Goal: Information Seeking & Learning: Learn about a topic

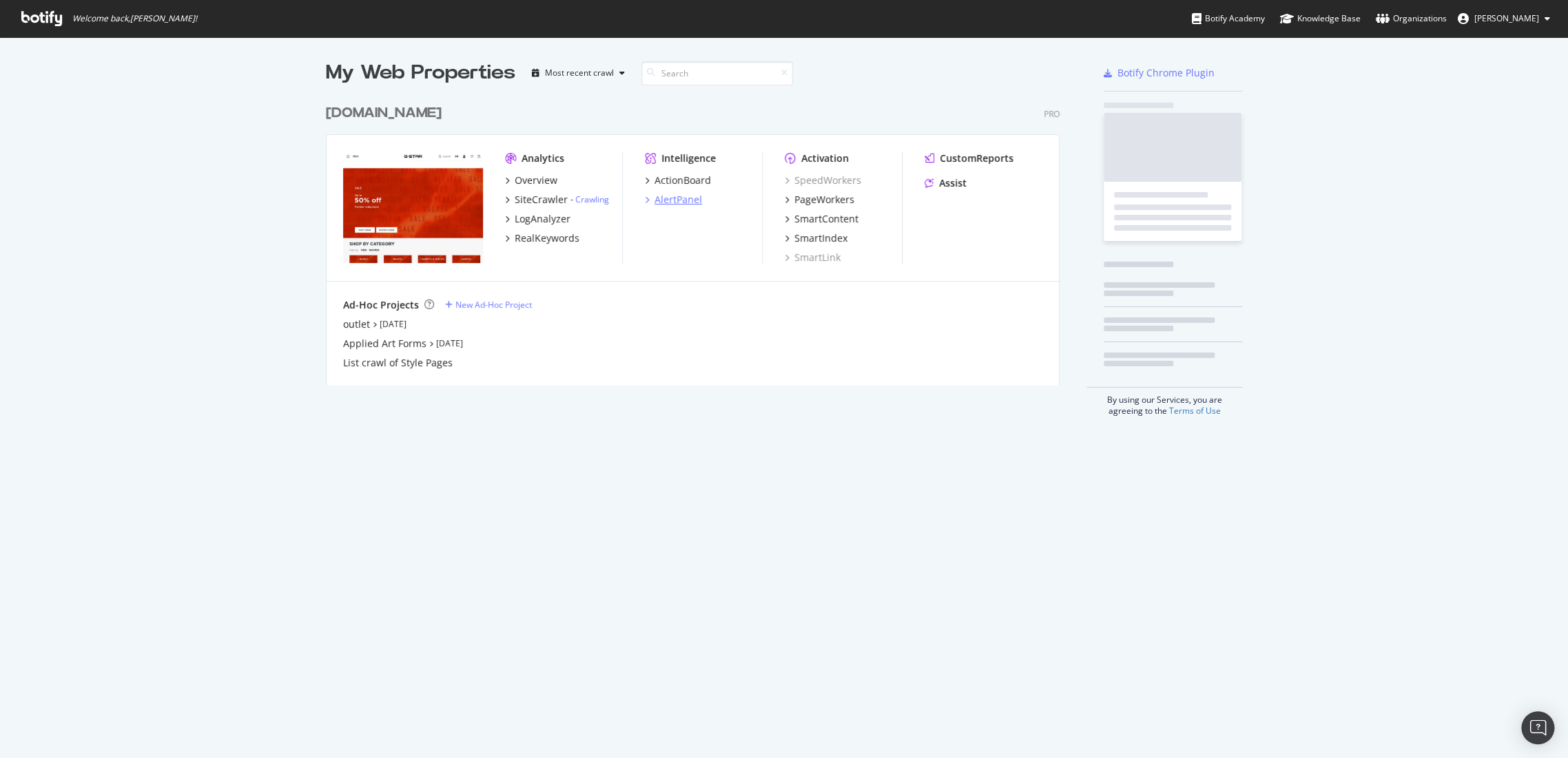
scroll to position [747, 1543]
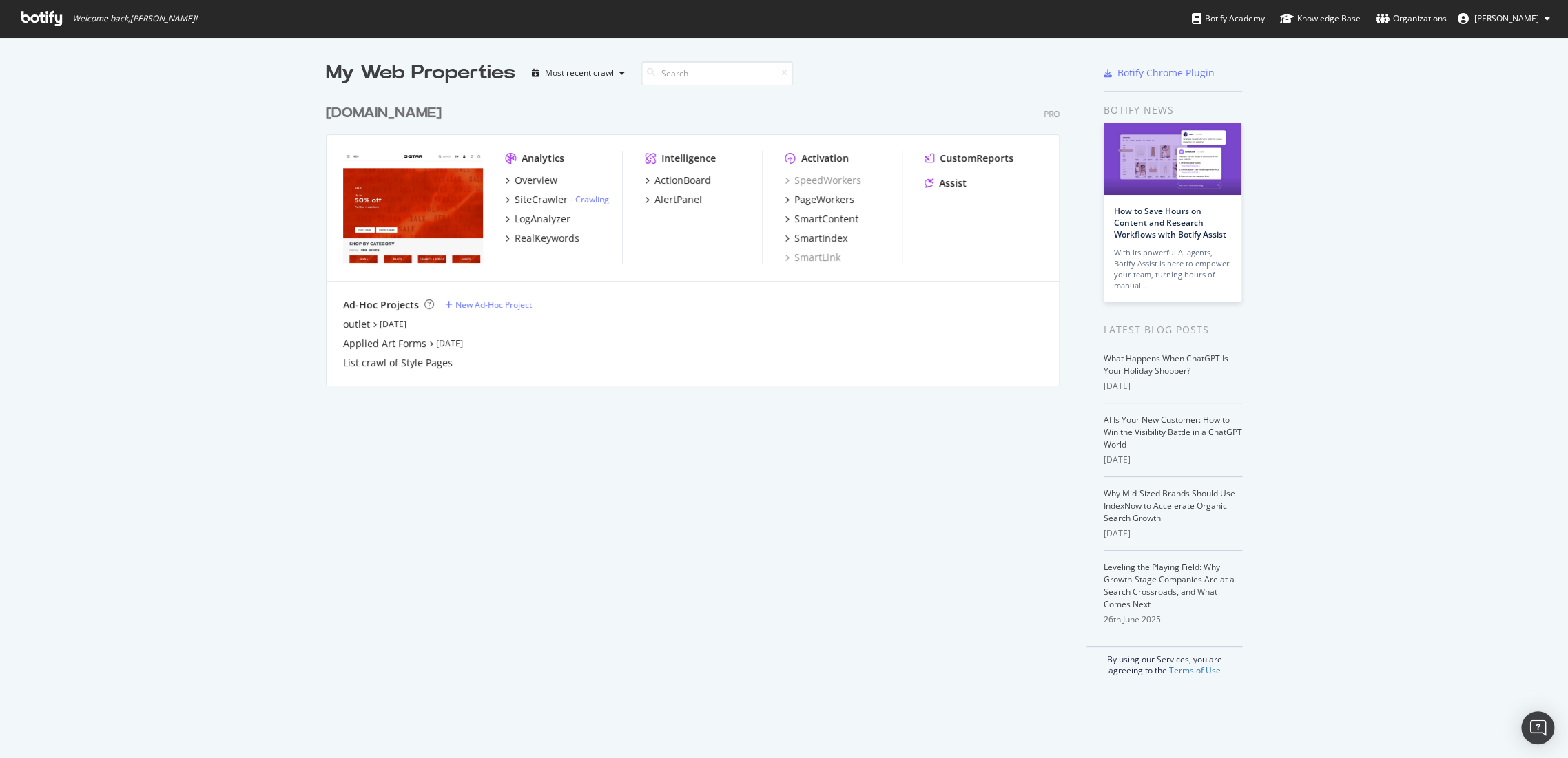
click at [389, 117] on div "[DOMAIN_NAME]" at bounding box center [384, 113] width 116 height 20
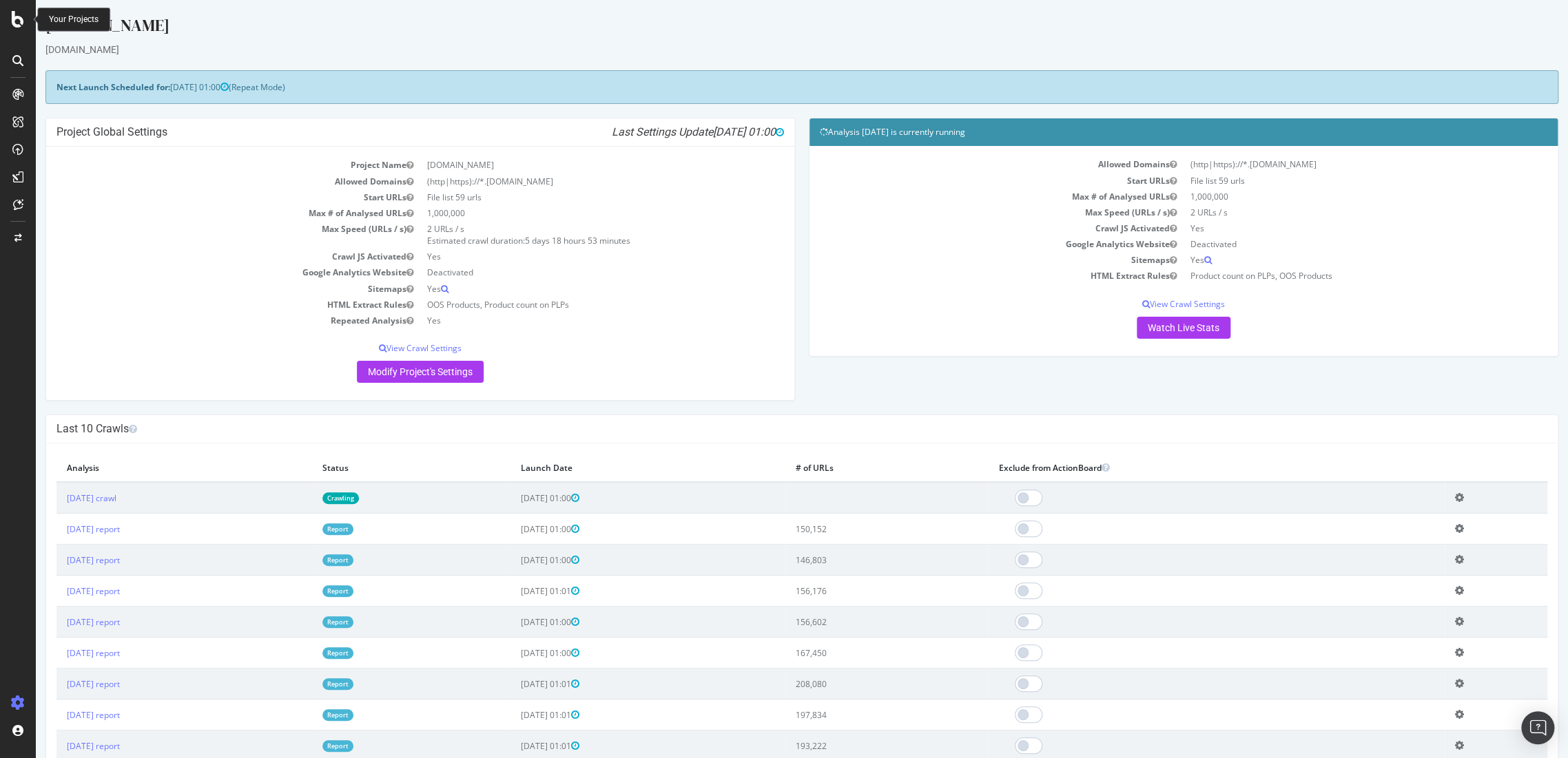
click at [9, 25] on div at bounding box center [18, 19] width 33 height 17
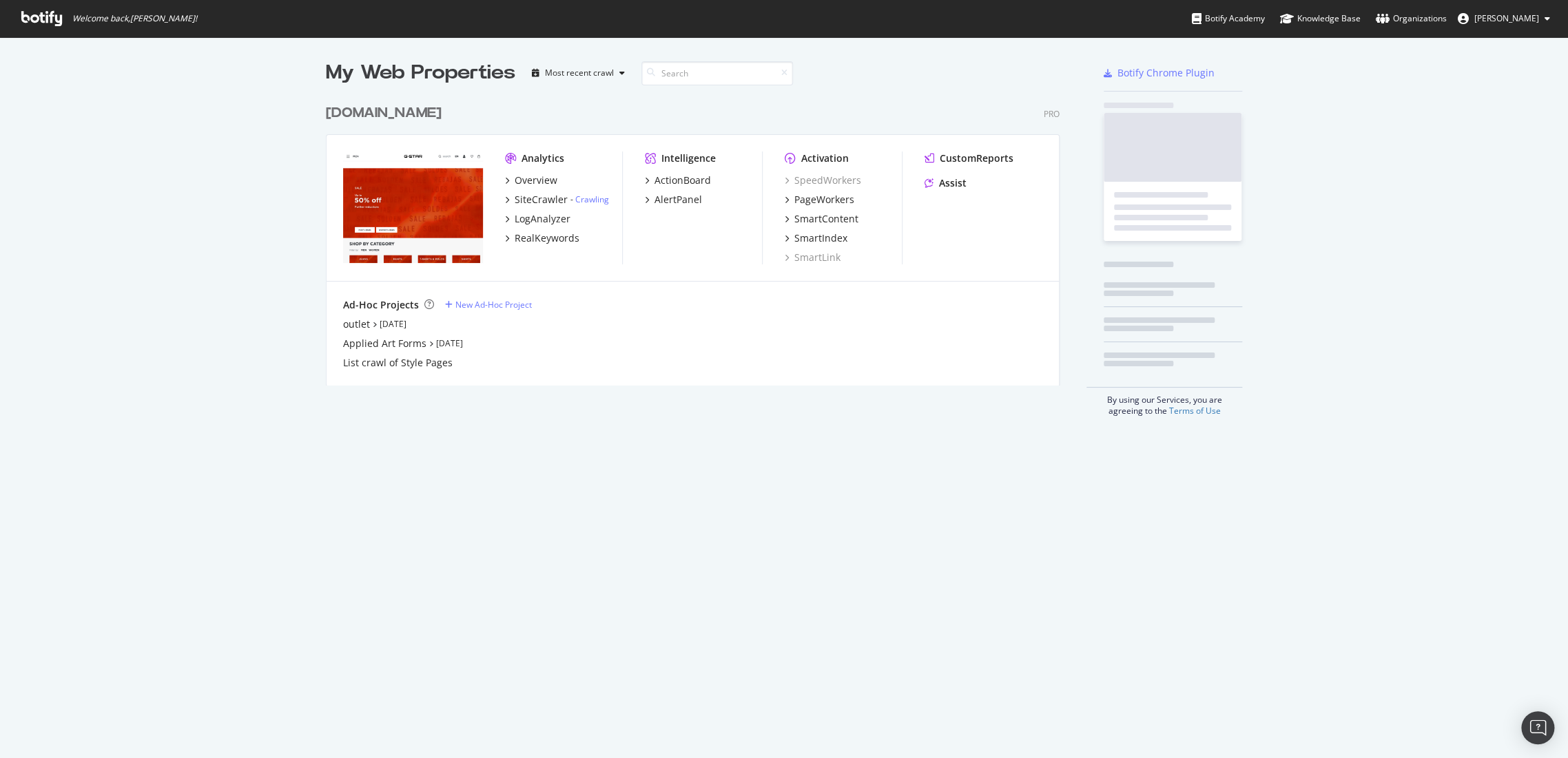
scroll to position [747, 1543]
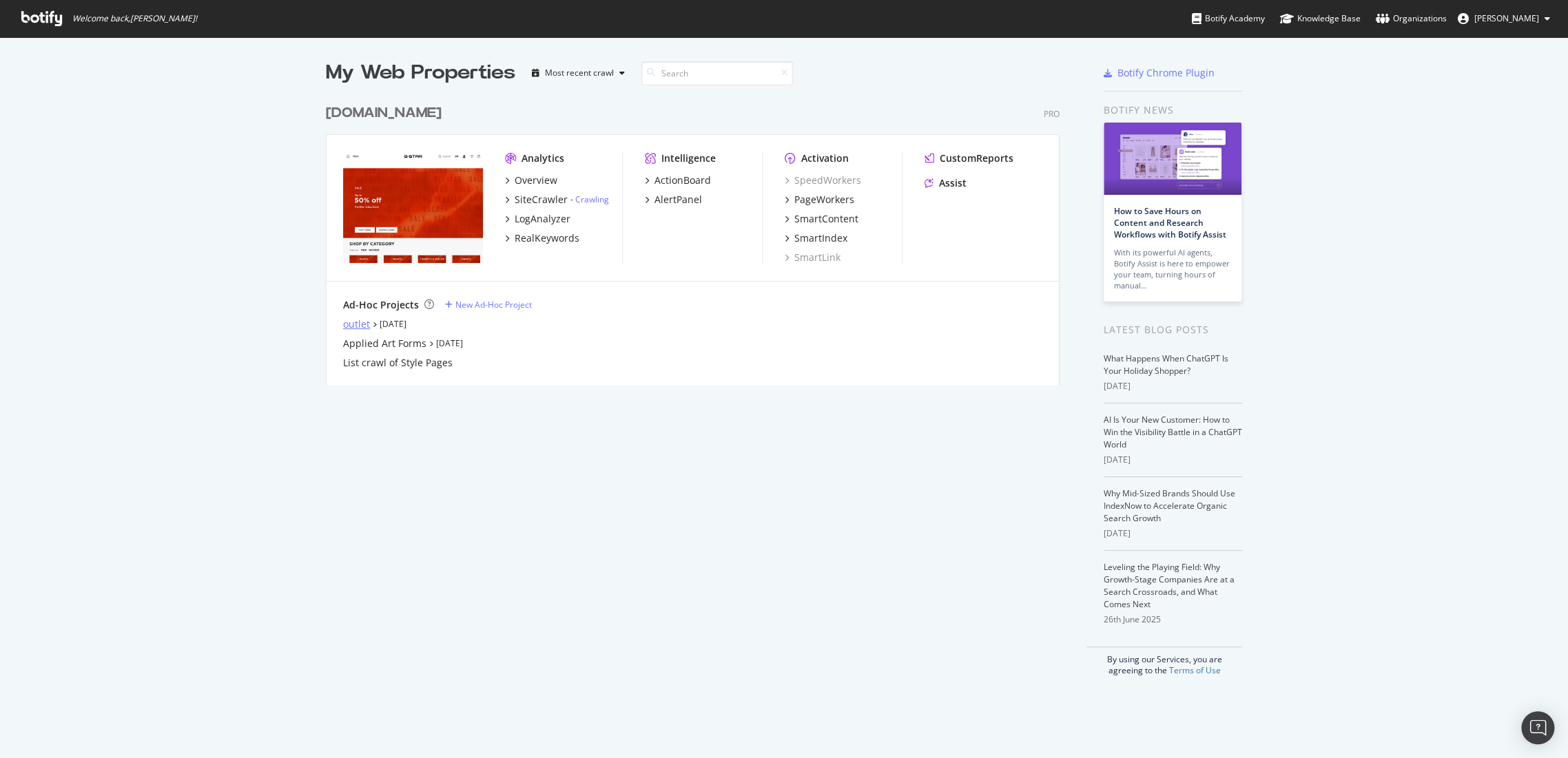
click at [349, 322] on div "outlet" at bounding box center [357, 323] width 27 height 13
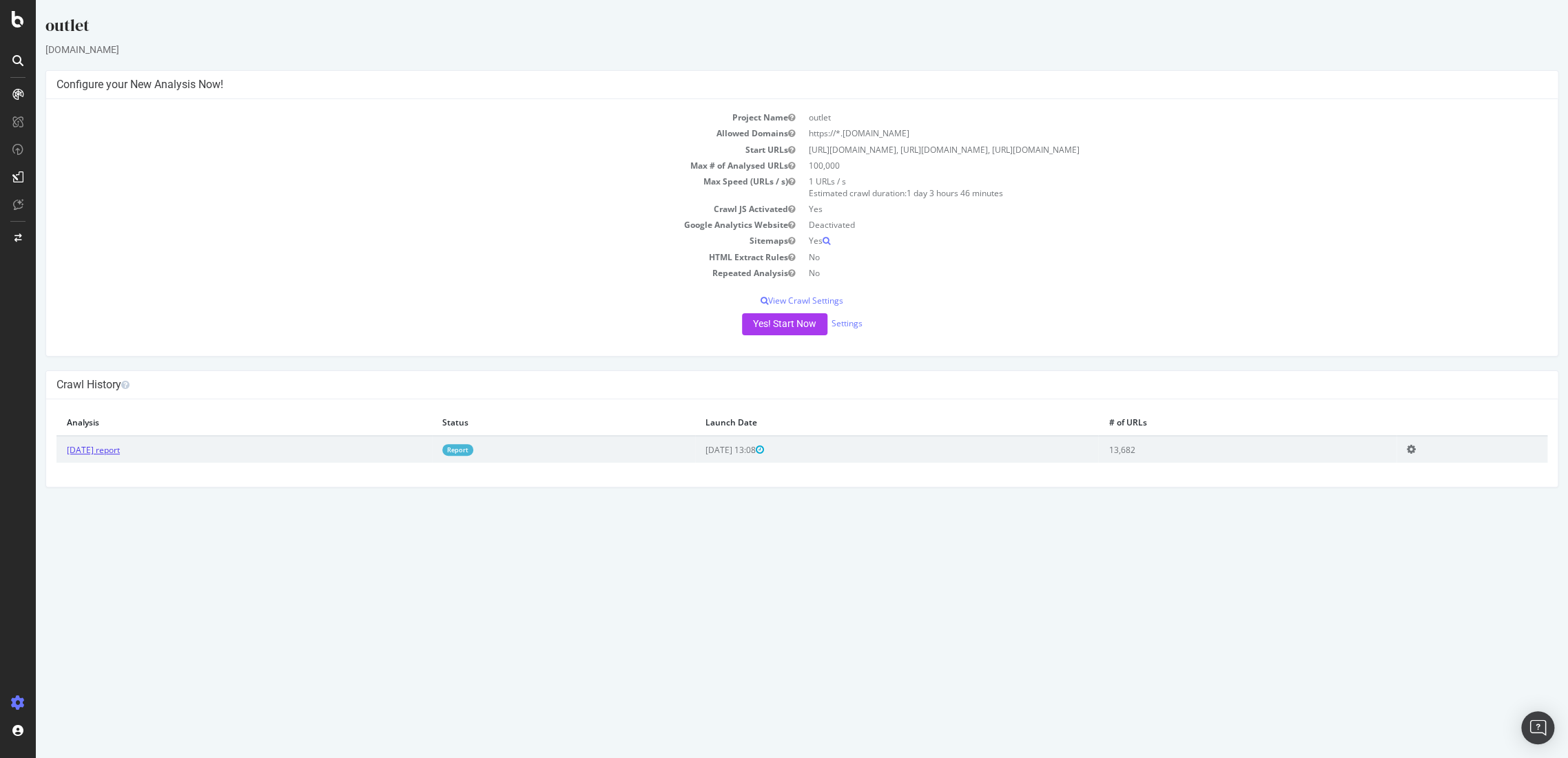
click at [120, 445] on link "[DATE] report" at bounding box center [93, 450] width 53 height 12
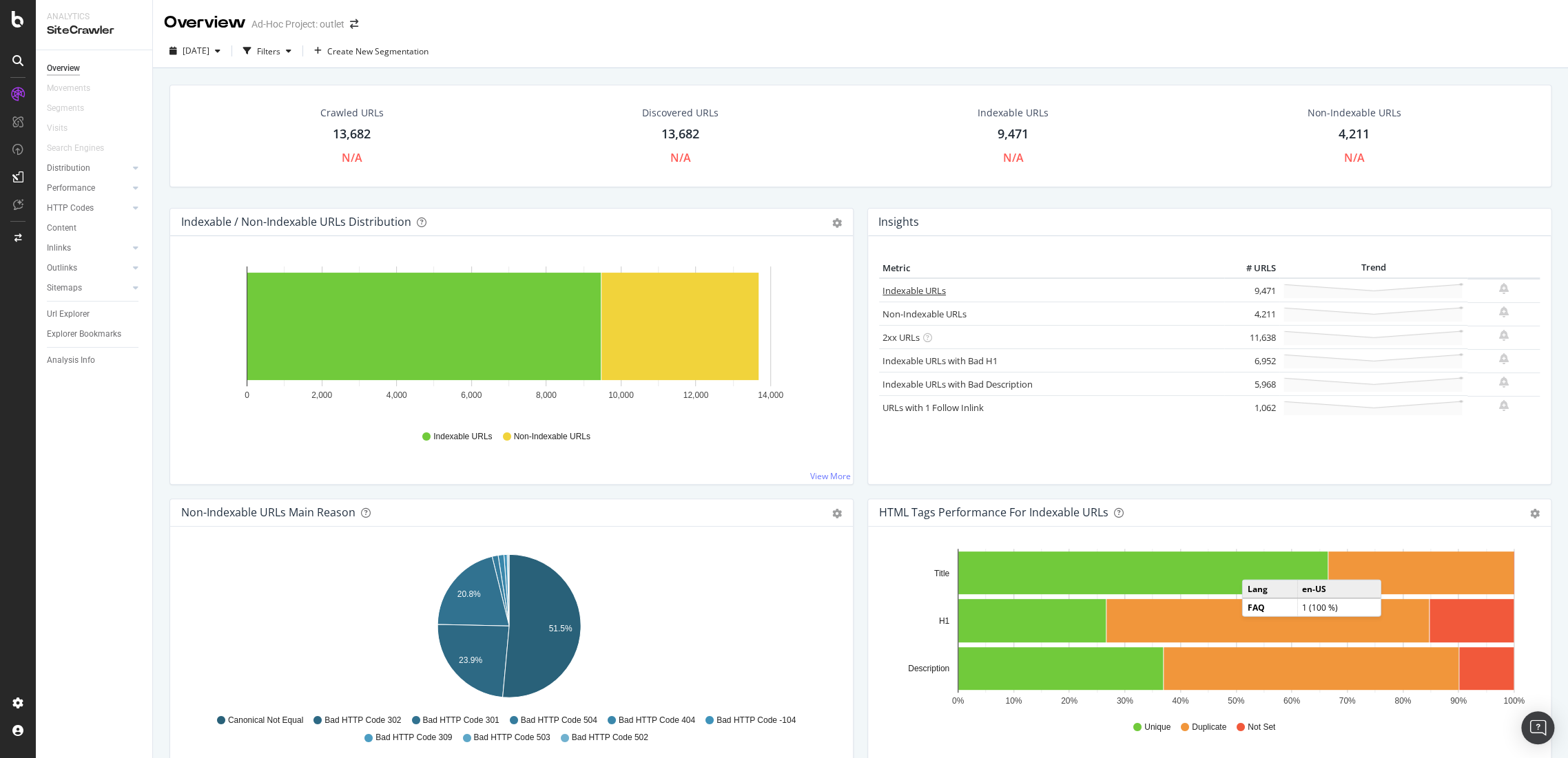
click at [909, 293] on link "Indexable URLs" at bounding box center [914, 291] width 63 height 13
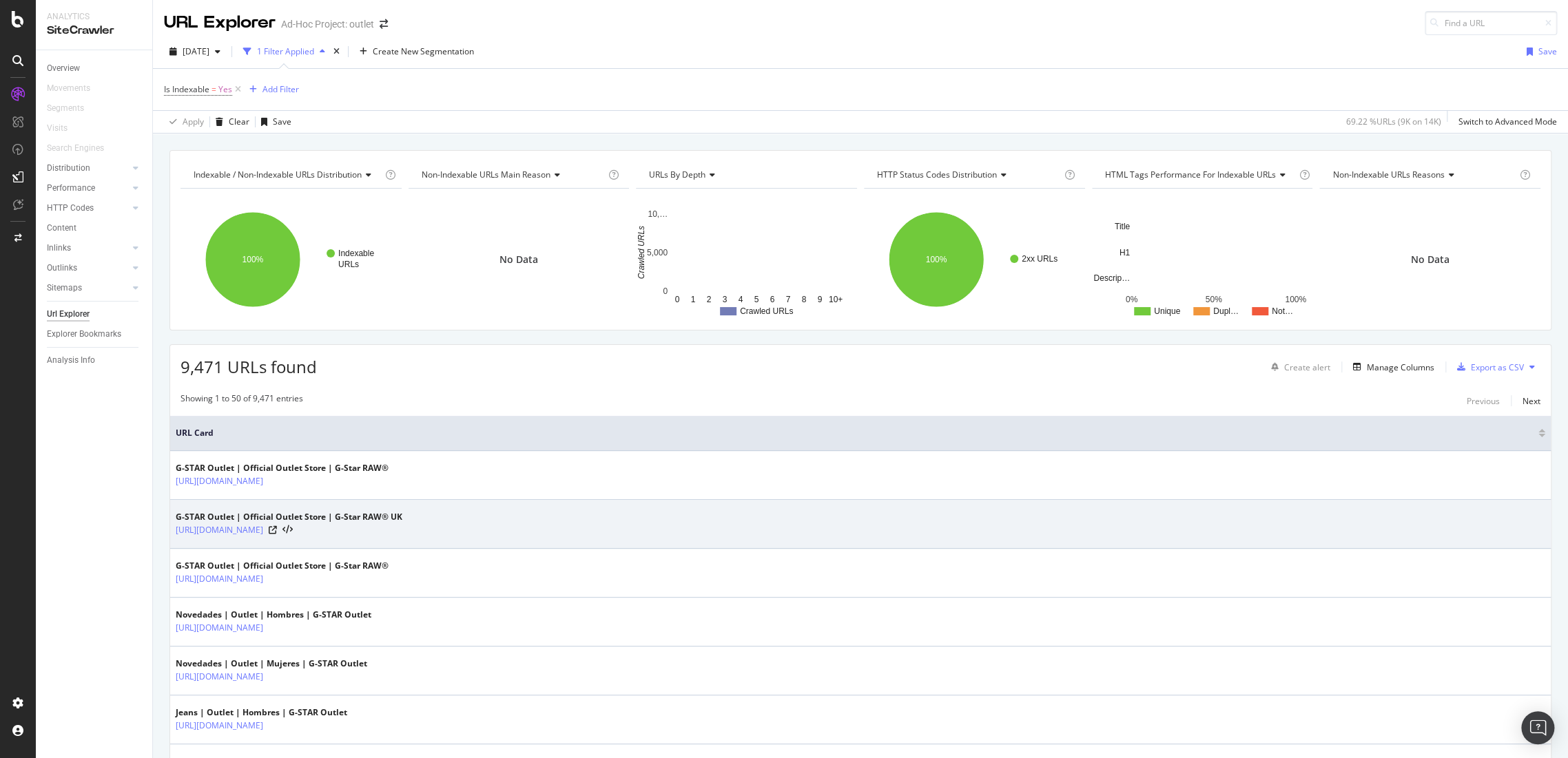
scroll to position [306, 0]
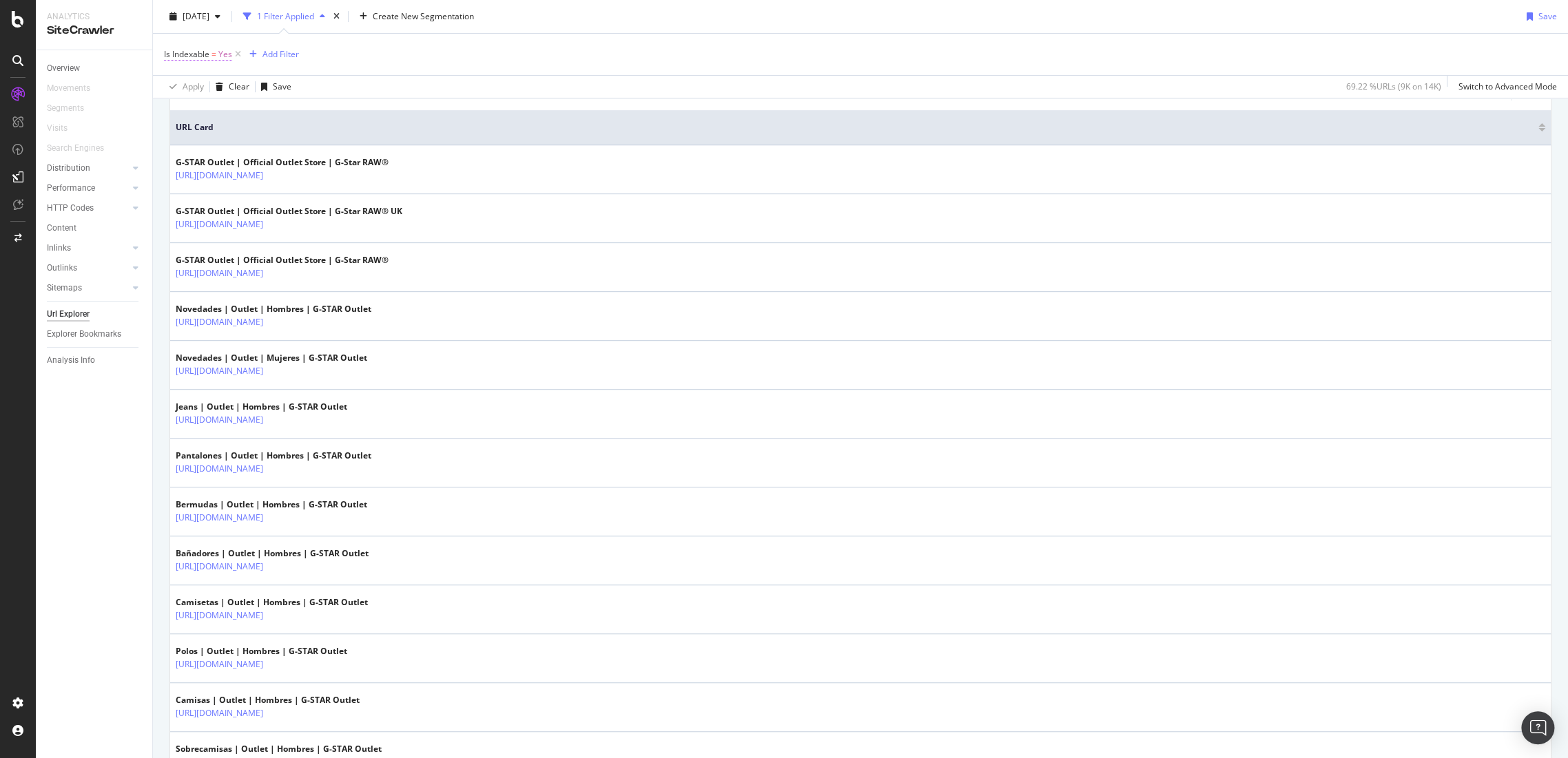
click at [203, 53] on span "Is Indexable" at bounding box center [186, 54] width 45 height 12
click at [192, 92] on div "Yes" at bounding box center [251, 86] width 151 height 22
click at [197, 131] on div "No" at bounding box center [253, 132] width 148 height 18
click at [322, 118] on div "Apply" at bounding box center [316, 114] width 21 height 12
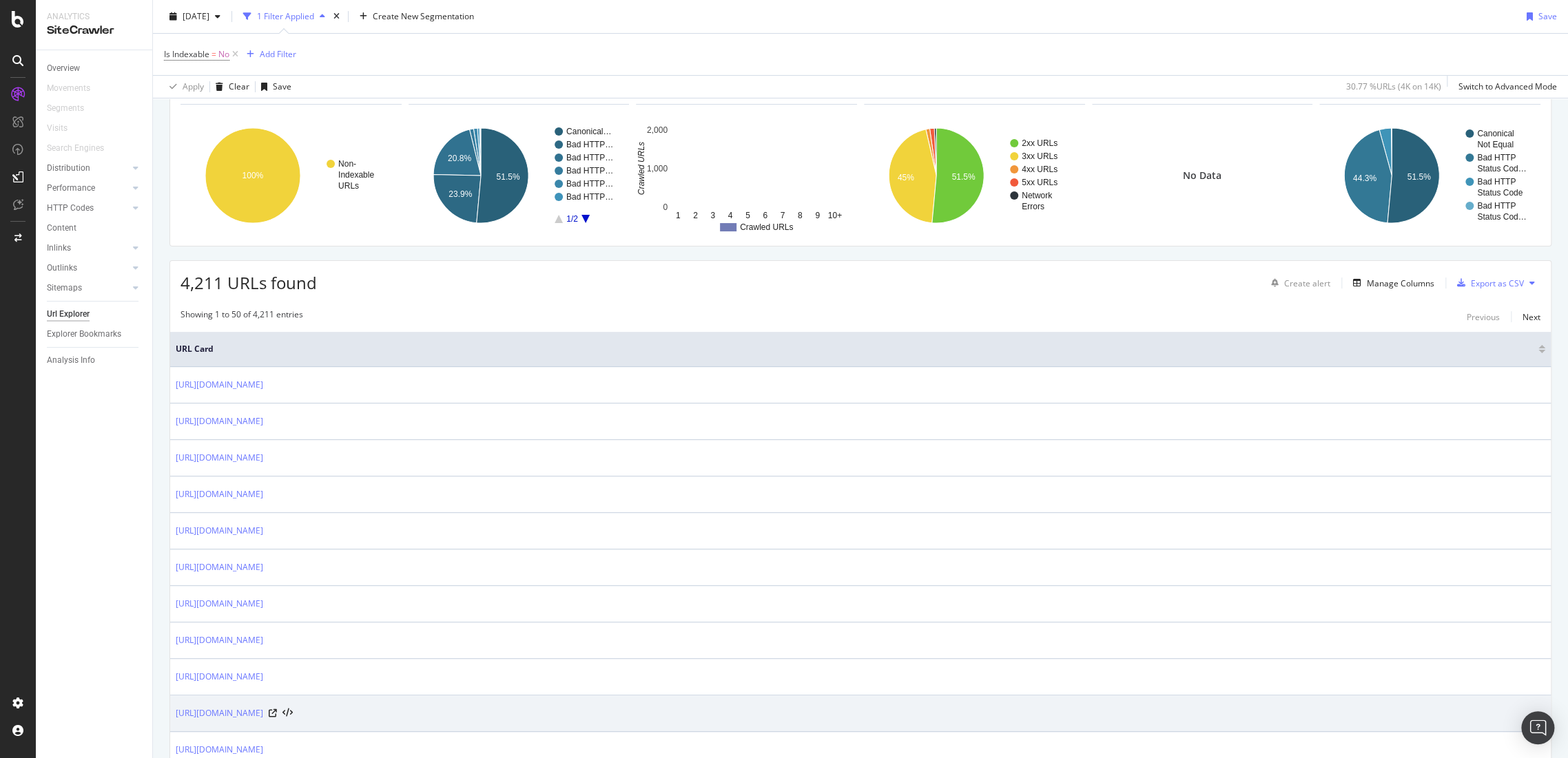
scroll to position [314, 0]
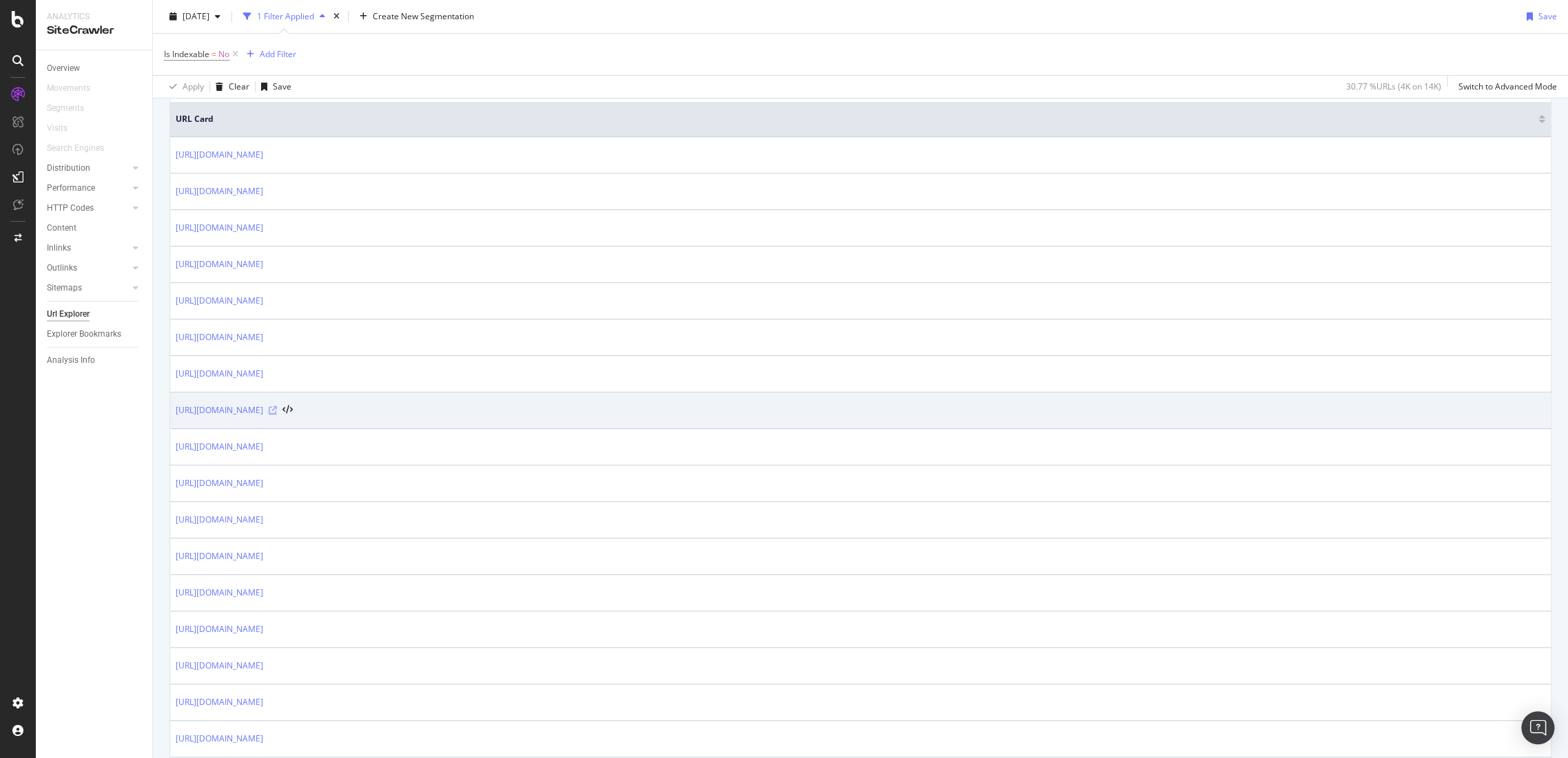
click at [277, 407] on icon at bounding box center [273, 410] width 8 height 8
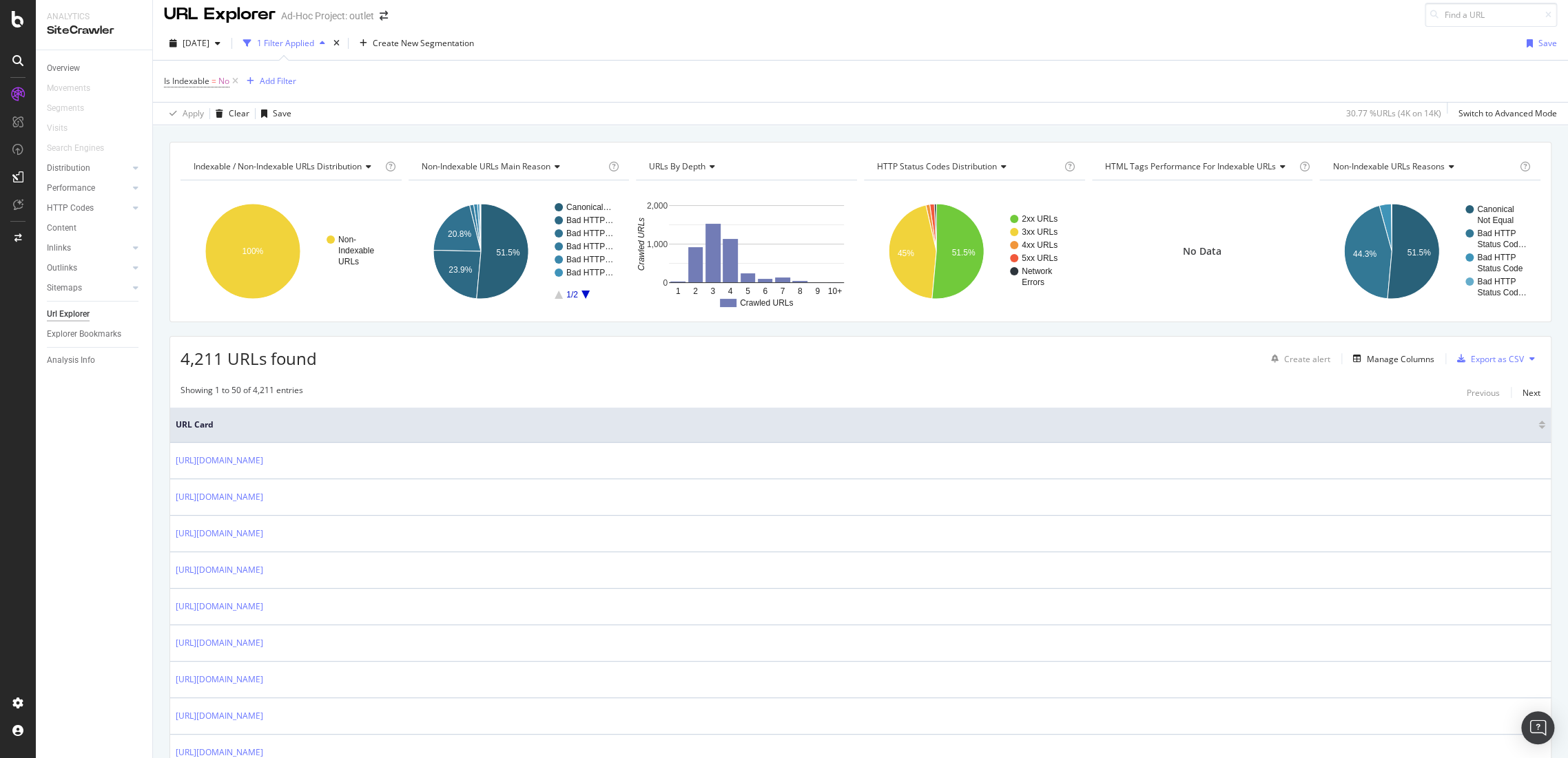
scroll to position [0, 0]
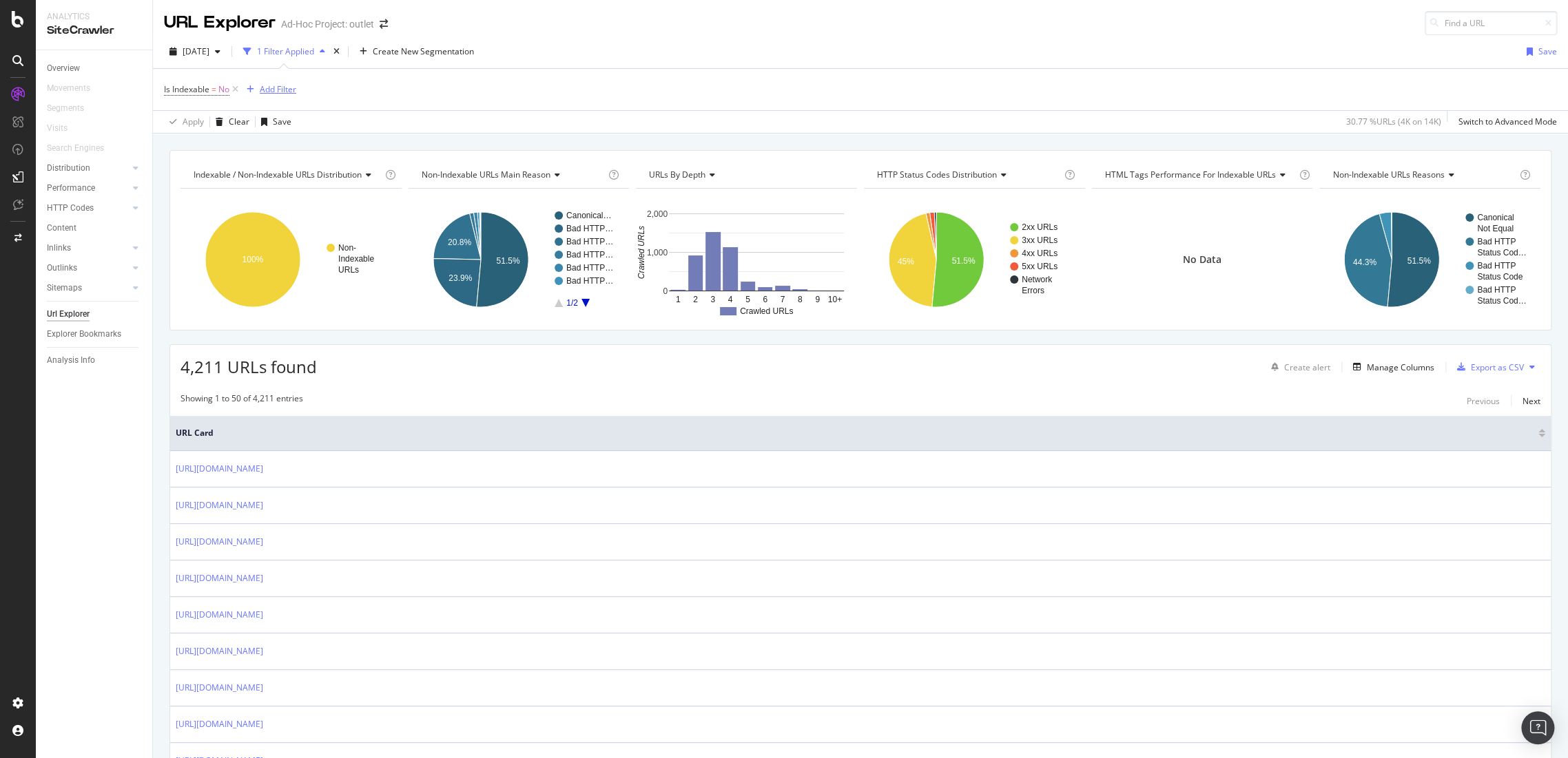
click at [286, 94] on div "Add Filter" at bounding box center [278, 89] width 36 height 12
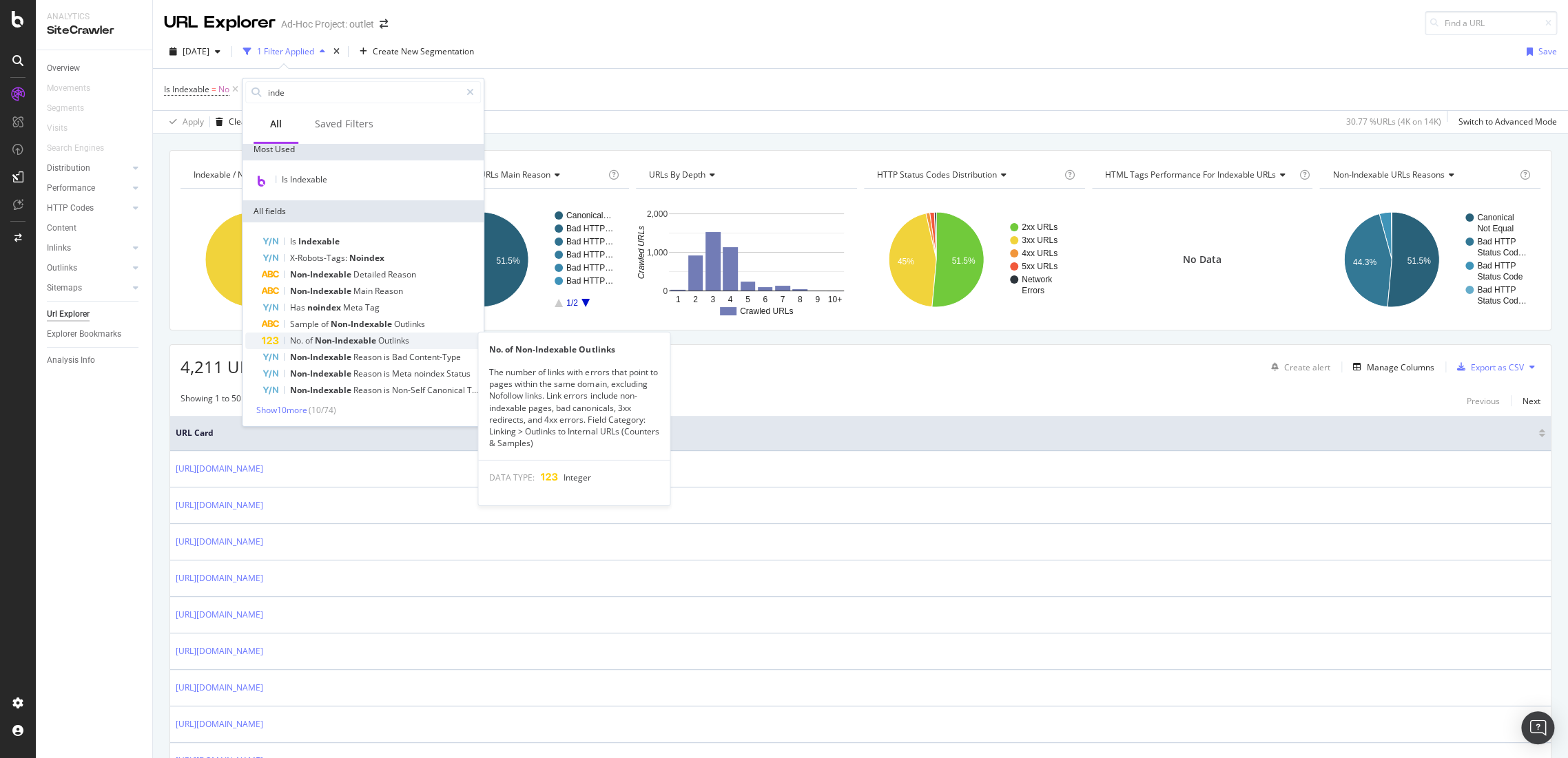
scroll to position [66, 0]
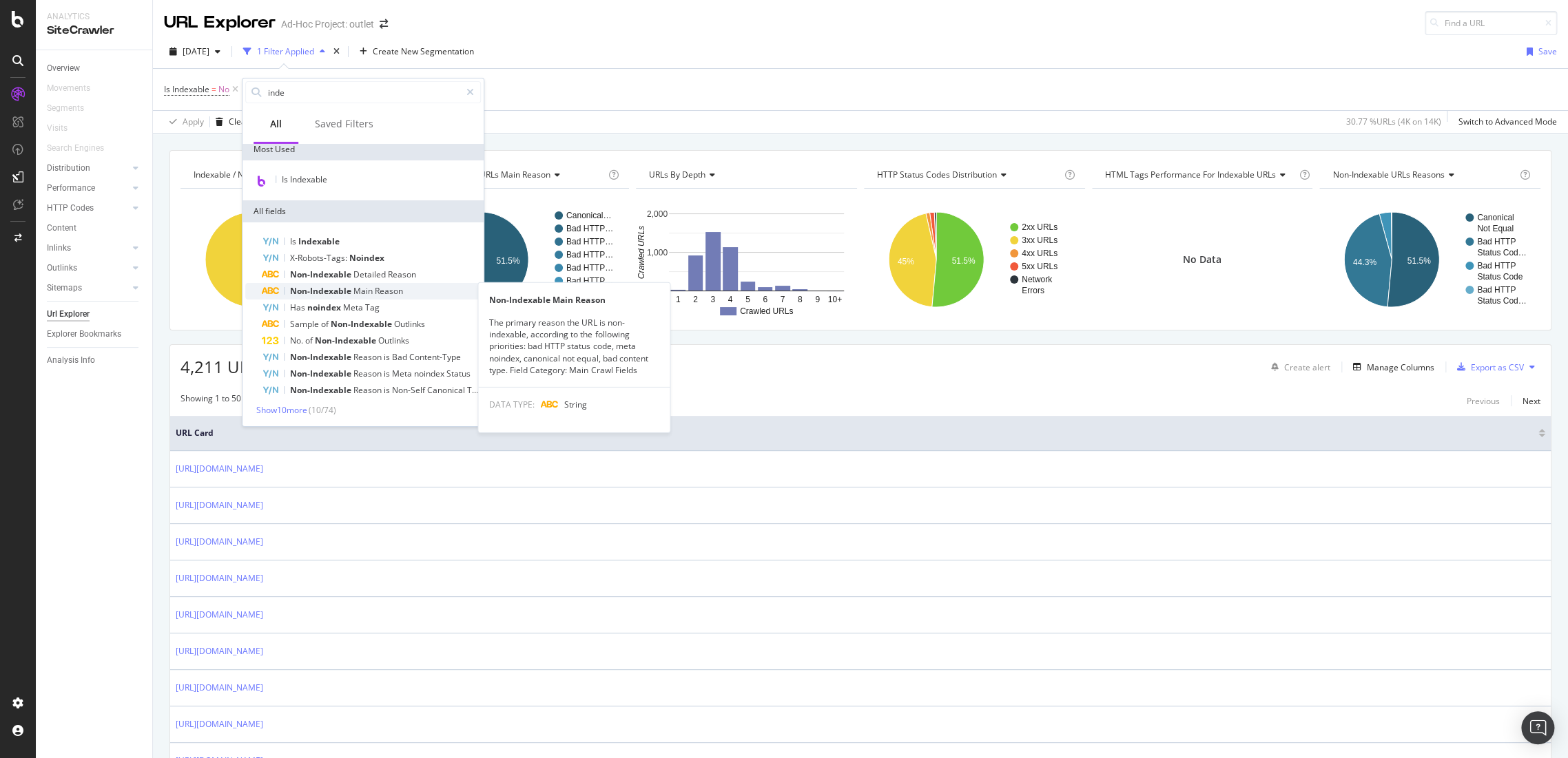
type input "inde"
click at [385, 295] on span "Reason" at bounding box center [389, 291] width 29 height 12
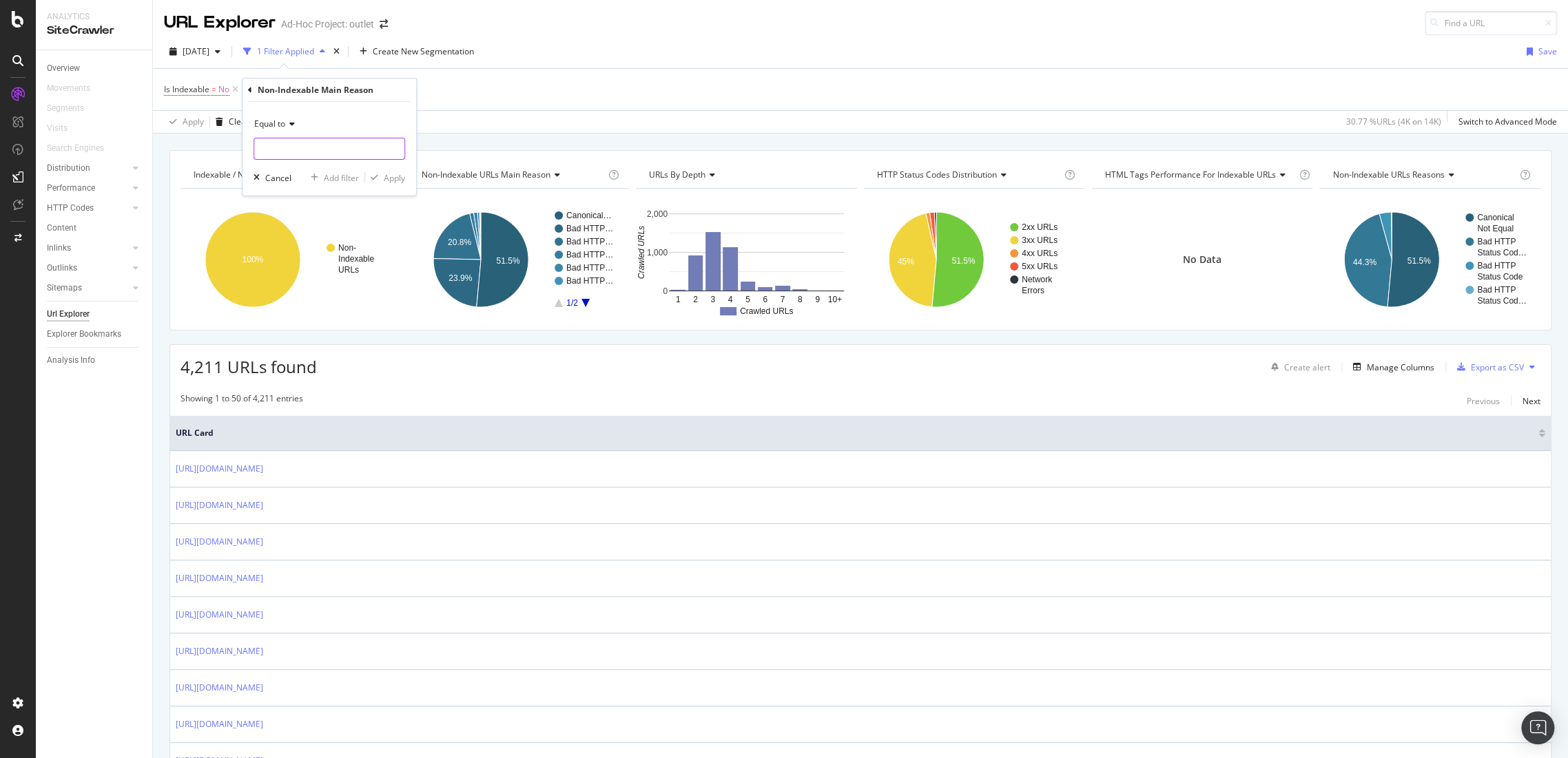
click at [283, 155] on input "text" at bounding box center [328, 149] width 150 height 22
click at [272, 94] on div "Add Filter" at bounding box center [278, 89] width 36 height 12
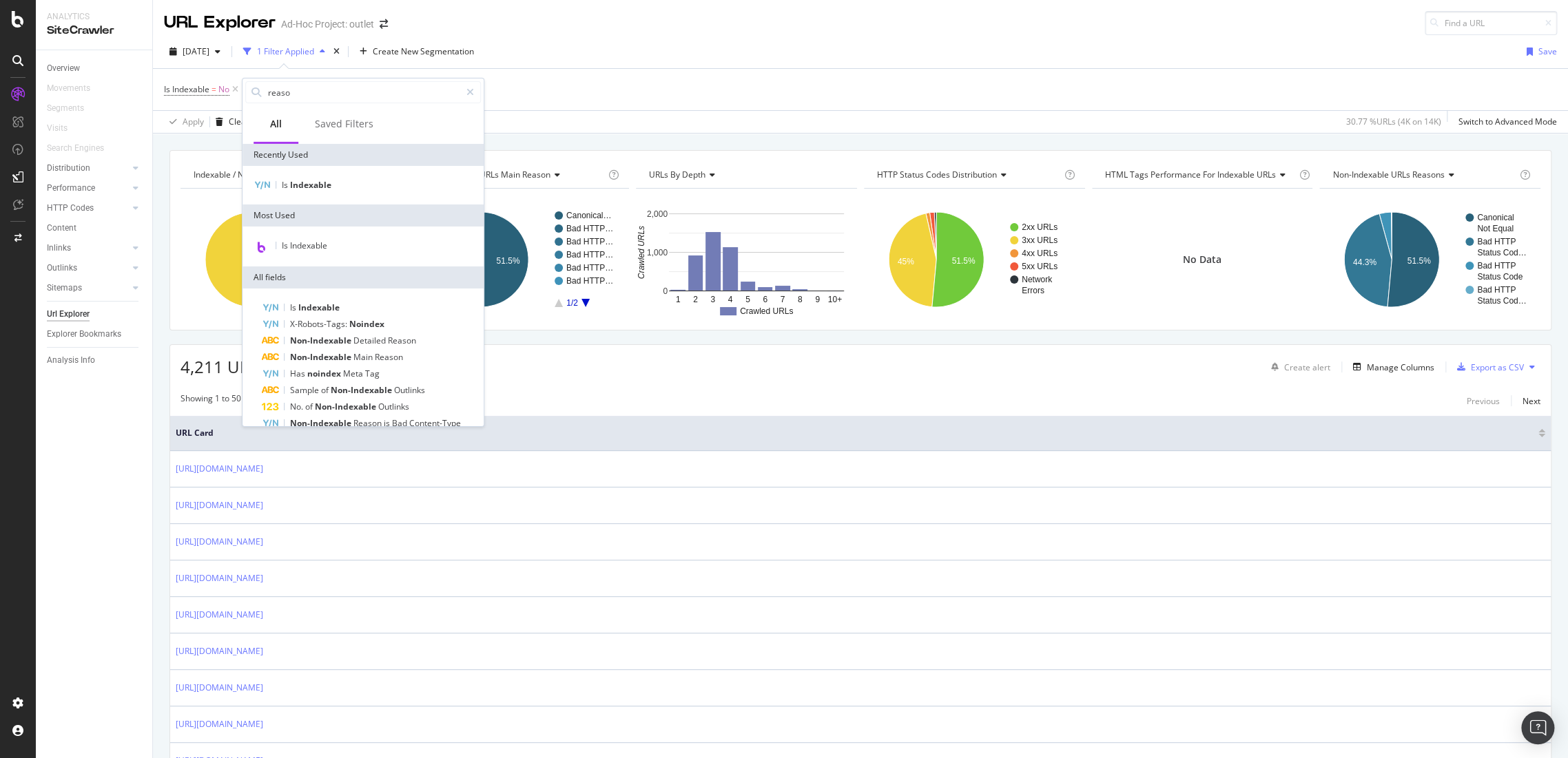
type input "reason"
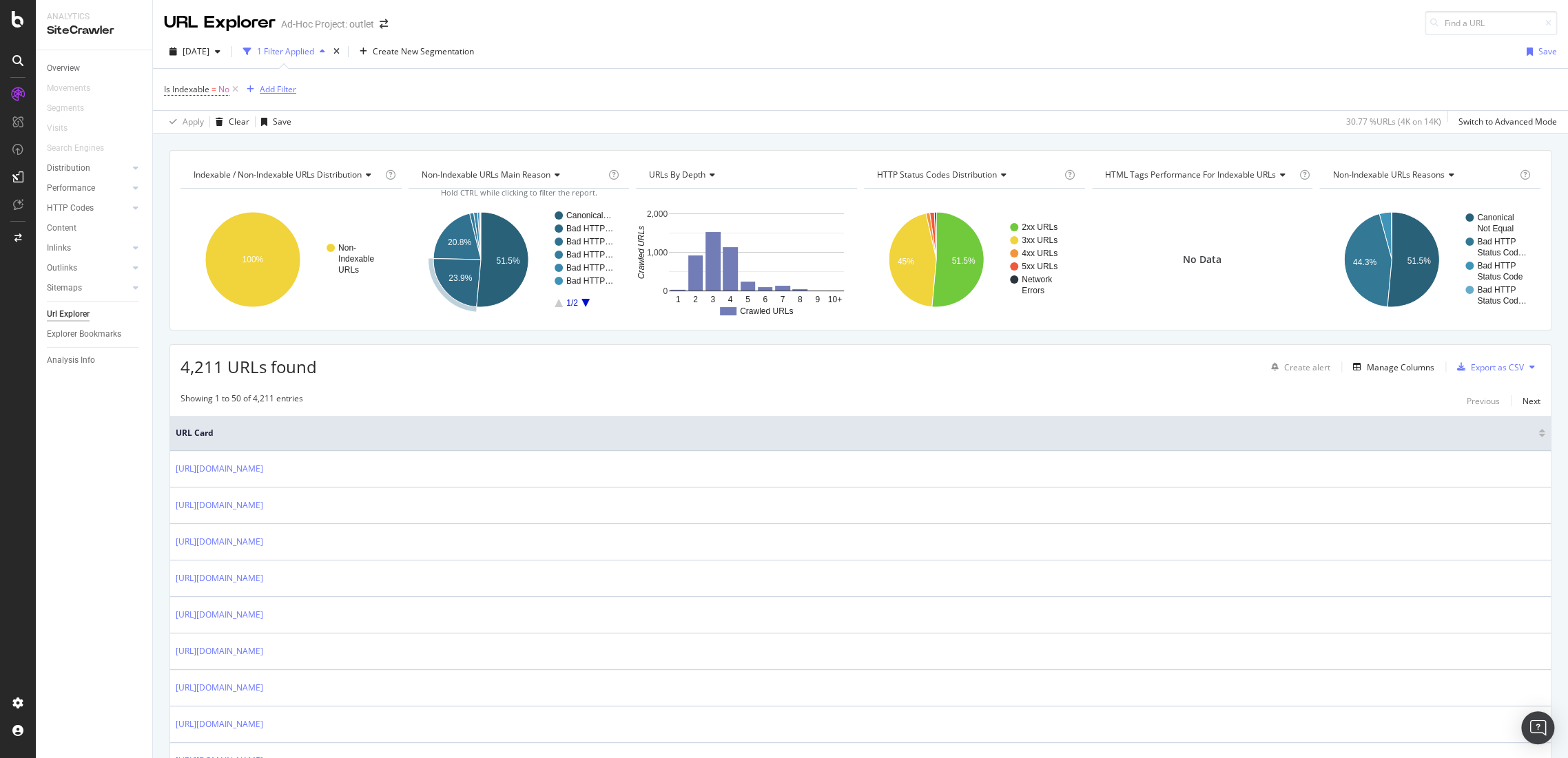
click at [278, 90] on div "Add Filter" at bounding box center [278, 89] width 36 height 12
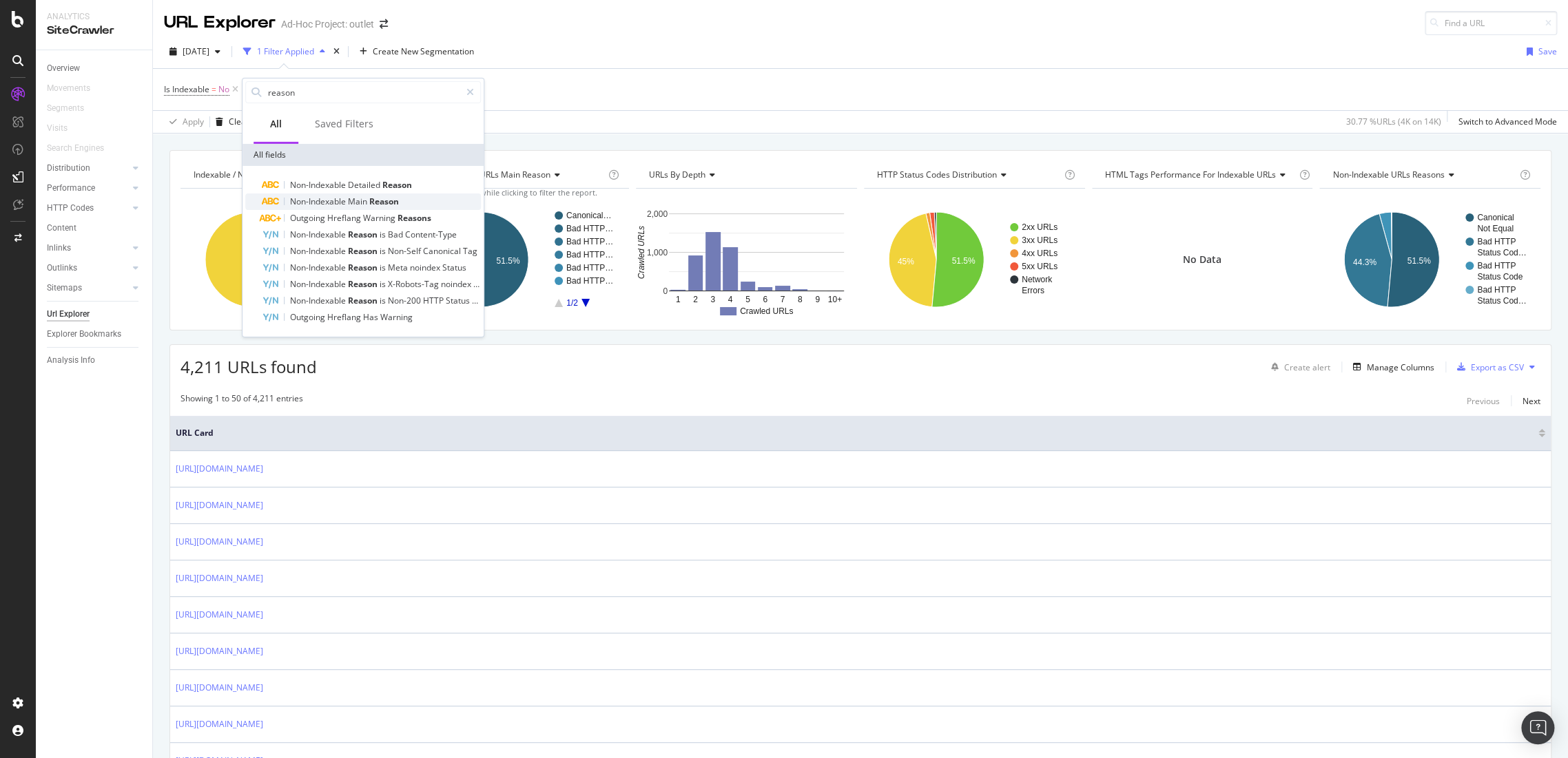
click at [393, 197] on span "Reason" at bounding box center [384, 201] width 29 height 12
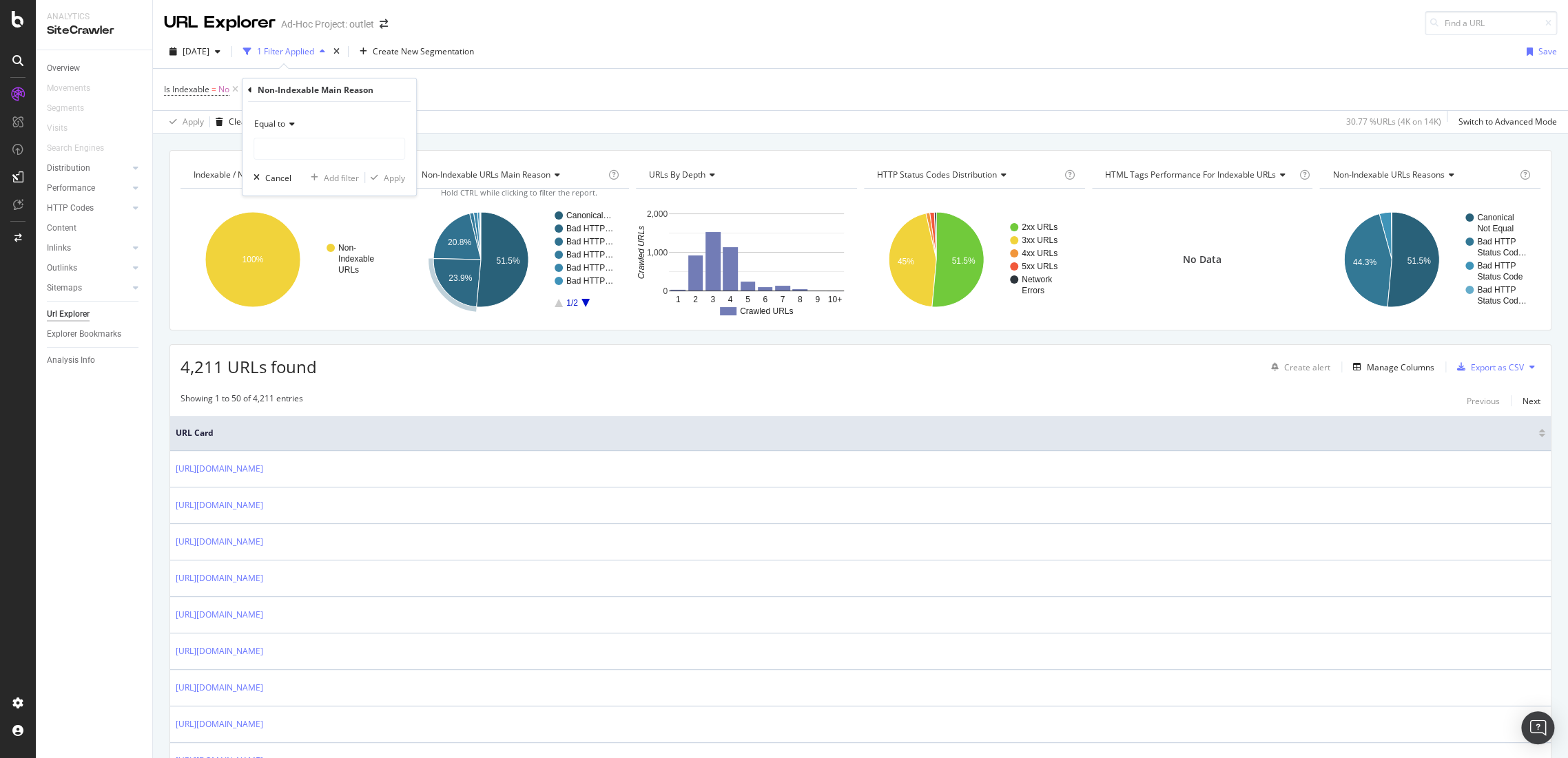
click at [293, 124] on icon at bounding box center [290, 124] width 10 height 8
click at [1532, 739] on div "Open Intercom Messenger" at bounding box center [1538, 728] width 36 height 36
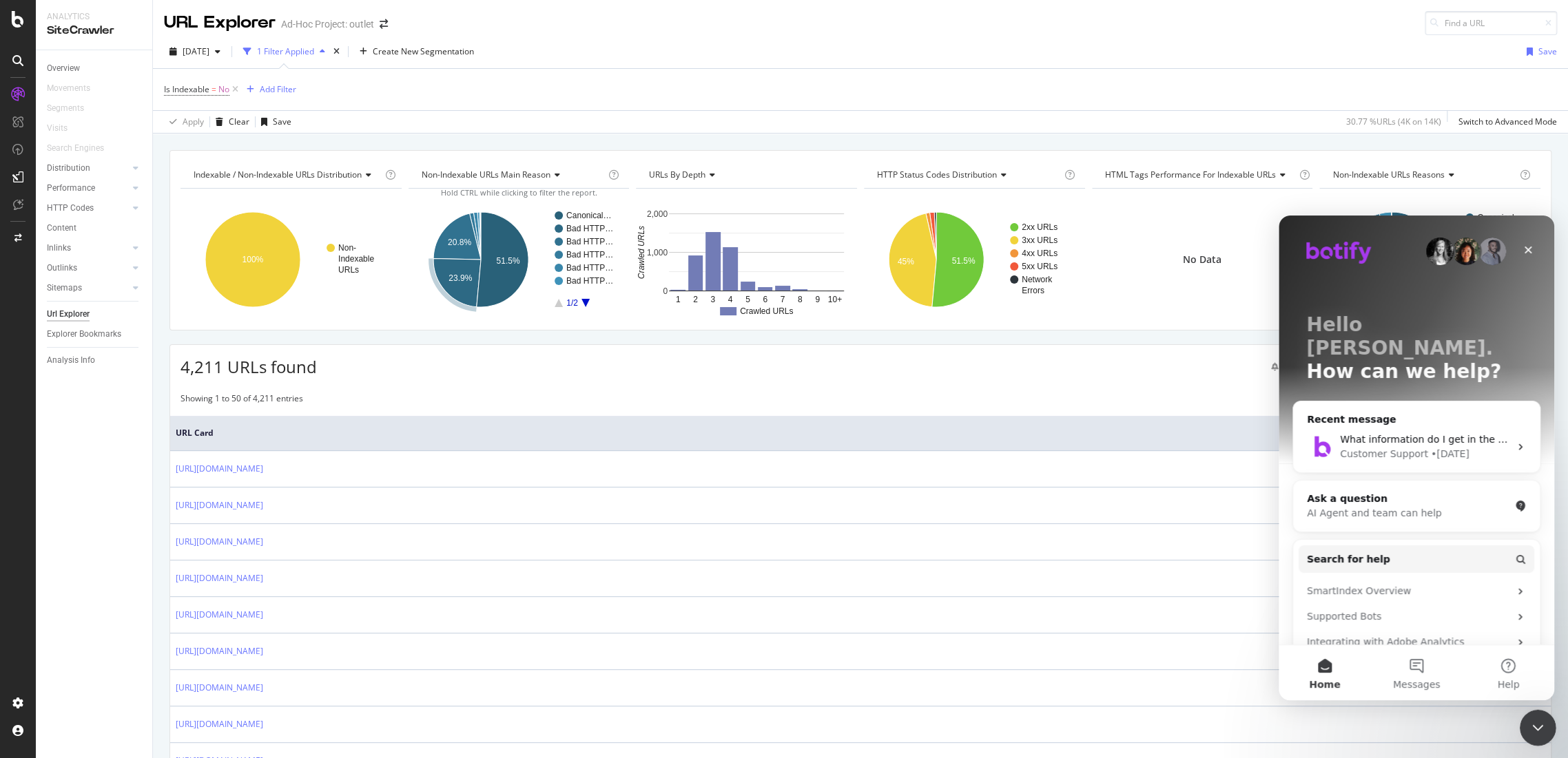
click at [1535, 721] on icon "Close Intercom Messenger" at bounding box center [1535, 725] width 17 height 17
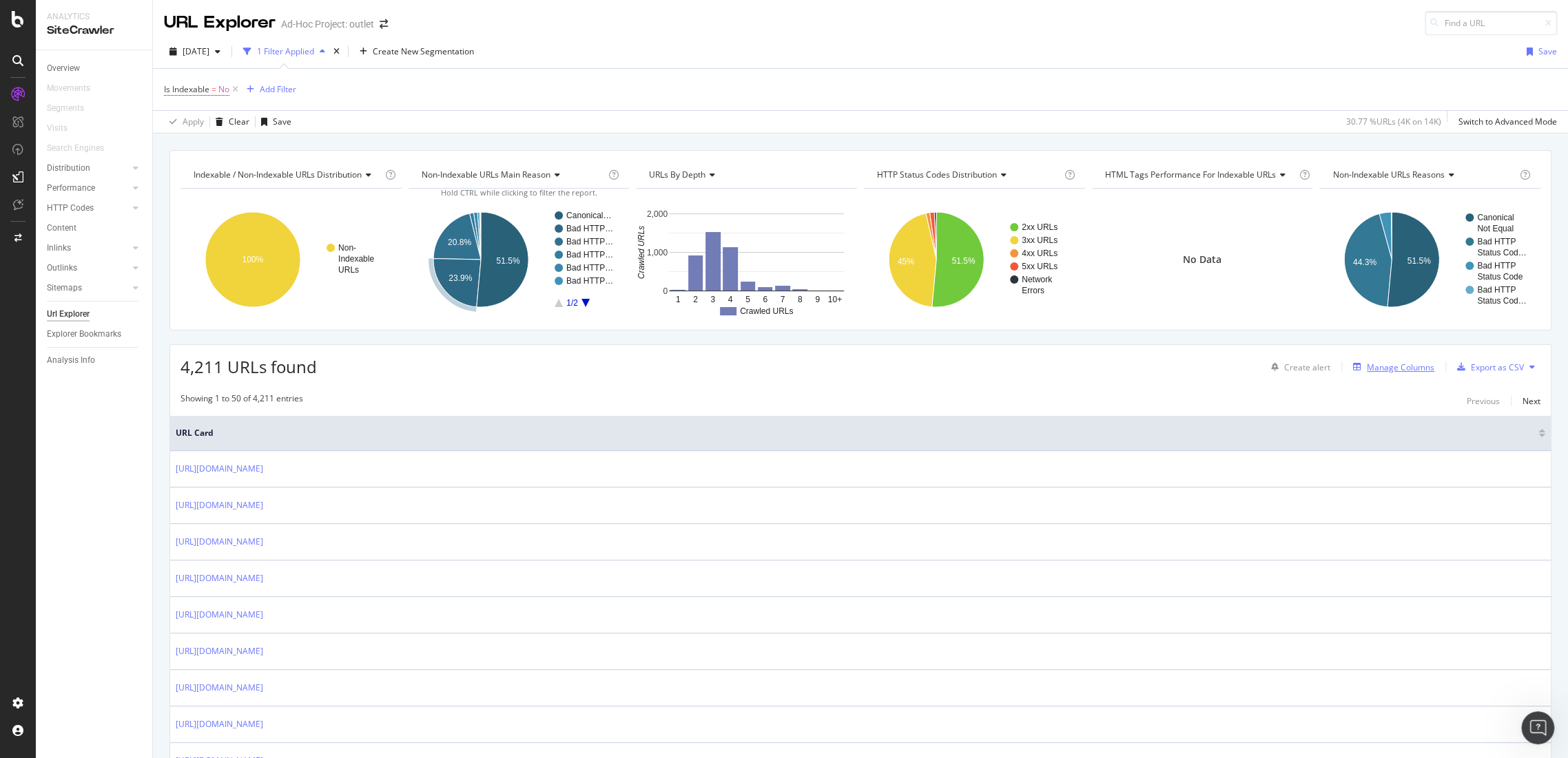
click at [1392, 369] on div "Manage Columns" at bounding box center [1400, 367] width 67 height 12
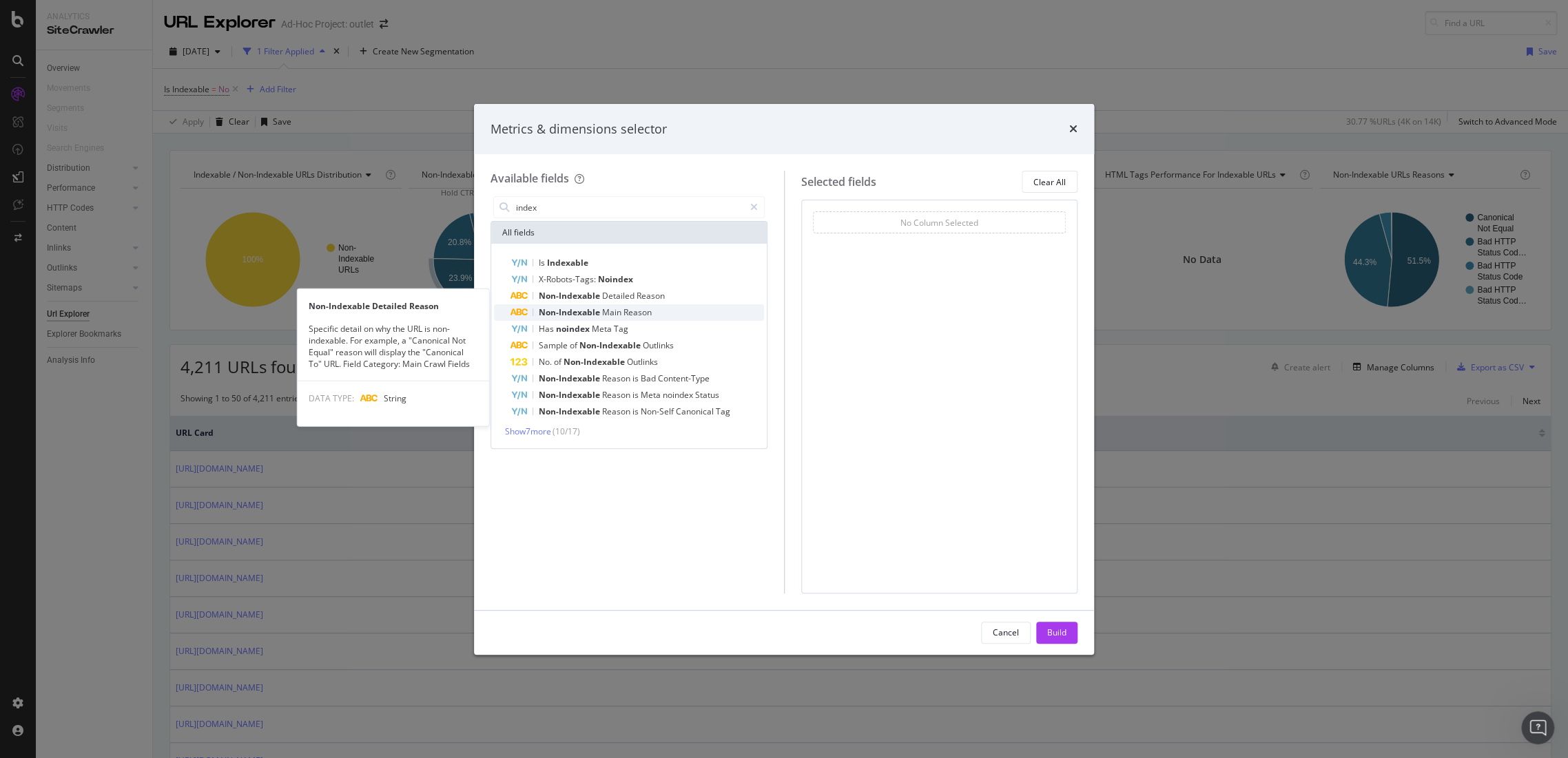
type input "index"
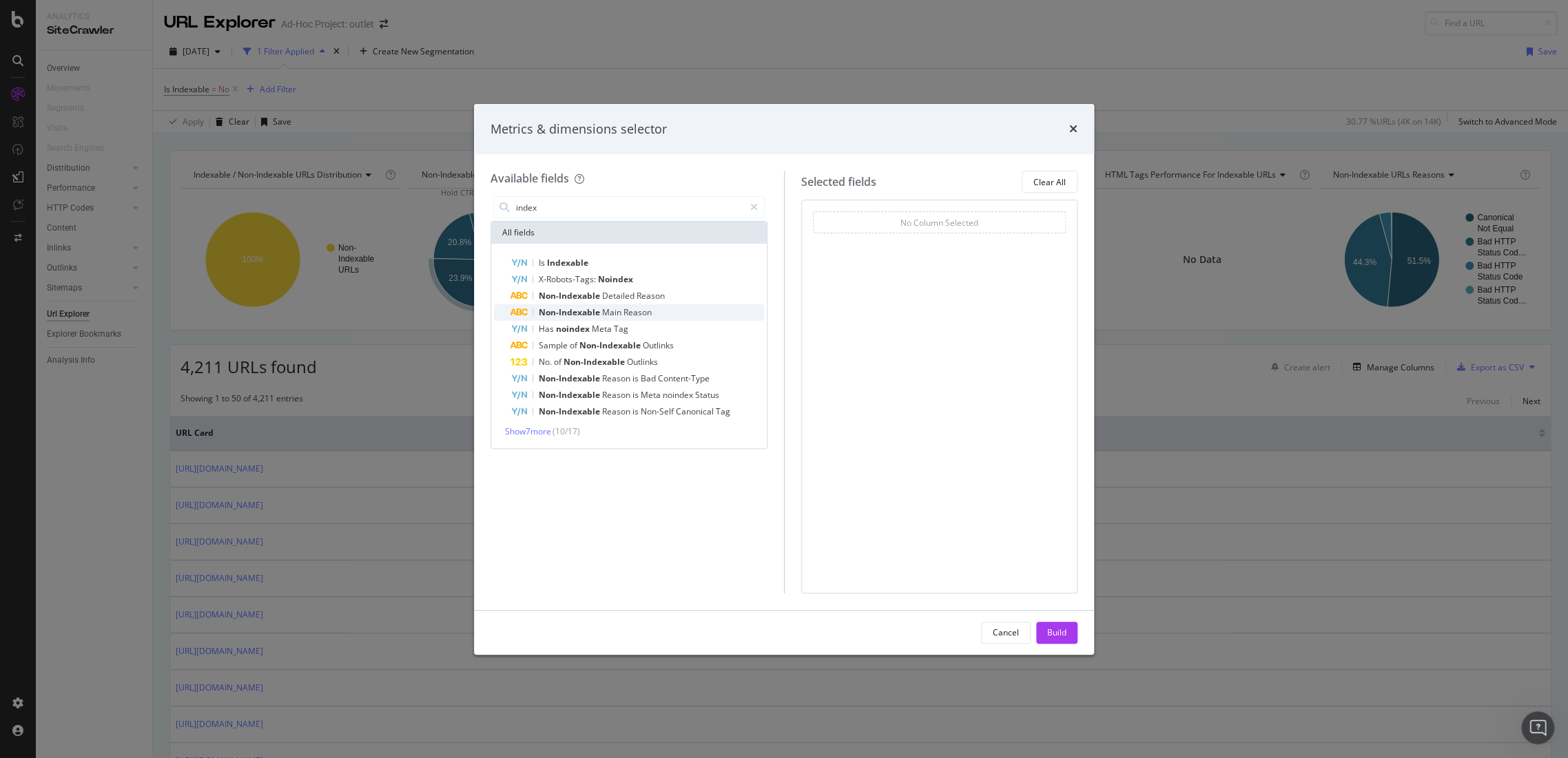
click at [595, 314] on span "Non-Indexable" at bounding box center [570, 312] width 63 height 12
click at [1054, 633] on div "Build" at bounding box center [1056, 632] width 19 height 12
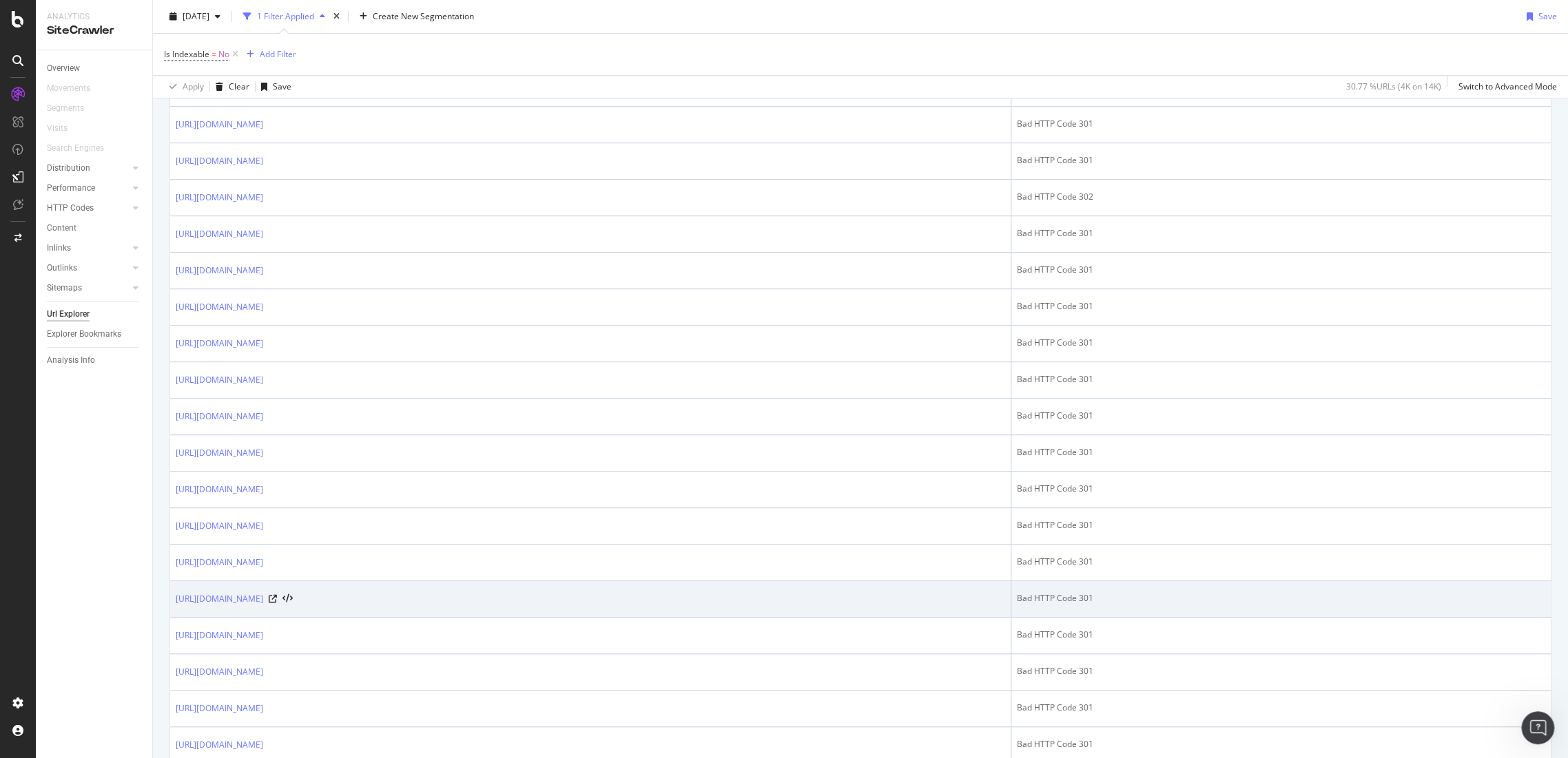
scroll to position [229, 0]
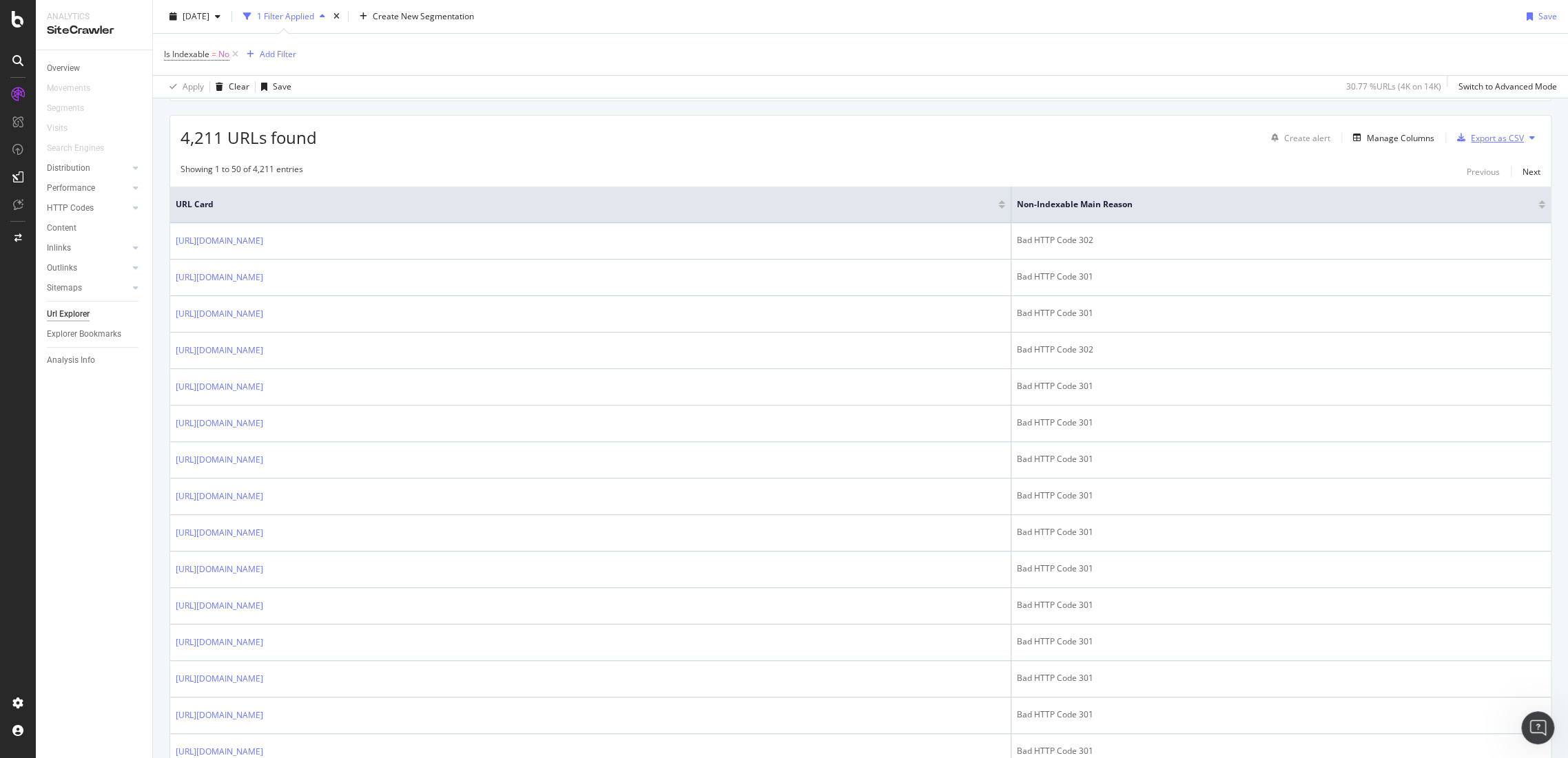
click at [1492, 130] on div "Export as CSV" at bounding box center [1487, 138] width 72 height 21
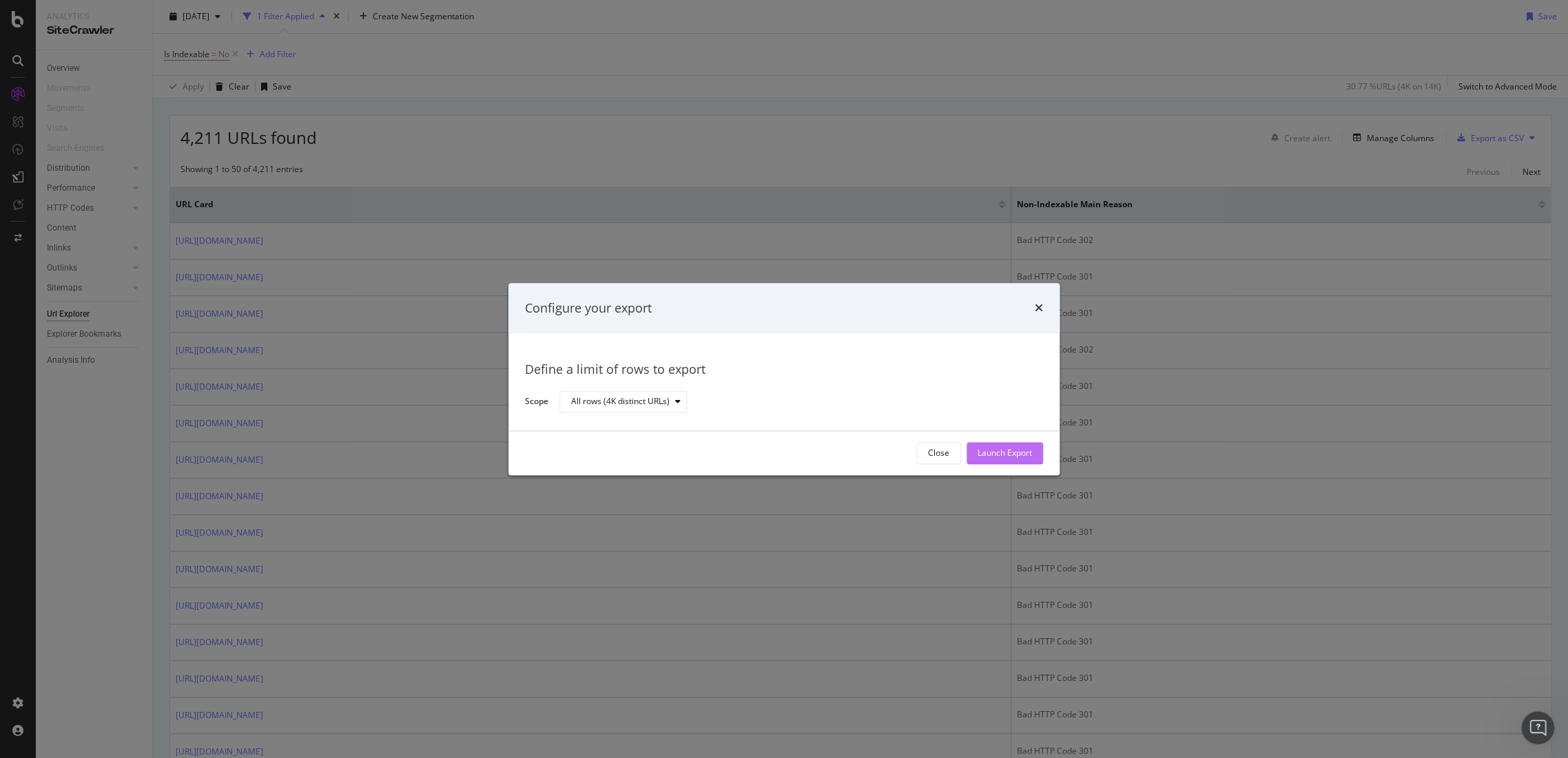
click at [1003, 454] on div "Launch Export" at bounding box center [1004, 454] width 55 height 12
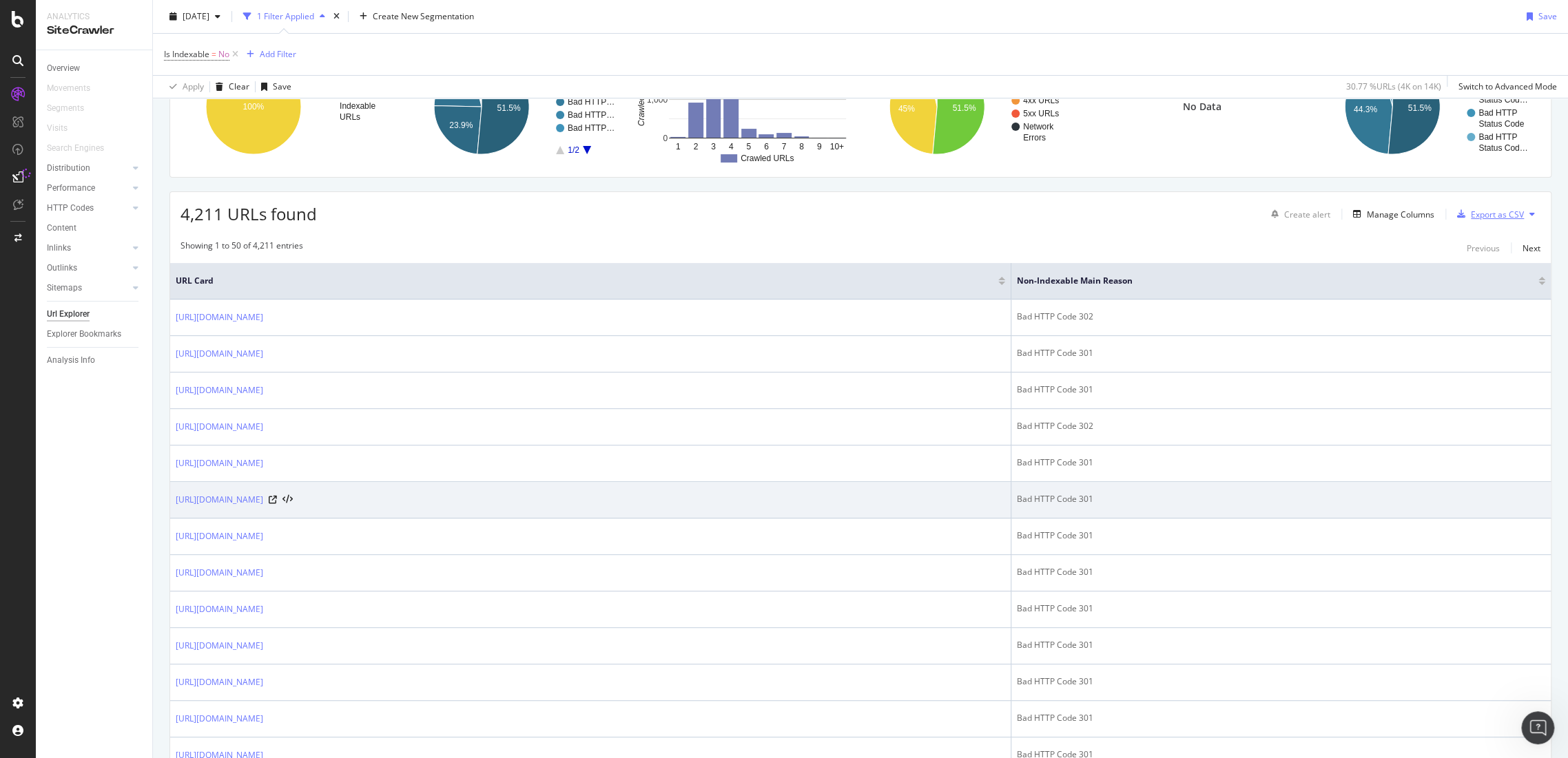
scroll to position [0, 0]
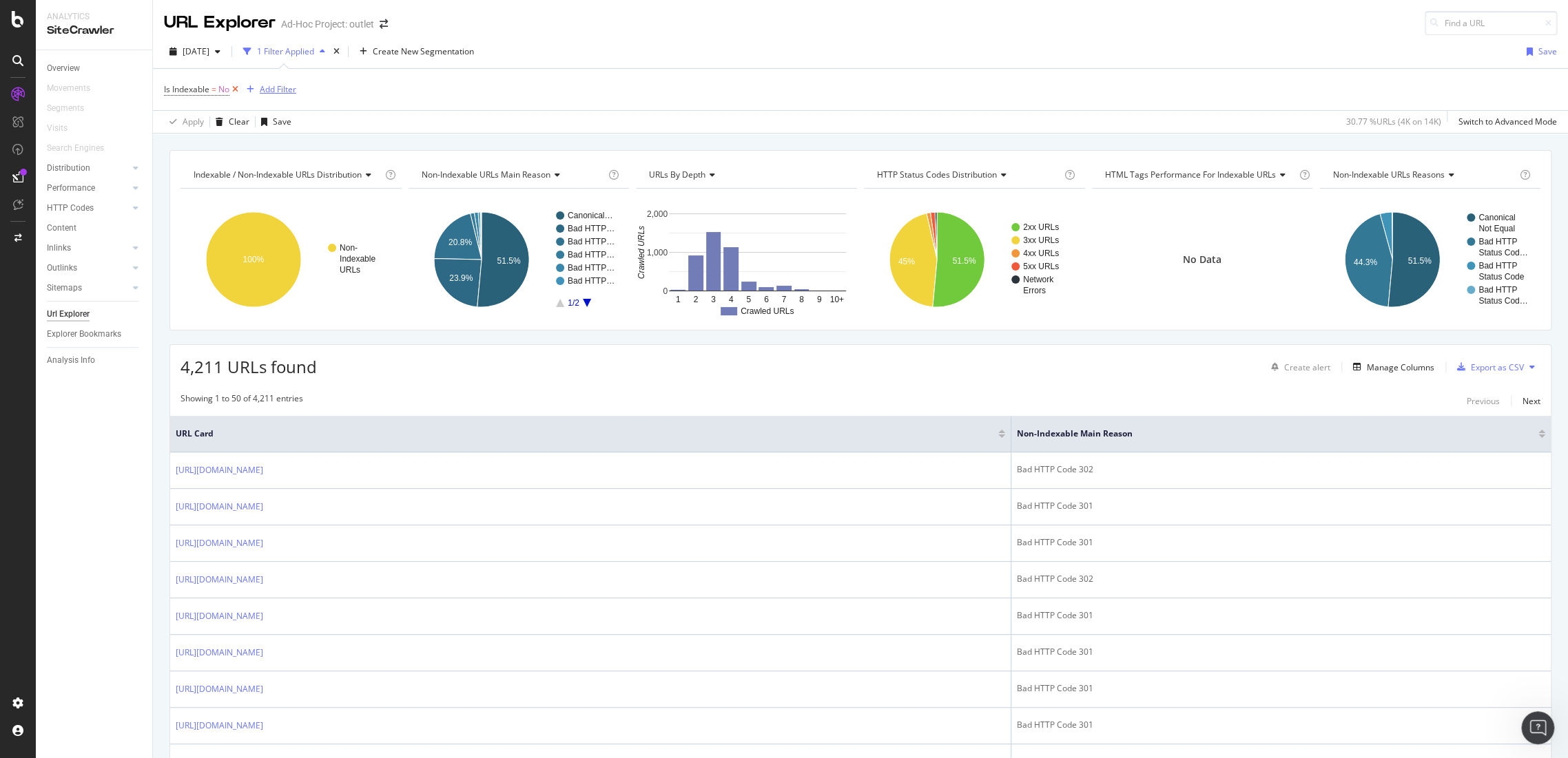
click at [243, 83] on div "Add Filter" at bounding box center [268, 89] width 55 height 15
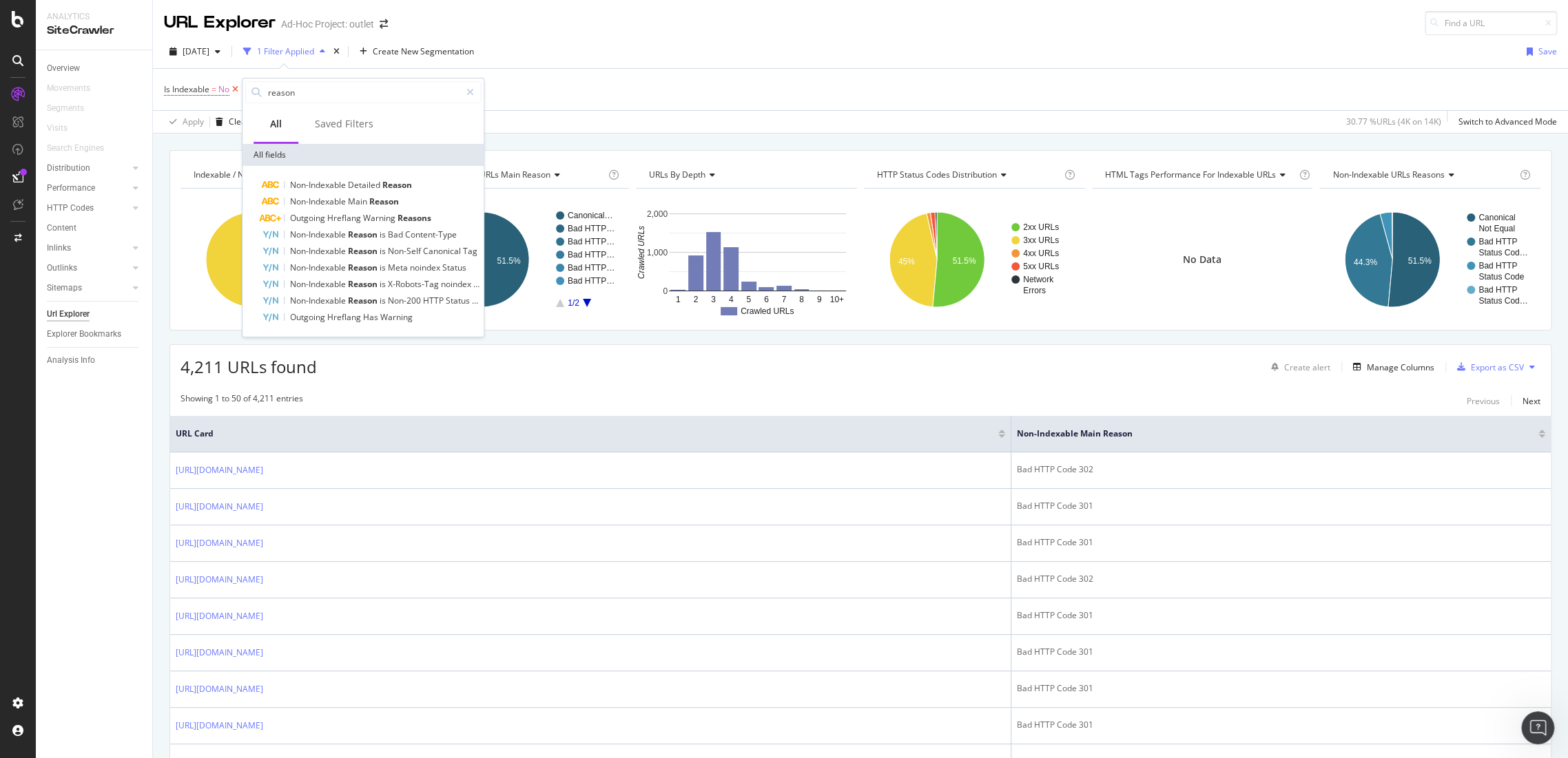
click at [233, 94] on icon at bounding box center [235, 89] width 12 height 13
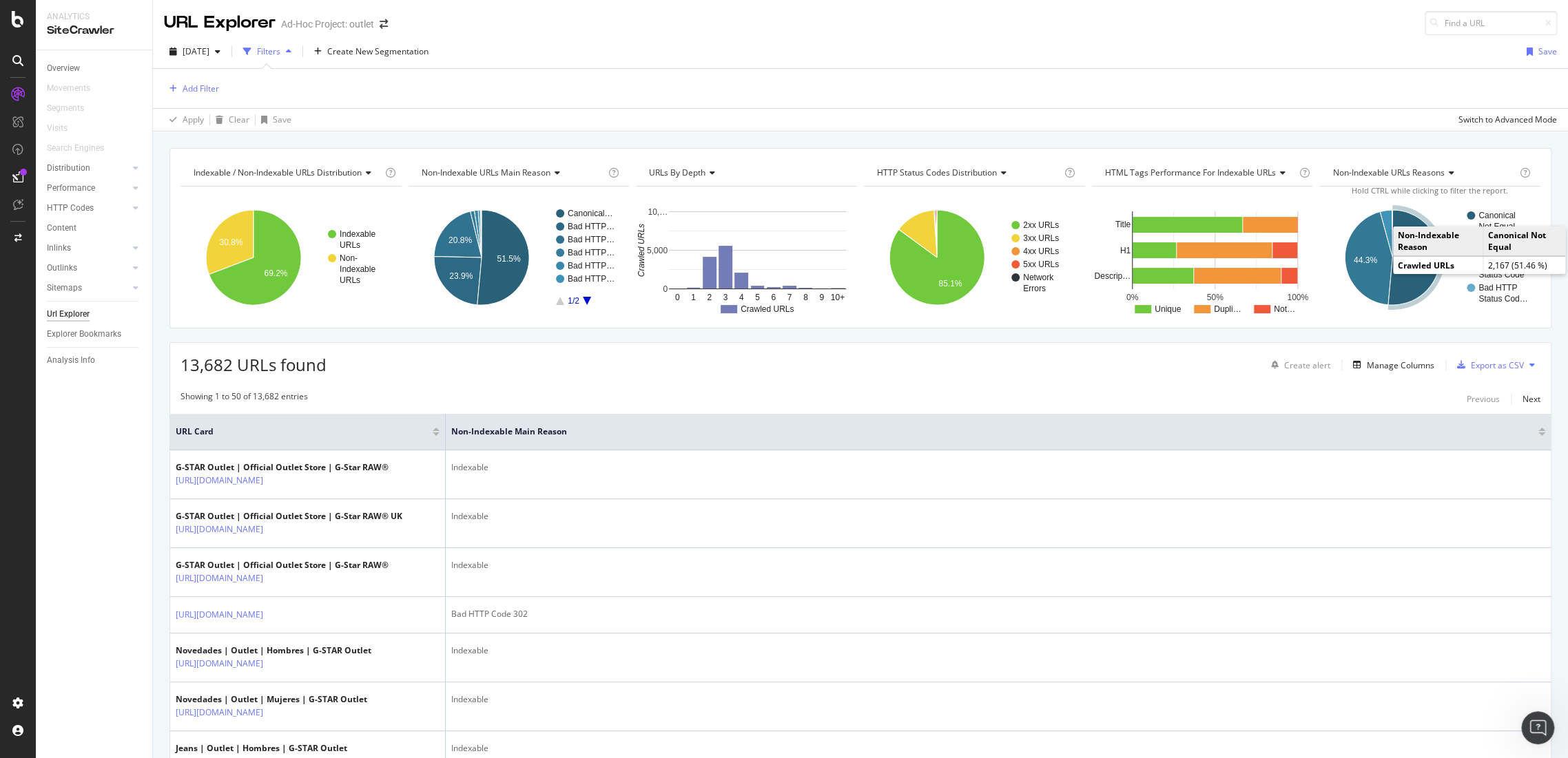
click at [1478, 215] on text "Canonical" at bounding box center [1497, 216] width 36 height 10
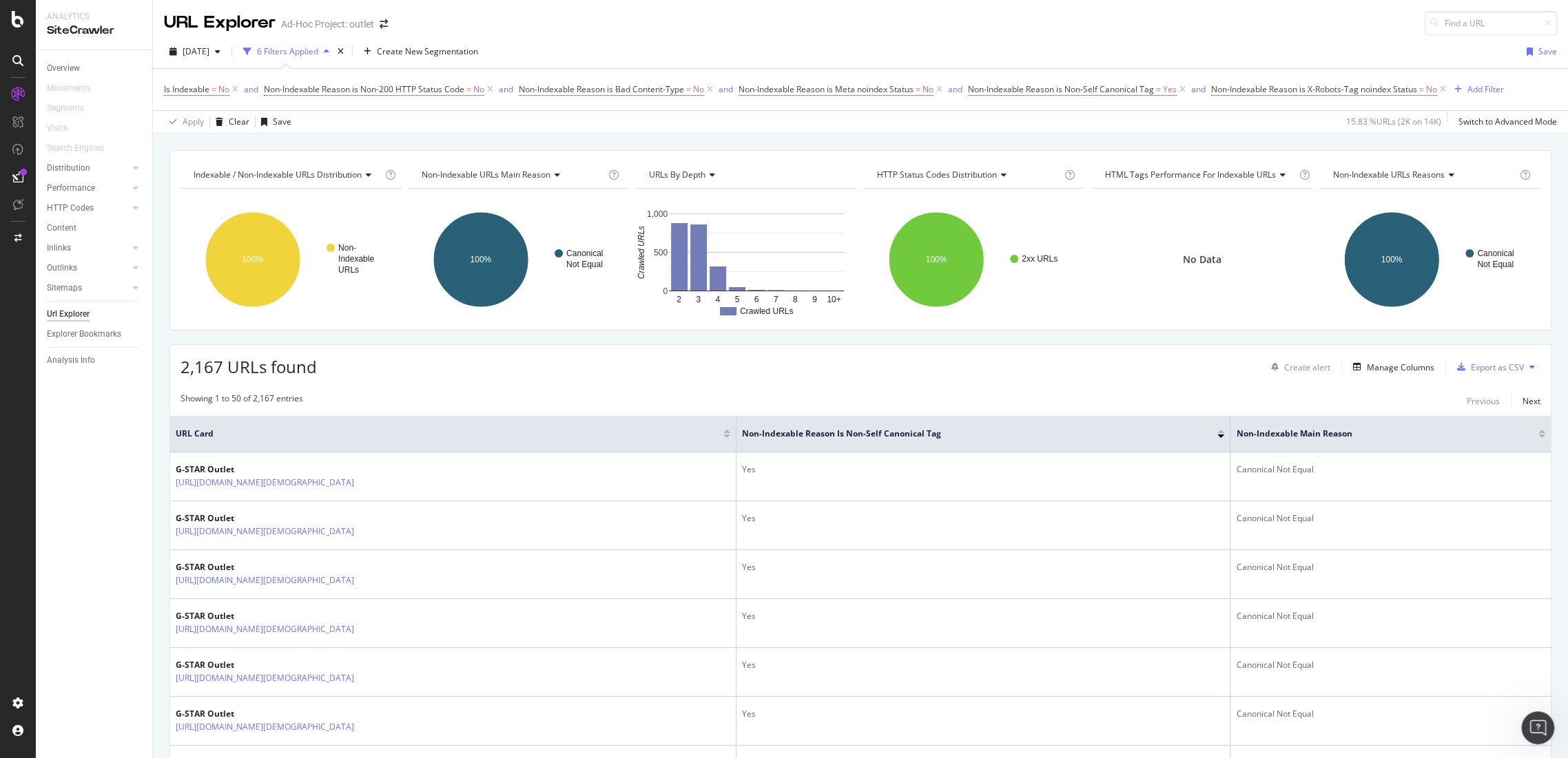
click at [70, 68] on div "Overview" at bounding box center [63, 68] width 33 height 14
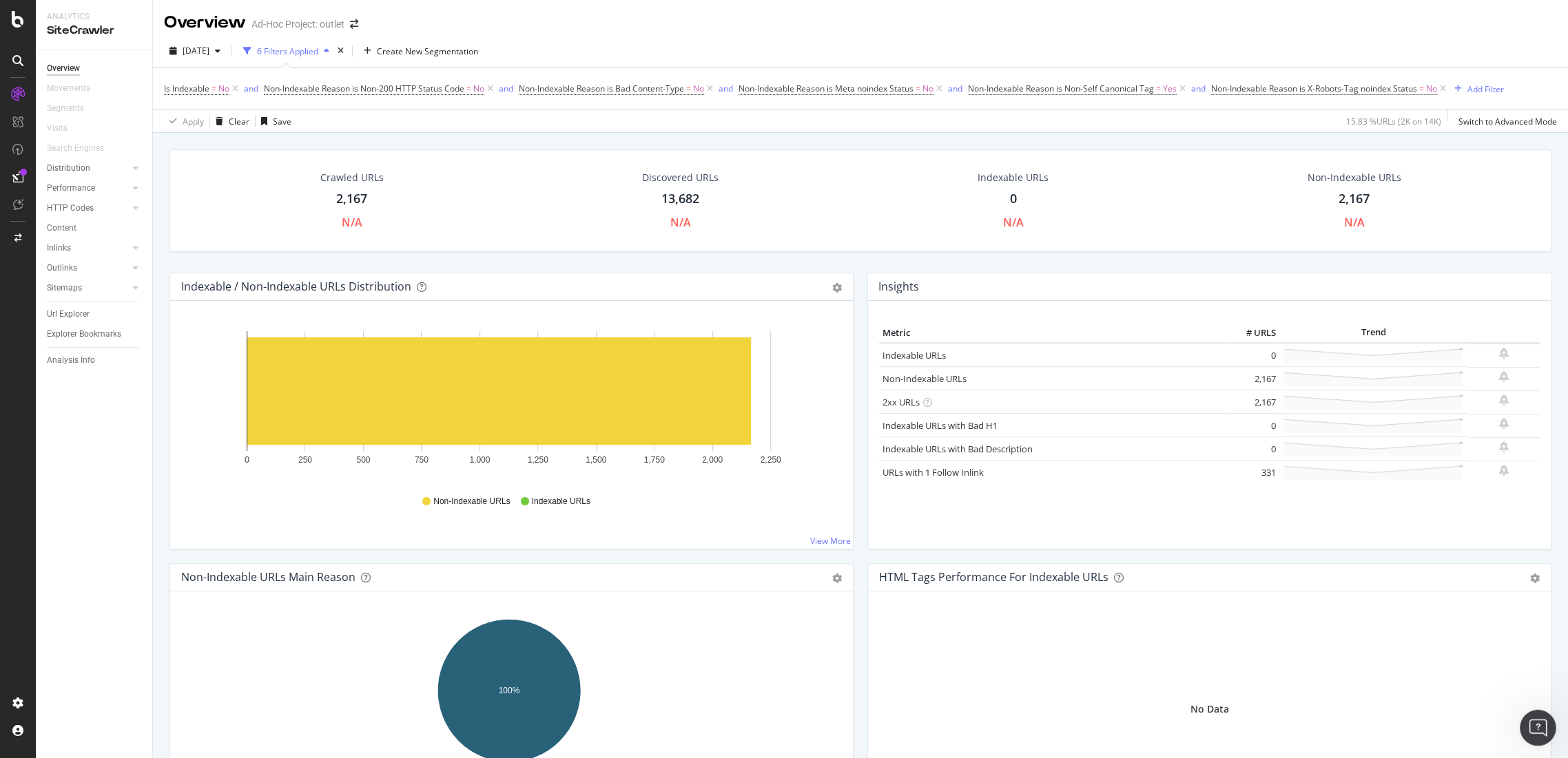
click at [1529, 714] on div "Open Intercom Messenger" at bounding box center [1535, 725] width 45 height 45
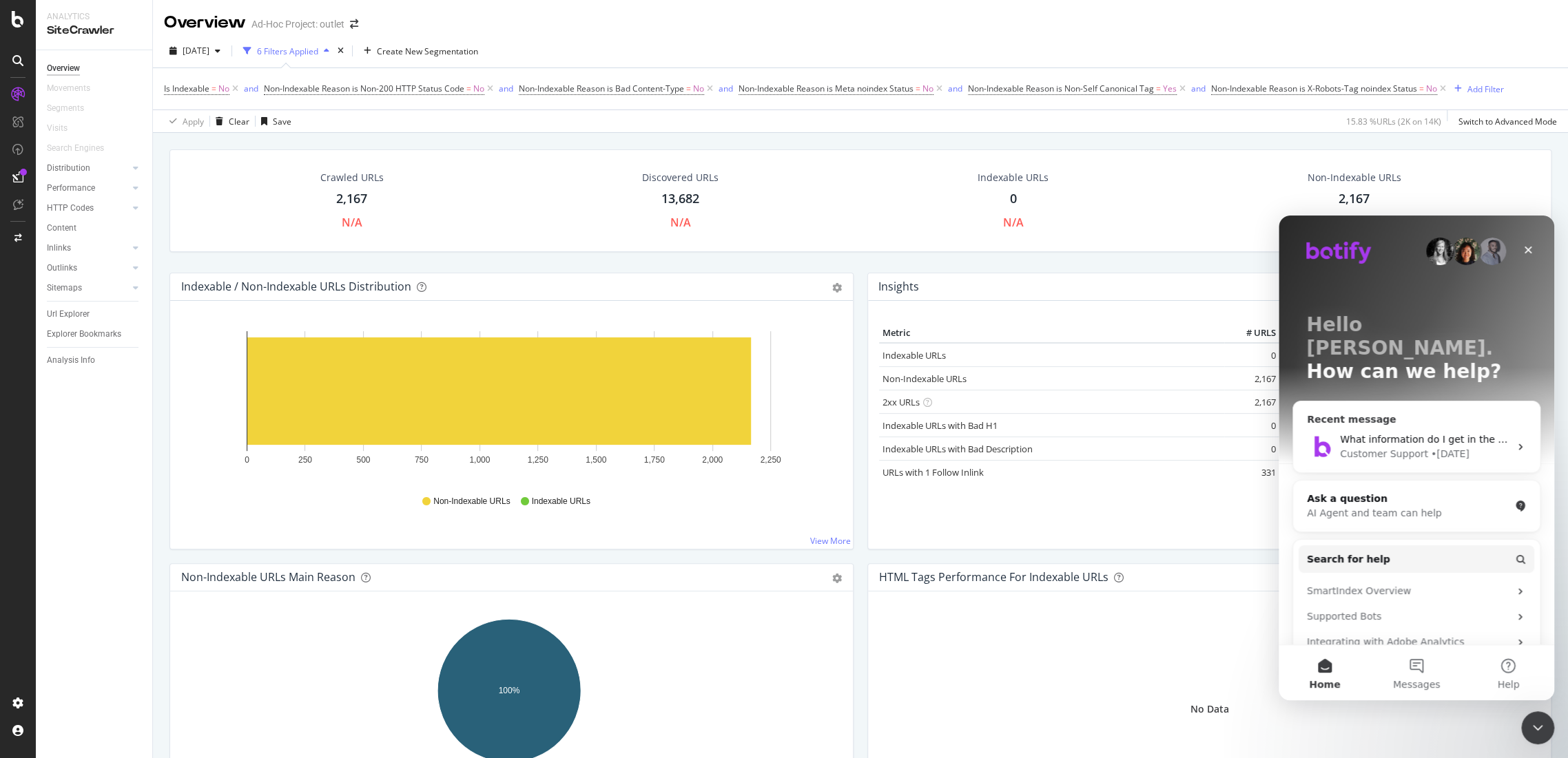
click at [1386, 447] on div "Customer Support" at bounding box center [1383, 454] width 88 height 14
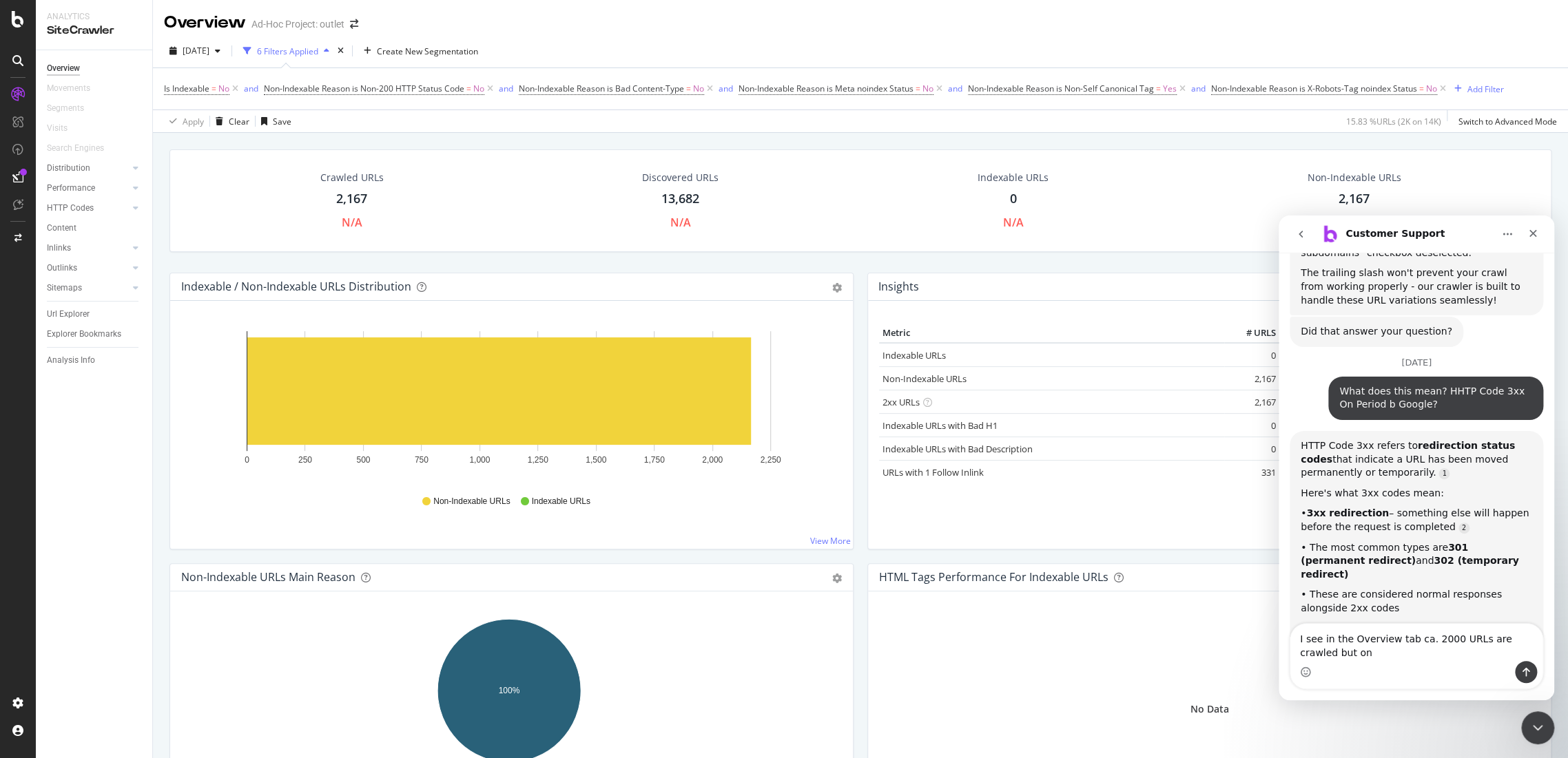
scroll to position [4999, 0]
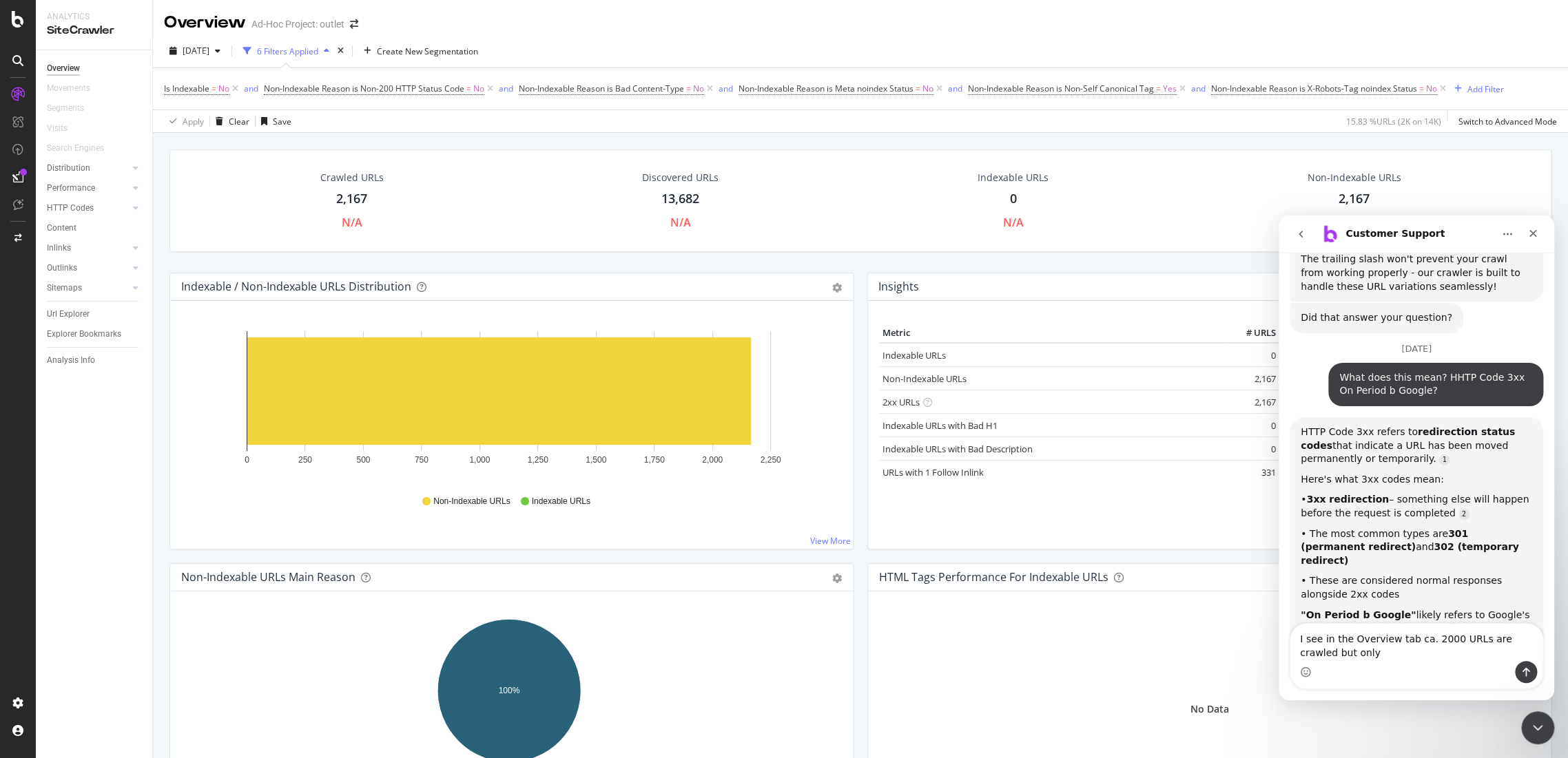
click at [1411, 641] on textarea "I see in the Overview tab ca. 2000 URLs are crawled but only" at bounding box center [1417, 642] width 252 height 37
click at [1355, 654] on textarea "I see in the Overview tab only ca. 2000 URLs are crawled but only" at bounding box center [1417, 642] width 252 height 37
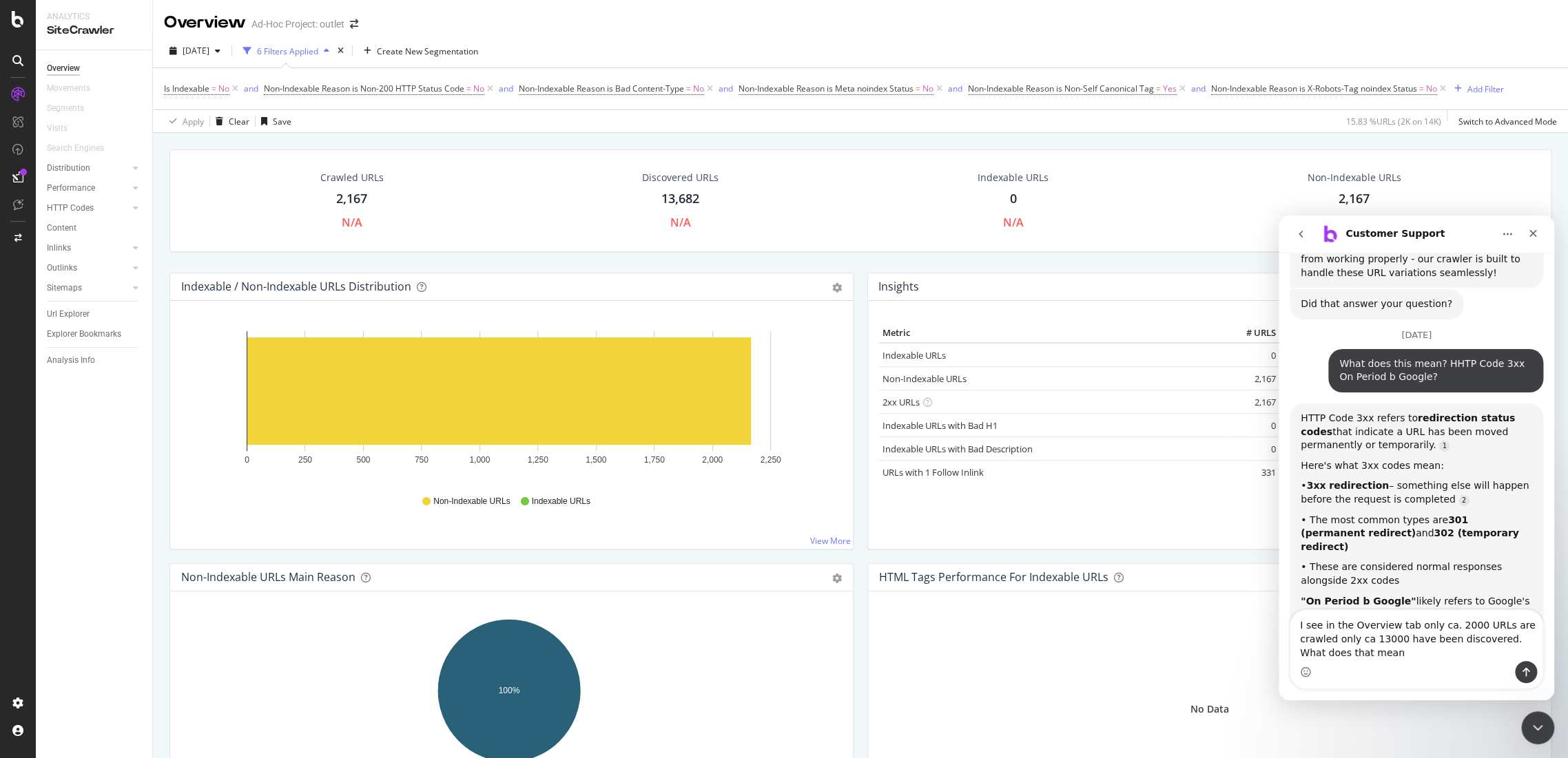
type textarea "I see in the Overview tab only ca. 2000 URLs are crawled only ca 13000 have bee…"
click at [1317, 626] on textarea "I see in the Overview tab only ca. 2000 URLs are crawled only ca 13000 have bee…" at bounding box center [1417, 636] width 252 height 51
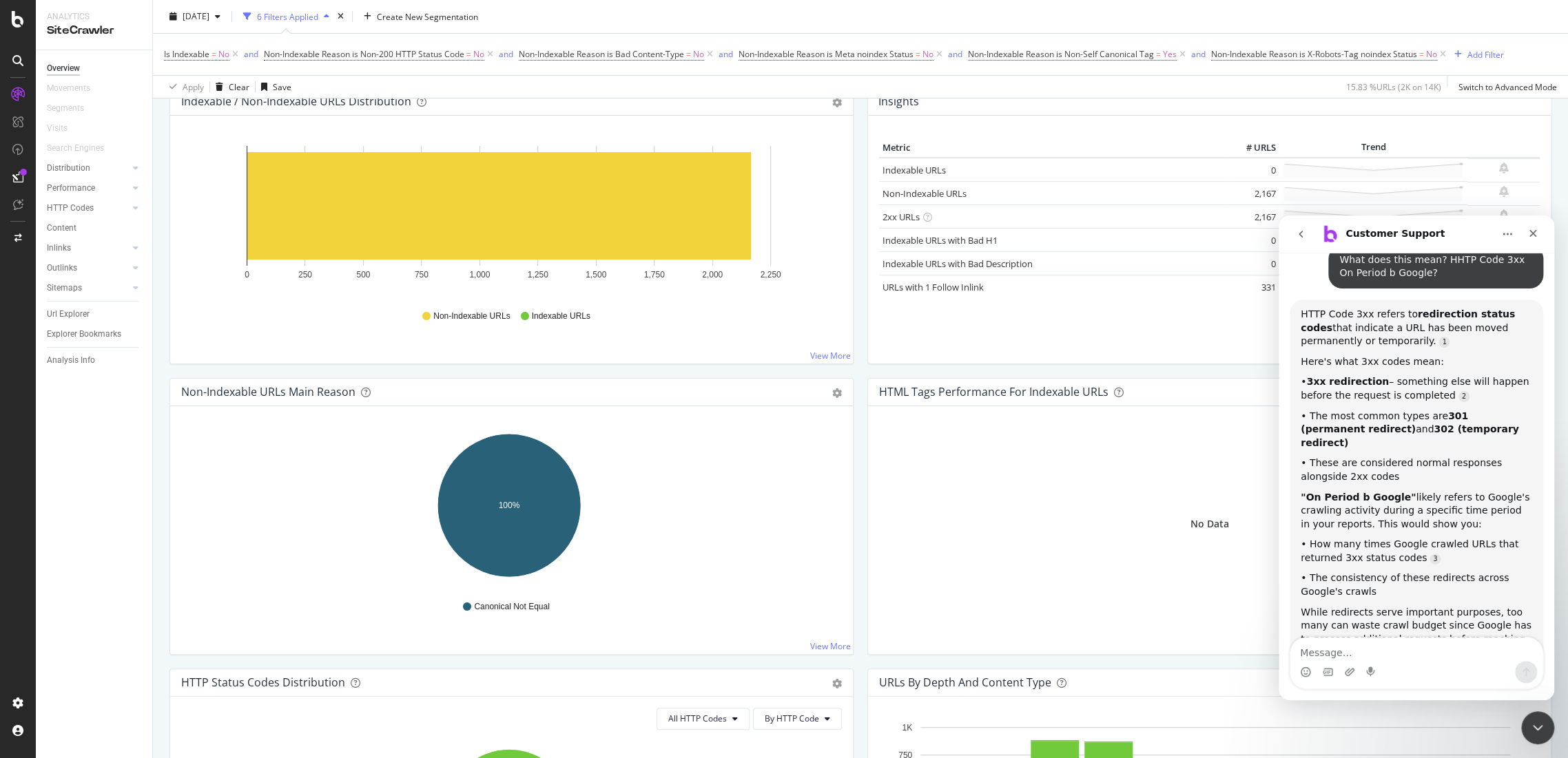
scroll to position [0, 0]
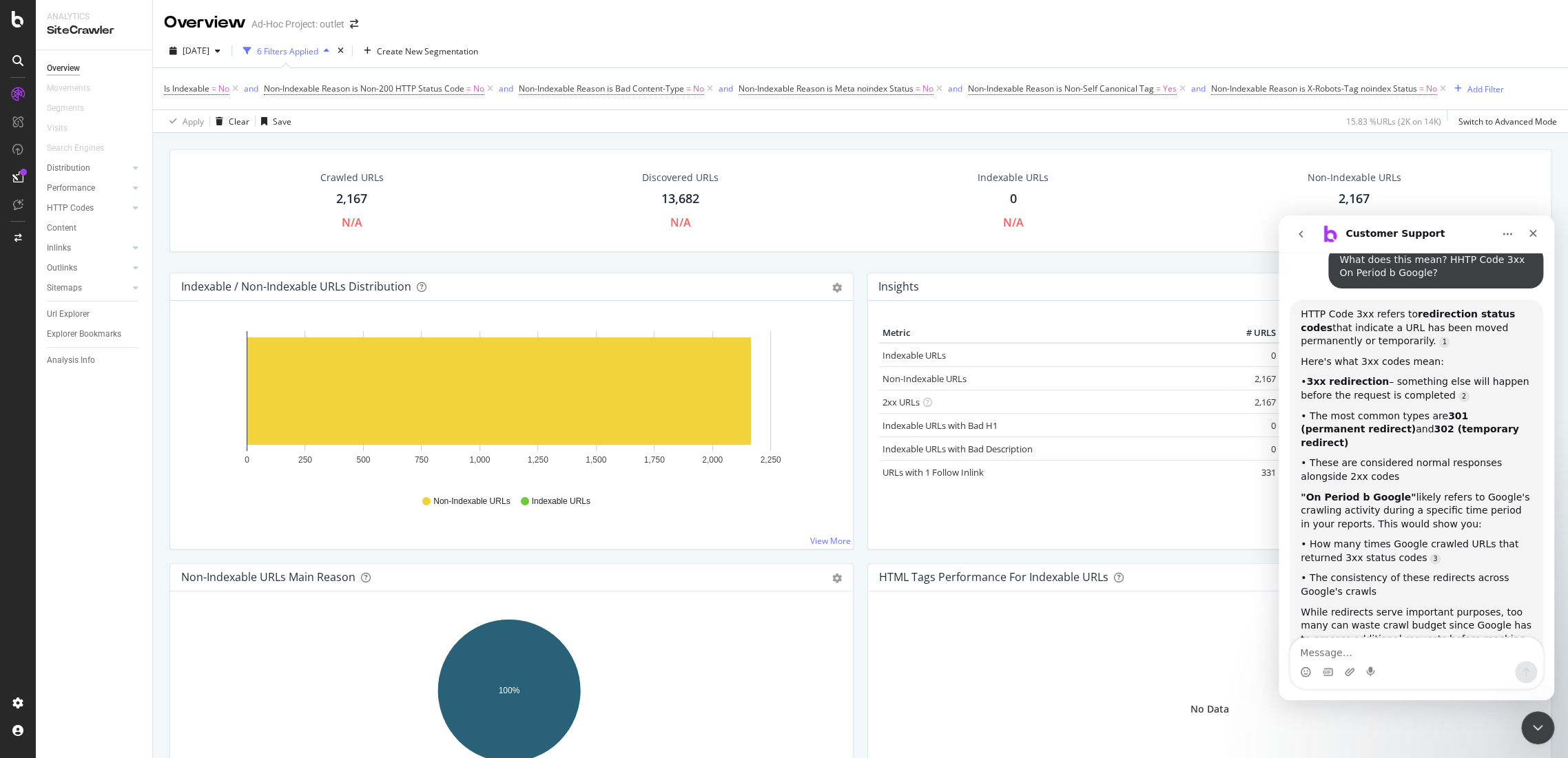
drag, startPoint x: 1459, startPoint y: 568, endPoint x: 1328, endPoint y: 539, distance: 134.2
copy div "I see in the Overview tab only ca. 2000 URLs are crawled only ca 13000 have bee…"
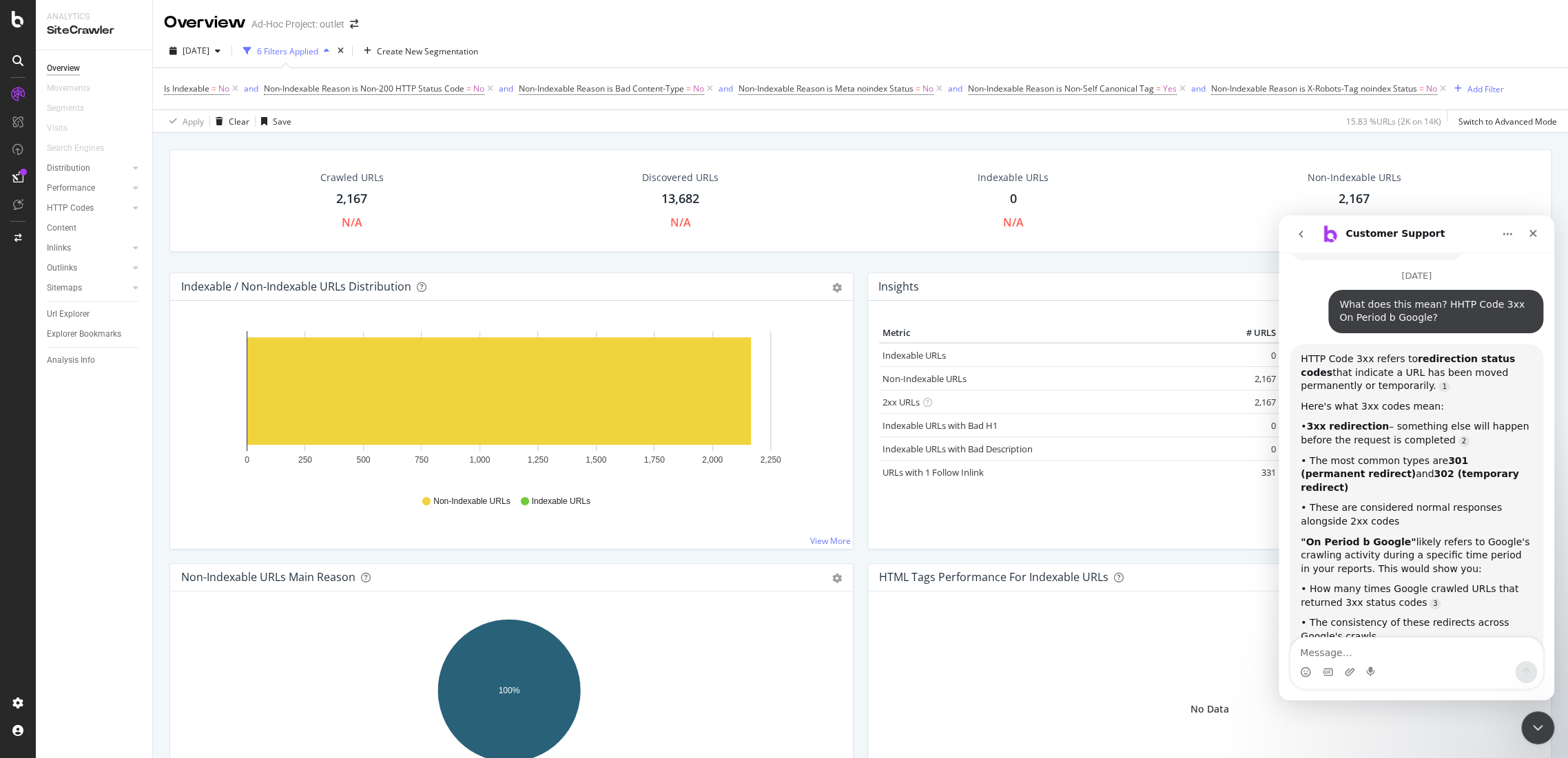
click at [1303, 232] on icon "go back" at bounding box center [1301, 234] width 11 height 11
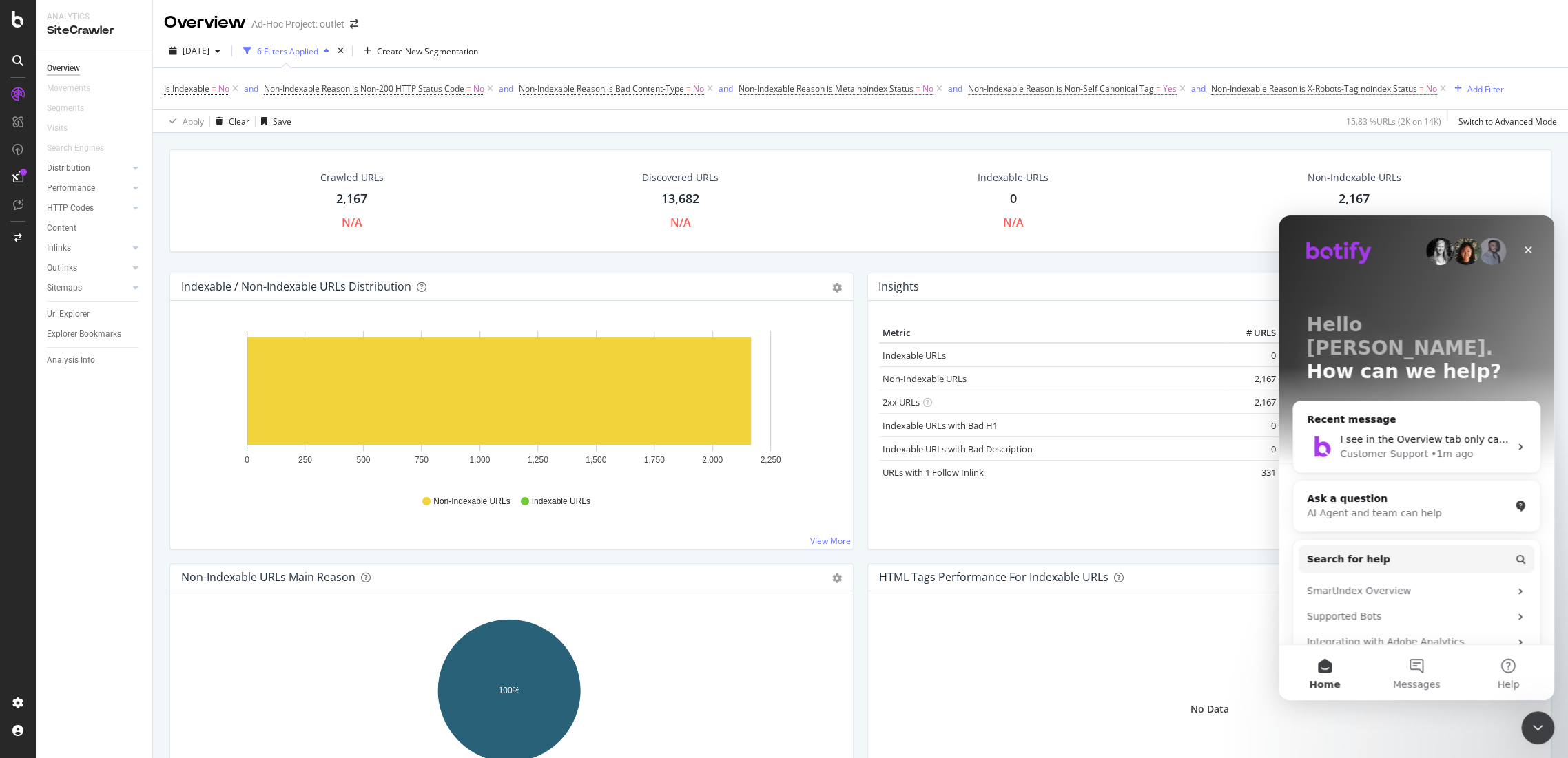
scroll to position [0, 0]
click at [1344, 500] on div "Ask a question AI Agent and team can help" at bounding box center [1416, 506] width 247 height 51
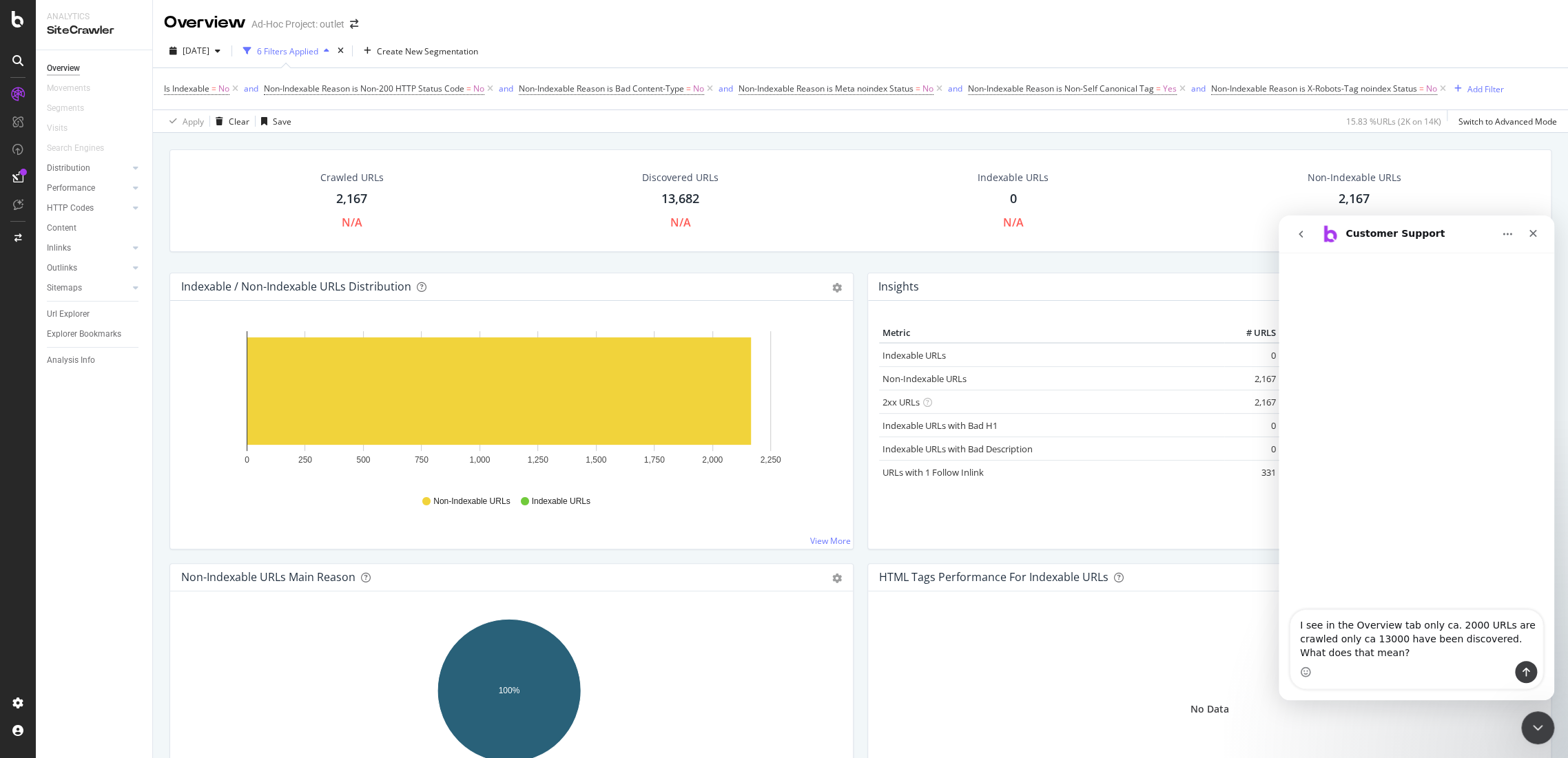
type textarea "I see in the Overview tab only ca. 2000 URLs are crawled only ca 13000 have bee…"
click at [1512, 666] on div "Intercom messenger" at bounding box center [1417, 672] width 252 height 22
click at [1520, 667] on icon "Send a message…" at bounding box center [1526, 672] width 11 height 11
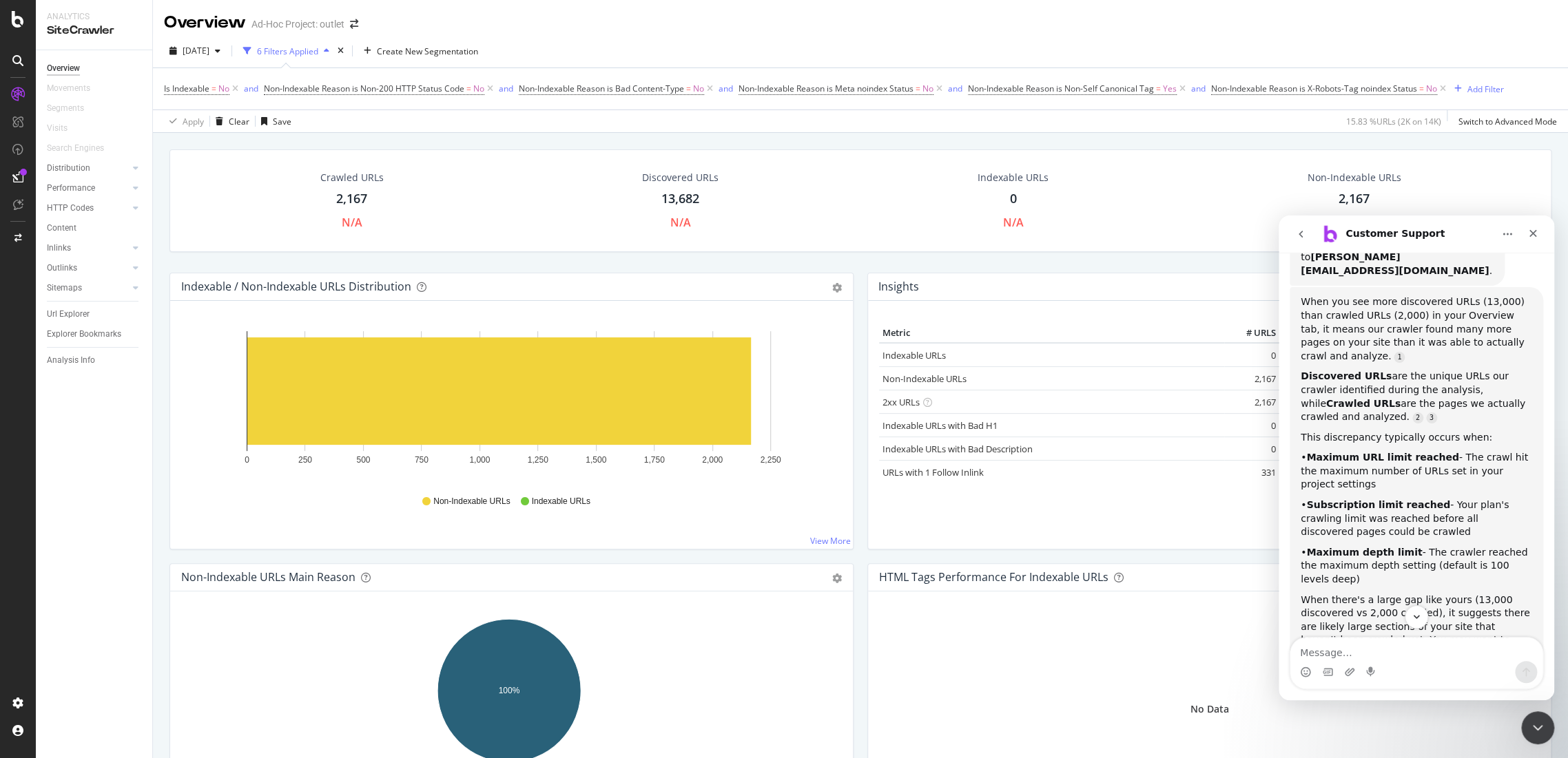
scroll to position [49, 0]
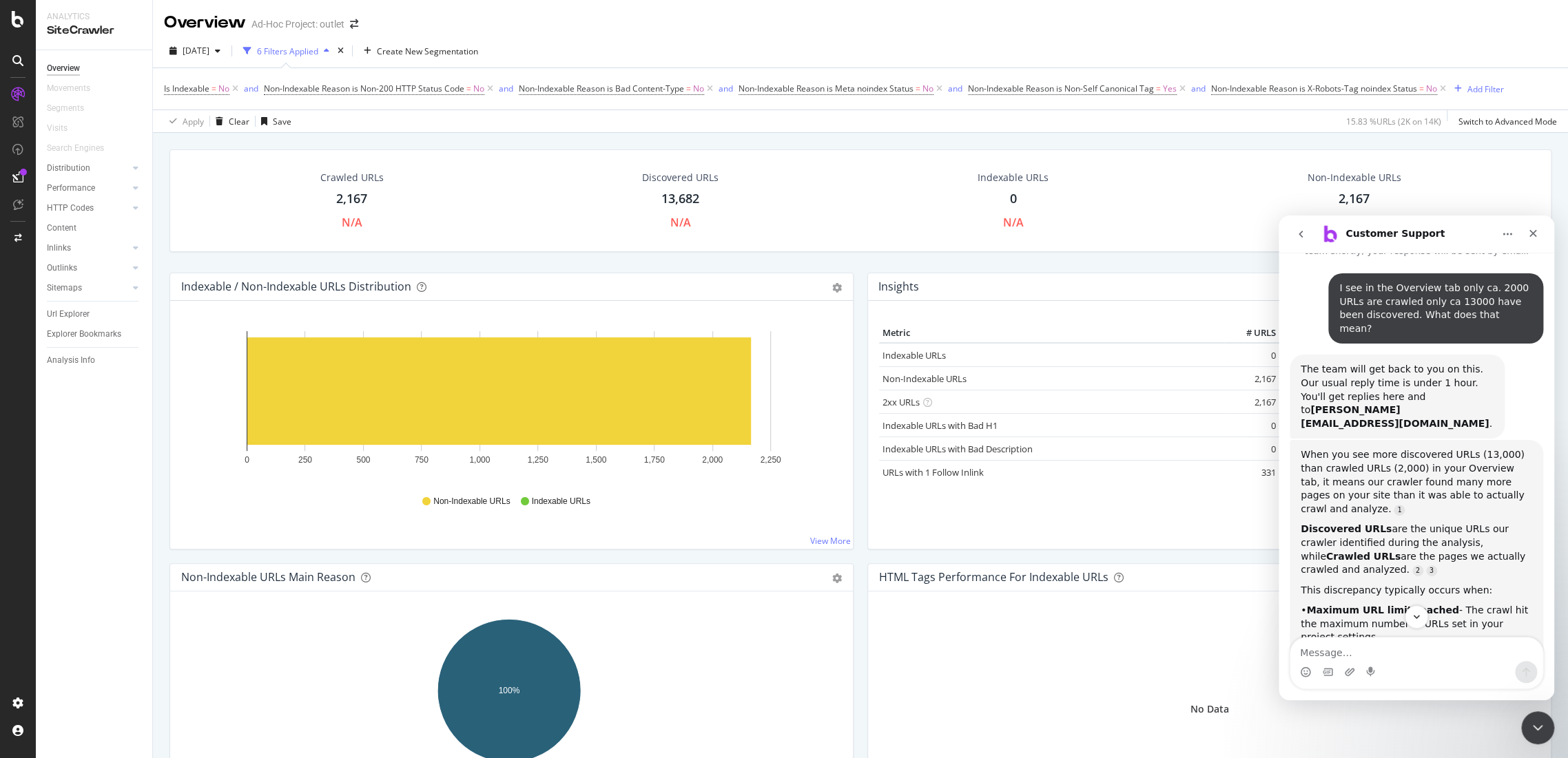
drag, startPoint x: 6, startPoint y: 338, endPoint x: 1017, endPoint y: 428, distance: 1015.0
click at [689, 192] on div "13,682" at bounding box center [680, 199] width 38 height 18
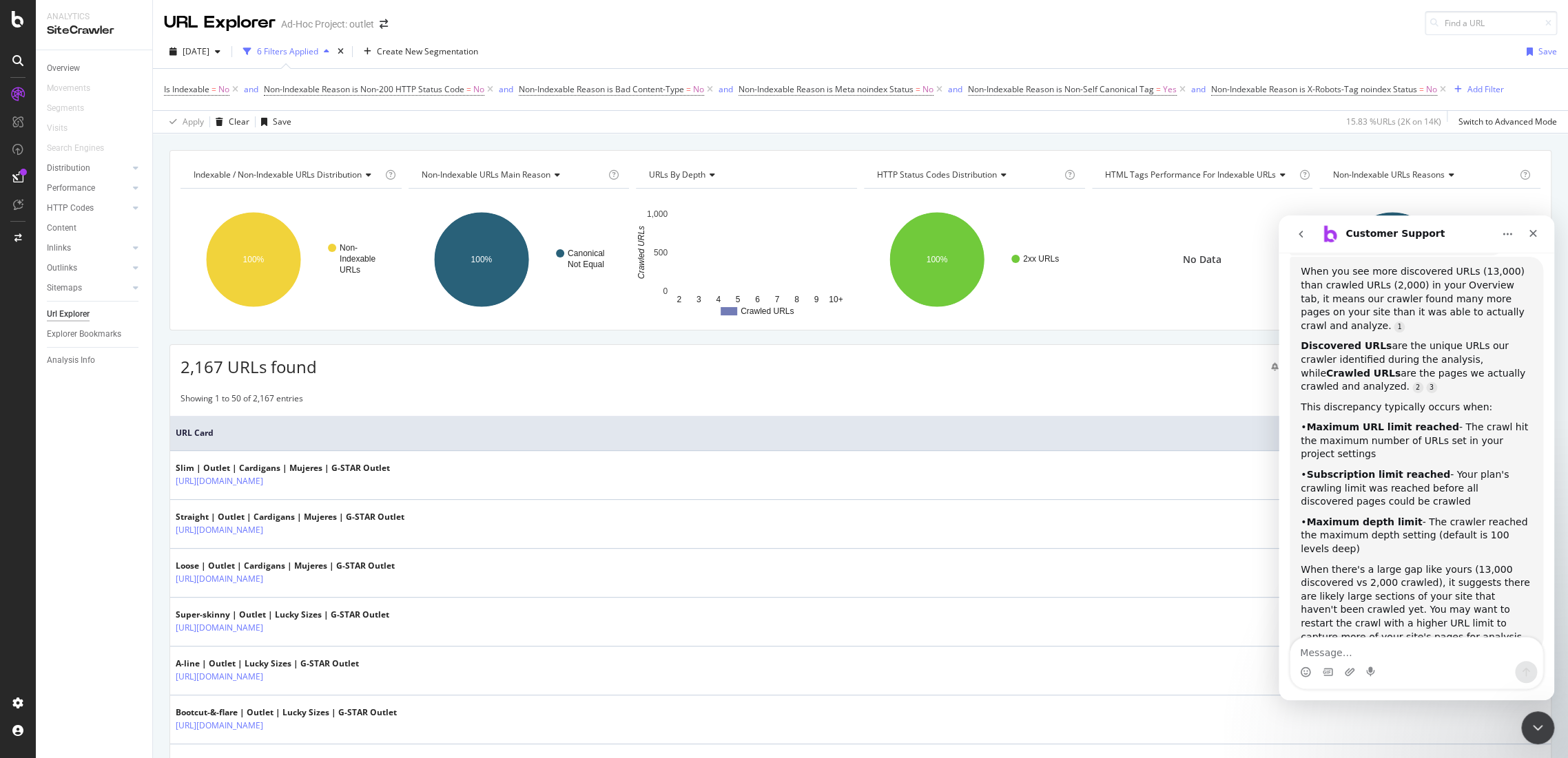
scroll to position [248, 0]
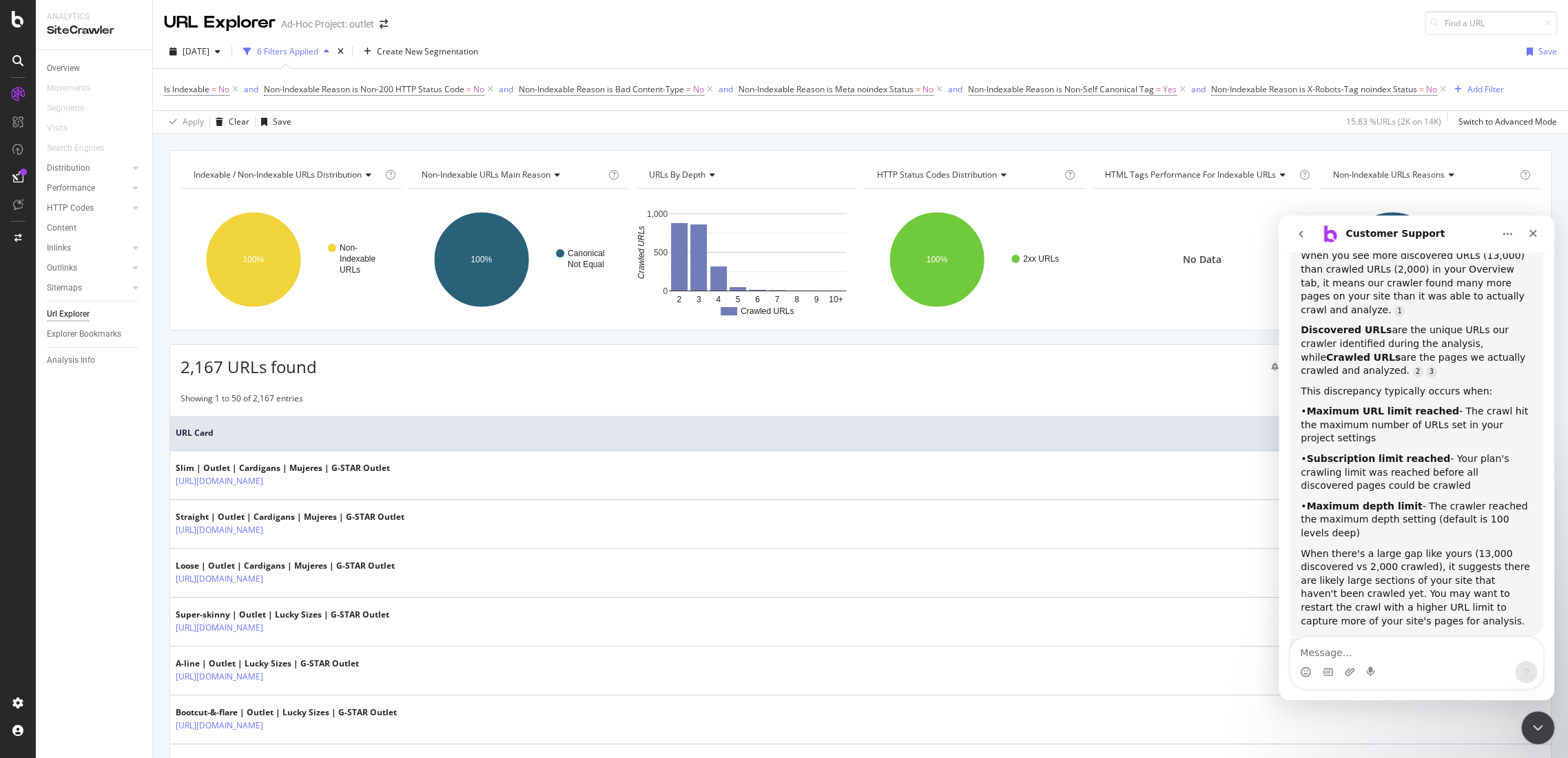
click at [70, 76] on div "Overview" at bounding box center [99, 68] width 105 height 20
click at [71, 72] on div "Overview" at bounding box center [63, 68] width 33 height 14
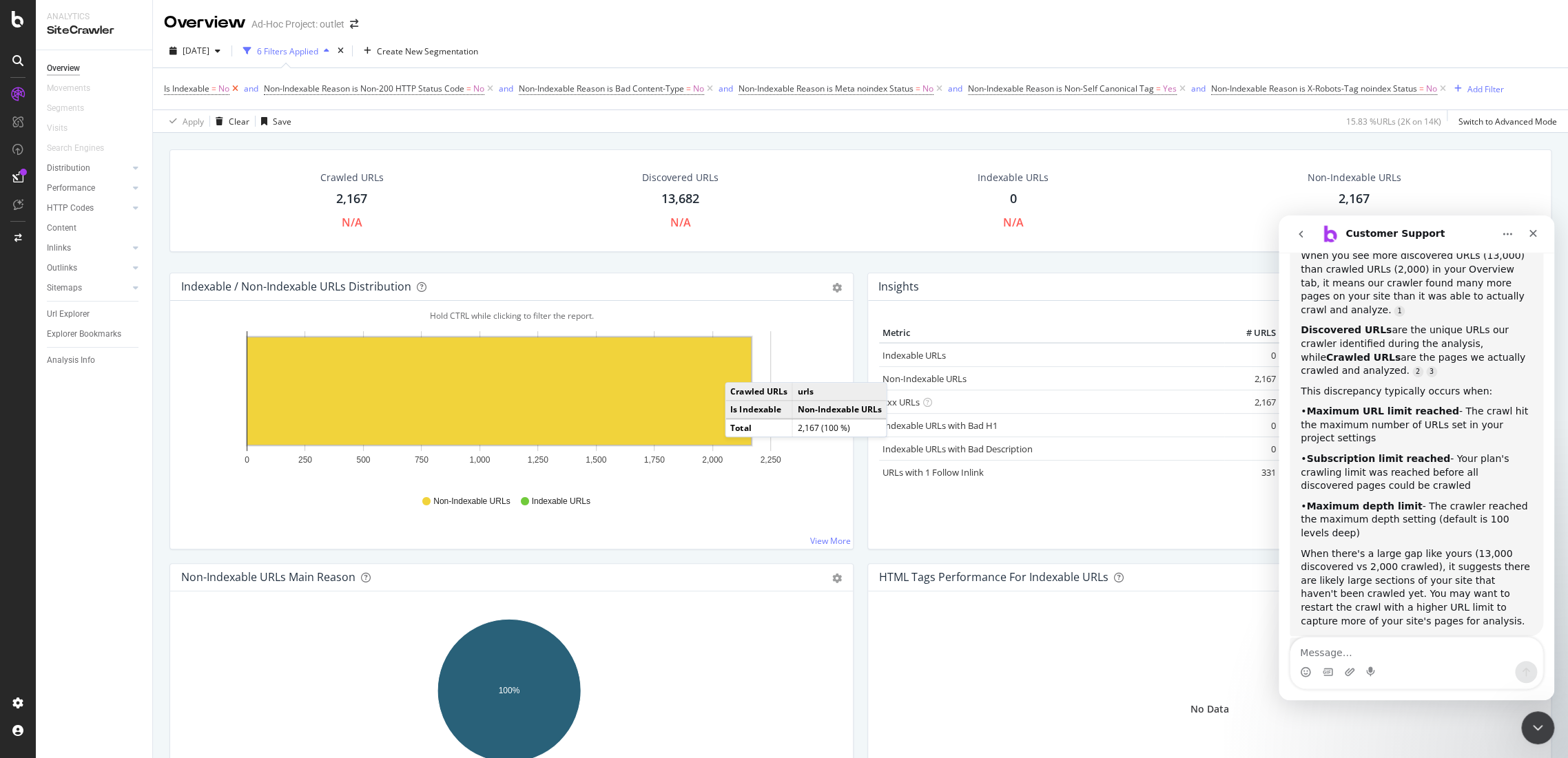
click at [238, 89] on icon at bounding box center [235, 88] width 12 height 13
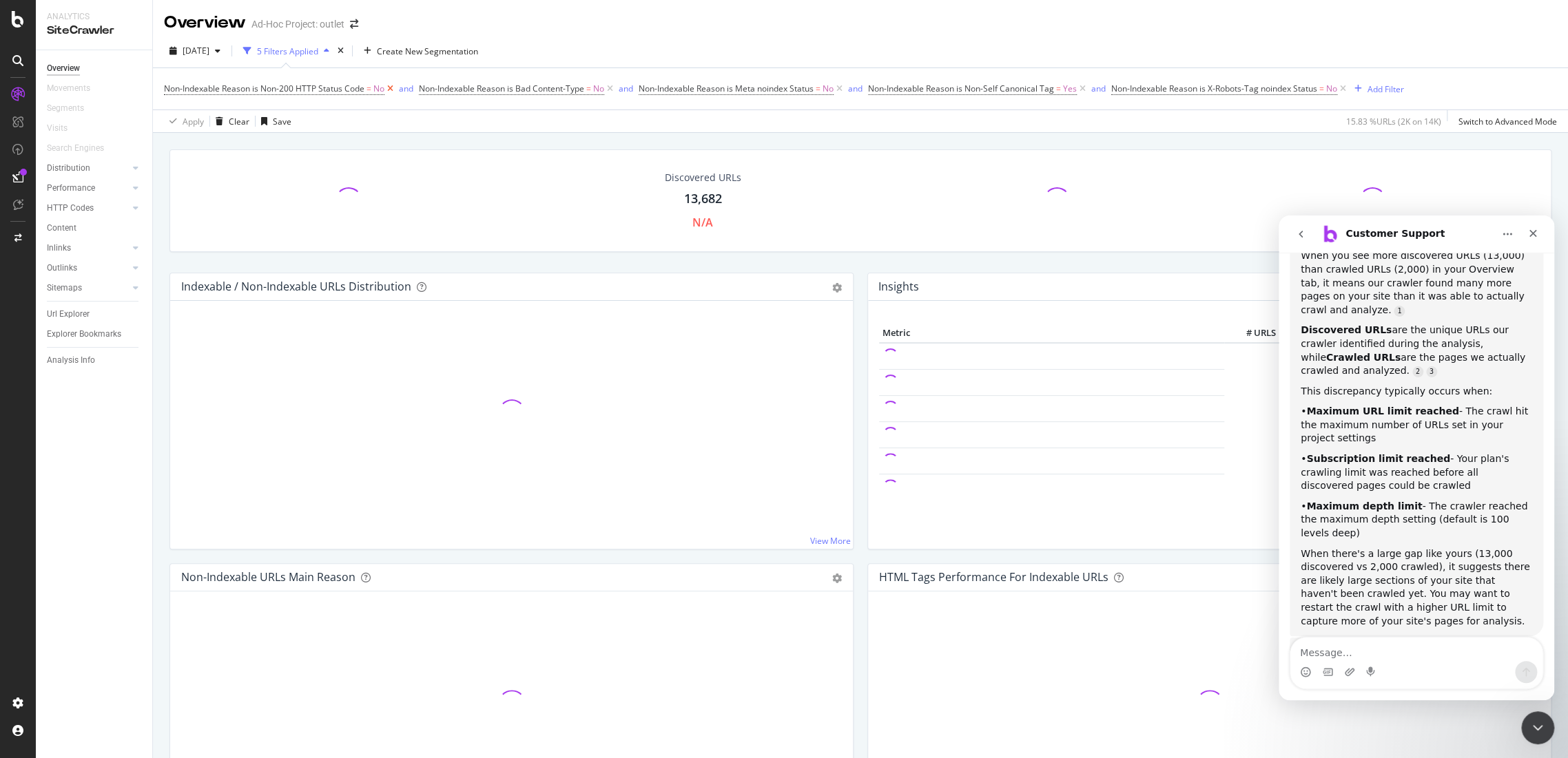
click at [386, 88] on icon at bounding box center [390, 88] width 12 height 13
click at [355, 88] on icon at bounding box center [355, 88] width 12 height 13
click at [355, 88] on span "No" at bounding box center [354, 89] width 11 height 19
click at [391, 105] on div "Non-Indexable Reason is Meta noindex Status = No and Non-Indexable Reason is No…" at bounding box center [861, 89] width 1393 height 41
click at [365, 86] on icon at bounding box center [365, 88] width 12 height 13
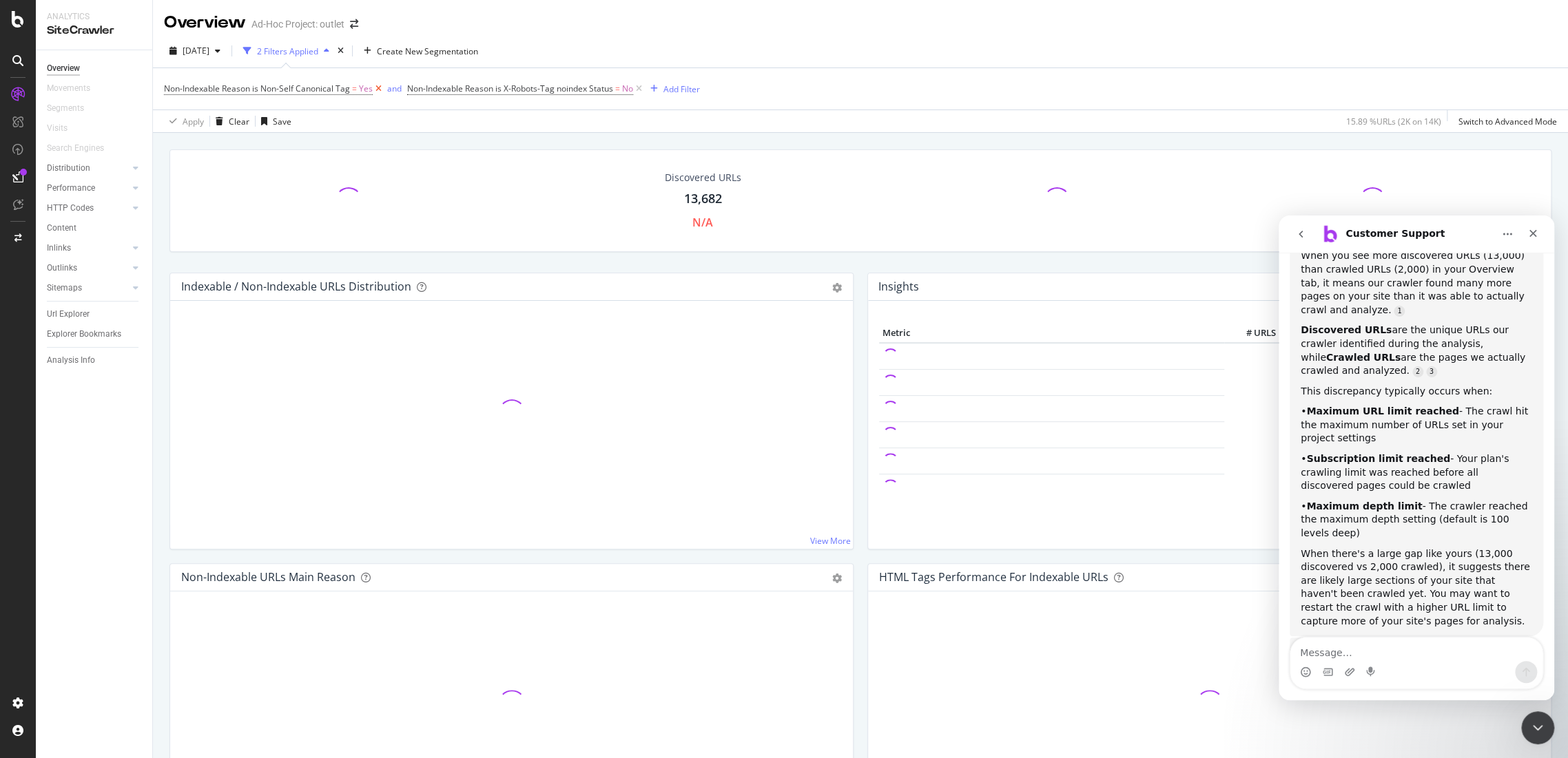
click at [375, 92] on icon at bounding box center [378, 88] width 12 height 13
click at [381, 92] on span "No" at bounding box center [385, 89] width 11 height 19
click at [416, 103] on div "Non-Indexable Reason is X-Robots-Tag noindex Status = No Add Filter" at bounding box center [861, 89] width 1393 height 41
click at [401, 87] on icon at bounding box center [396, 88] width 12 height 13
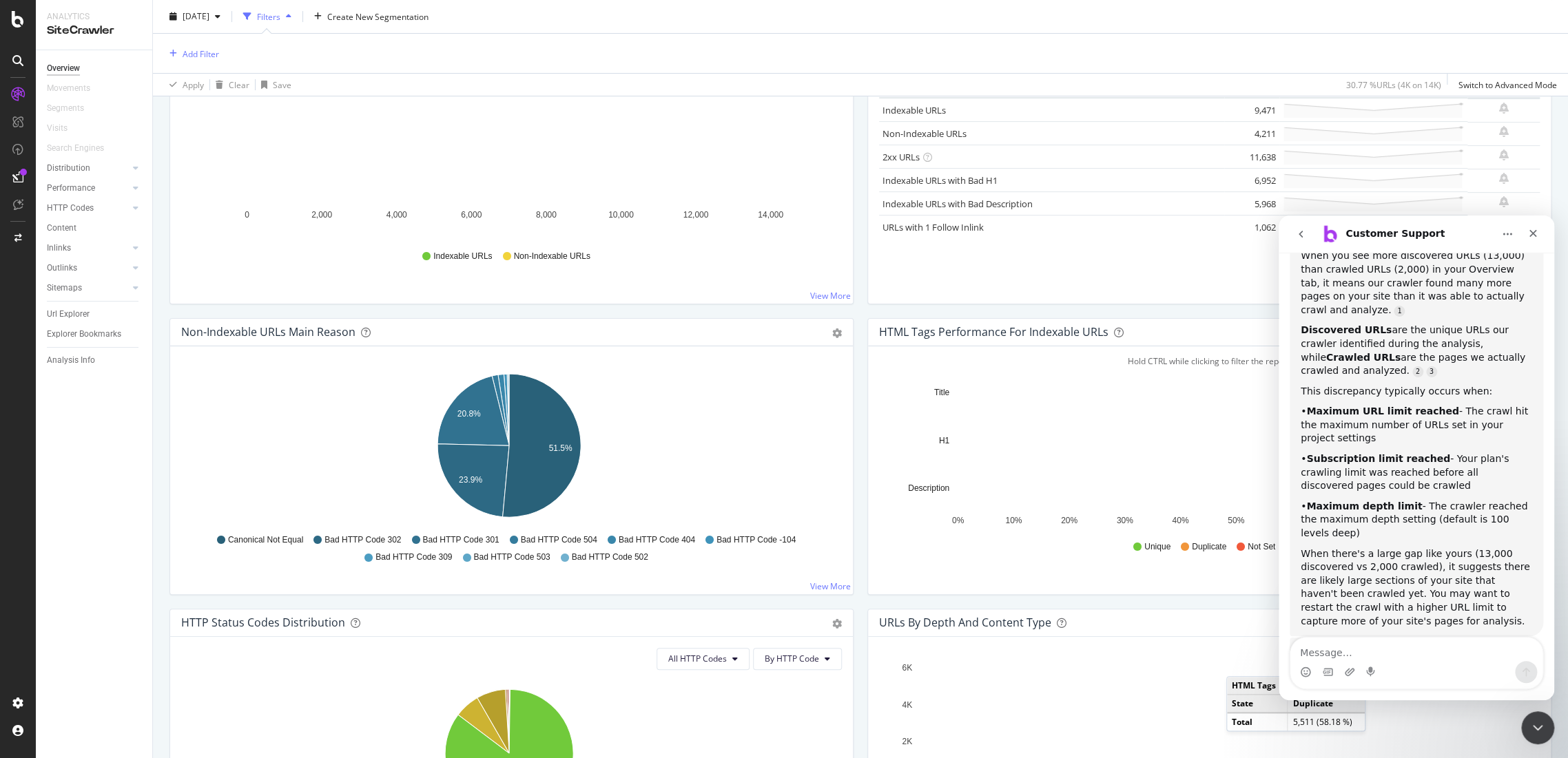
scroll to position [382, 0]
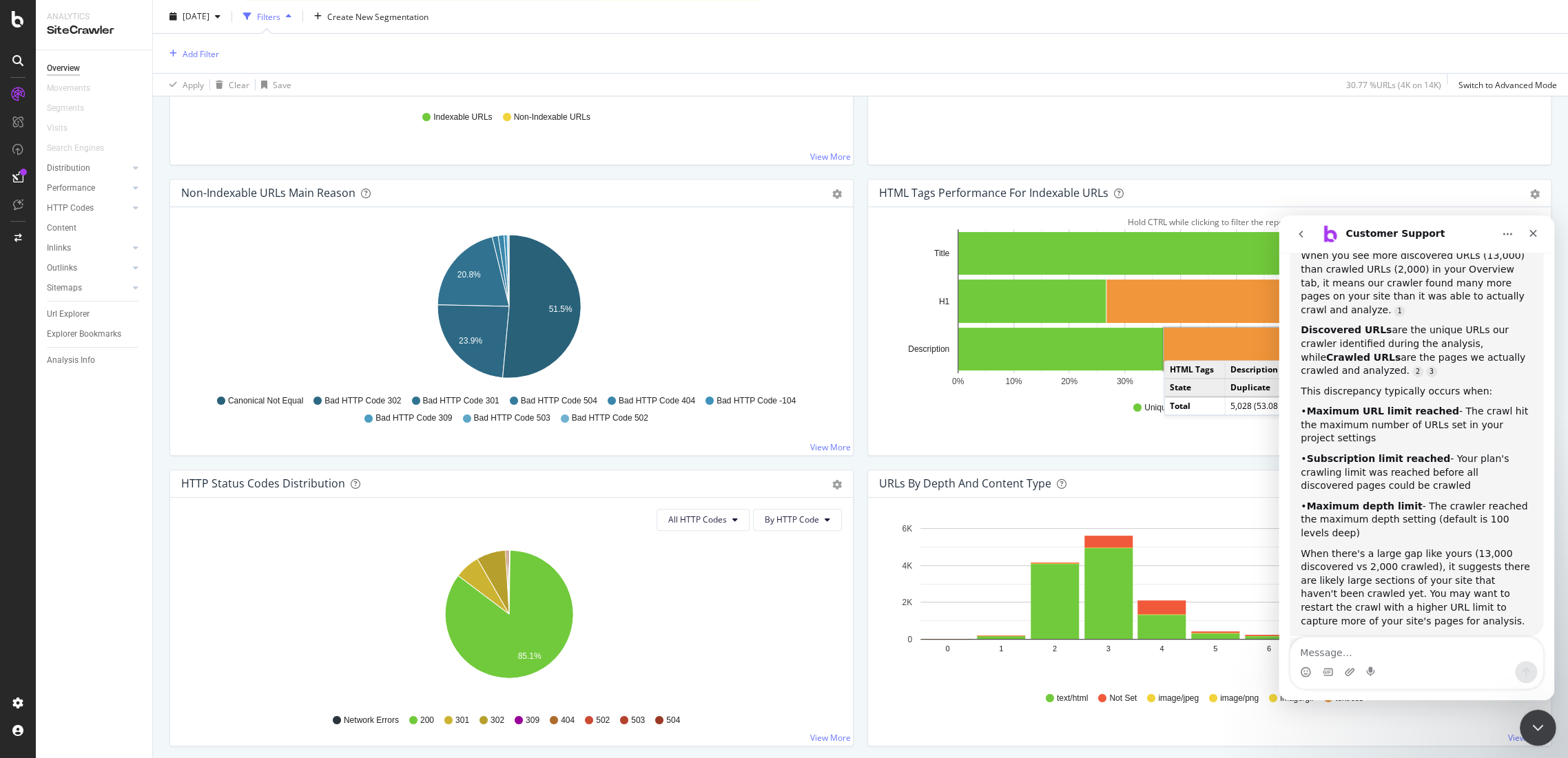
click at [1546, 725] on div "Close Intercom Messenger" at bounding box center [1536, 726] width 33 height 33
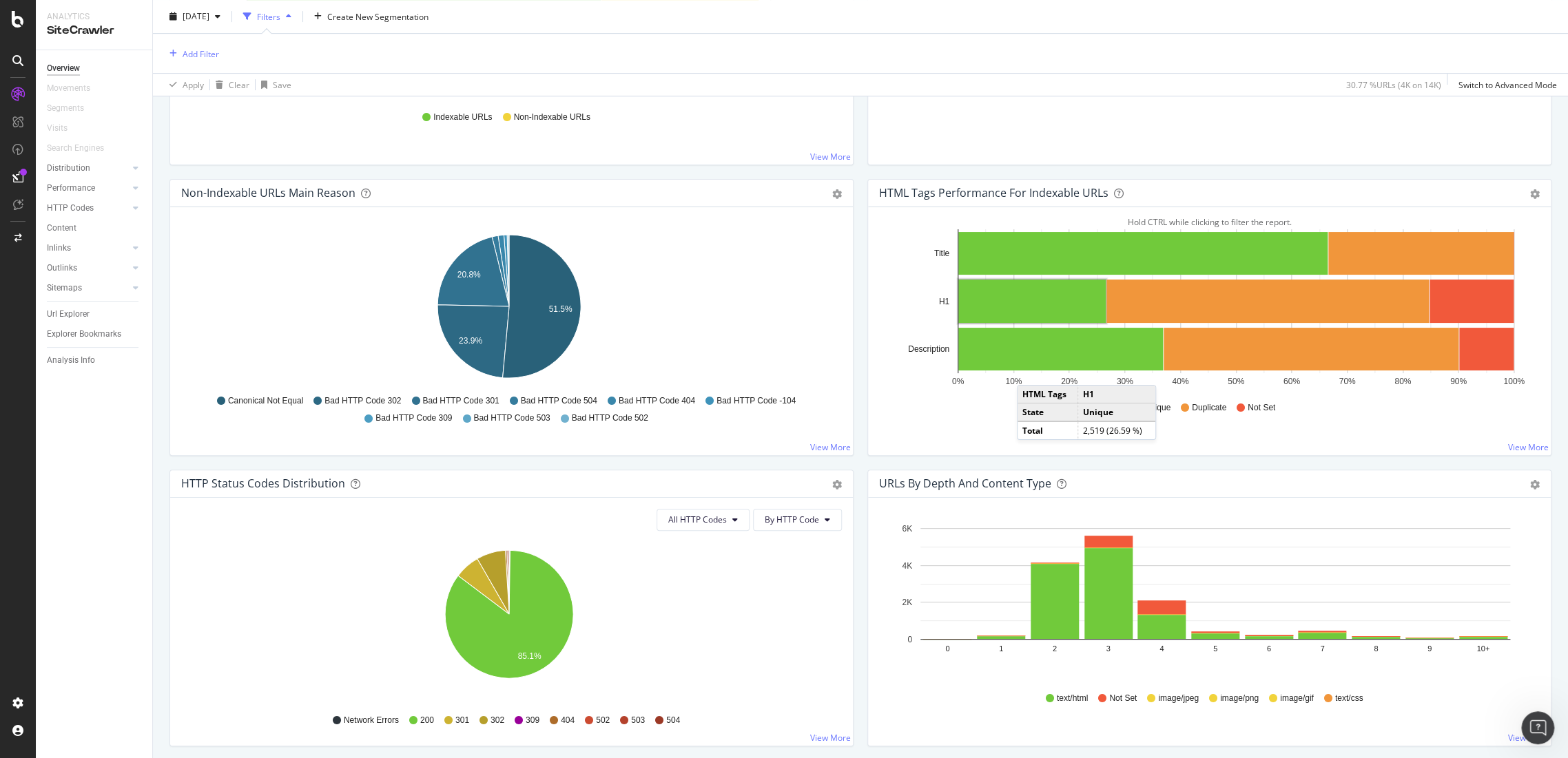
scroll to position [689, 0]
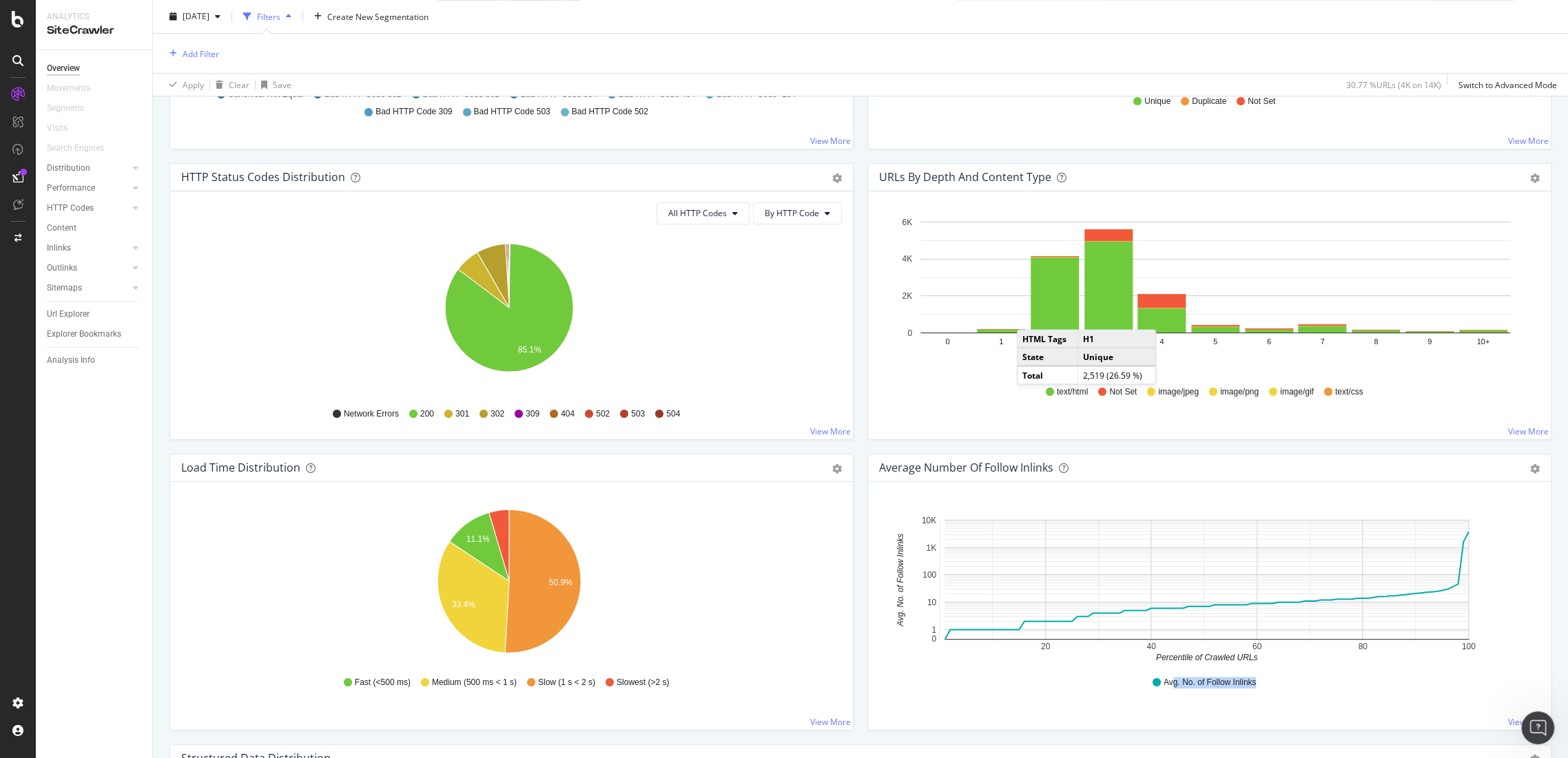
drag, startPoint x: 1165, startPoint y: 680, endPoint x: 1275, endPoint y: 693, distance: 110.8
click at [1275, 693] on div "Avg. No. of Follow Inlinks" at bounding box center [1210, 683] width 647 height 31
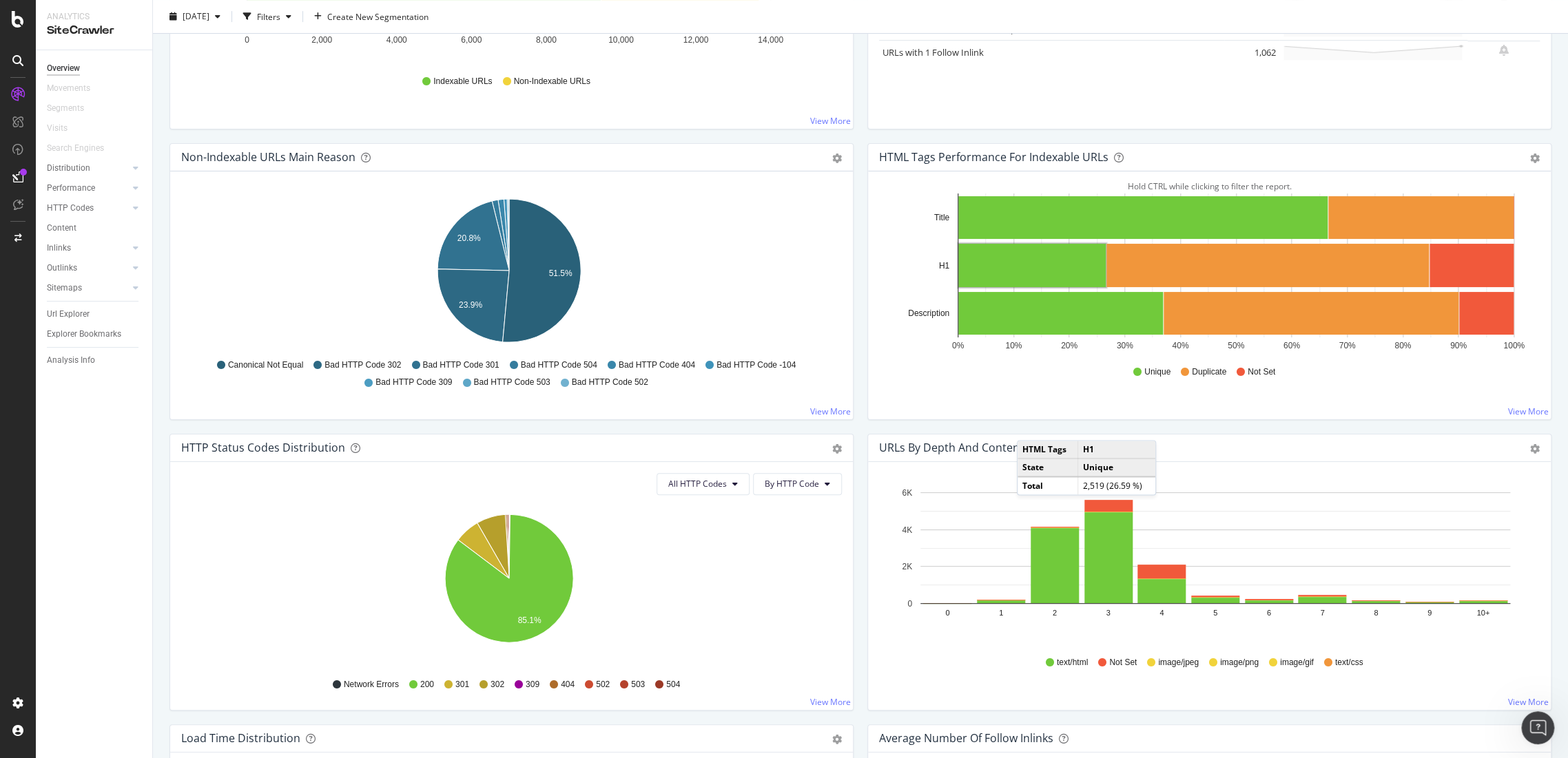
scroll to position [0, 0]
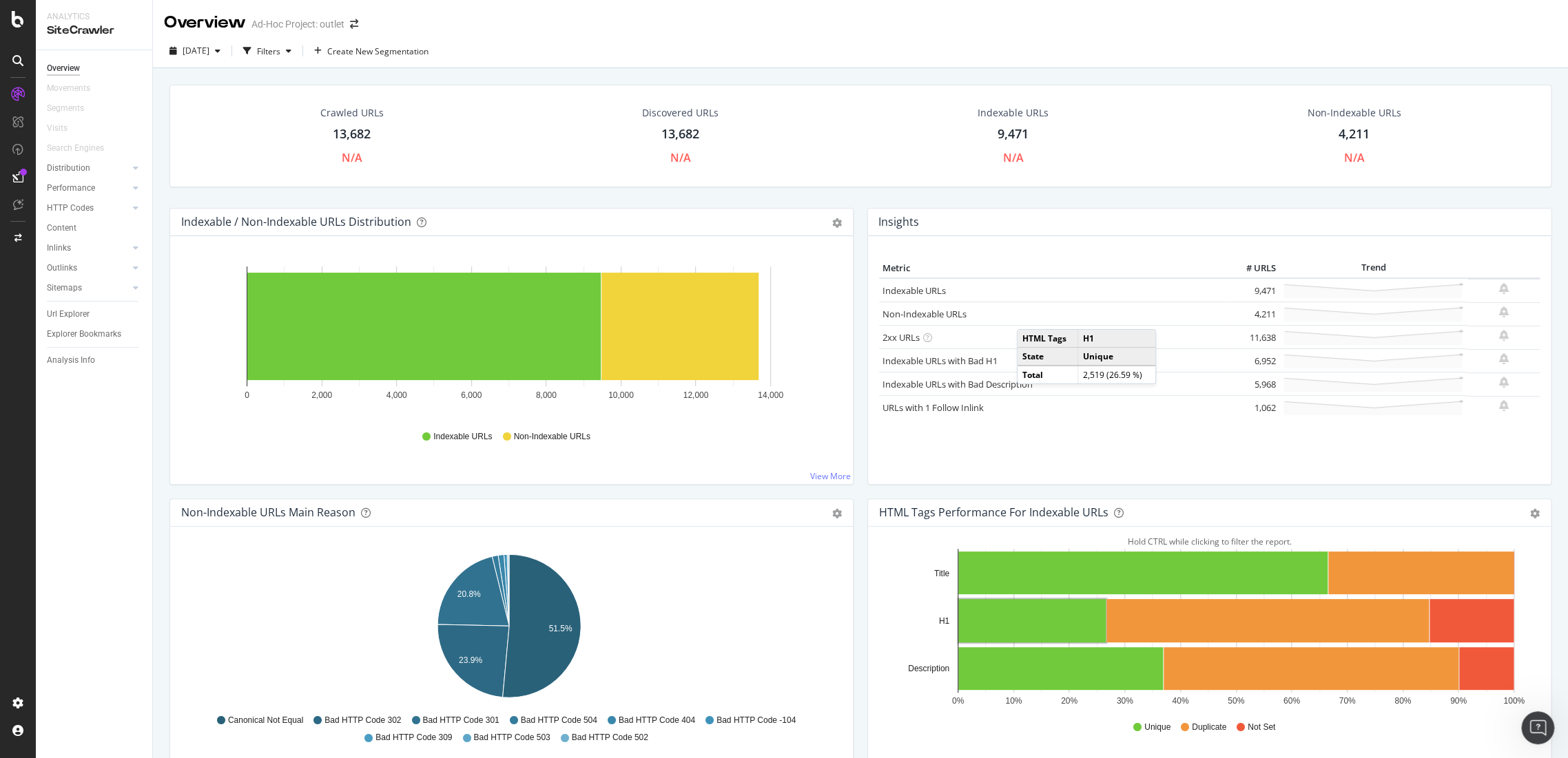
click at [687, 140] on div "13,682" at bounding box center [680, 134] width 38 height 18
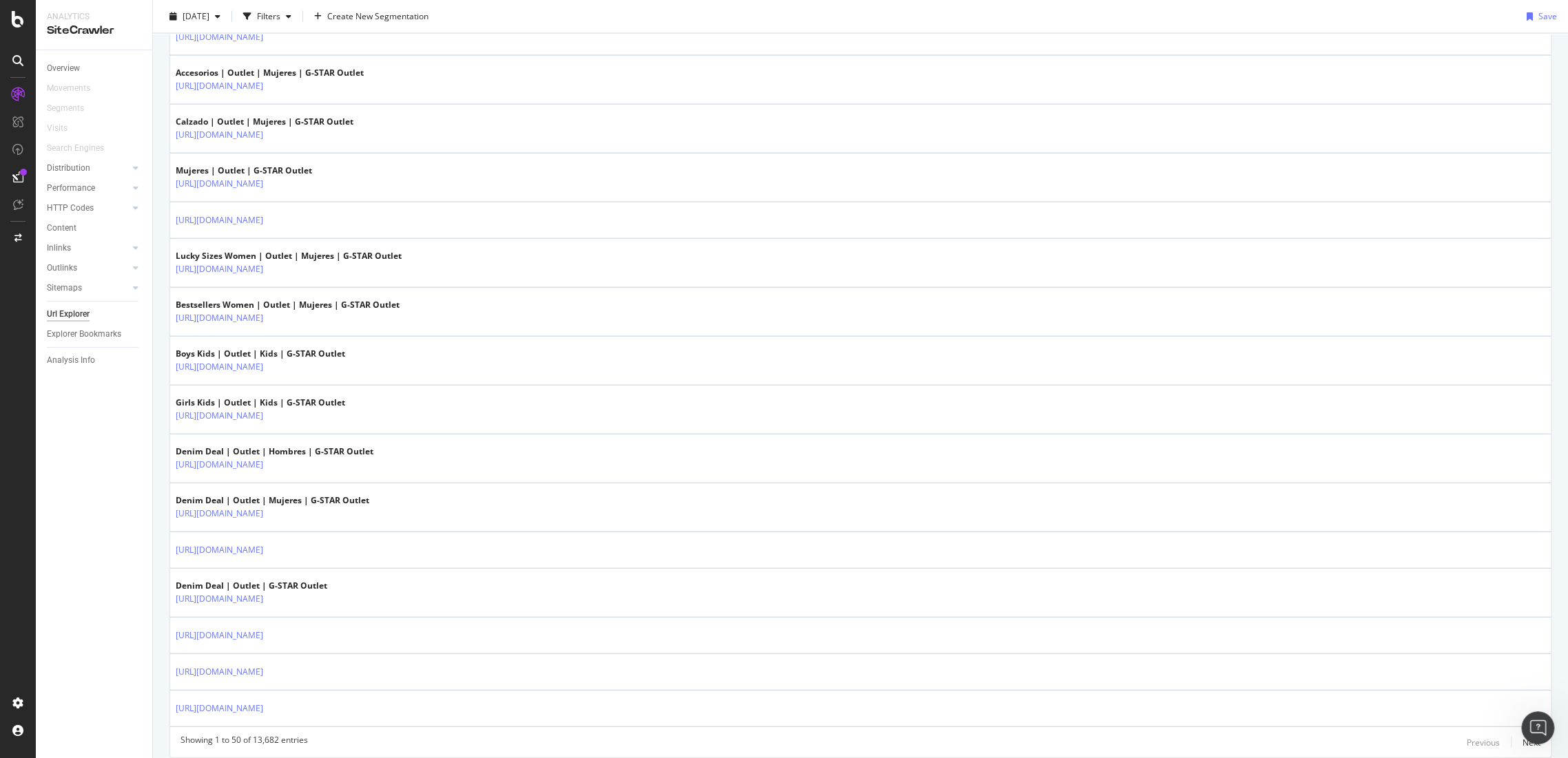
scroll to position [2061, 0]
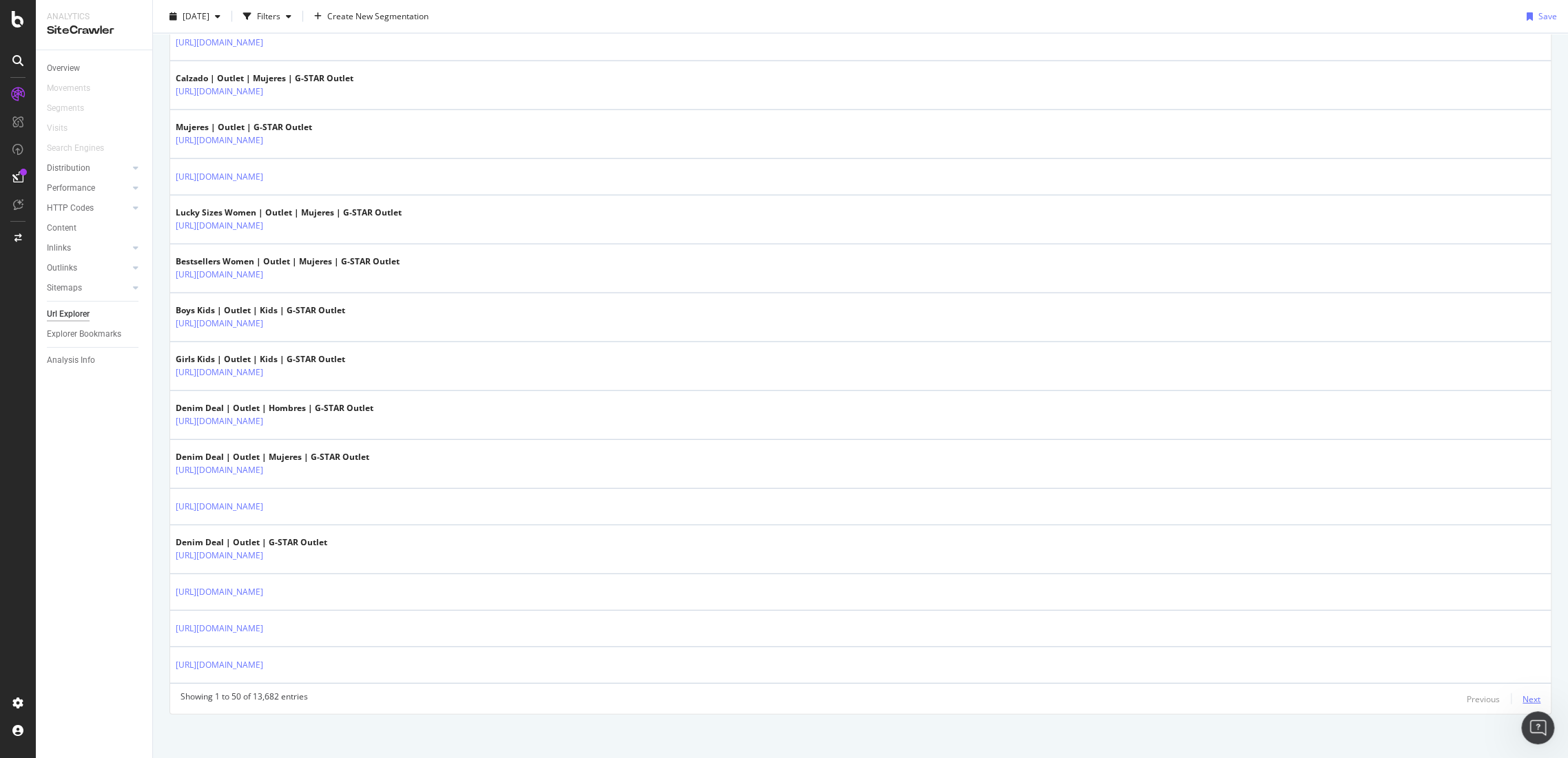
click at [1523, 696] on div "Next" at bounding box center [1532, 699] width 18 height 12
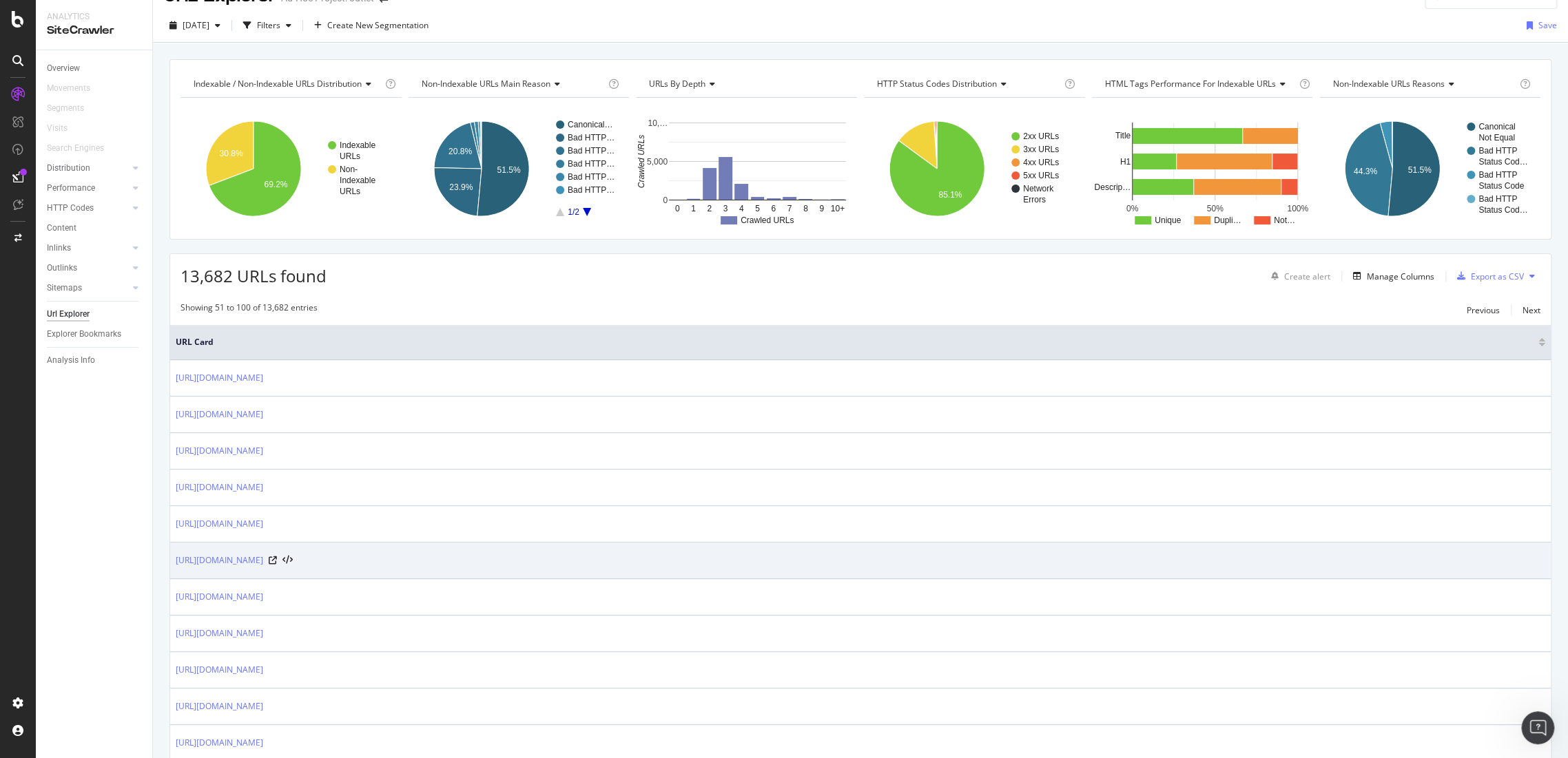
scroll to position [0, 0]
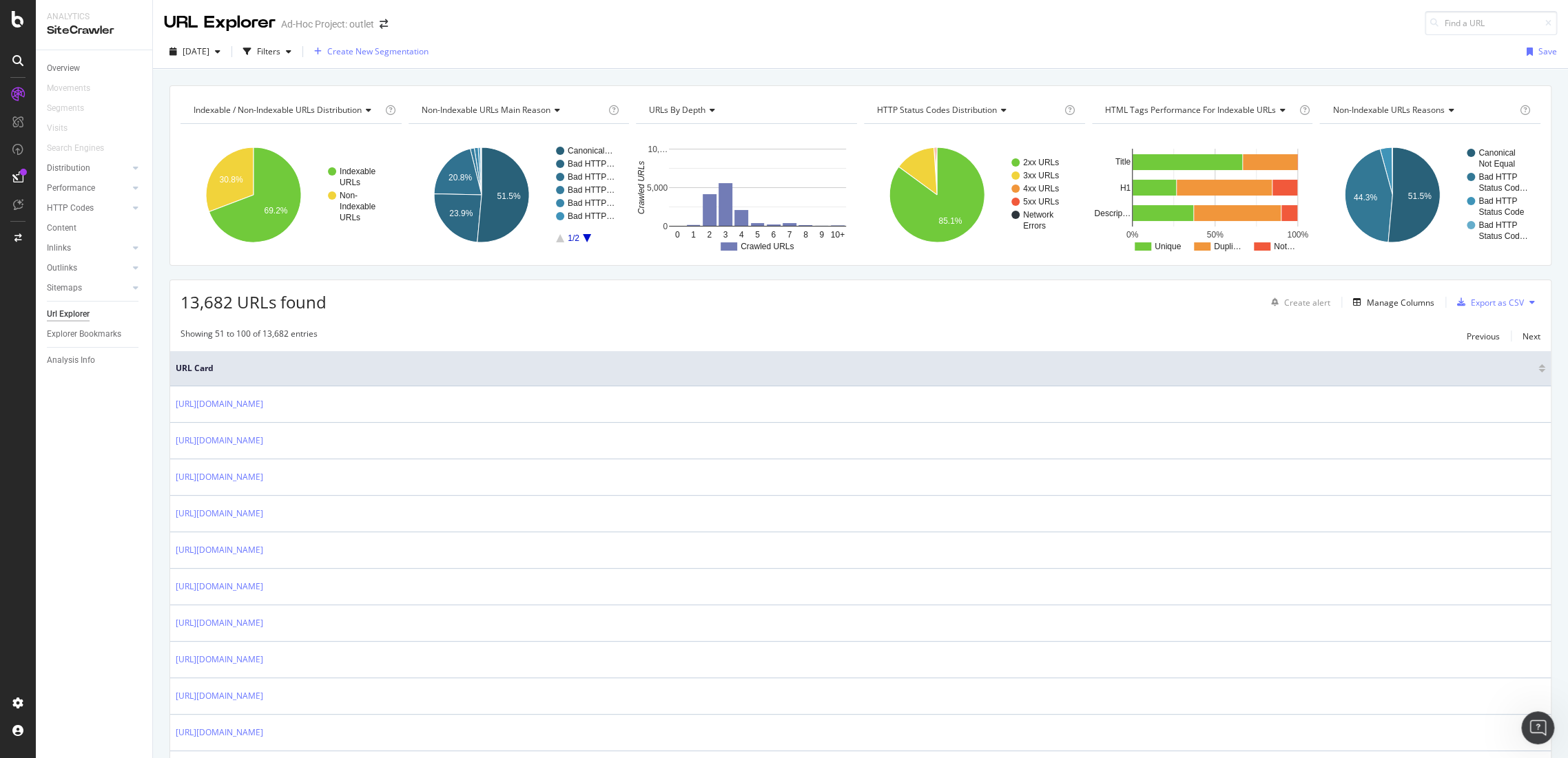
click at [375, 54] on span "Create New Segmentation" at bounding box center [378, 51] width 102 height 12
click at [385, 56] on span "Create New Segmentation" at bounding box center [378, 51] width 102 height 12
click at [281, 54] on div "Filters" at bounding box center [269, 51] width 24 height 12
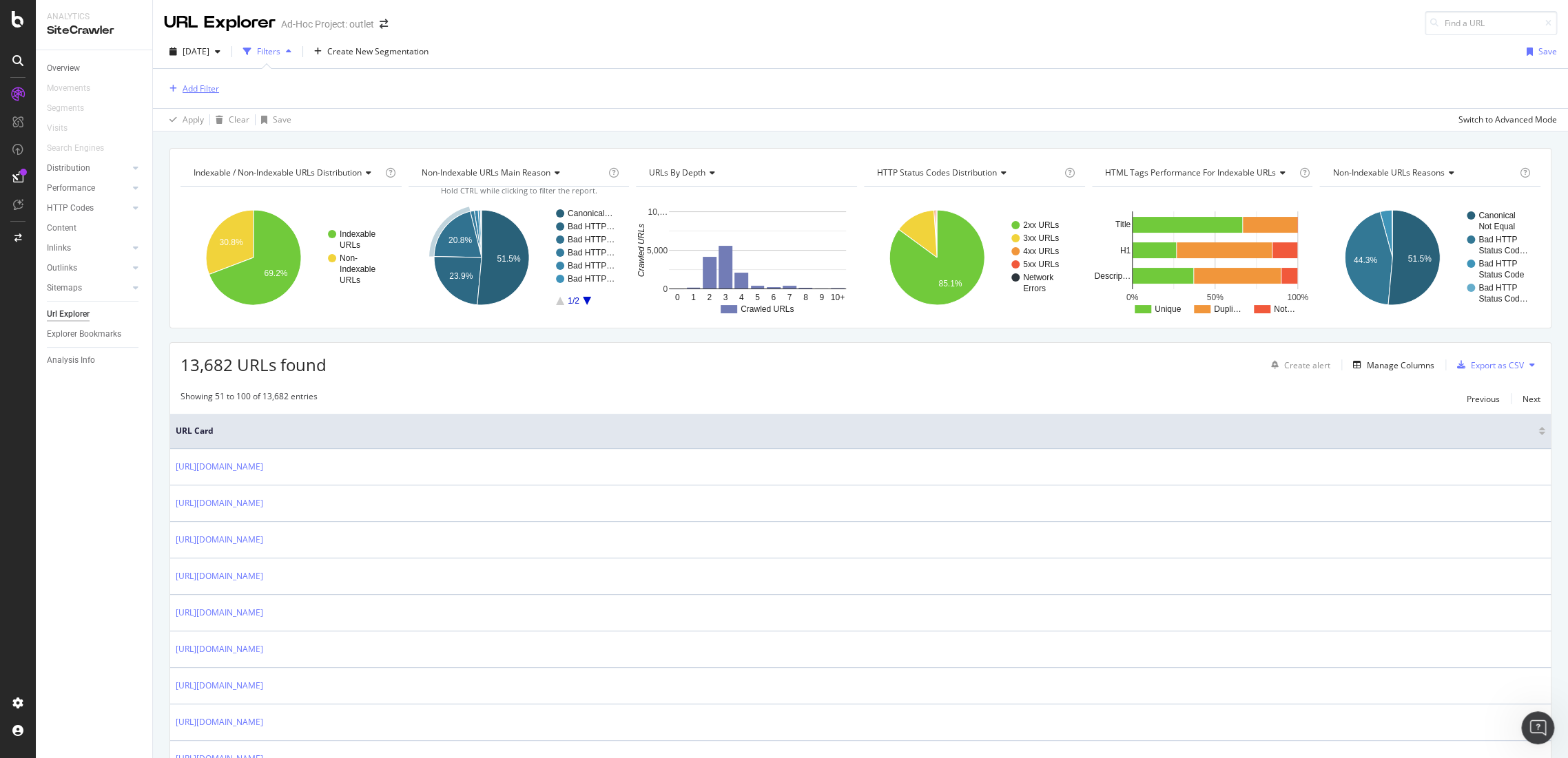
click at [192, 81] on div "Add Filter" at bounding box center [191, 88] width 55 height 15
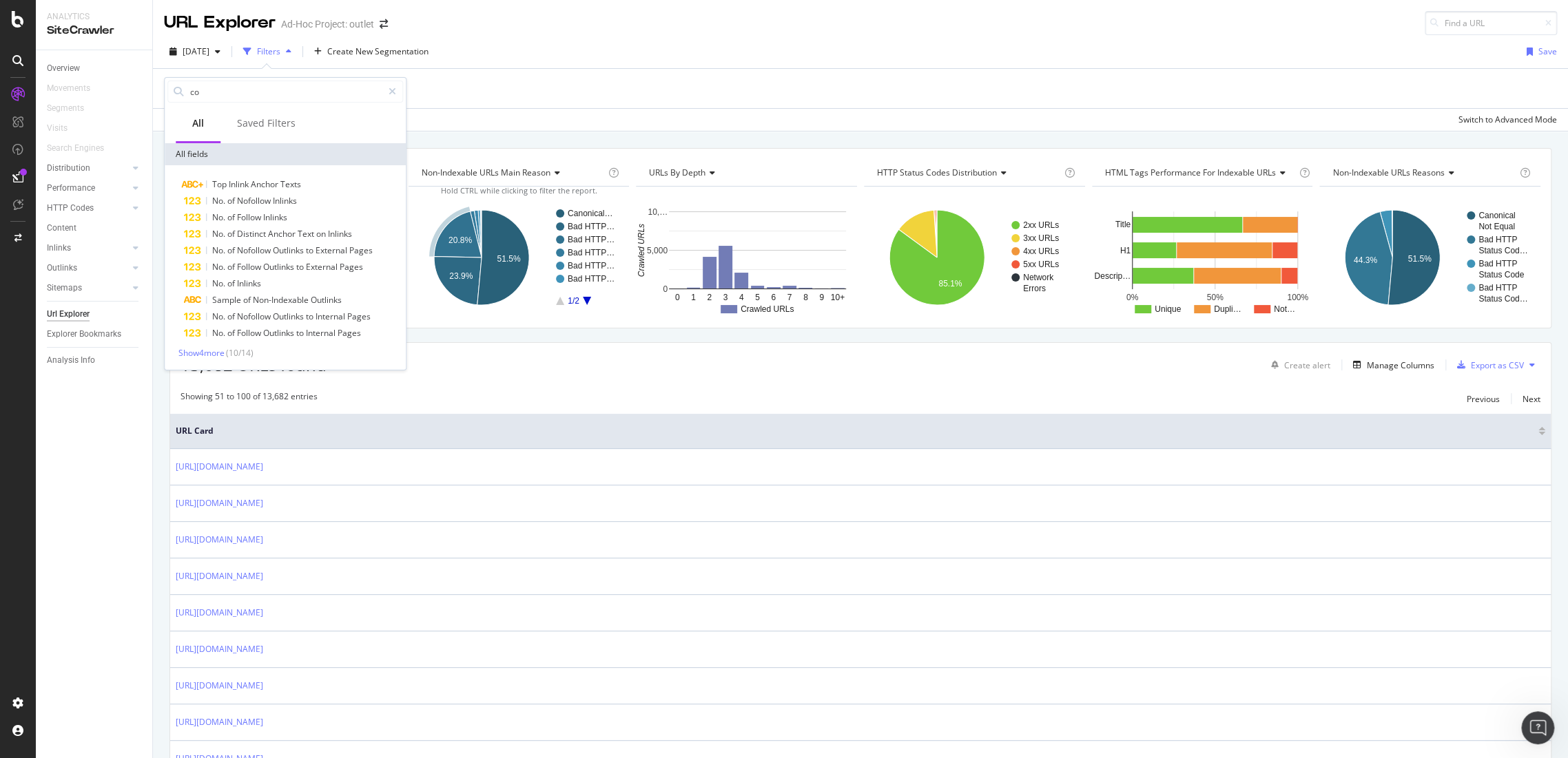
type input "c"
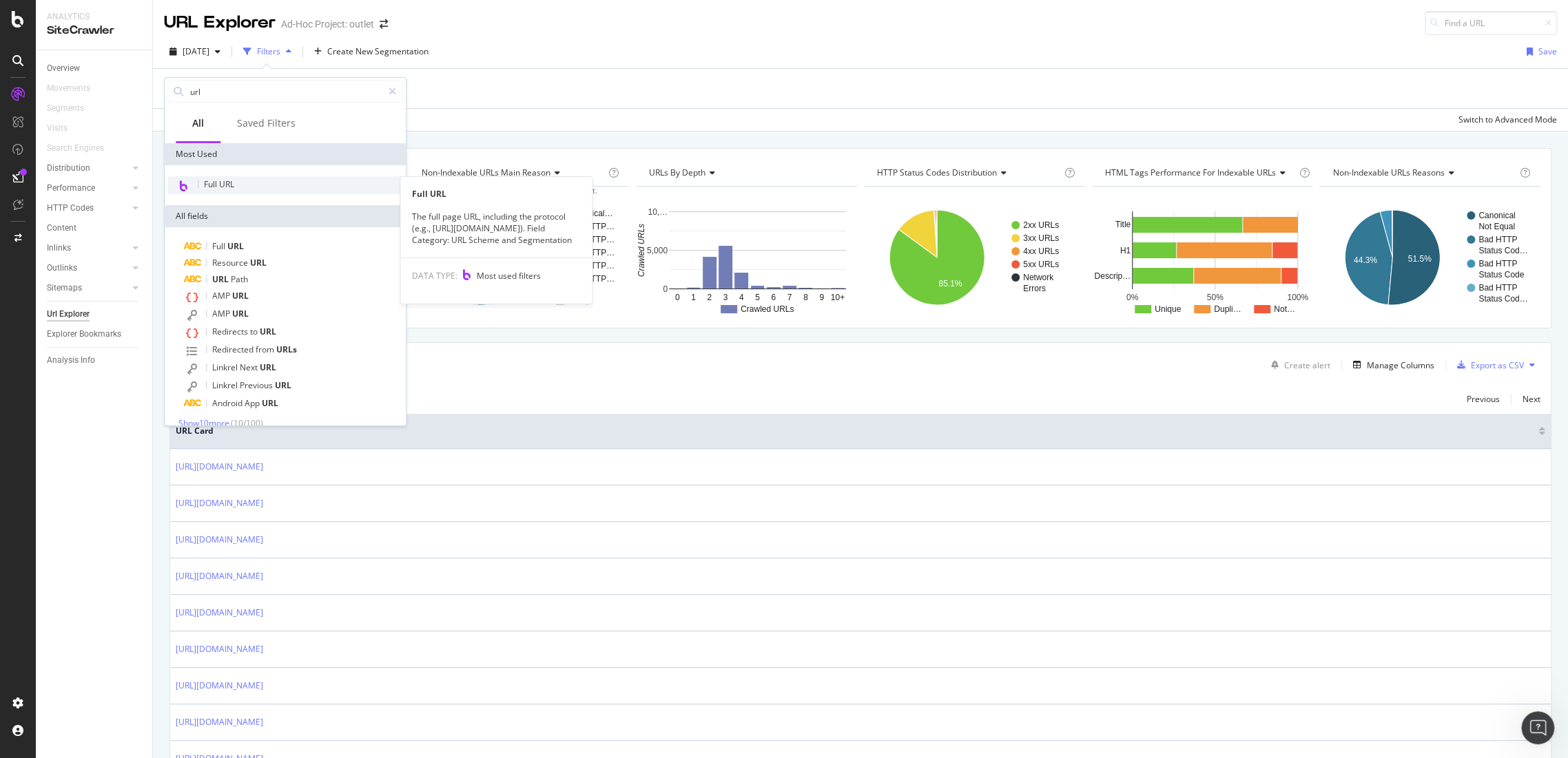
type input "url"
click at [232, 186] on span "Full URL" at bounding box center [219, 184] width 30 height 12
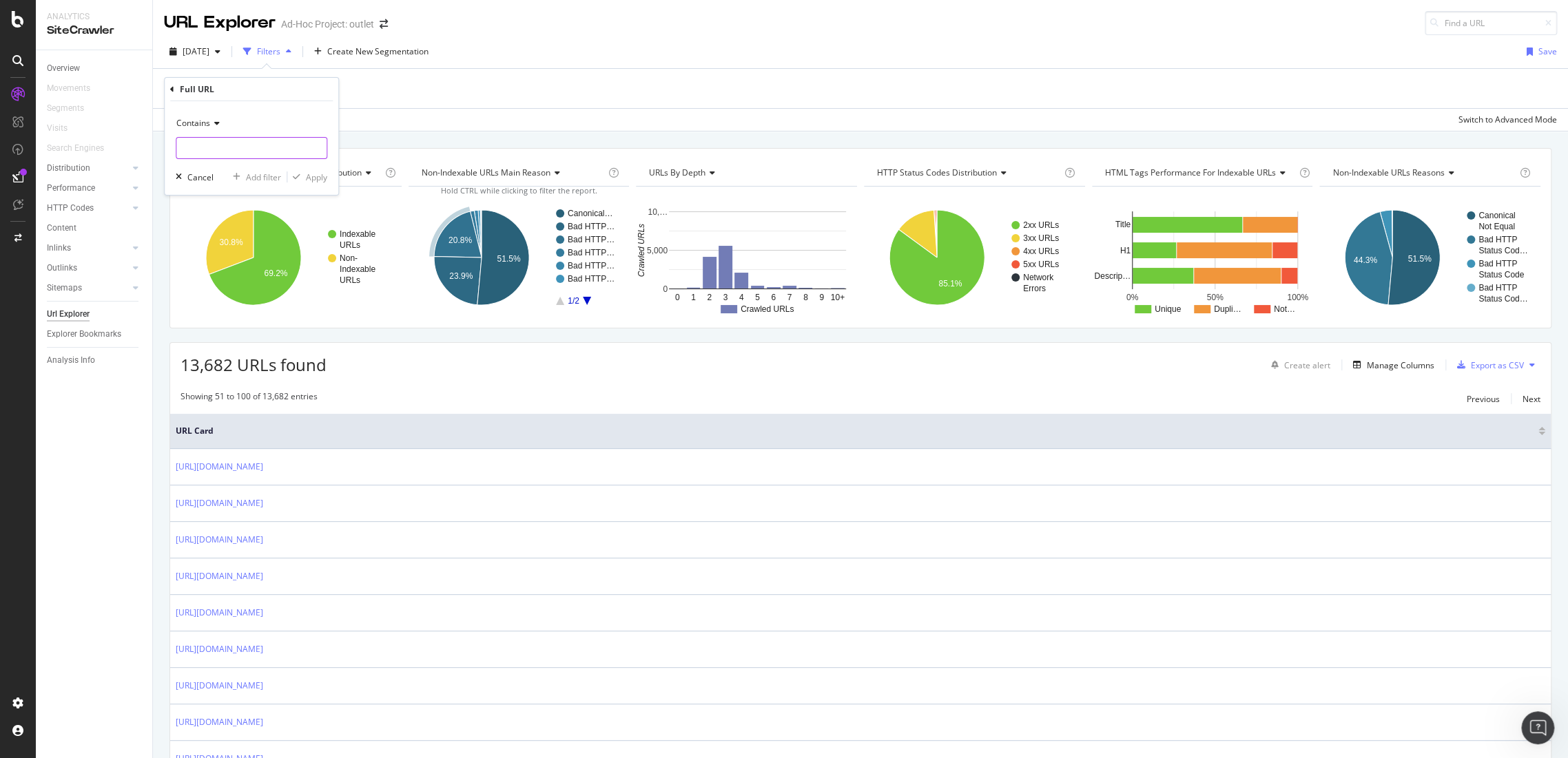
click at [232, 144] on input "text" at bounding box center [251, 148] width 150 height 22
type input "/en_gb"
click at [315, 181] on div "Apply" at bounding box center [316, 177] width 21 height 12
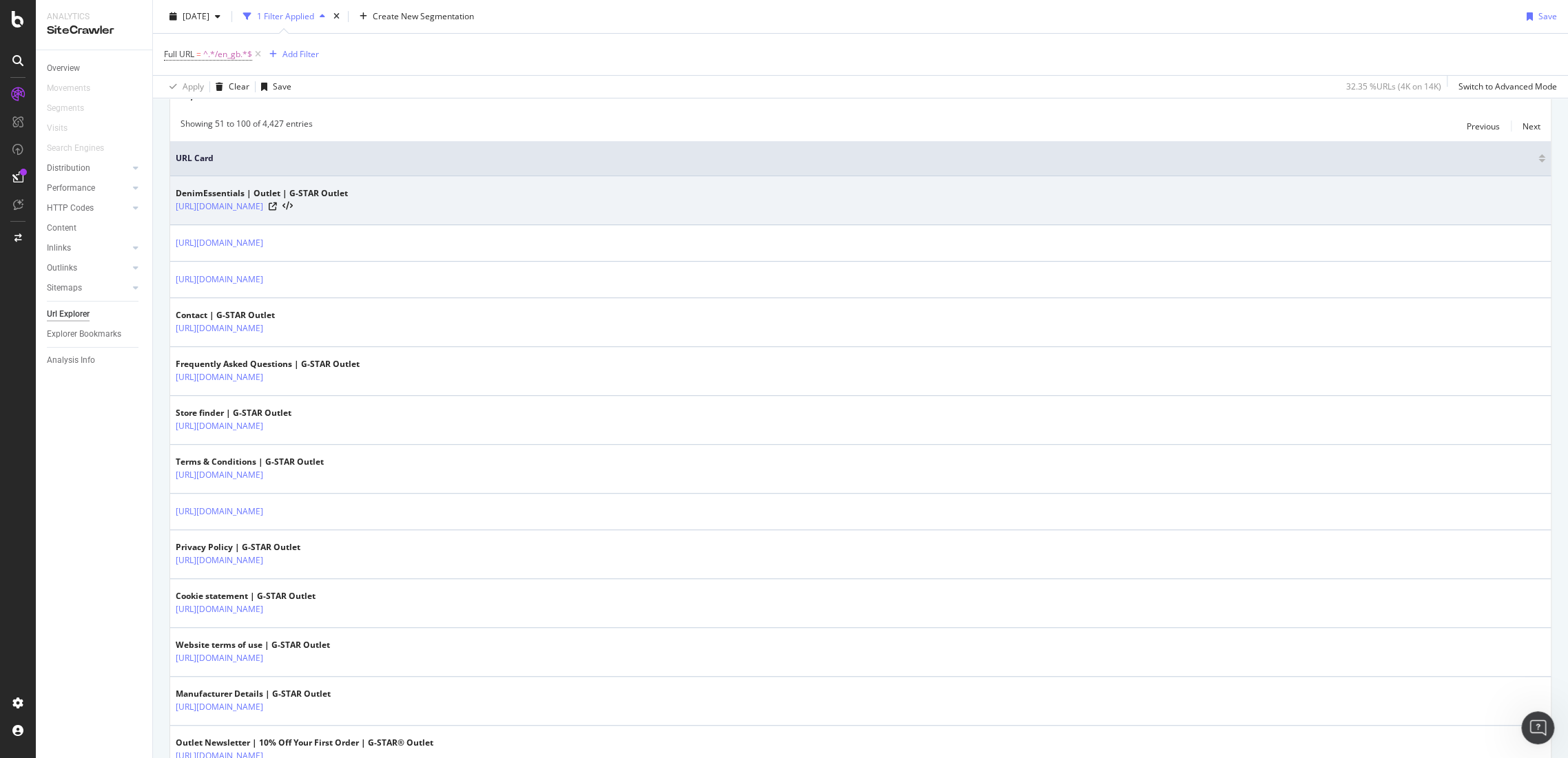
scroll to position [233, 0]
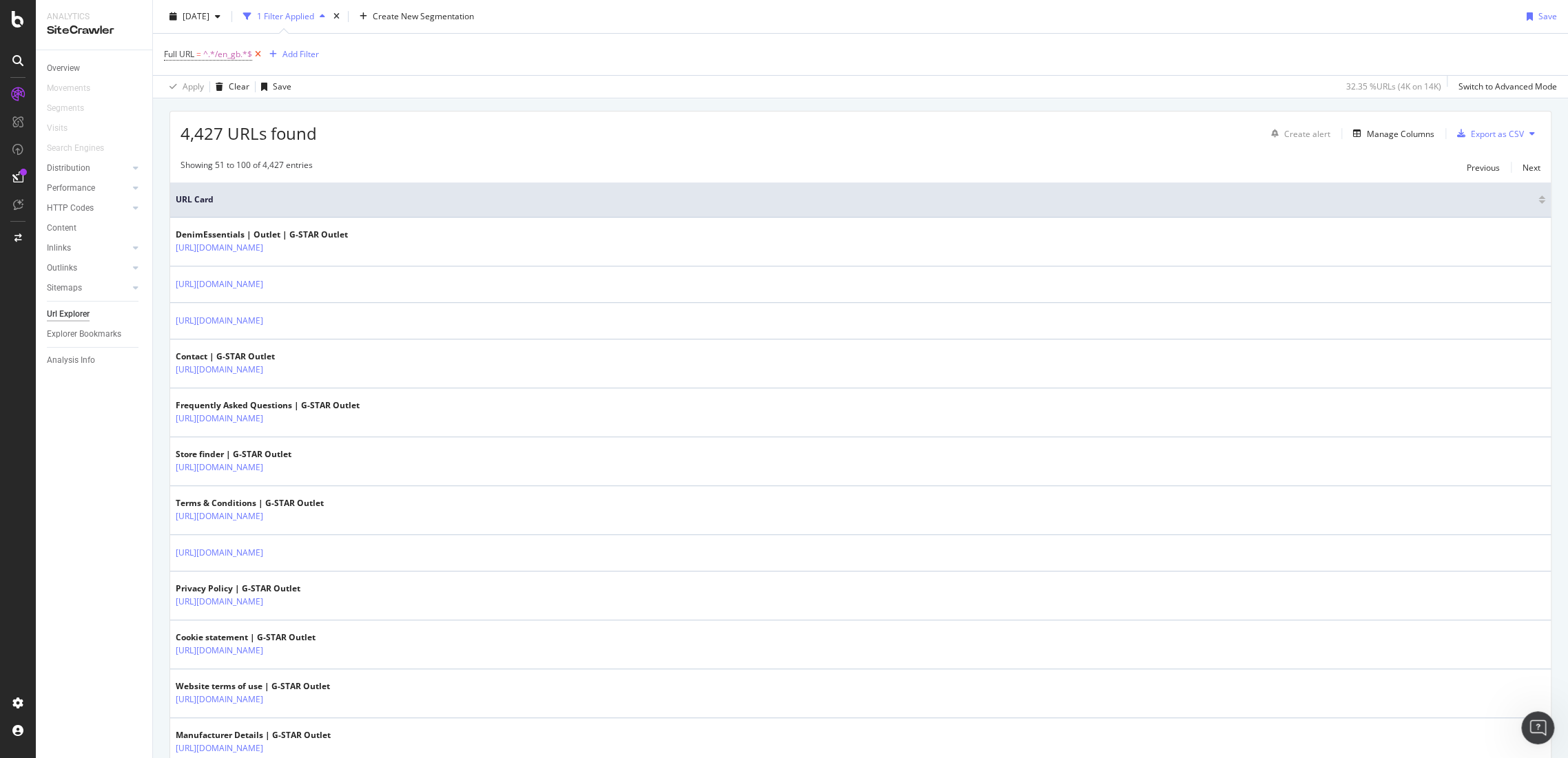
click at [262, 52] on icon at bounding box center [258, 54] width 12 height 13
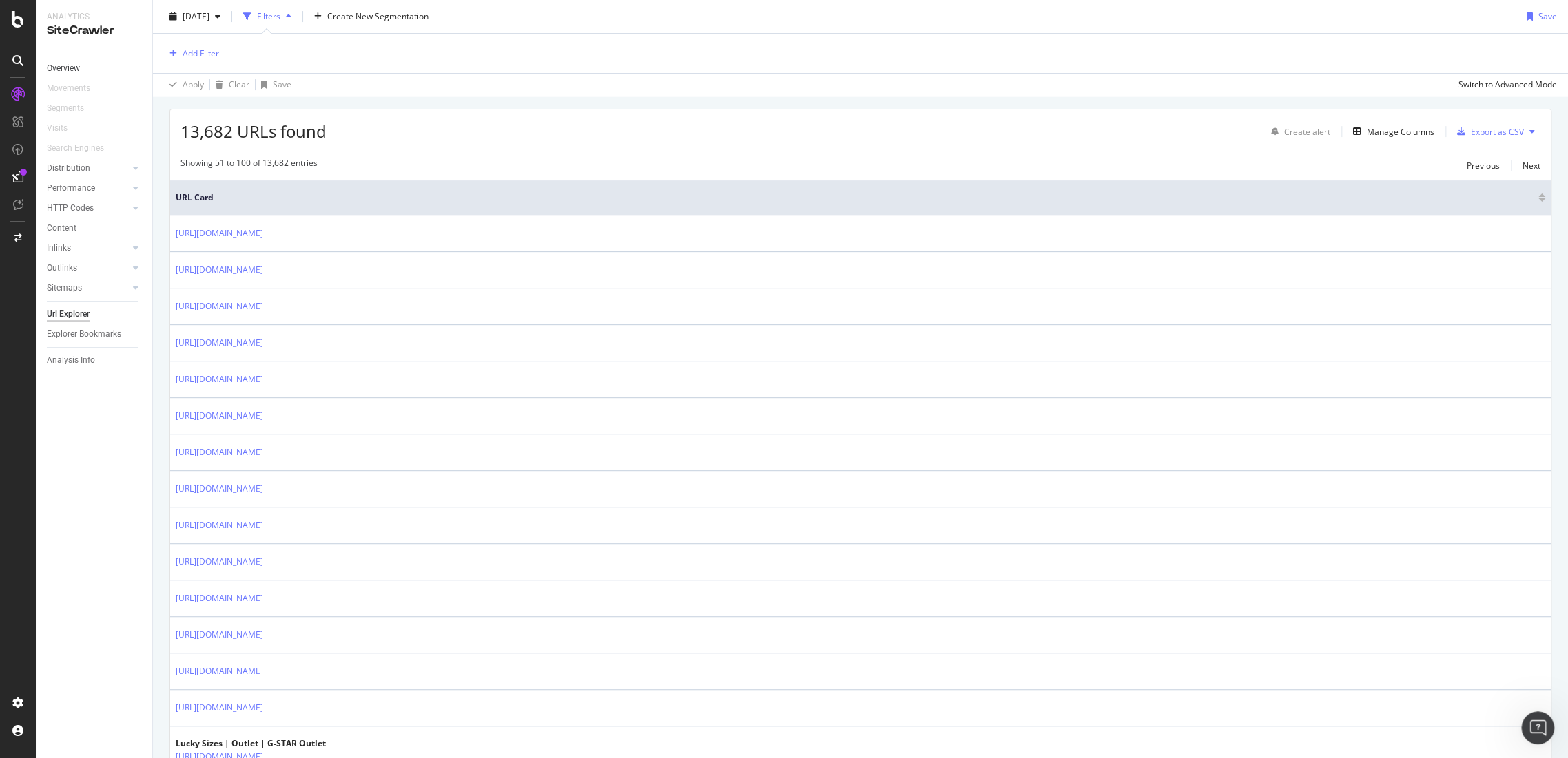
scroll to position [232, 0]
click at [80, 66] on div "Overview" at bounding box center [63, 68] width 33 height 14
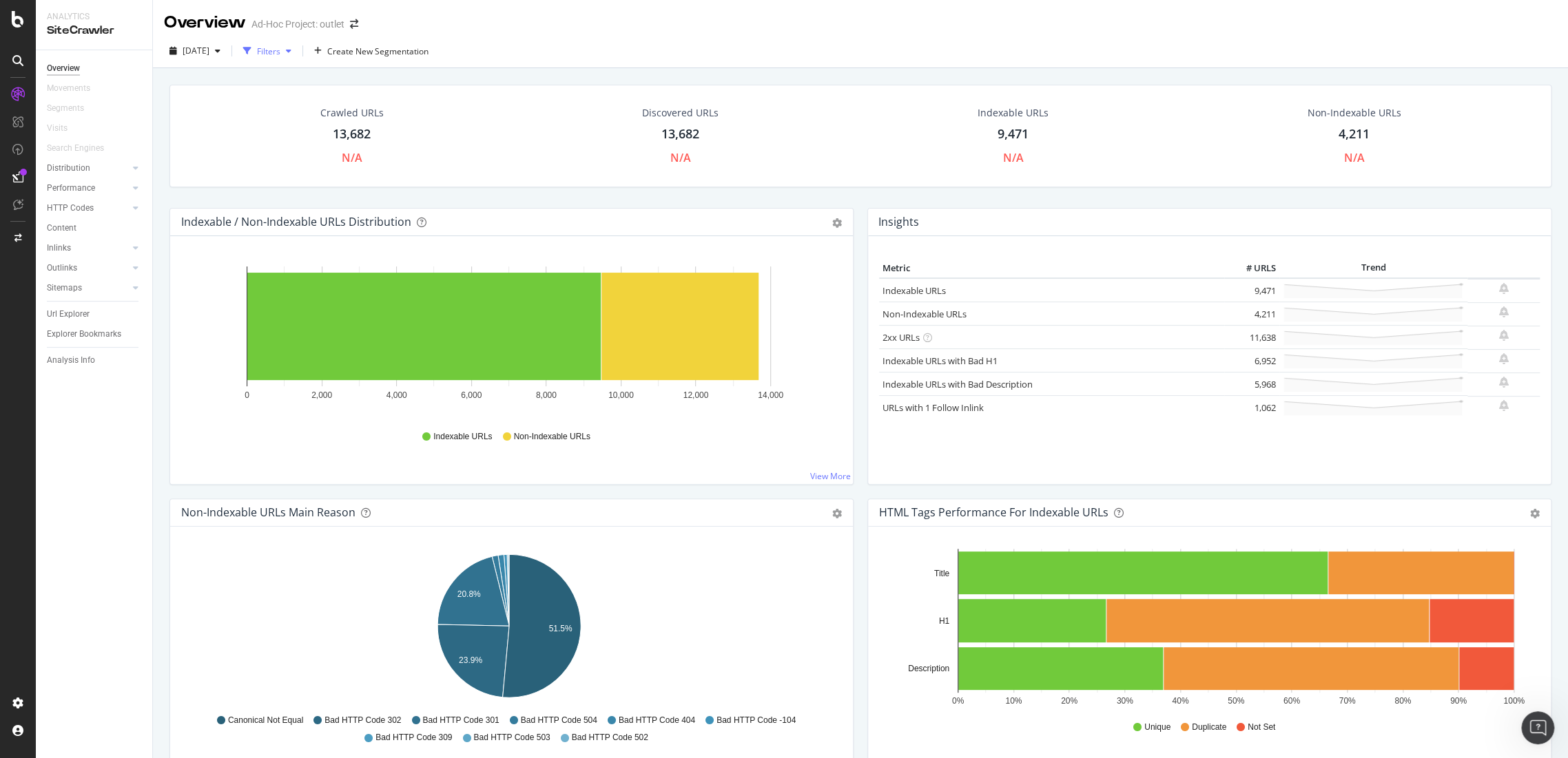
click at [289, 59] on div "Filters" at bounding box center [267, 51] width 59 height 21
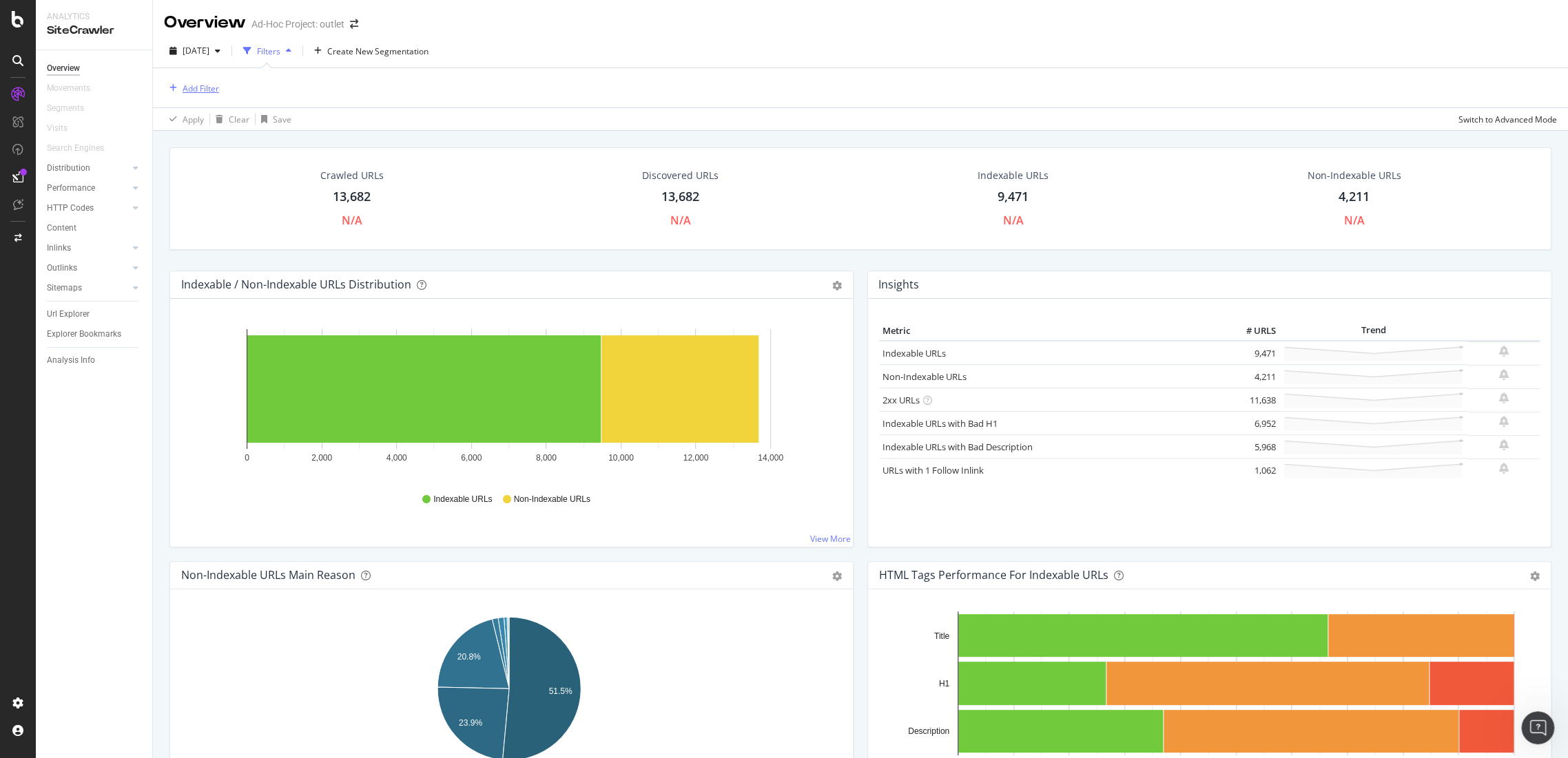
click at [208, 86] on div "Add Filter" at bounding box center [201, 88] width 36 height 12
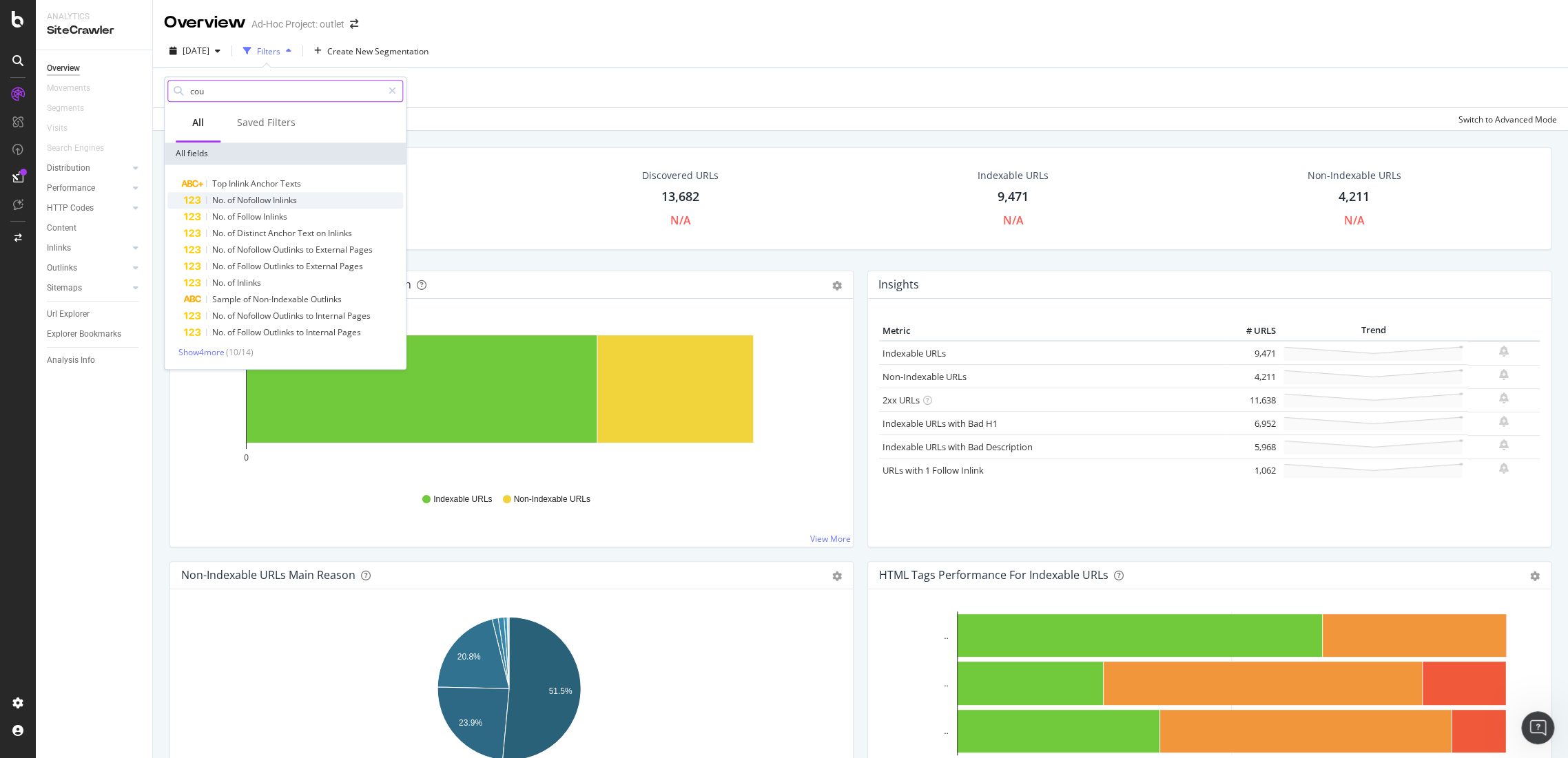
scroll to position [248, 0]
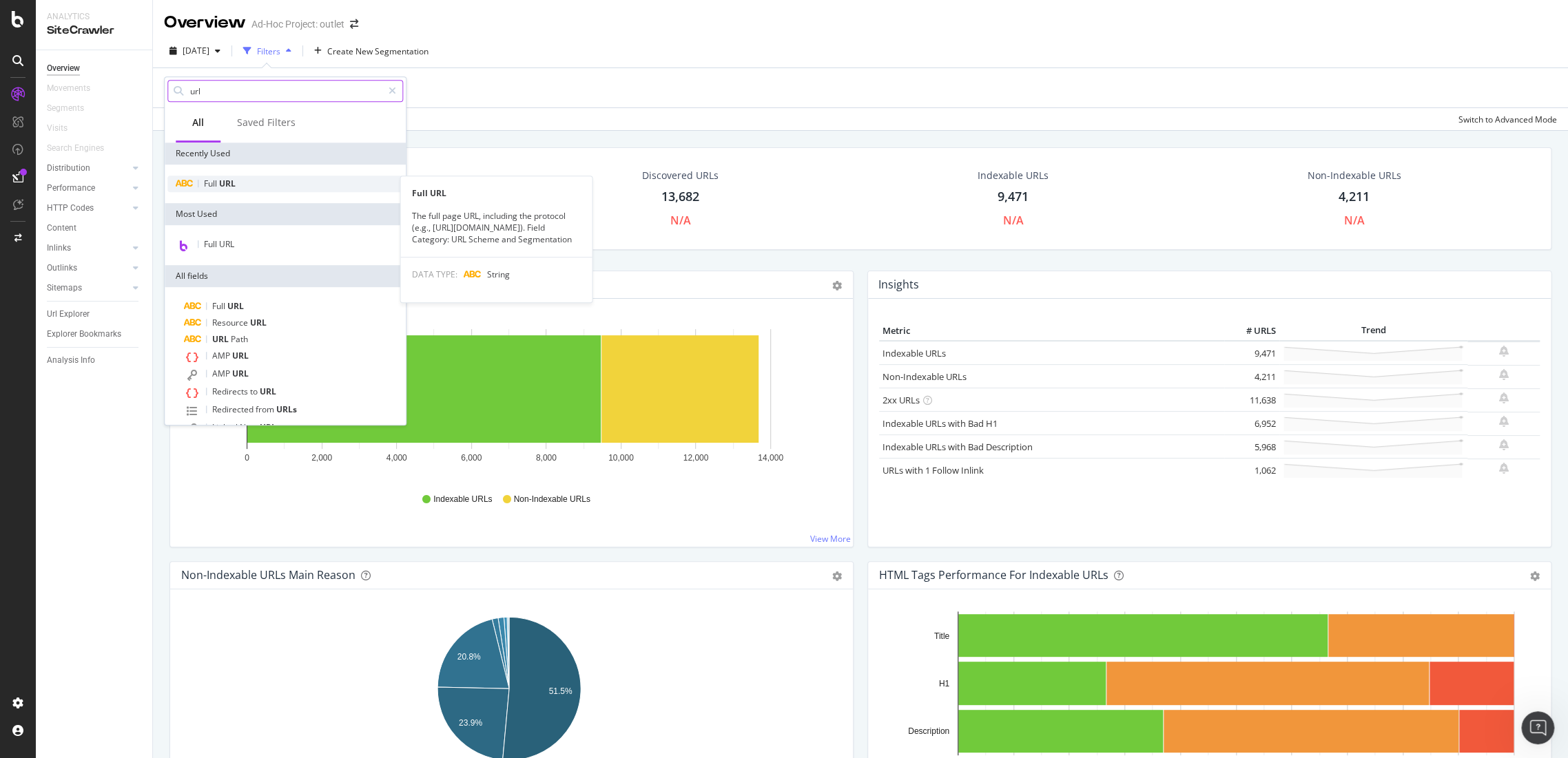
type input "url"
drag, startPoint x: 219, startPoint y: 177, endPoint x: 163, endPoint y: 197, distance: 59.5
click at [215, 181] on div "Full URL" at bounding box center [285, 183] width 236 height 17
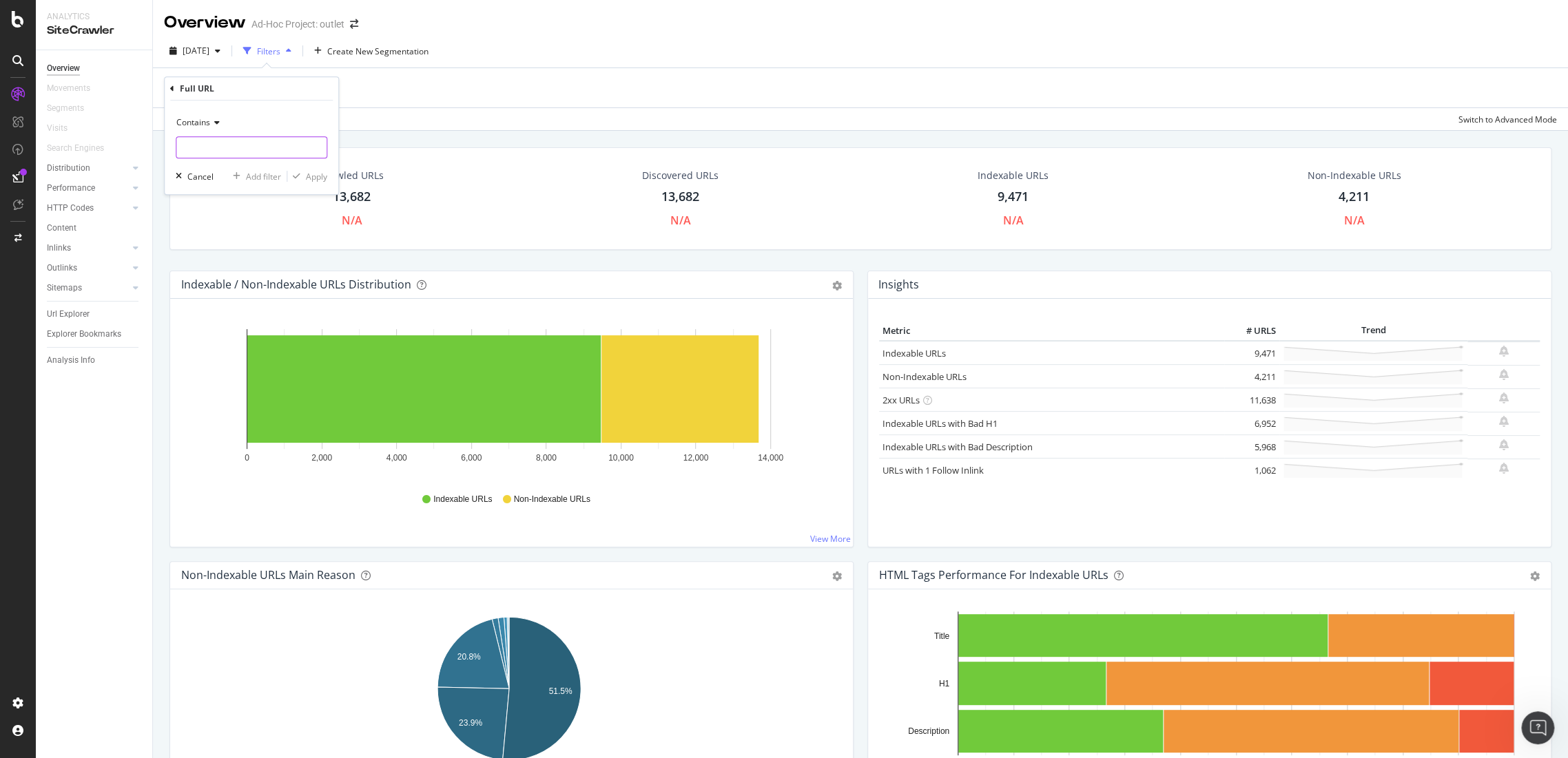
click at [216, 158] on input "text" at bounding box center [251, 147] width 150 height 22
type input "/en_gb"
click at [313, 170] on div "Apply" at bounding box center [316, 176] width 21 height 12
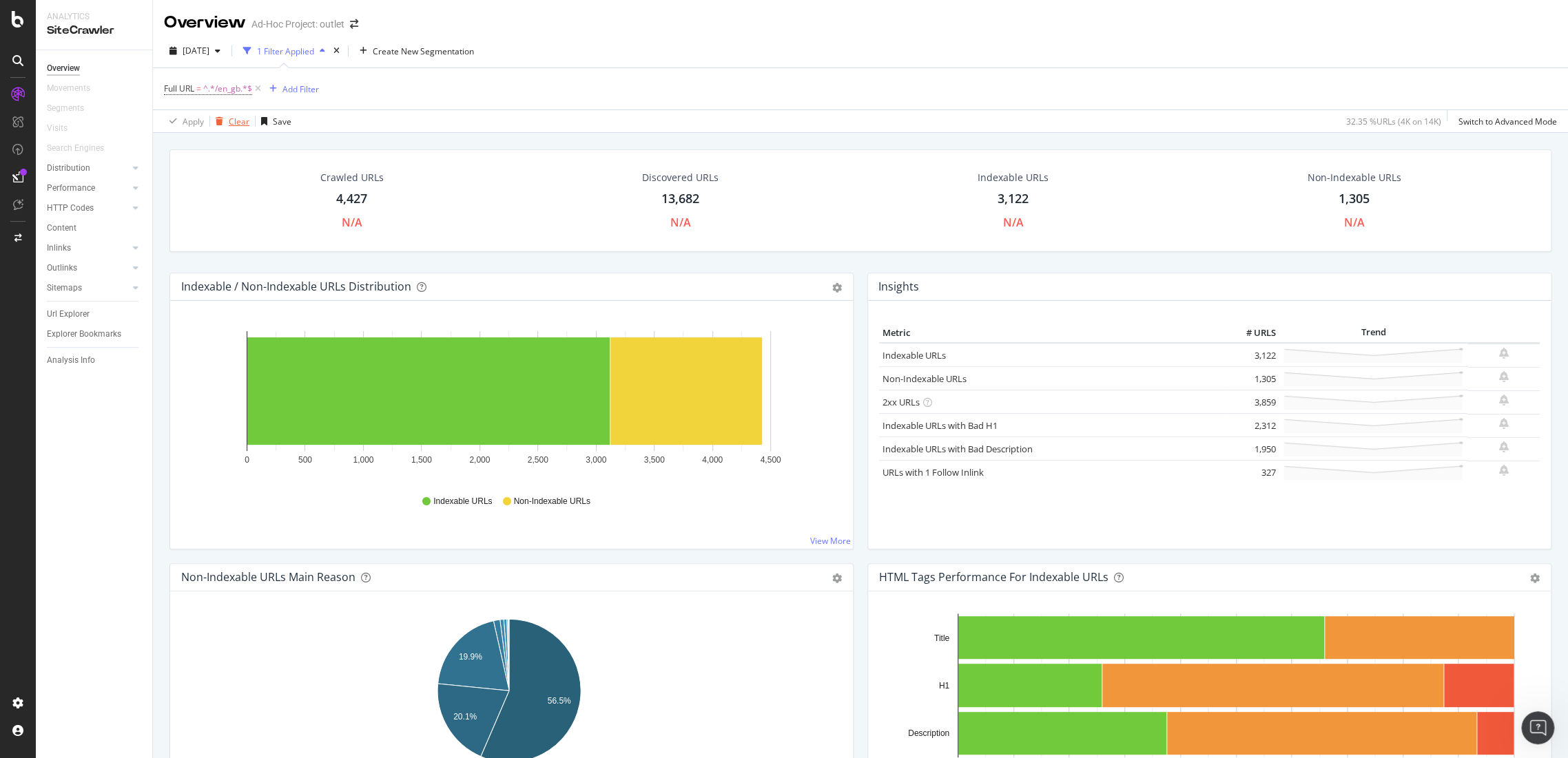
drag, startPoint x: 259, startPoint y: 91, endPoint x: 227, endPoint y: 109, distance: 36.7
click at [259, 91] on icon at bounding box center [258, 88] width 12 height 13
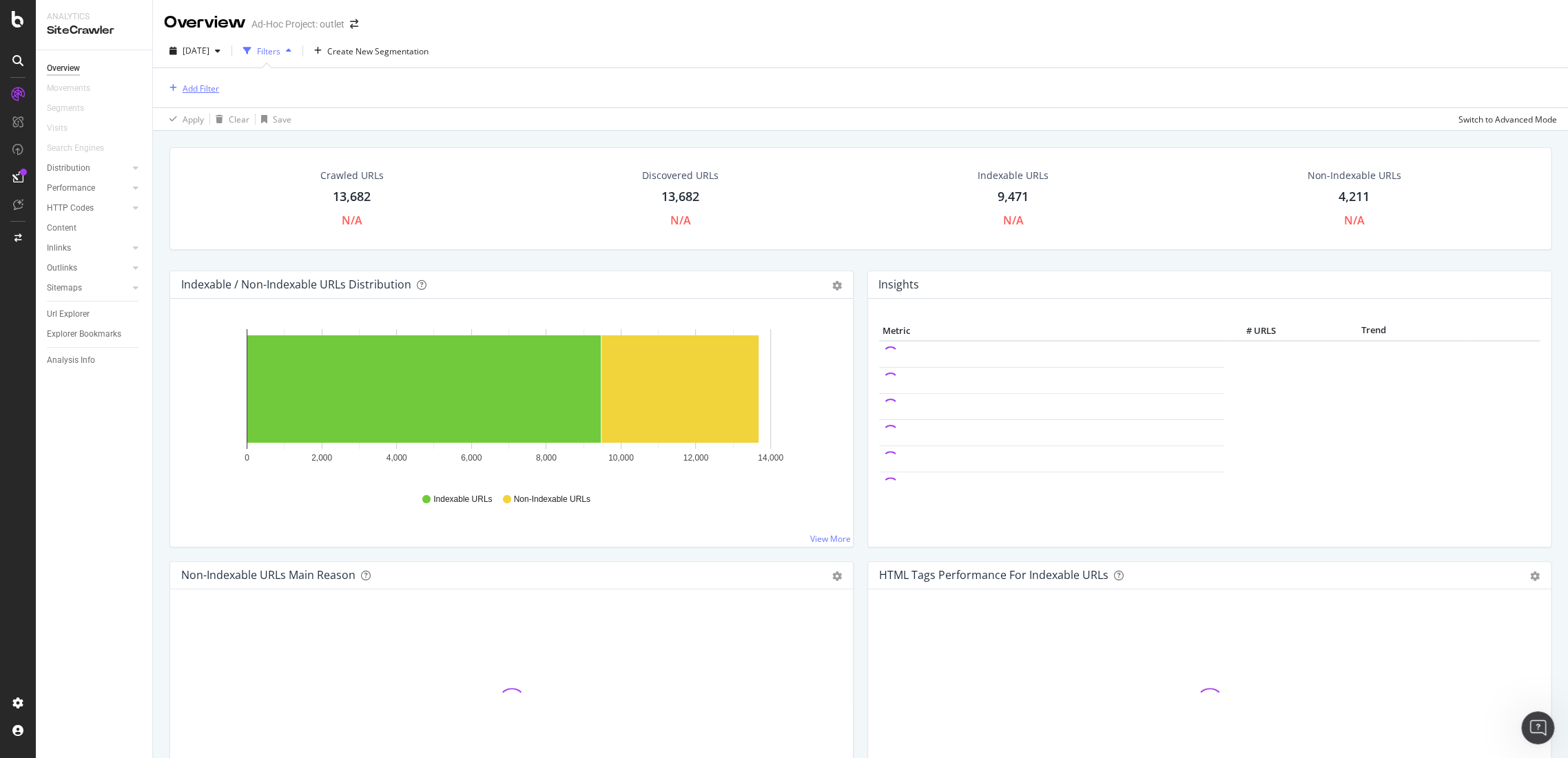
click at [201, 92] on div "Add Filter" at bounding box center [201, 88] width 36 height 12
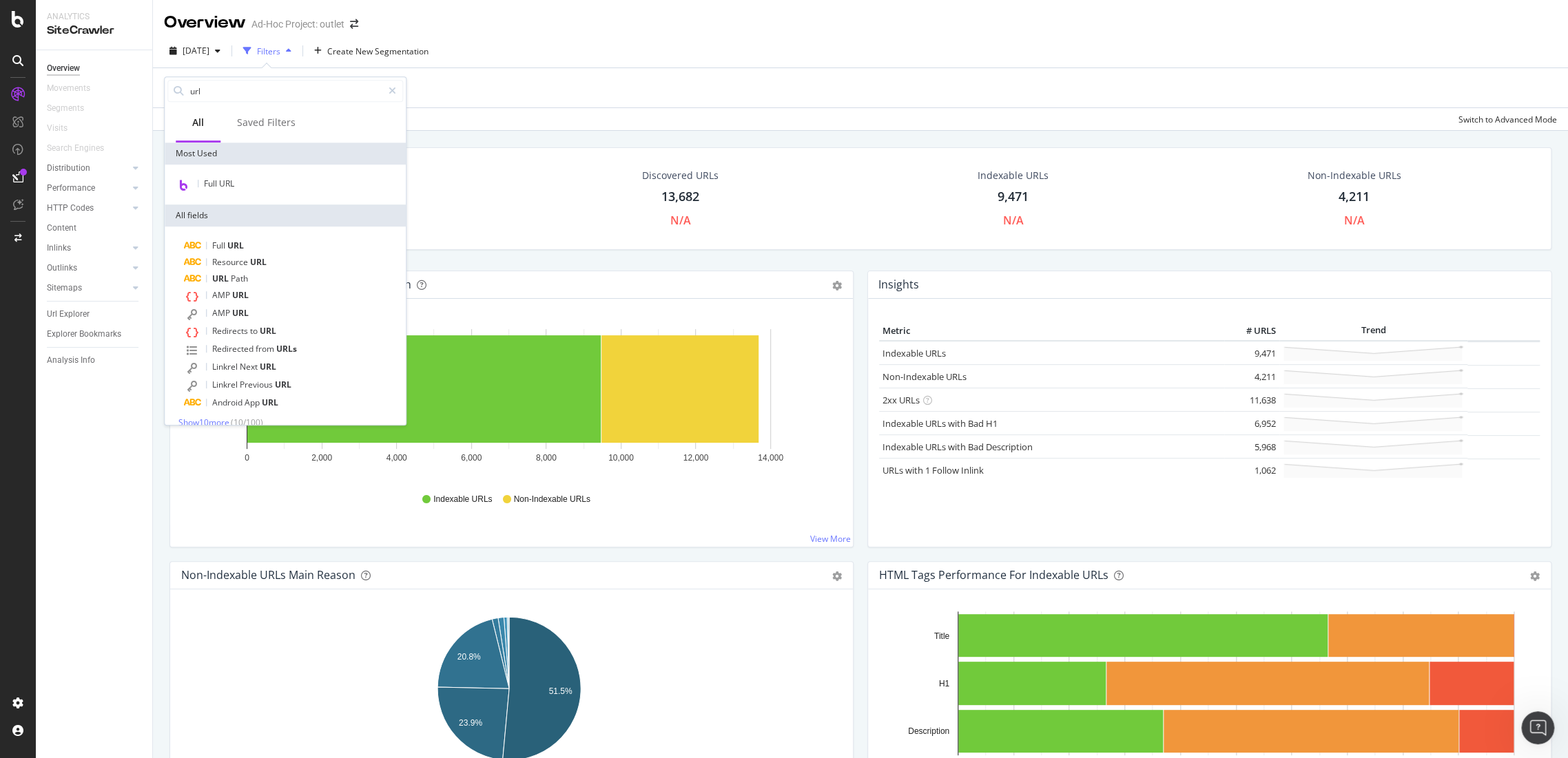
click at [642, 83] on div "Add Filter" at bounding box center [861, 88] width 1393 height 40
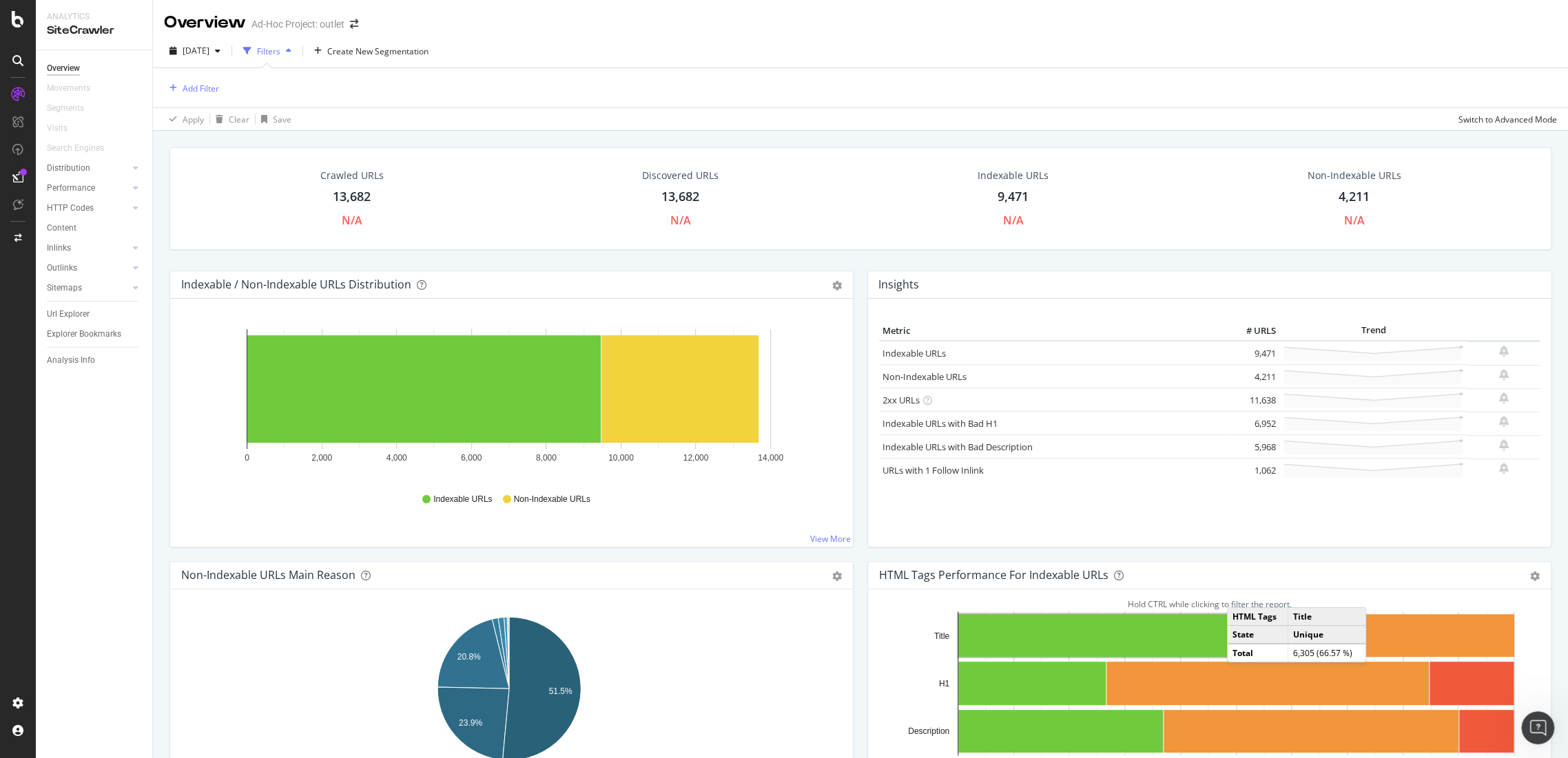
click at [1003, 191] on div "9,471" at bounding box center [1013, 197] width 31 height 18
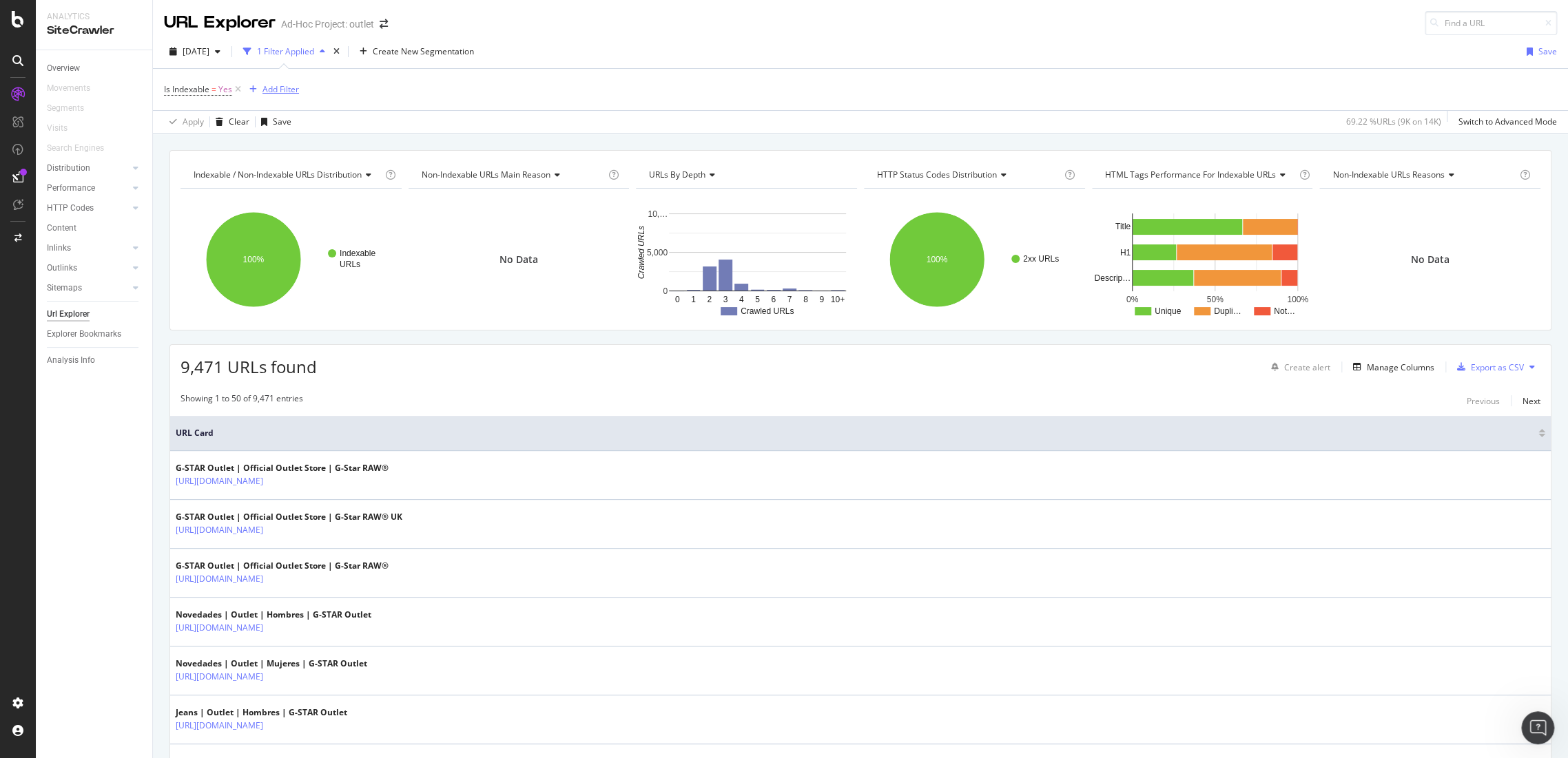
click at [282, 87] on div "Add Filter" at bounding box center [281, 89] width 36 height 12
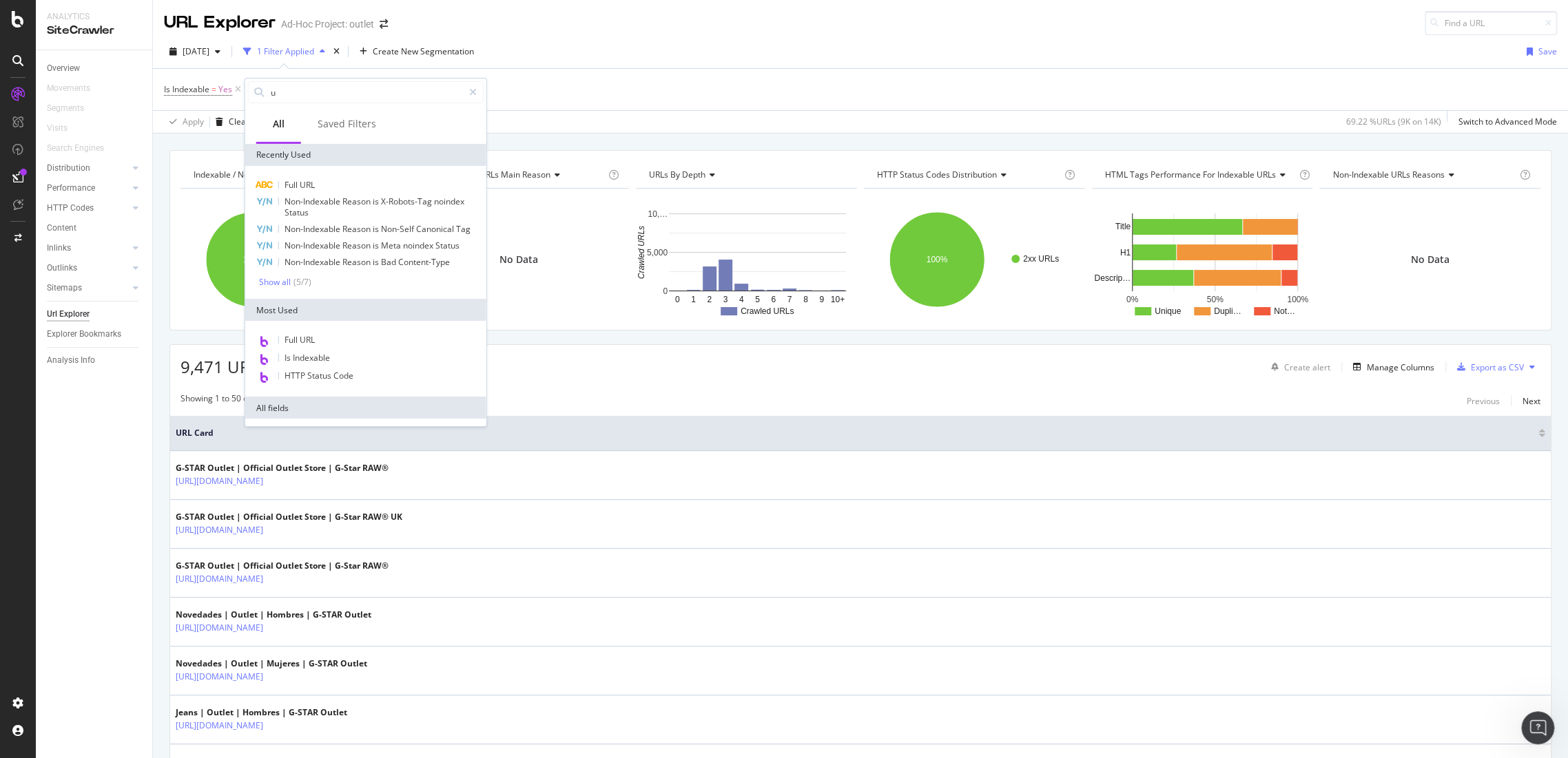
type input "ur"
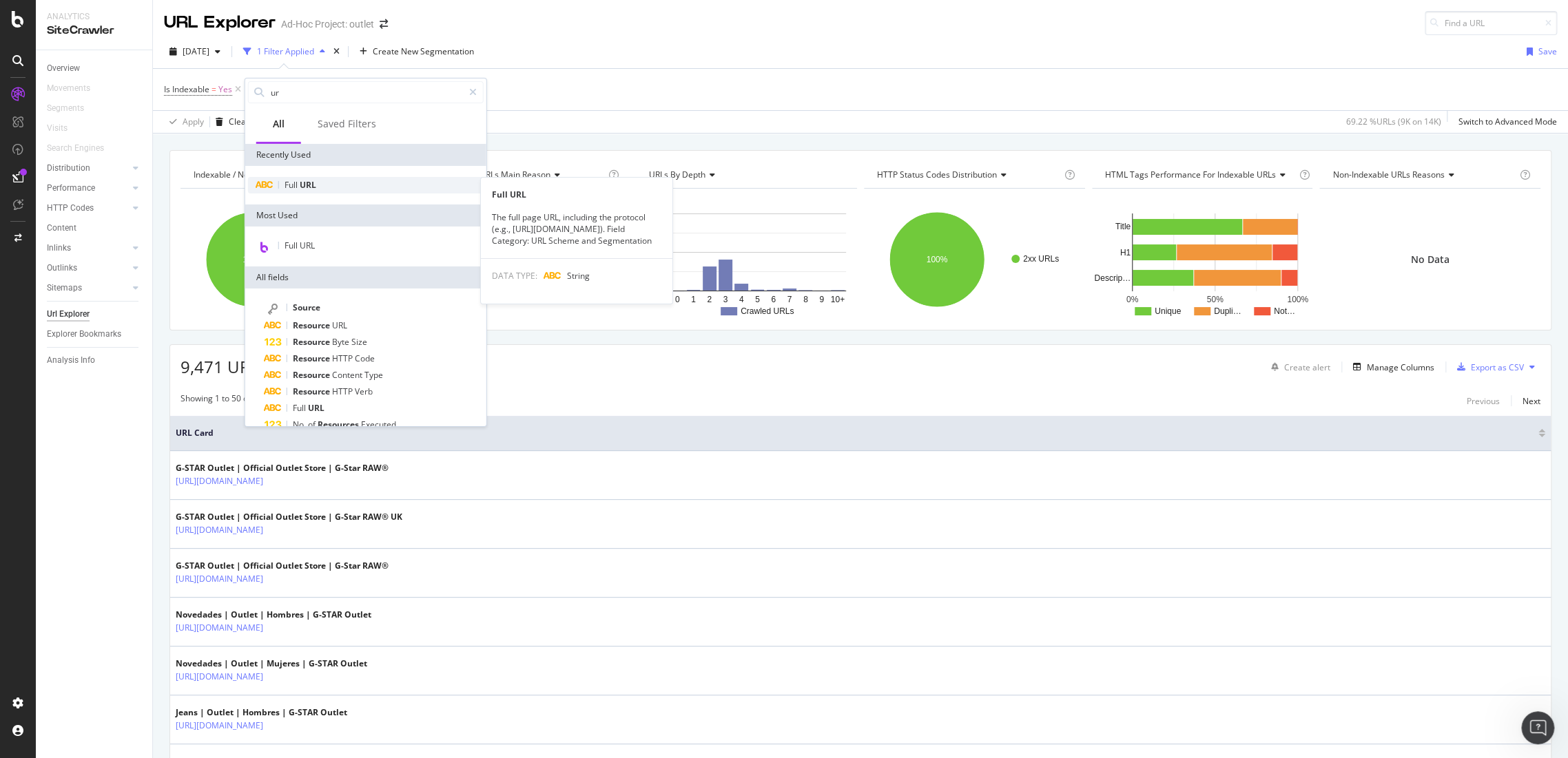
click at [305, 186] on span "URL" at bounding box center [308, 185] width 17 height 12
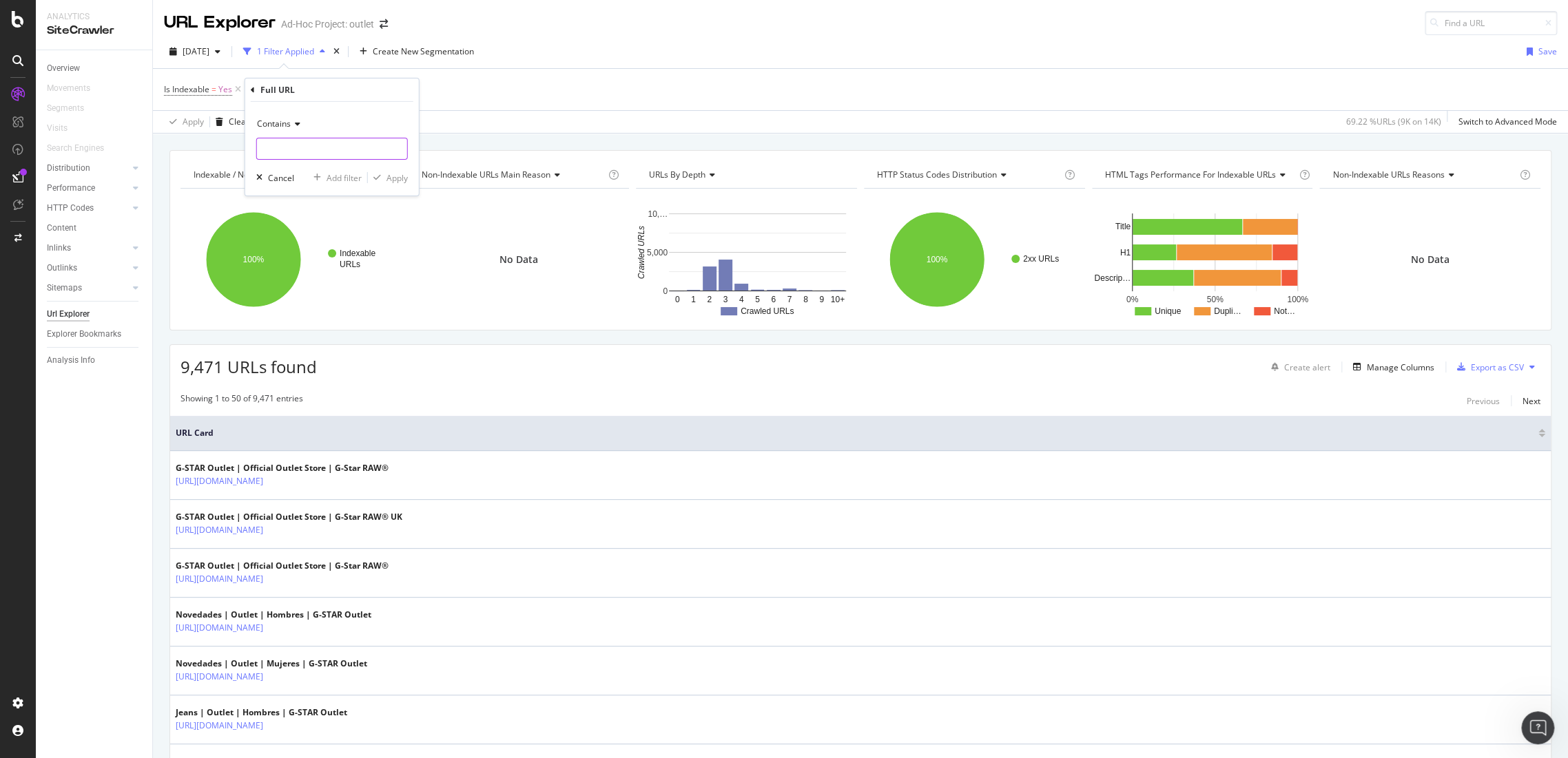
click at [293, 151] on input "text" at bounding box center [332, 149] width 150 height 22
type input "/en_gb"
click at [401, 181] on div "Apply" at bounding box center [397, 177] width 21 height 12
click at [204, 93] on span "Is Indexable" at bounding box center [186, 89] width 45 height 12
click at [201, 124] on div "Yes" at bounding box center [251, 121] width 151 height 22
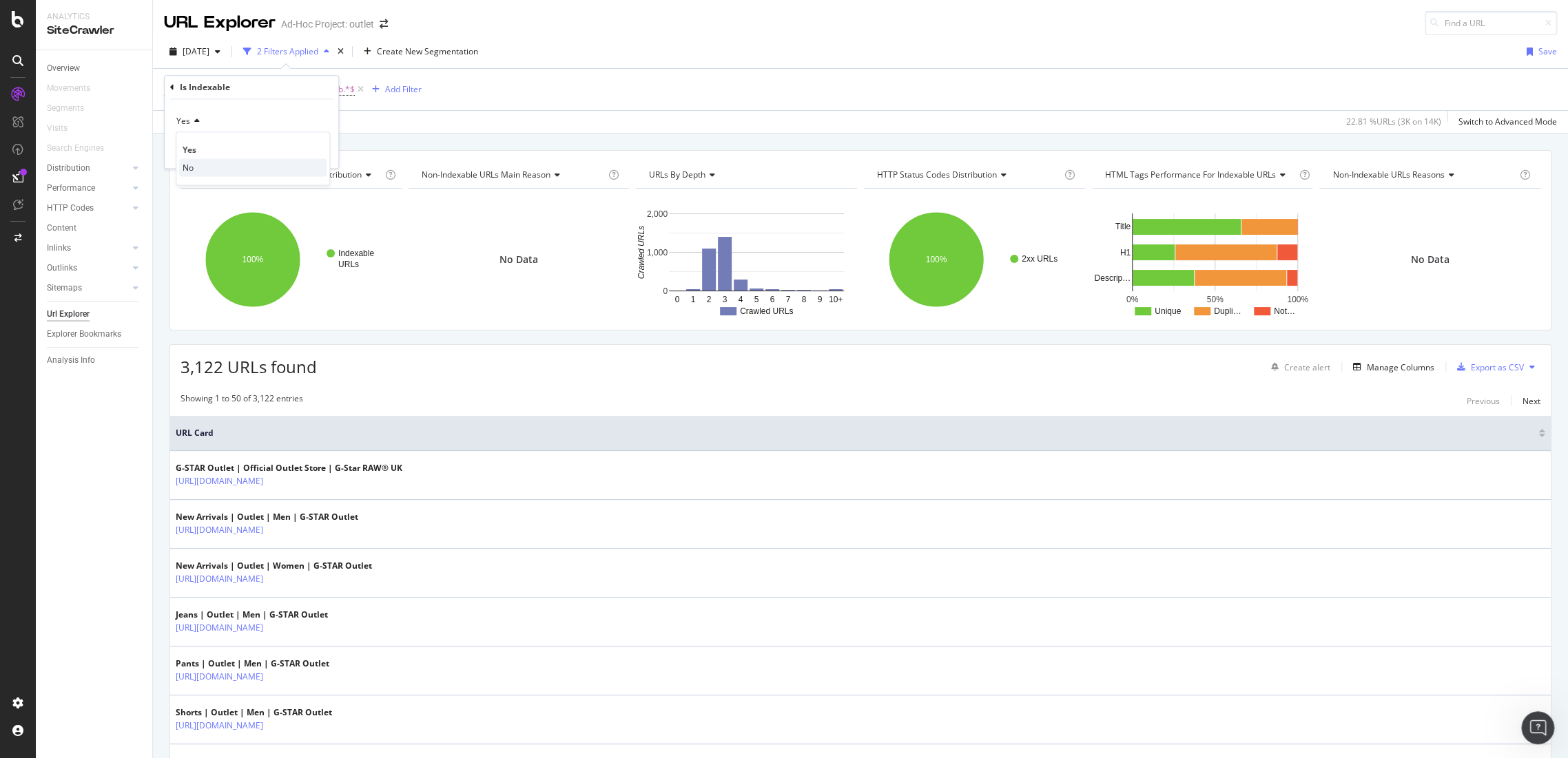
click at [197, 159] on div "No" at bounding box center [253, 167] width 148 height 18
click at [317, 155] on div "Apply" at bounding box center [316, 150] width 21 height 12
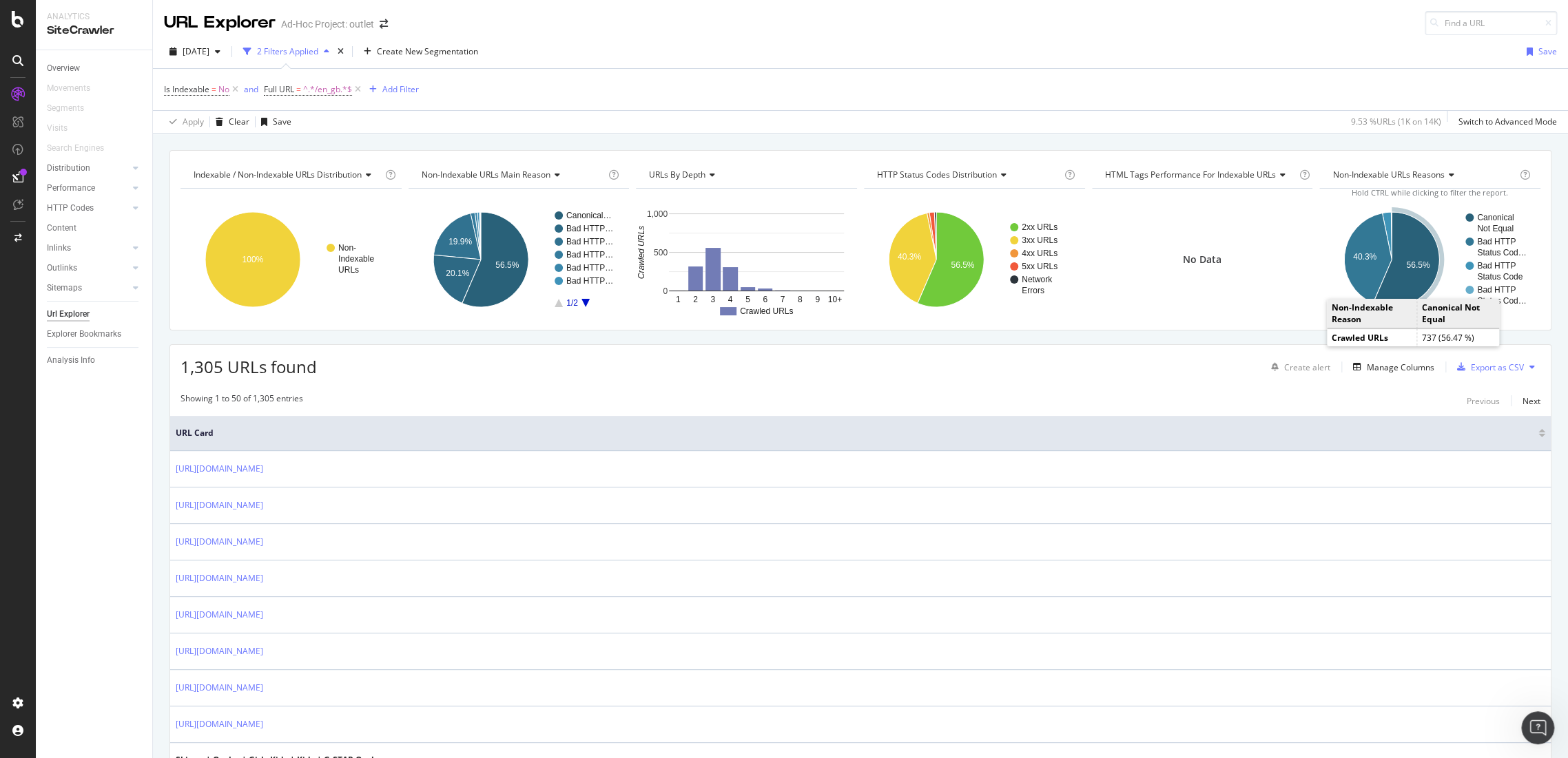
click at [1413, 281] on icon "A chart." at bounding box center [1405, 260] width 66 height 95
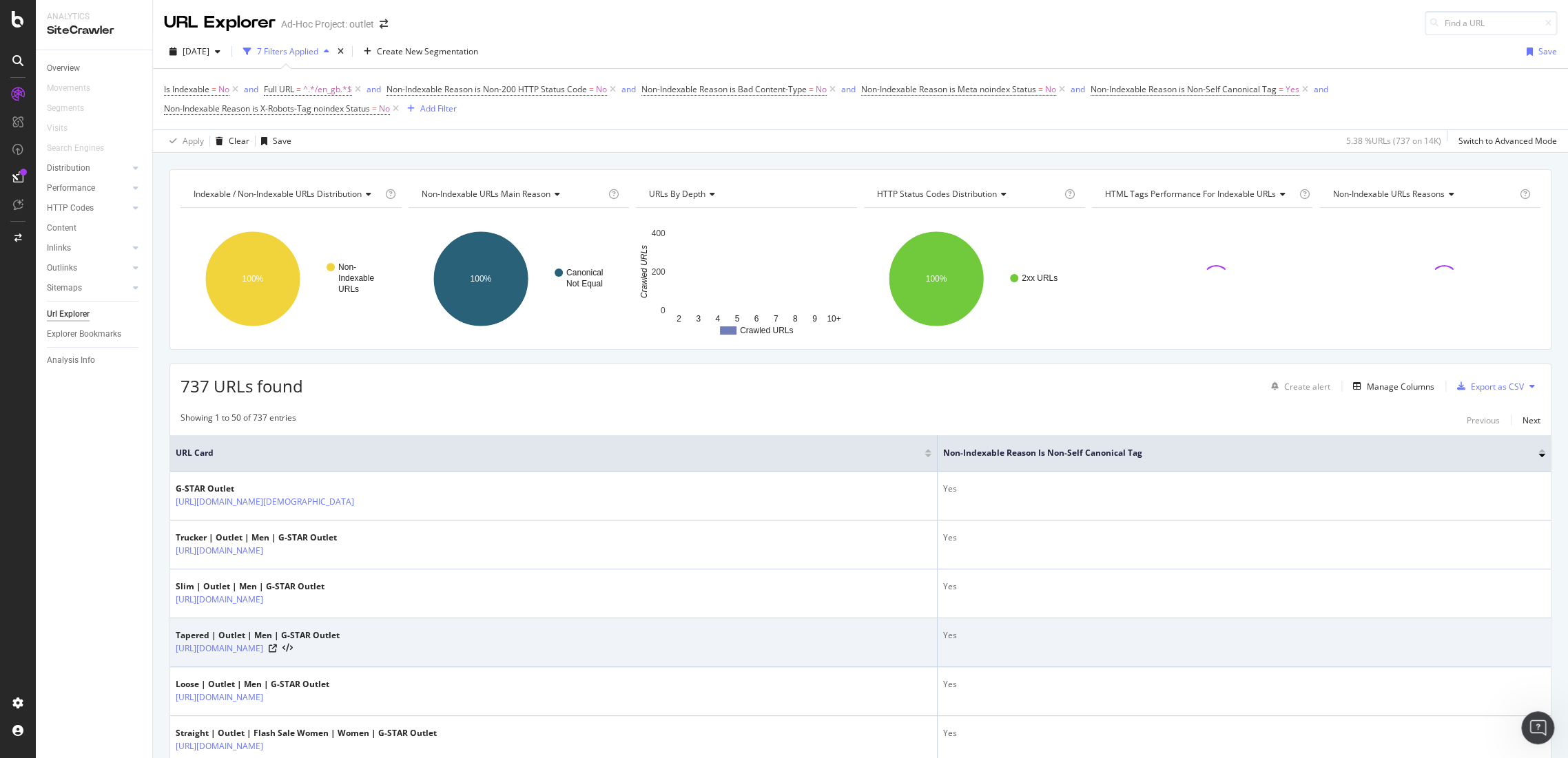
scroll to position [229, 0]
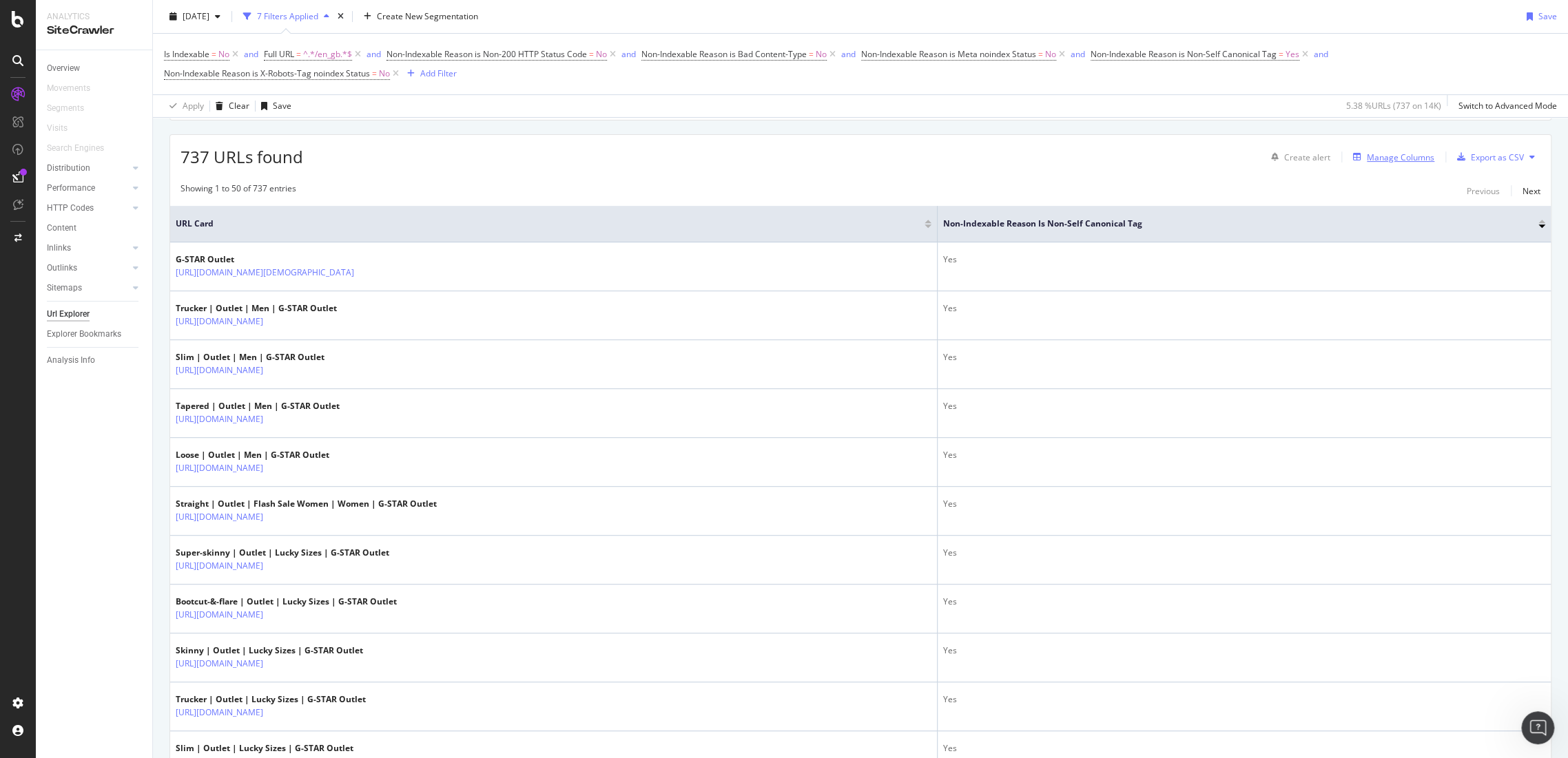
click at [1383, 149] on div "Manage Columns" at bounding box center [1390, 156] width 86 height 15
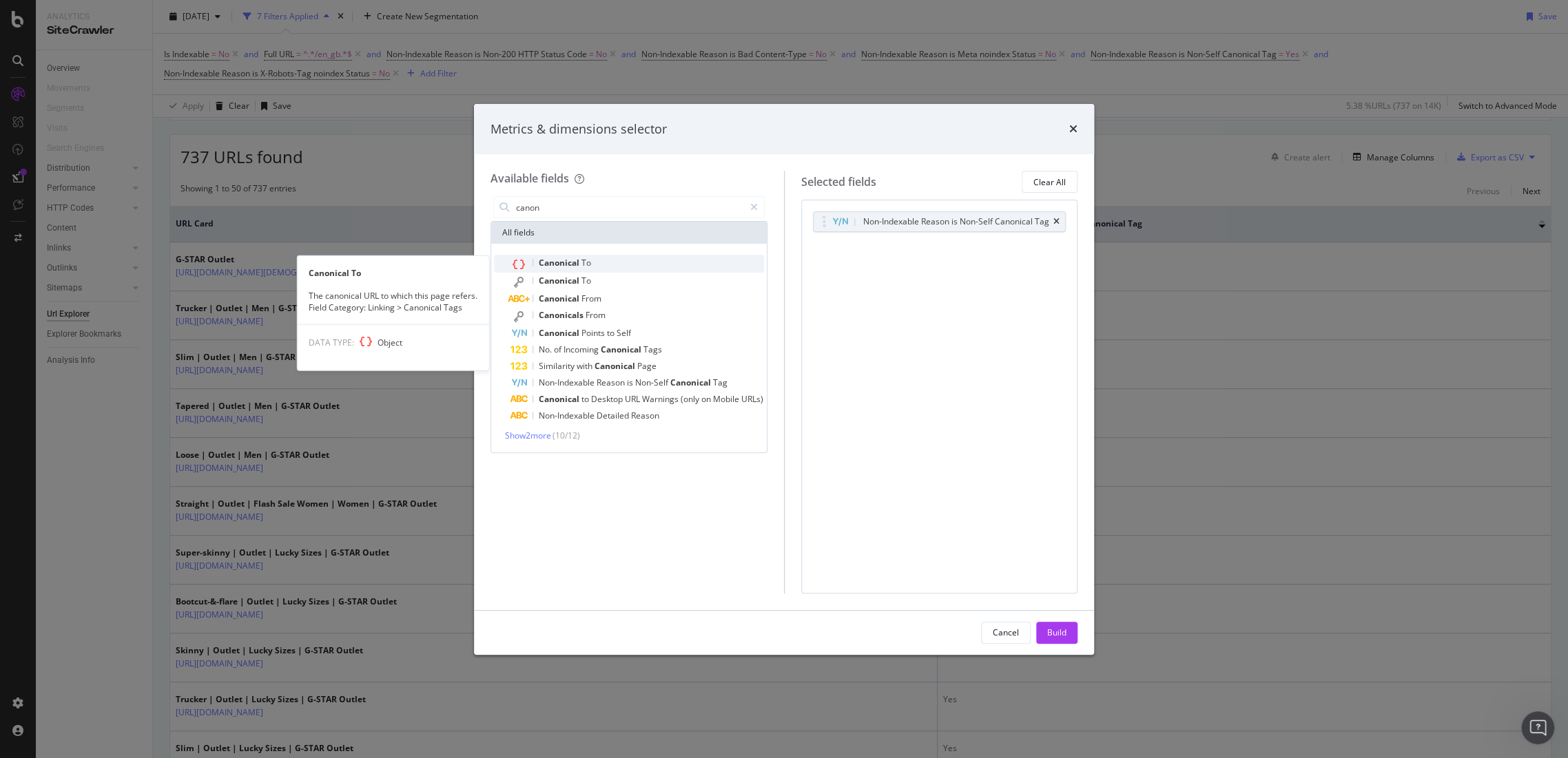
type input "canon"
click at [563, 262] on span "Canonical" at bounding box center [560, 262] width 43 height 12
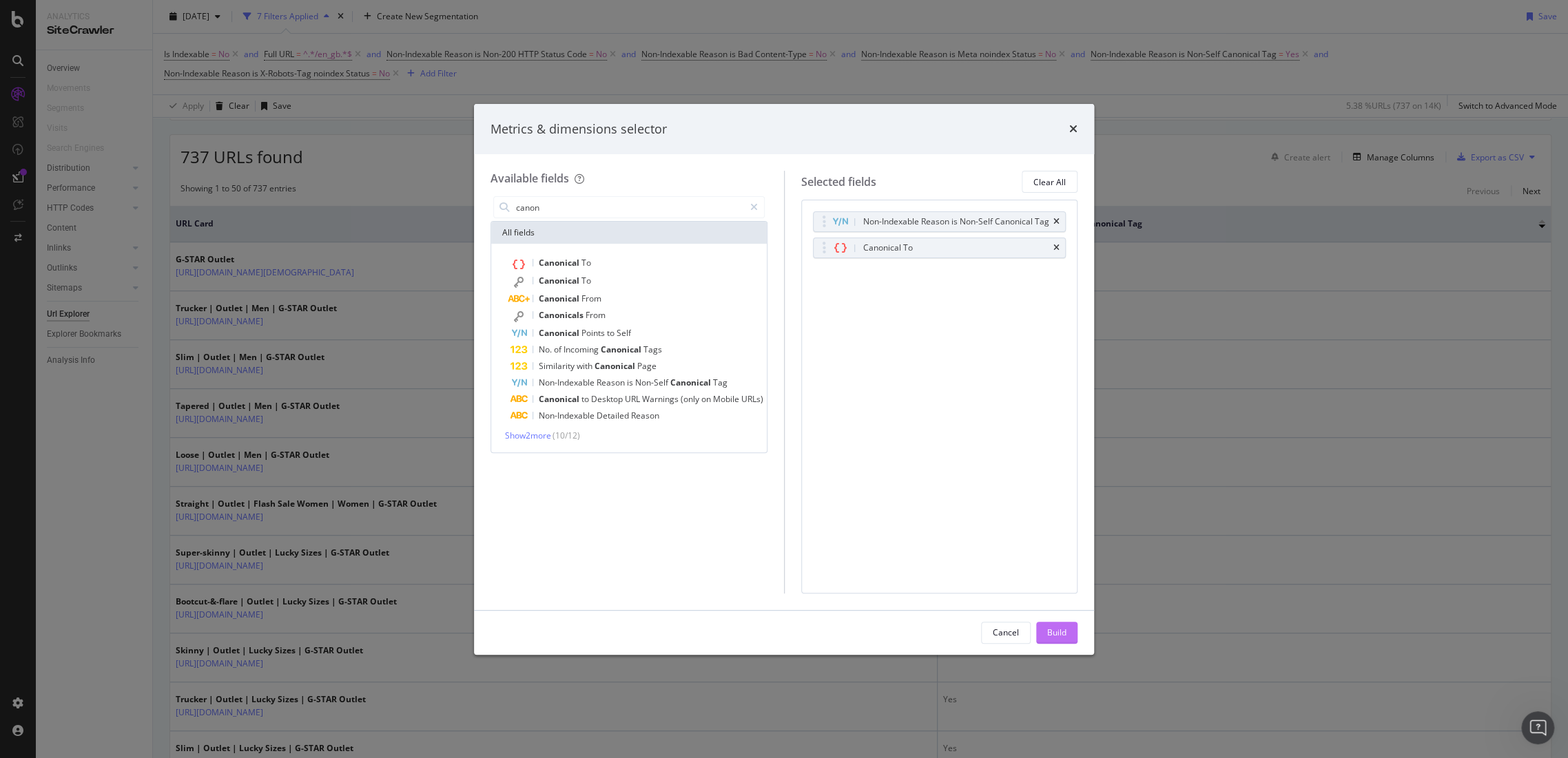
click at [1045, 632] on button "Build" at bounding box center [1056, 633] width 41 height 22
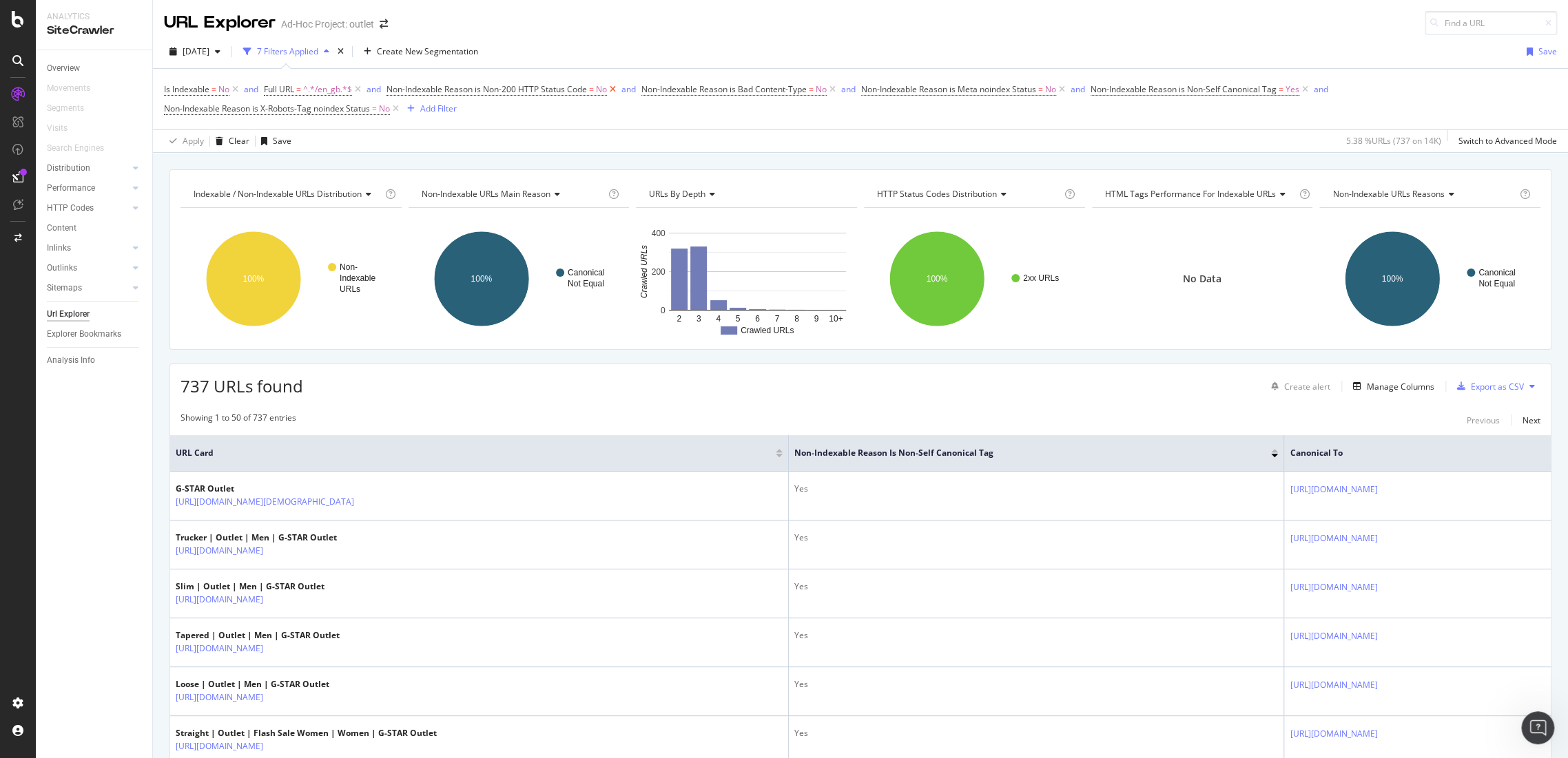
click at [615, 87] on icon at bounding box center [612, 89] width 12 height 13
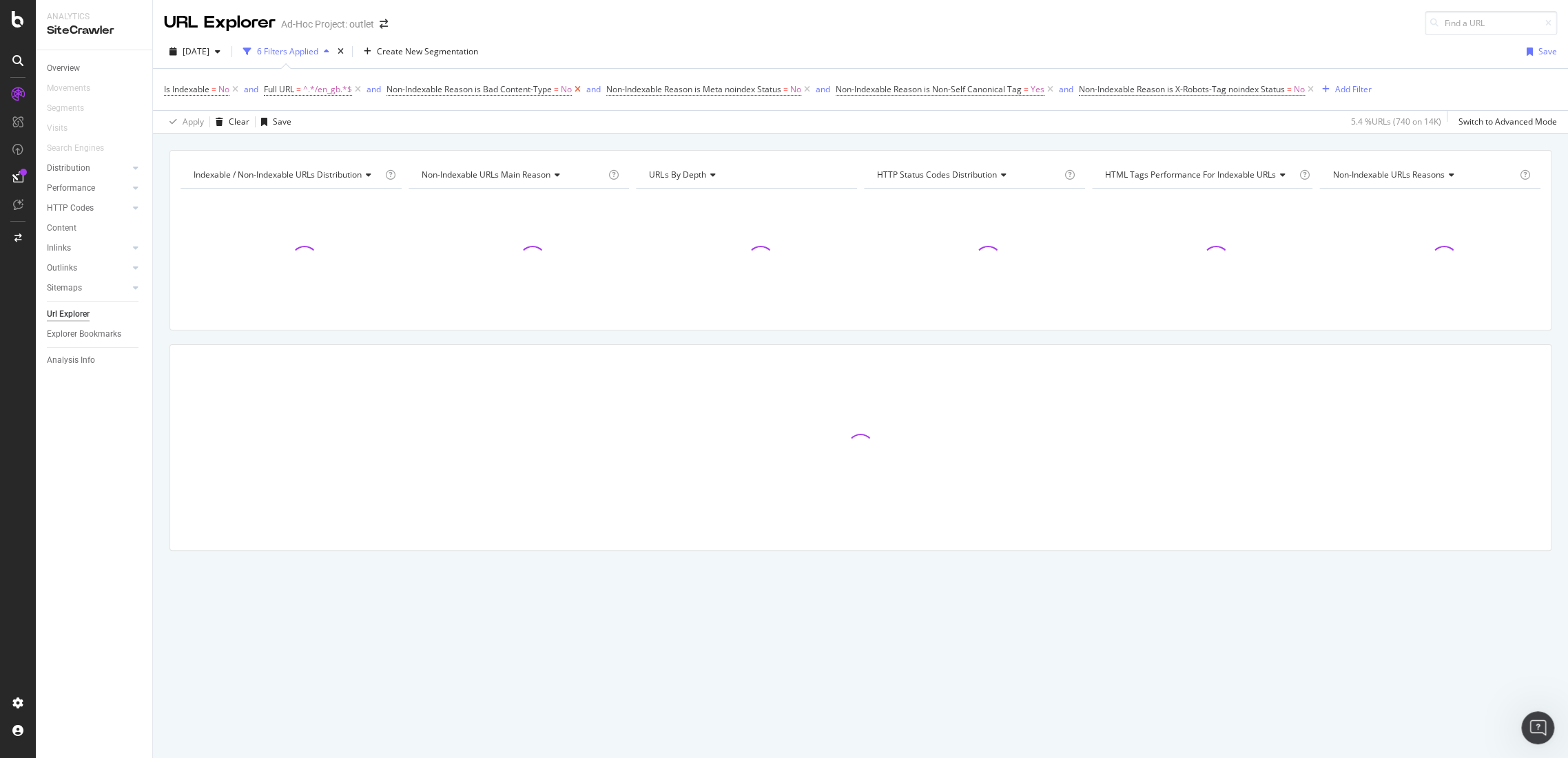
click at [581, 93] on icon at bounding box center [577, 89] width 12 height 13
click at [593, 87] on icon at bounding box center [587, 89] width 12 height 13
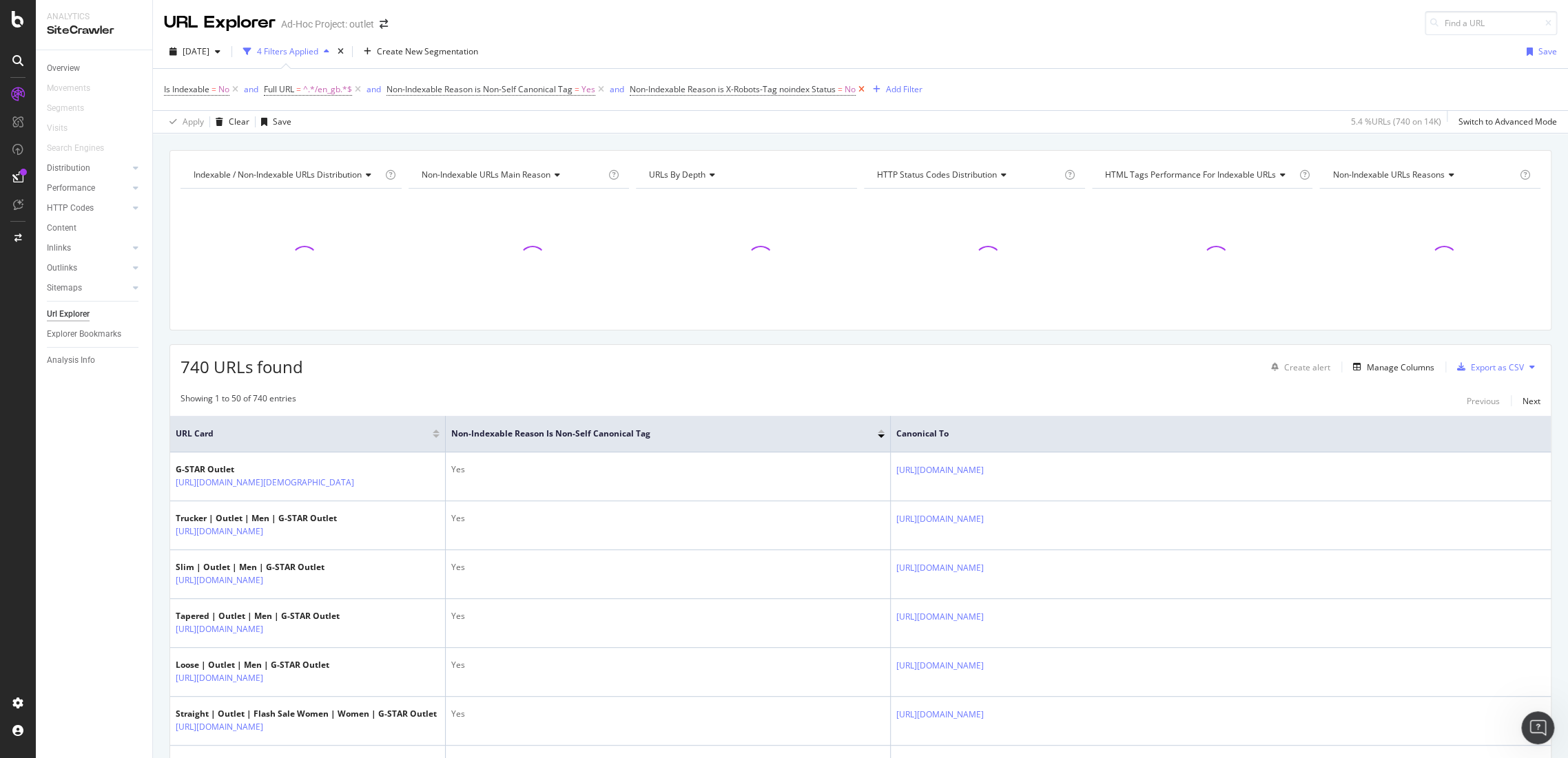
click at [861, 86] on icon at bounding box center [861, 89] width 12 height 13
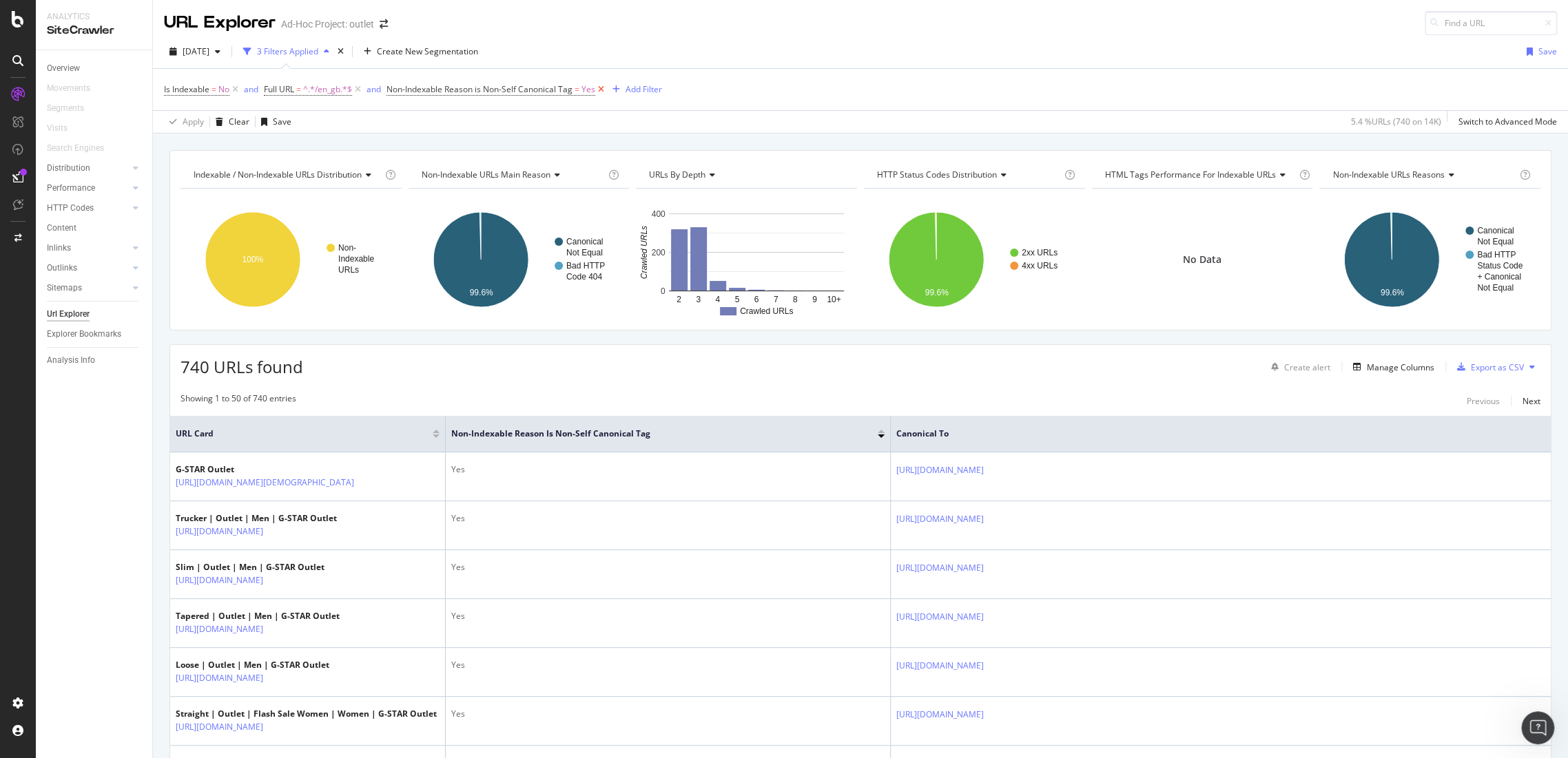
click at [605, 91] on icon at bounding box center [600, 89] width 12 height 13
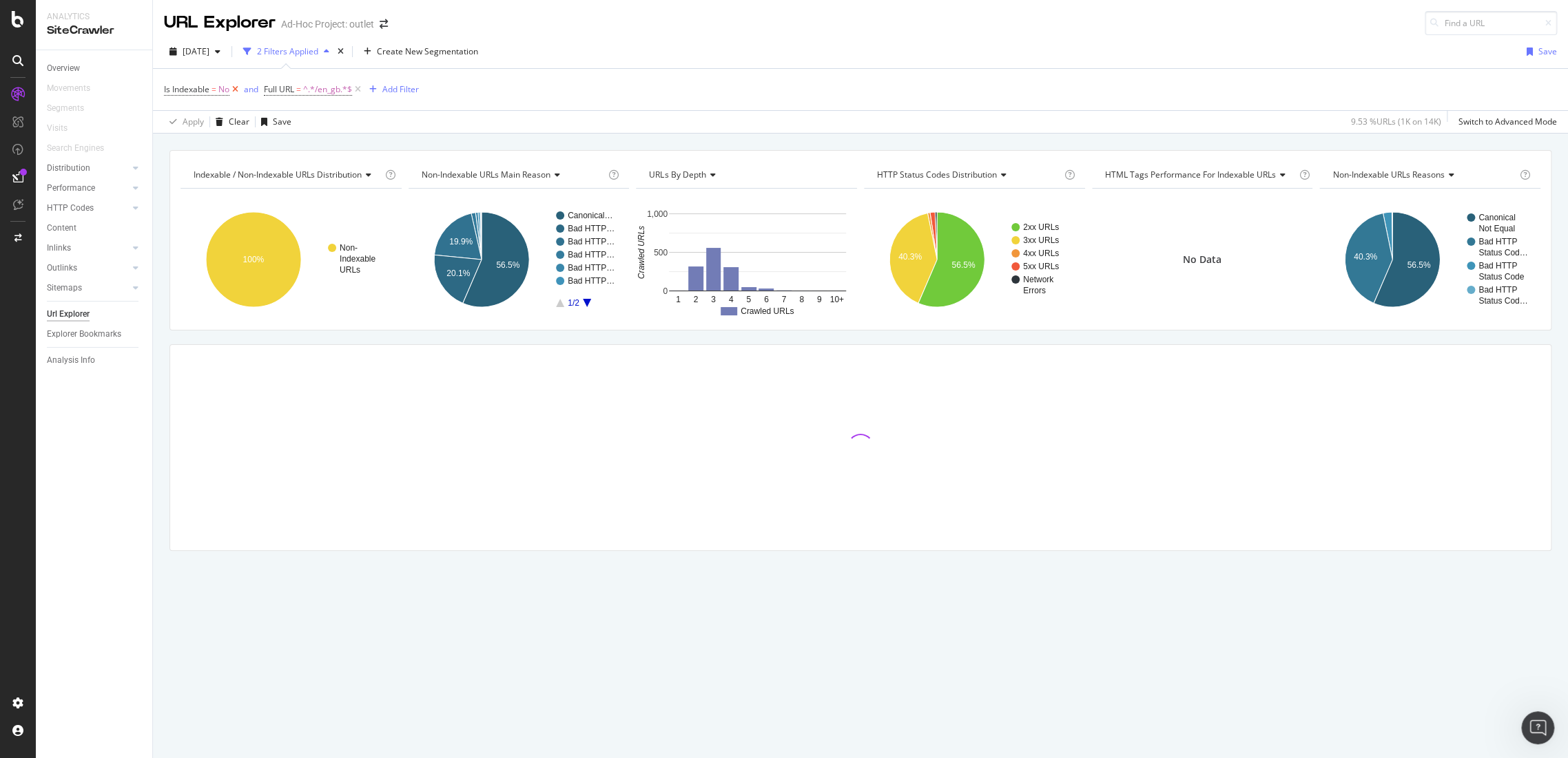
click at [238, 89] on icon at bounding box center [235, 89] width 12 height 13
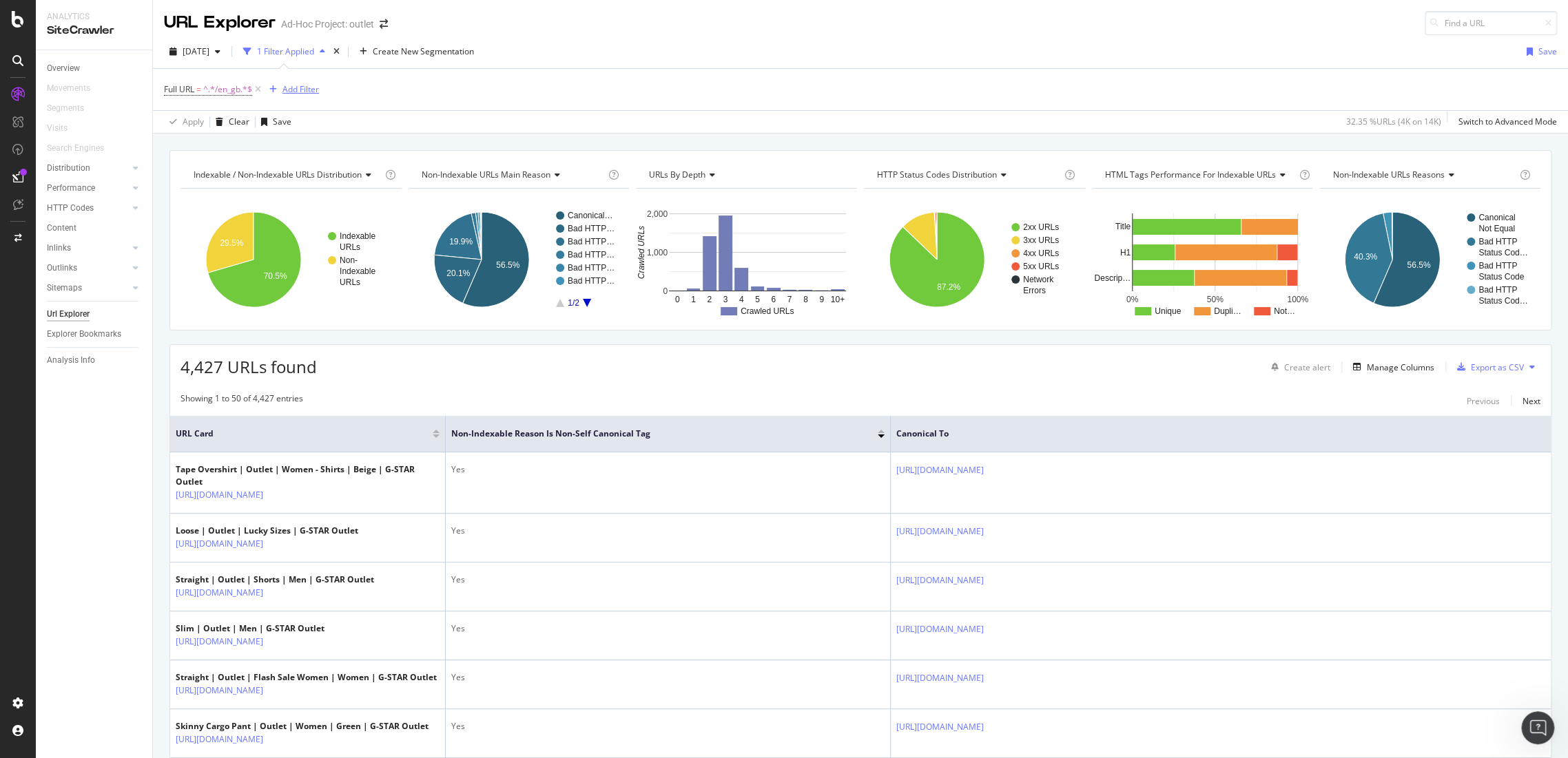
click at [305, 89] on div "Add Filter" at bounding box center [301, 89] width 36 height 12
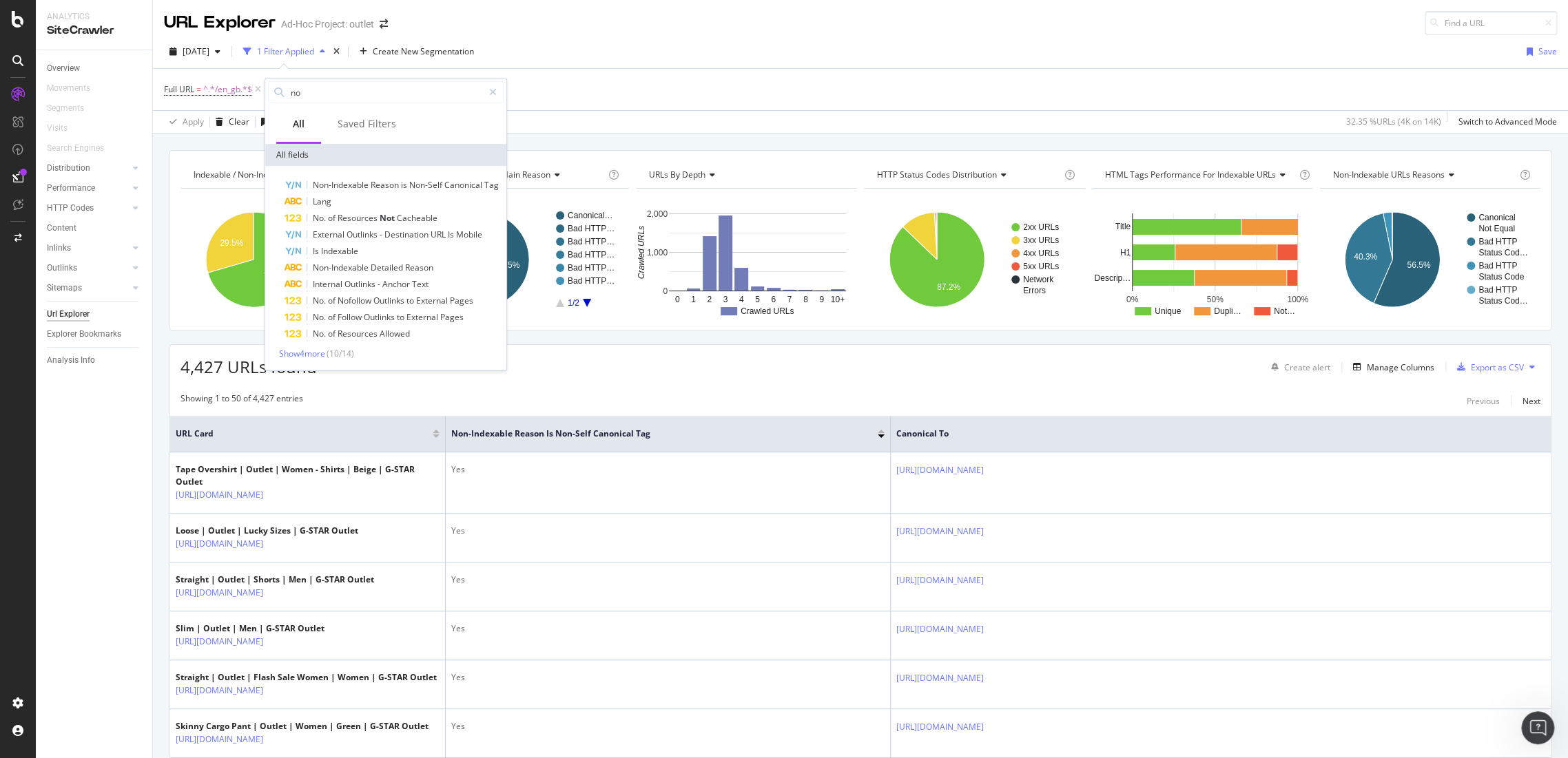
type input "n"
type input "s"
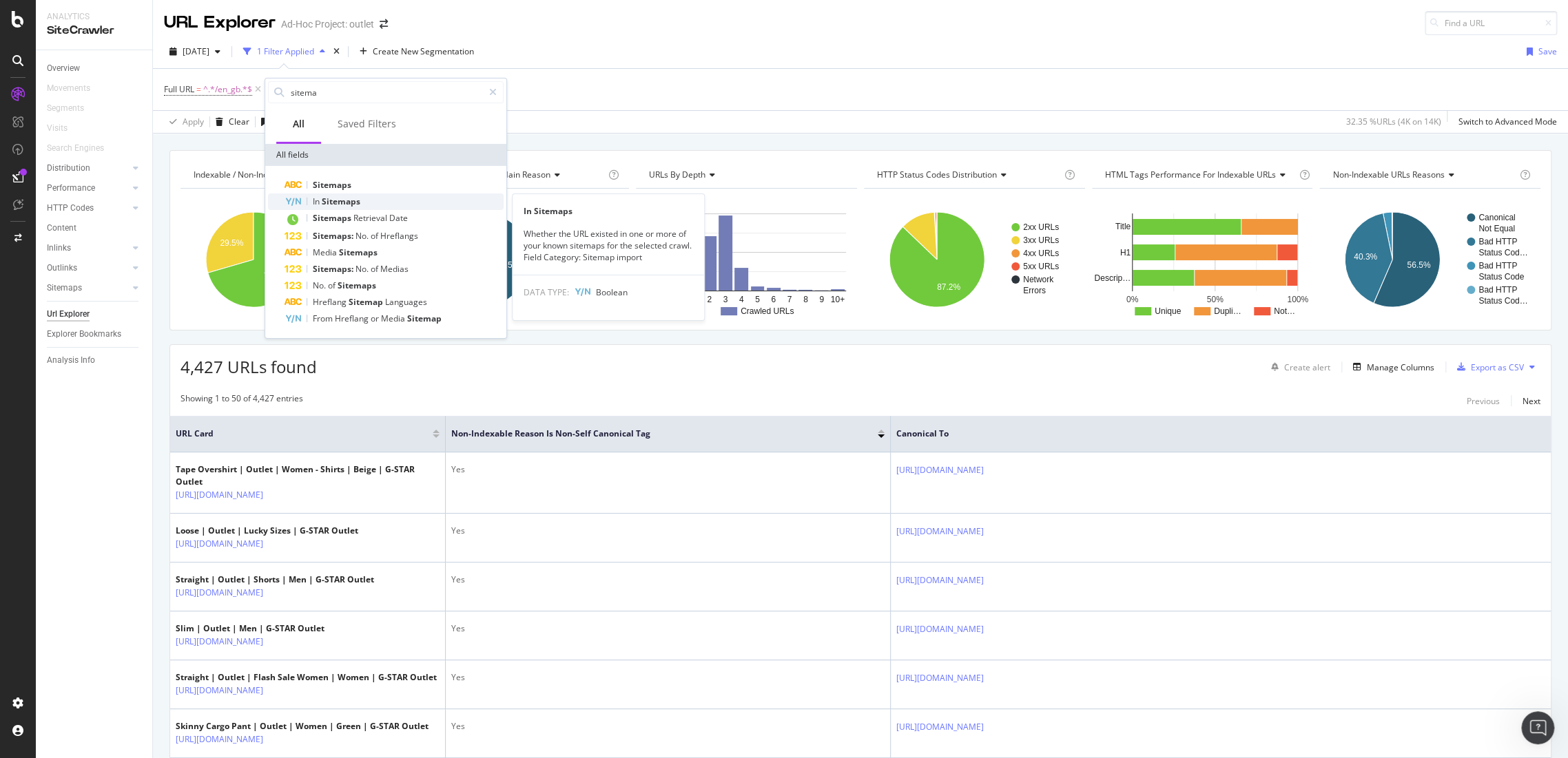
type input "sitema"
click at [333, 198] on span "Sitemaps" at bounding box center [341, 201] width 39 height 12
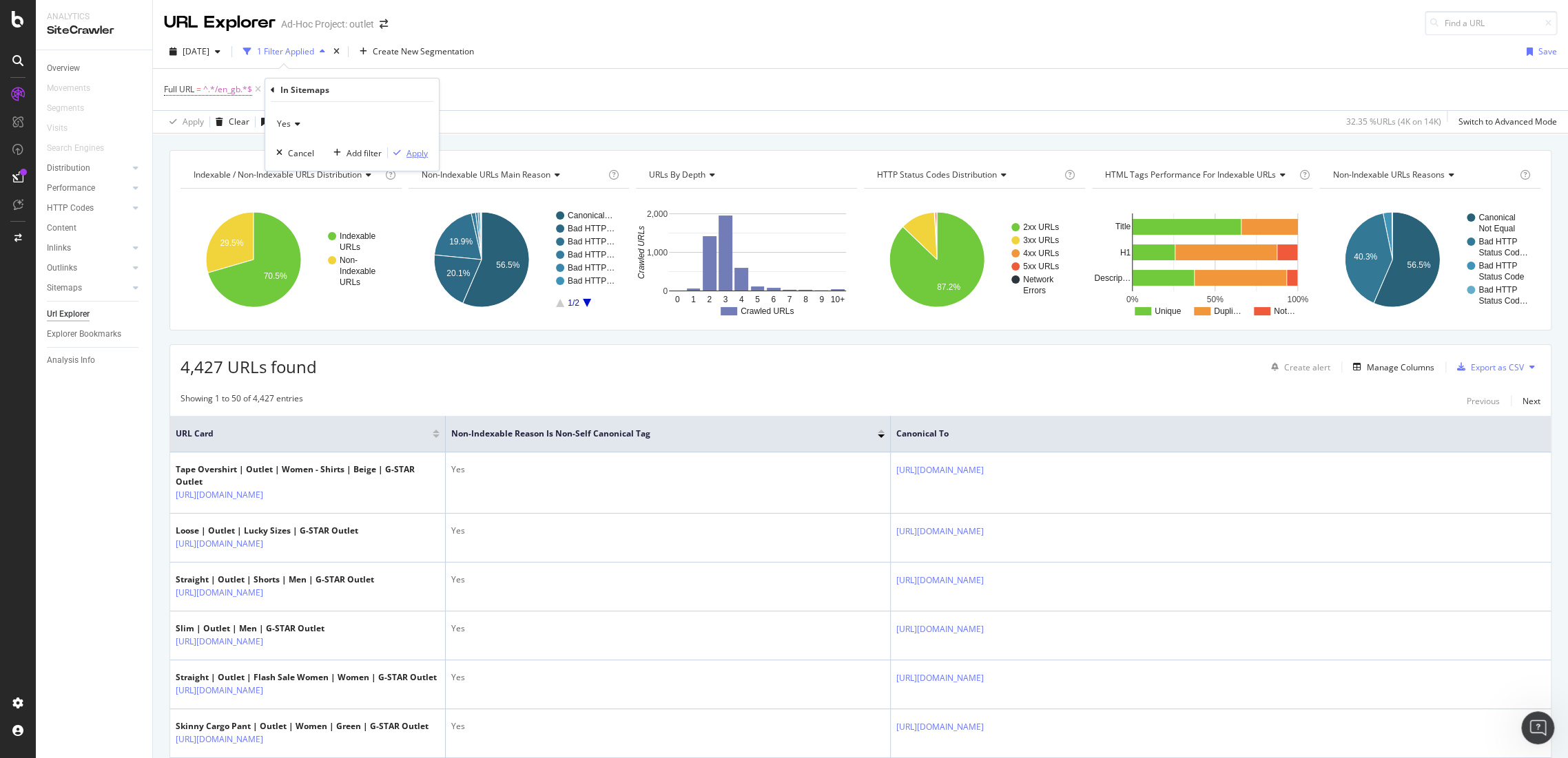
click at [413, 147] on div "Apply" at bounding box center [416, 152] width 21 height 12
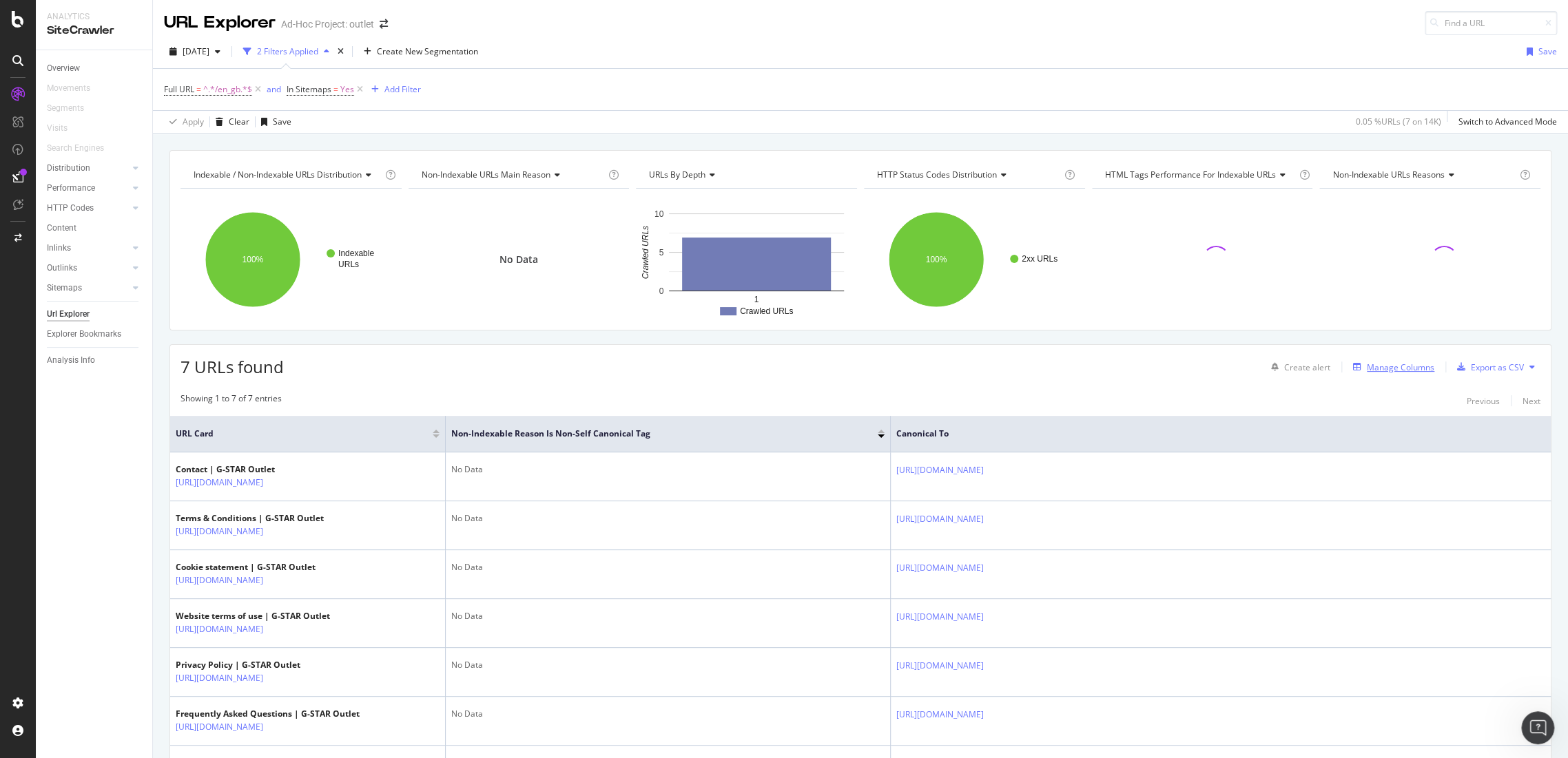
click at [1401, 369] on div "Manage Columns" at bounding box center [1400, 367] width 67 height 12
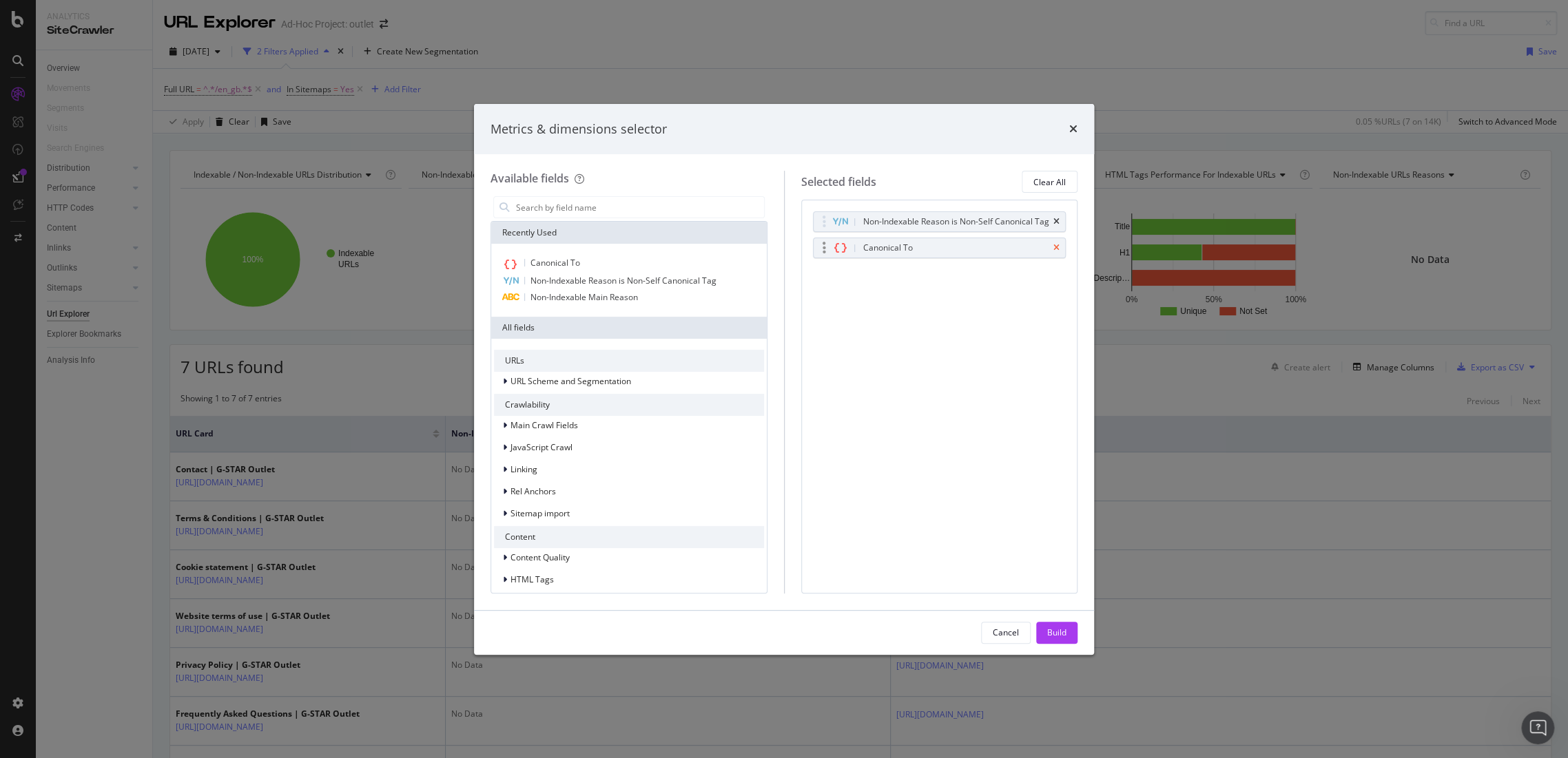
click at [1060, 244] on div "Canonical To" at bounding box center [940, 248] width 252 height 19
click at [1061, 217] on div "Non-Indexable Reason is Non-Self Canonical Tag" at bounding box center [940, 222] width 252 height 19
click at [1056, 220] on icon "times" at bounding box center [1056, 221] width 6 height 8
click at [1056, 224] on icon "times" at bounding box center [1056, 221] width 6 height 8
click at [1058, 631] on div "Build" at bounding box center [1056, 632] width 19 height 12
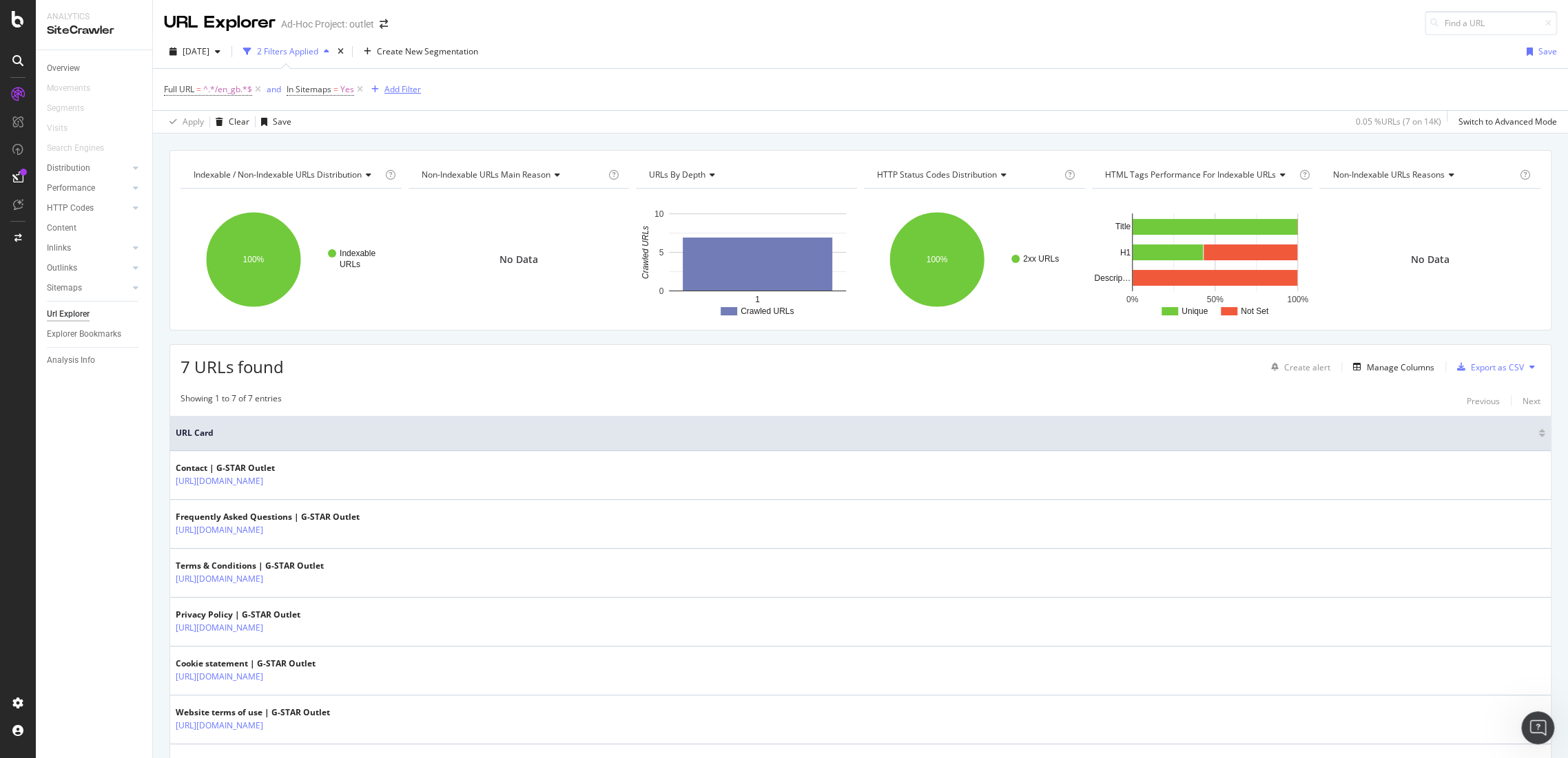
click at [393, 86] on div "Add Filter" at bounding box center [403, 89] width 36 height 12
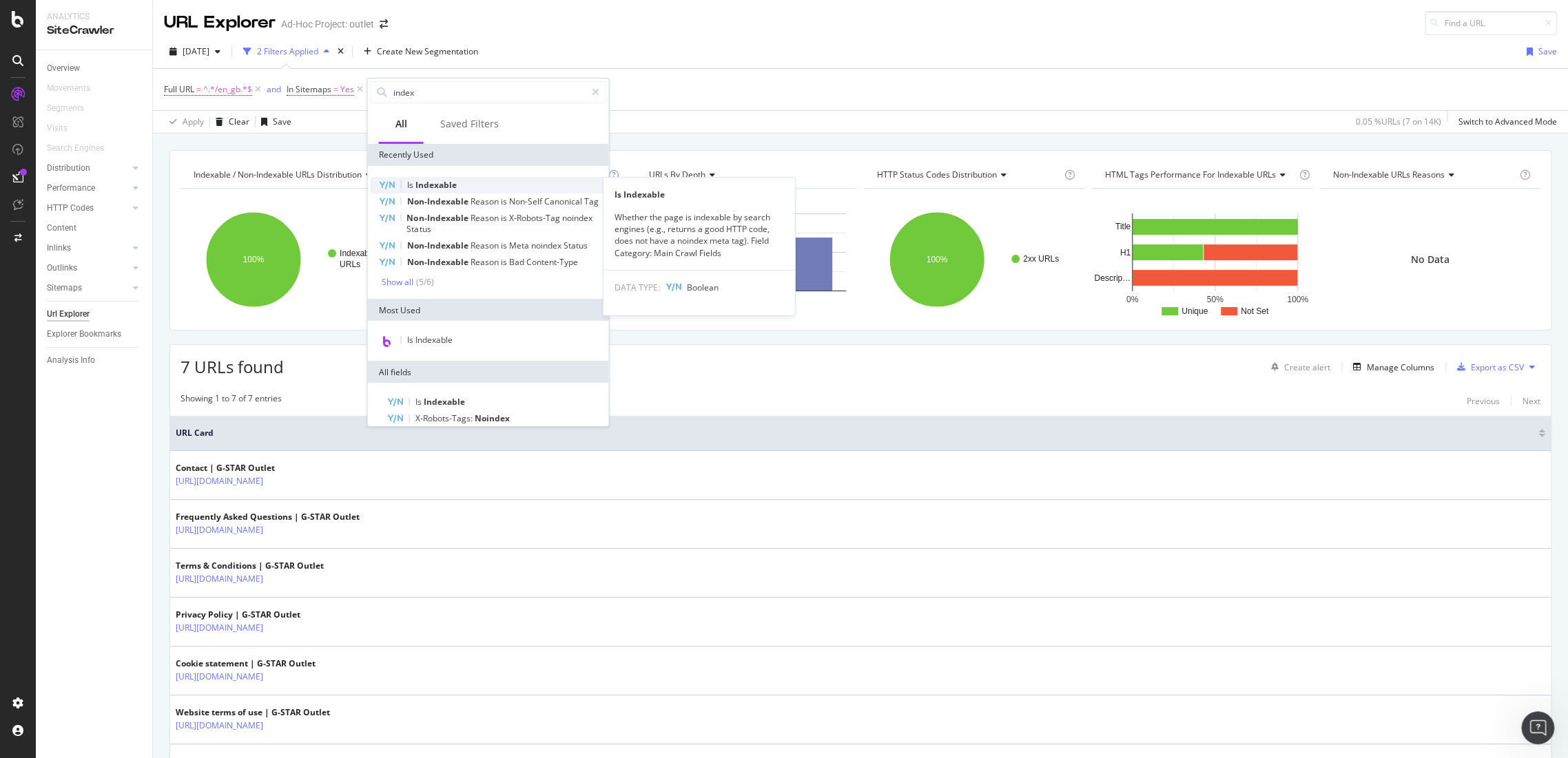
type input "index"
click at [426, 186] on span "Indexable" at bounding box center [435, 185] width 41 height 12
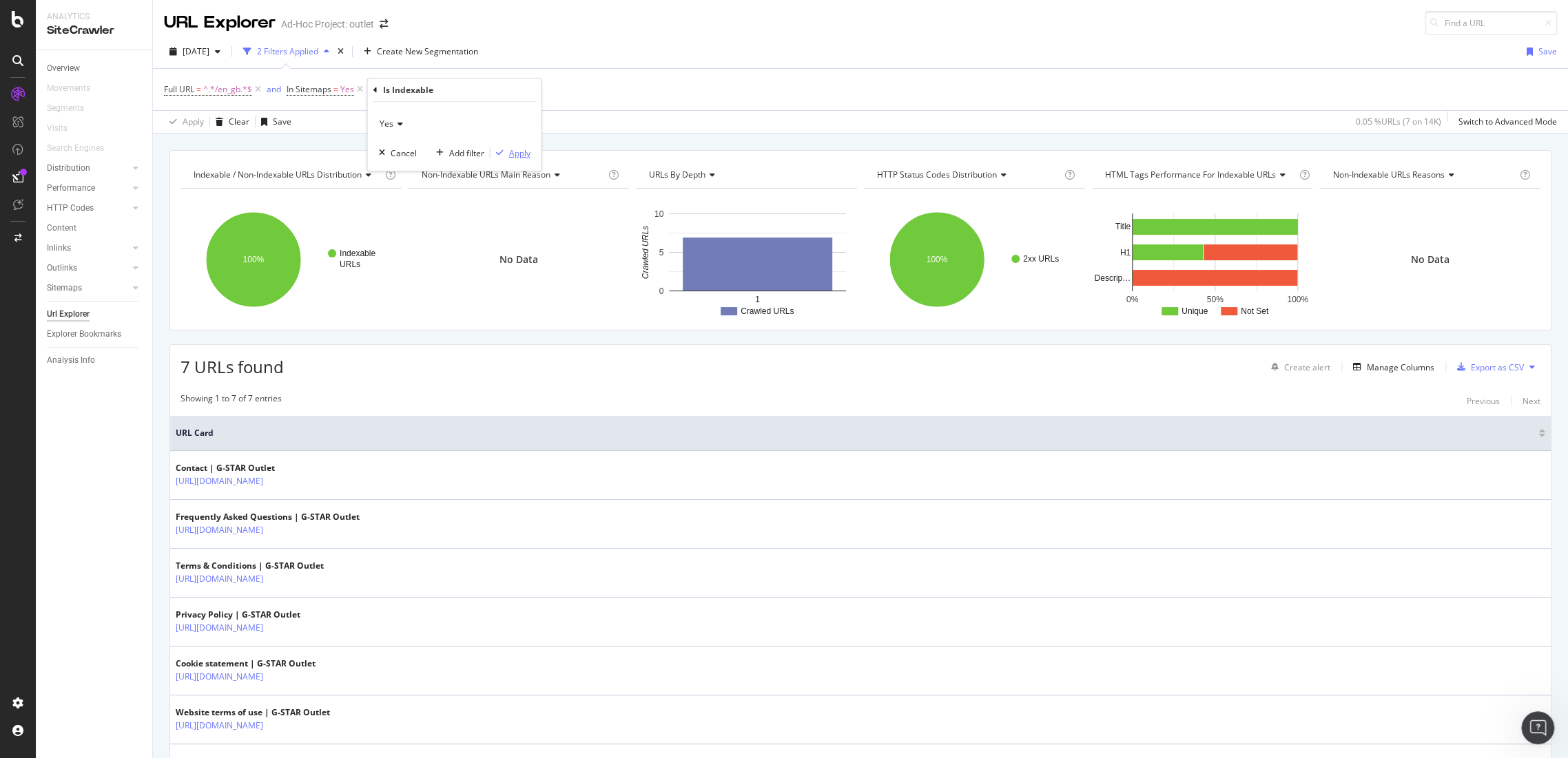
click at [523, 149] on div "Apply" at bounding box center [519, 152] width 21 height 12
click at [331, 86] on span "In Sitemaps" at bounding box center [309, 89] width 44 height 12
click at [322, 120] on div "Yes" at bounding box center [375, 121] width 151 height 22
click at [317, 170] on div "No" at bounding box center [377, 167] width 148 height 18
click at [438, 155] on div "Apply" at bounding box center [440, 150] width 21 height 12
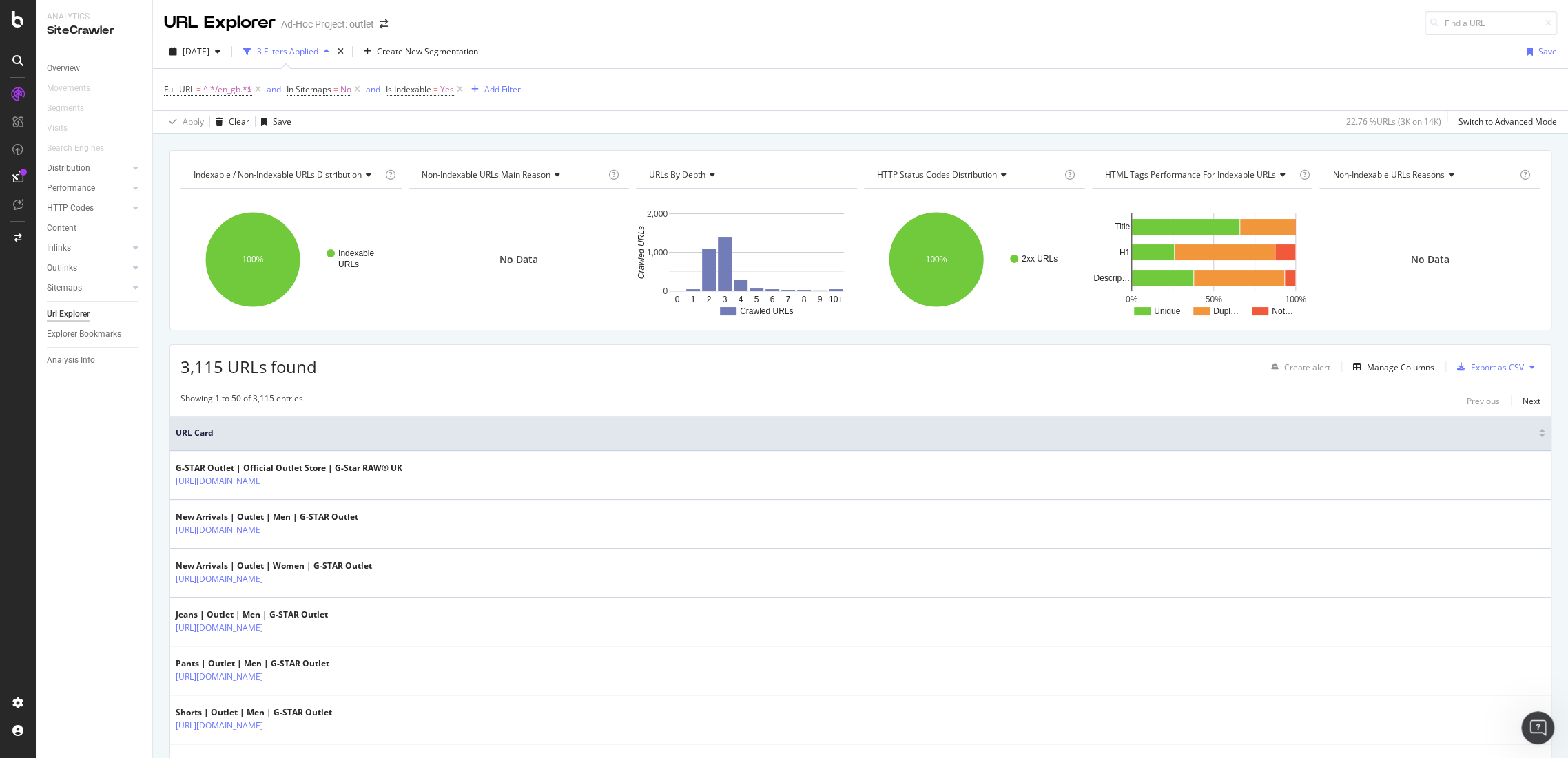
drag, startPoint x: 63, startPoint y: 285, endPoint x: 274, endPoint y: 367, distance: 226.4
click at [63, 285] on div "Sitemaps" at bounding box center [64, 288] width 35 height 14
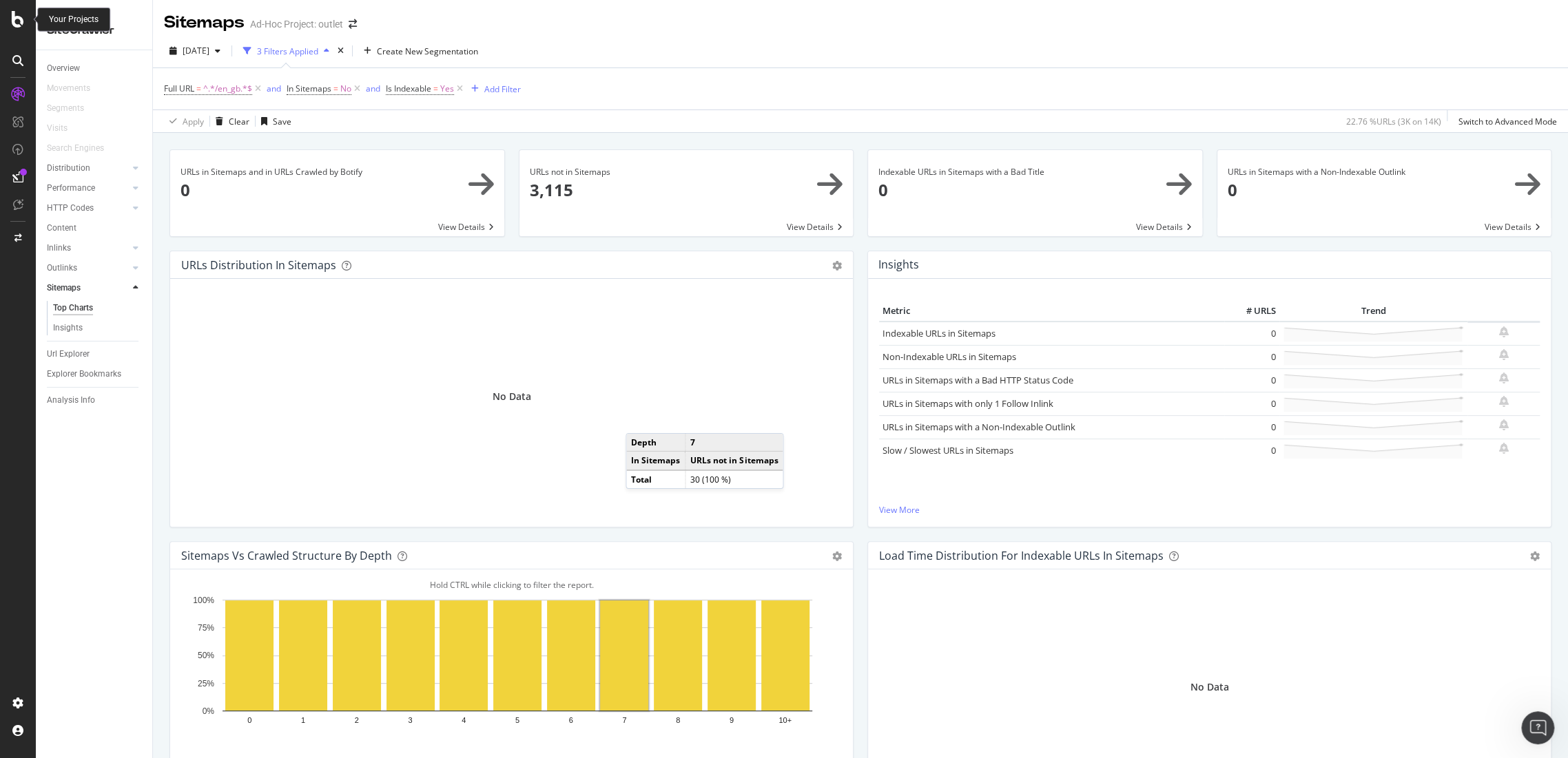
click at [17, 21] on icon at bounding box center [18, 19] width 13 height 17
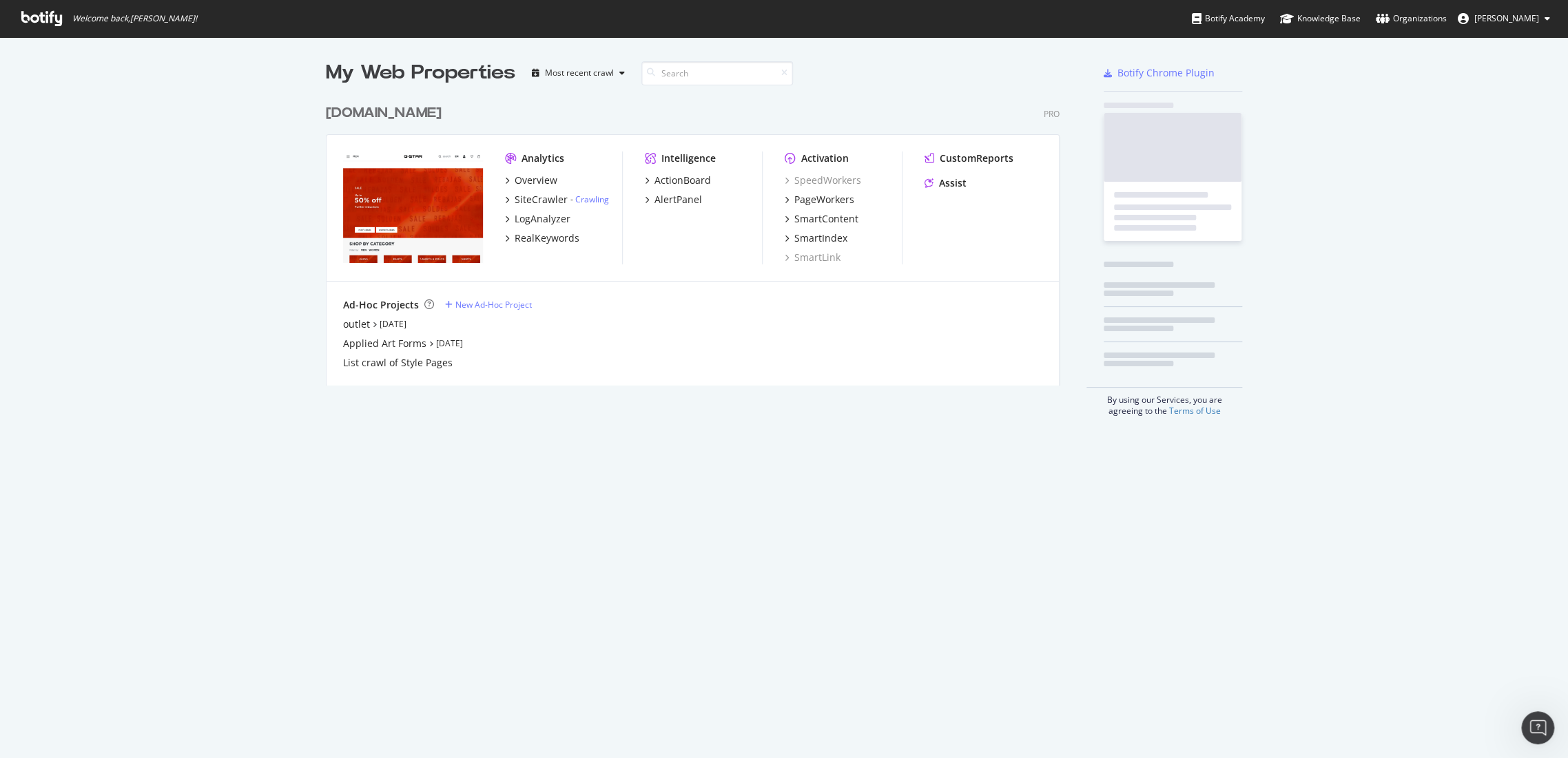
scroll to position [747, 1543]
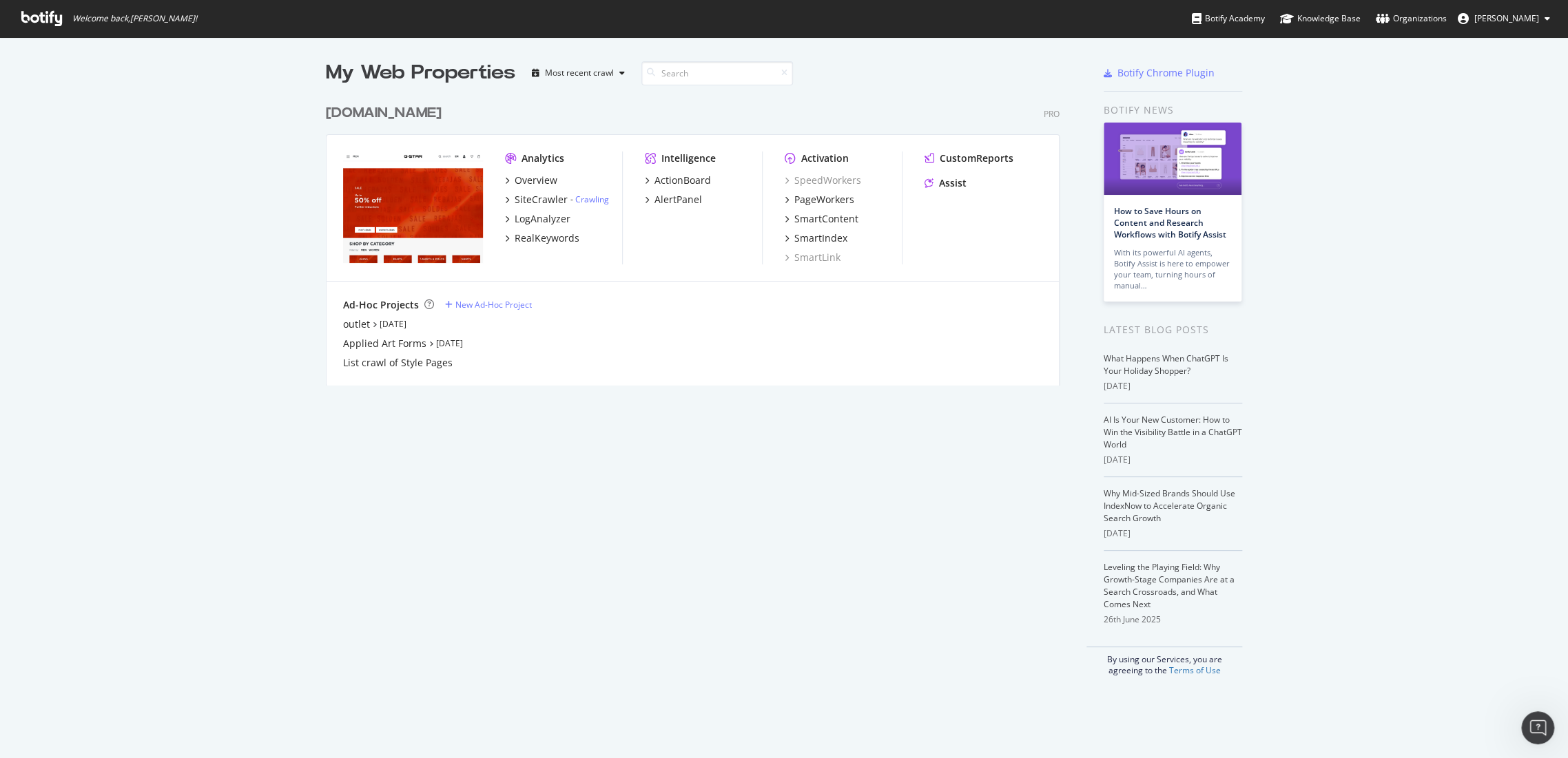
click at [375, 110] on div "[DOMAIN_NAME]" at bounding box center [384, 113] width 116 height 20
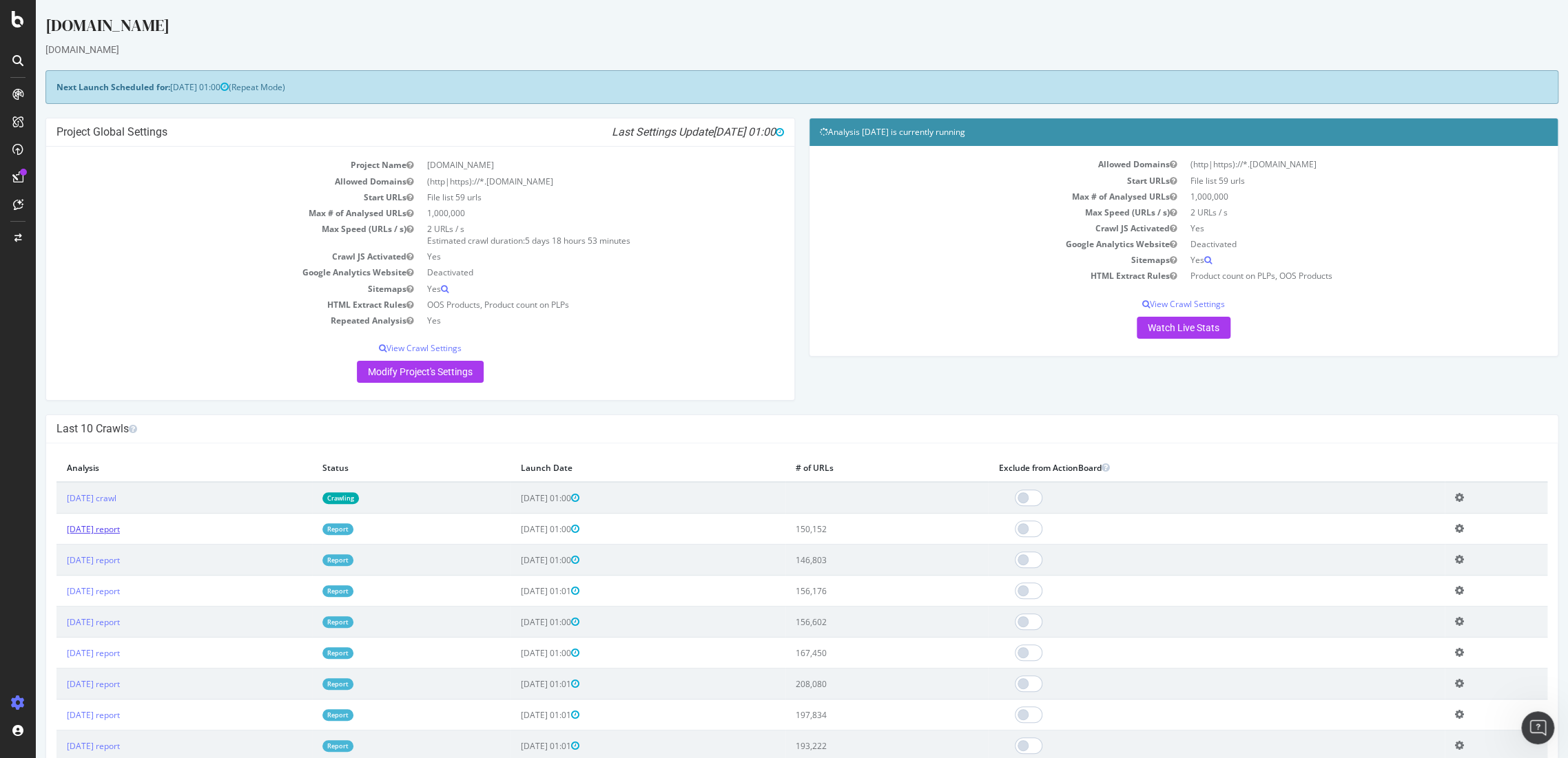
drag, startPoint x: 66, startPoint y: 551, endPoint x: 104, endPoint y: 526, distance: 45.5
click at [104, 526] on link "[DATE] report" at bounding box center [93, 529] width 53 height 12
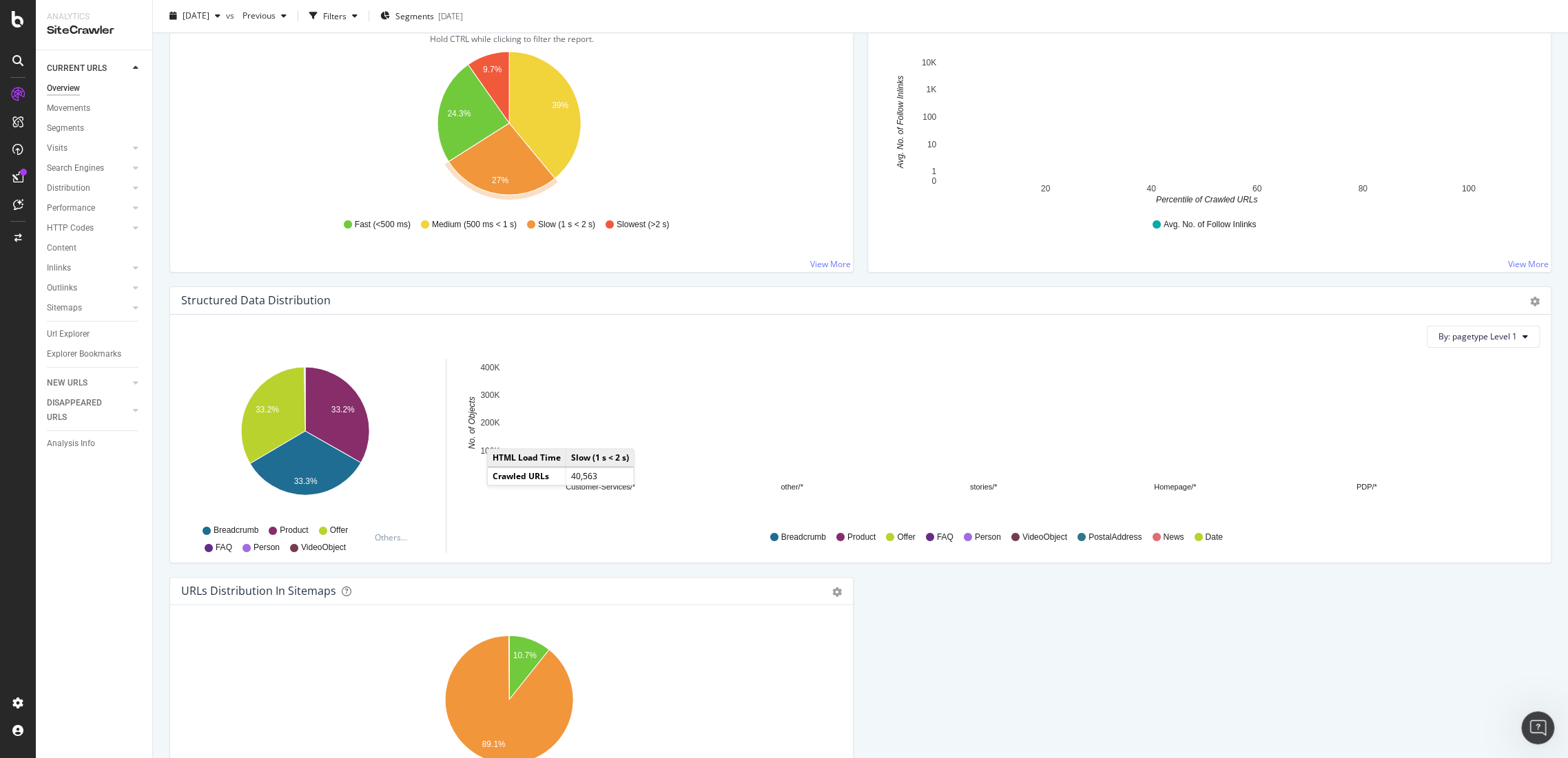
scroll to position [1147, 0]
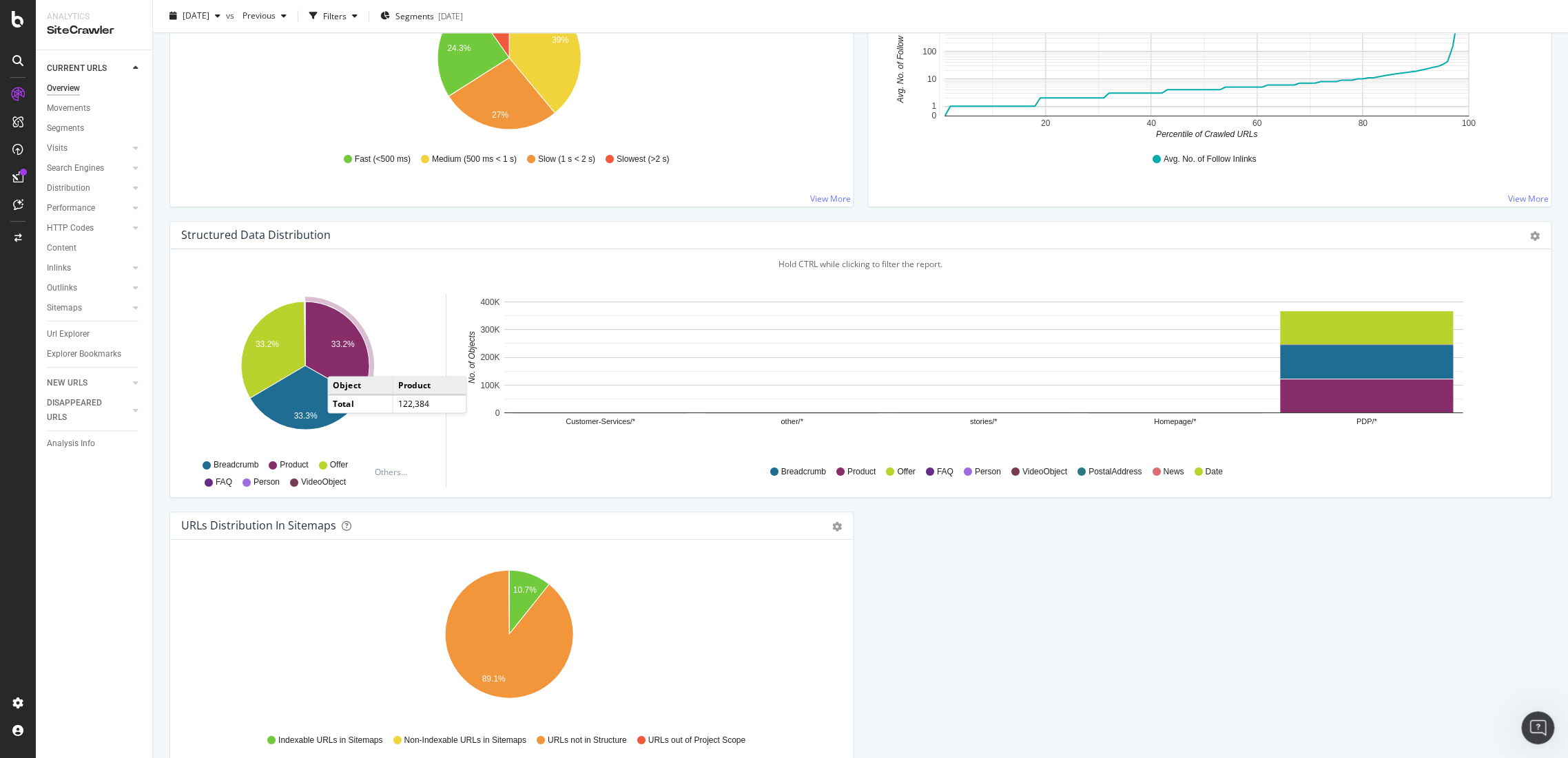
click at [341, 361] on icon "A chart." at bounding box center [337, 349] width 64 height 96
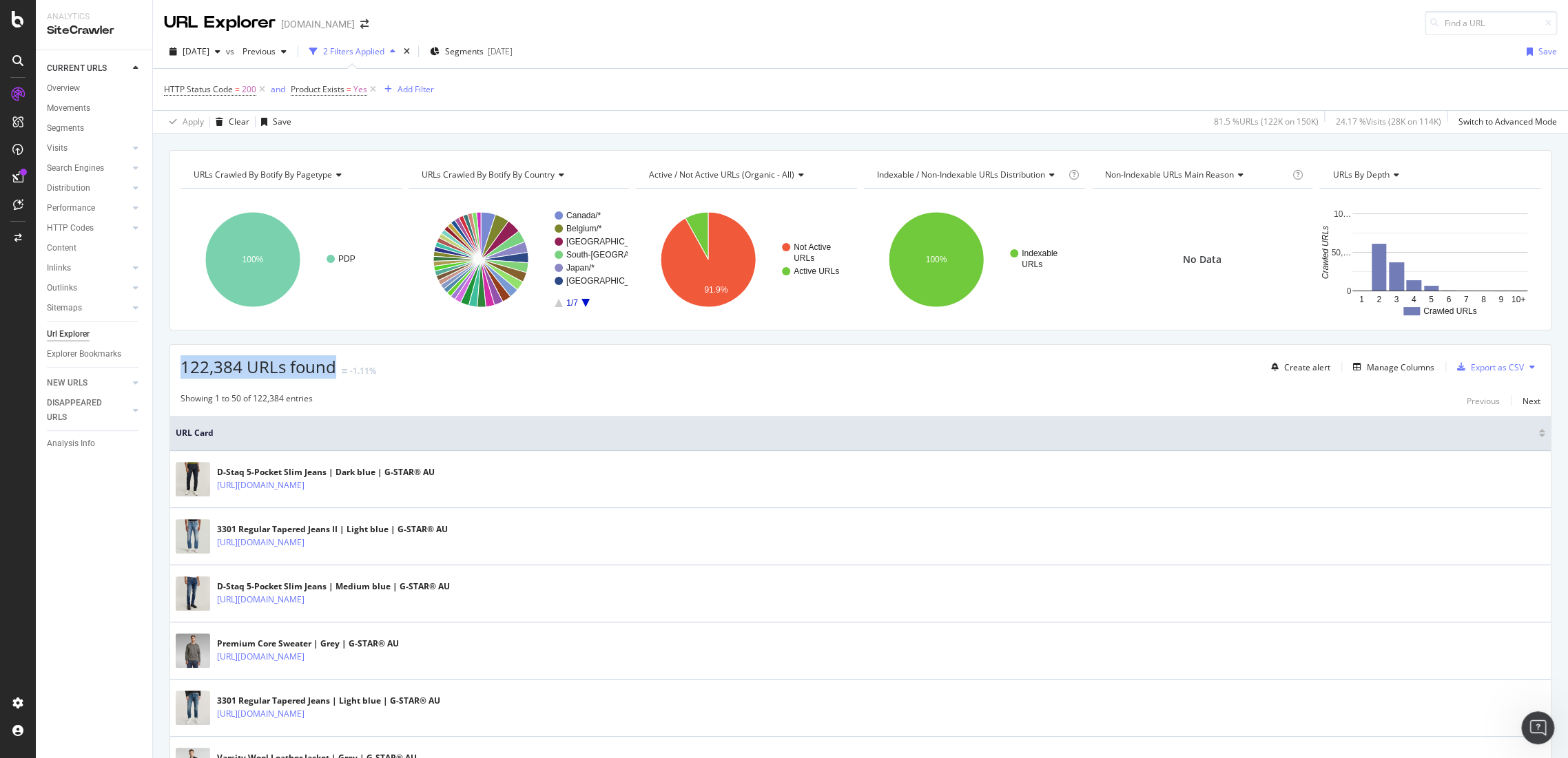
drag, startPoint x: 185, startPoint y: 369, endPoint x: 337, endPoint y: 364, distance: 152.1
click at [337, 364] on div "122,384 URLs found -1.11%" at bounding box center [278, 367] width 196 height 24
click at [384, 395] on div "[DATE] 122,384 [DATE] 123,764 Change -1.11%" at bounding box center [338, 413] width 91 height 62
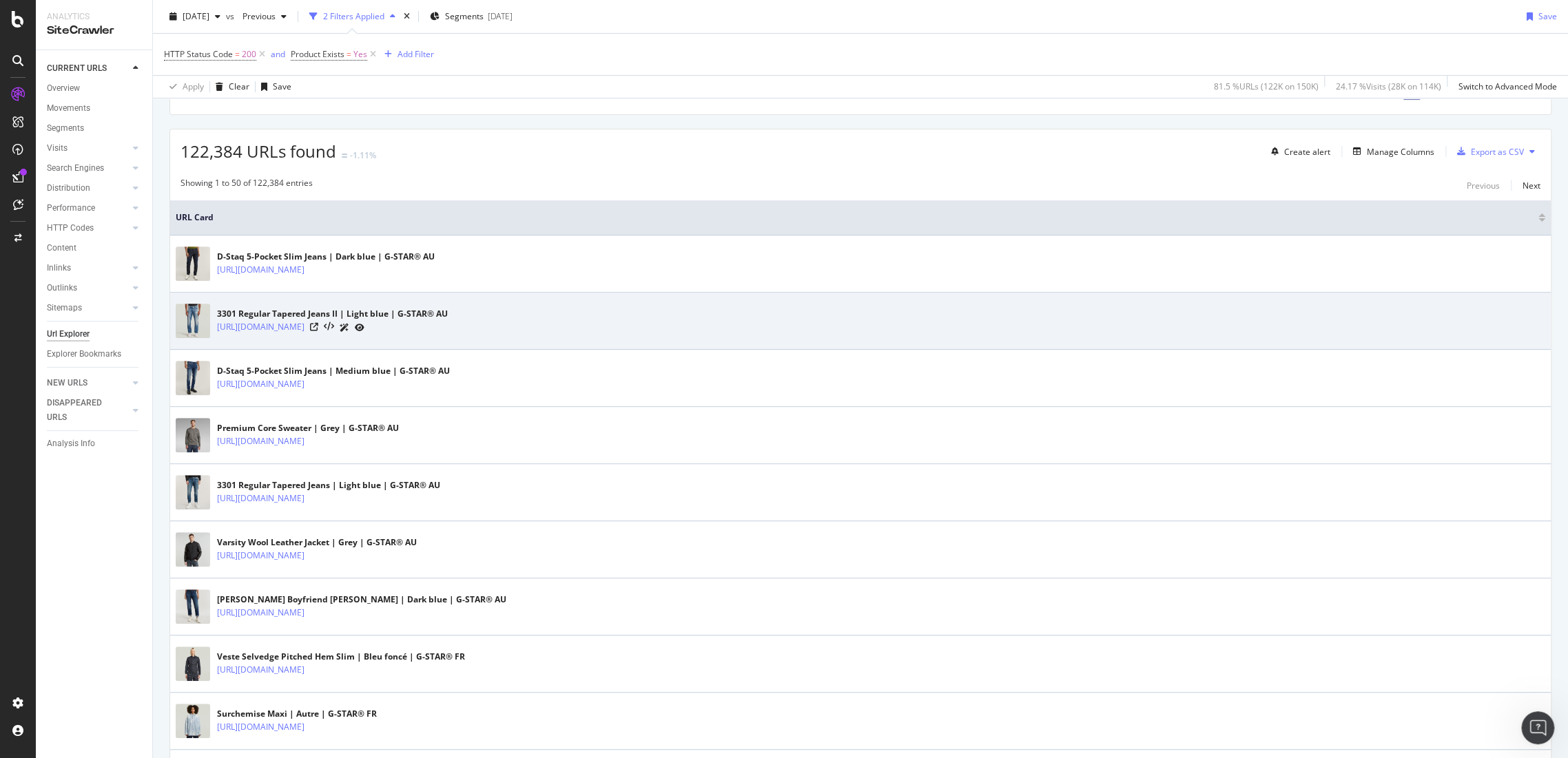
scroll to position [306, 0]
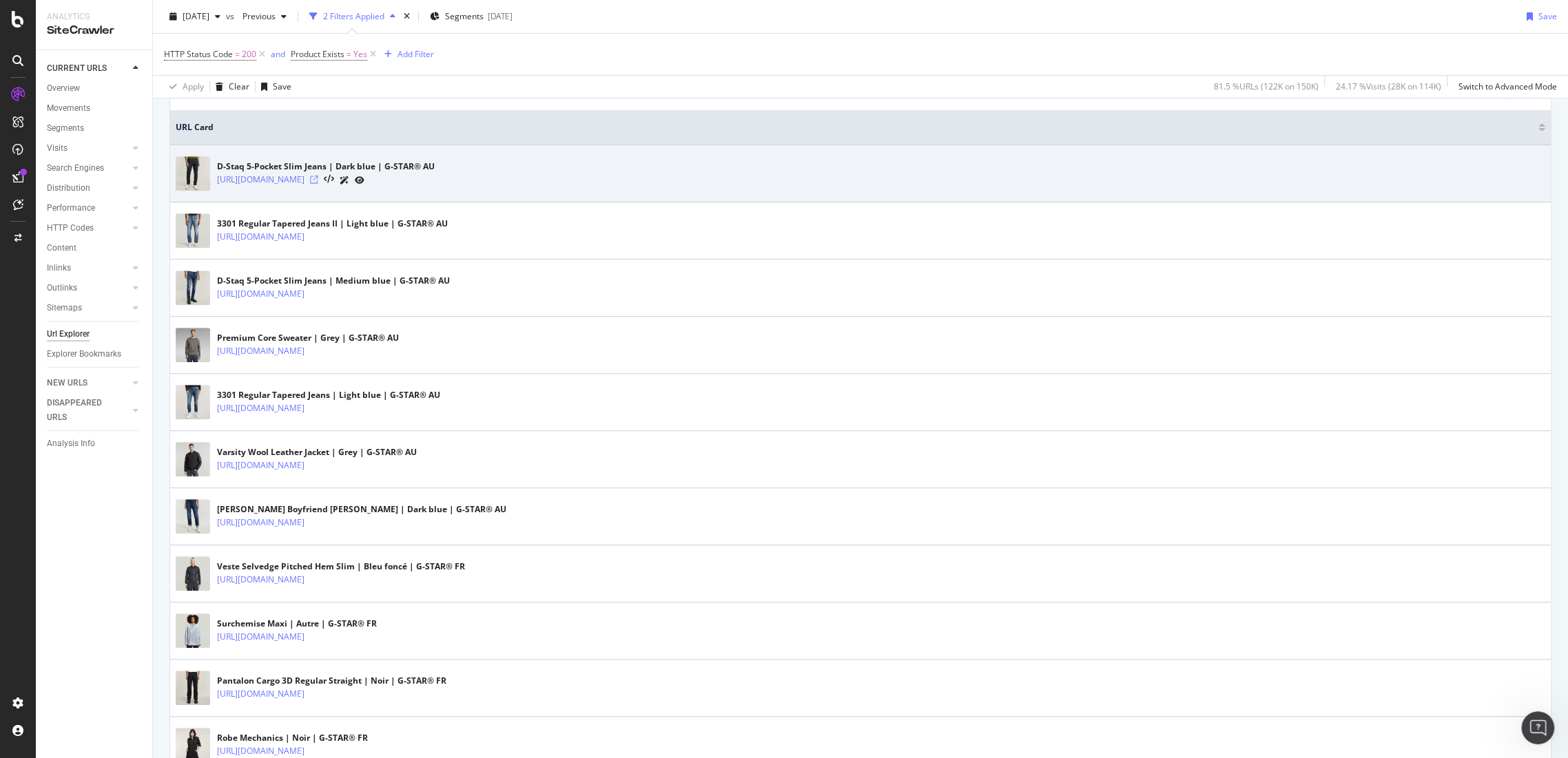
click at [364, 183] on div at bounding box center [337, 180] width 55 height 14
click at [435, 175] on div "[URL][DOMAIN_NAME]" at bounding box center [326, 180] width 217 height 14
click at [318, 175] on icon at bounding box center [314, 179] width 8 height 8
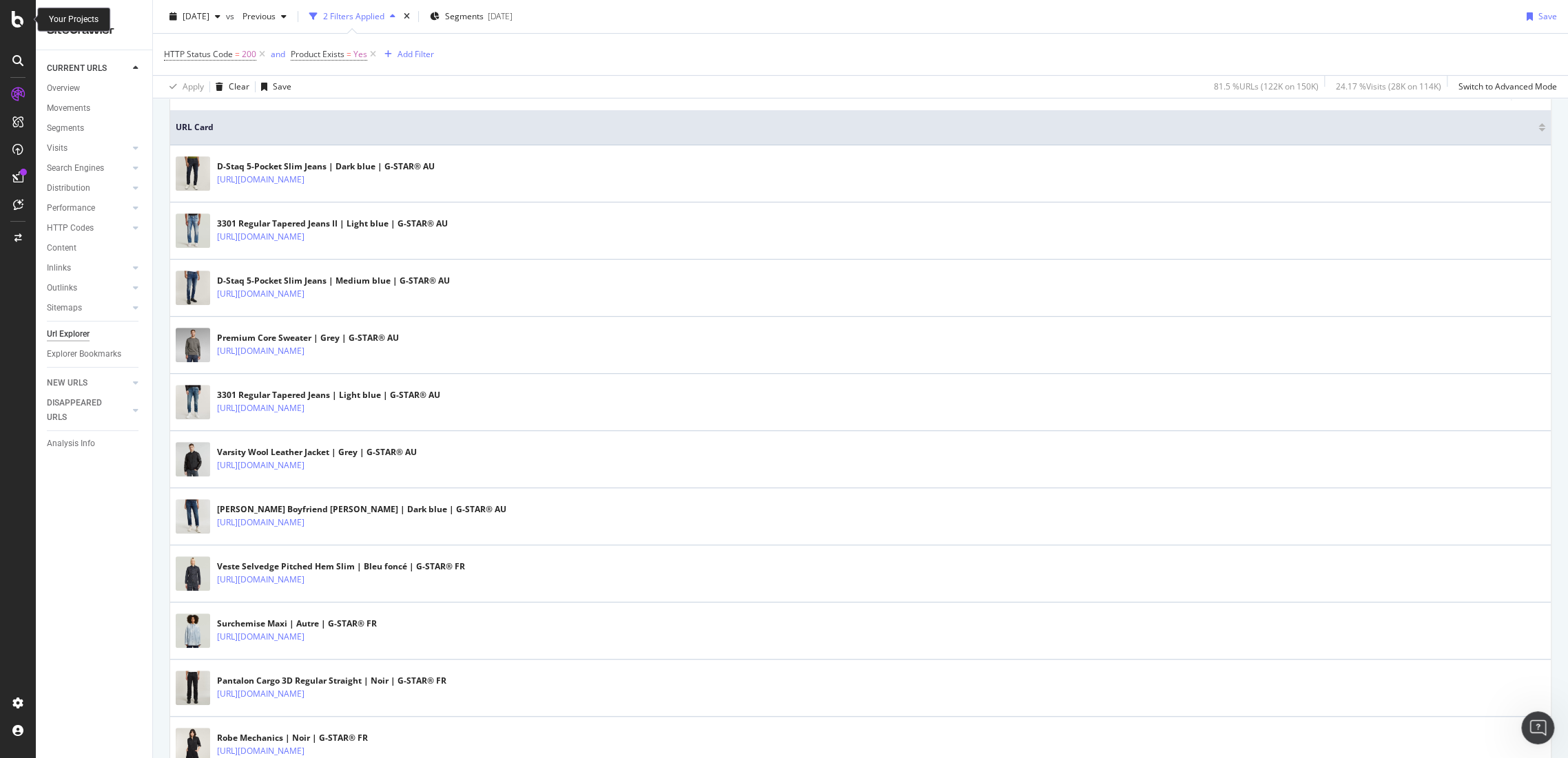
click at [19, 17] on icon at bounding box center [18, 19] width 13 height 17
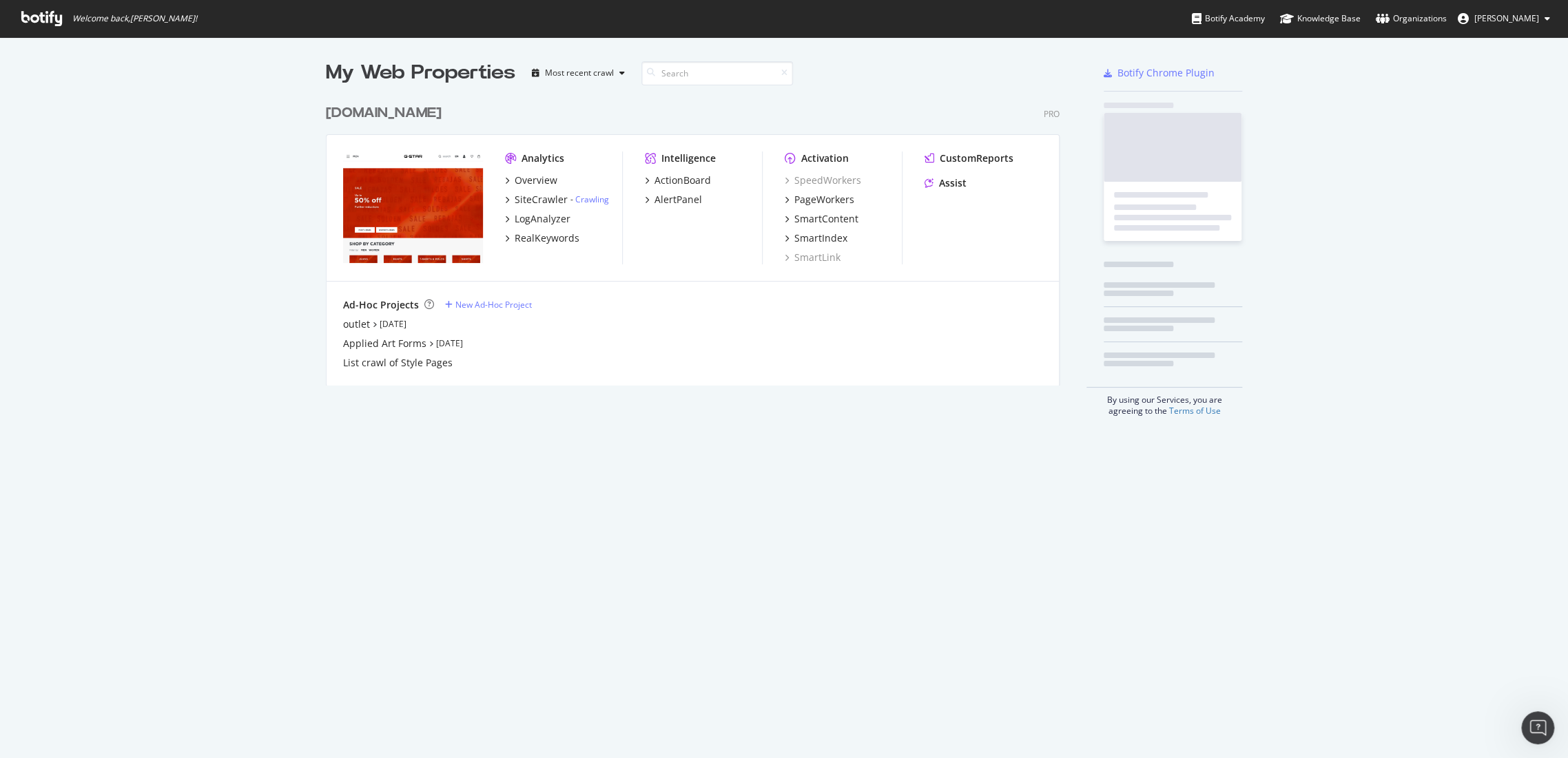
scroll to position [747, 1543]
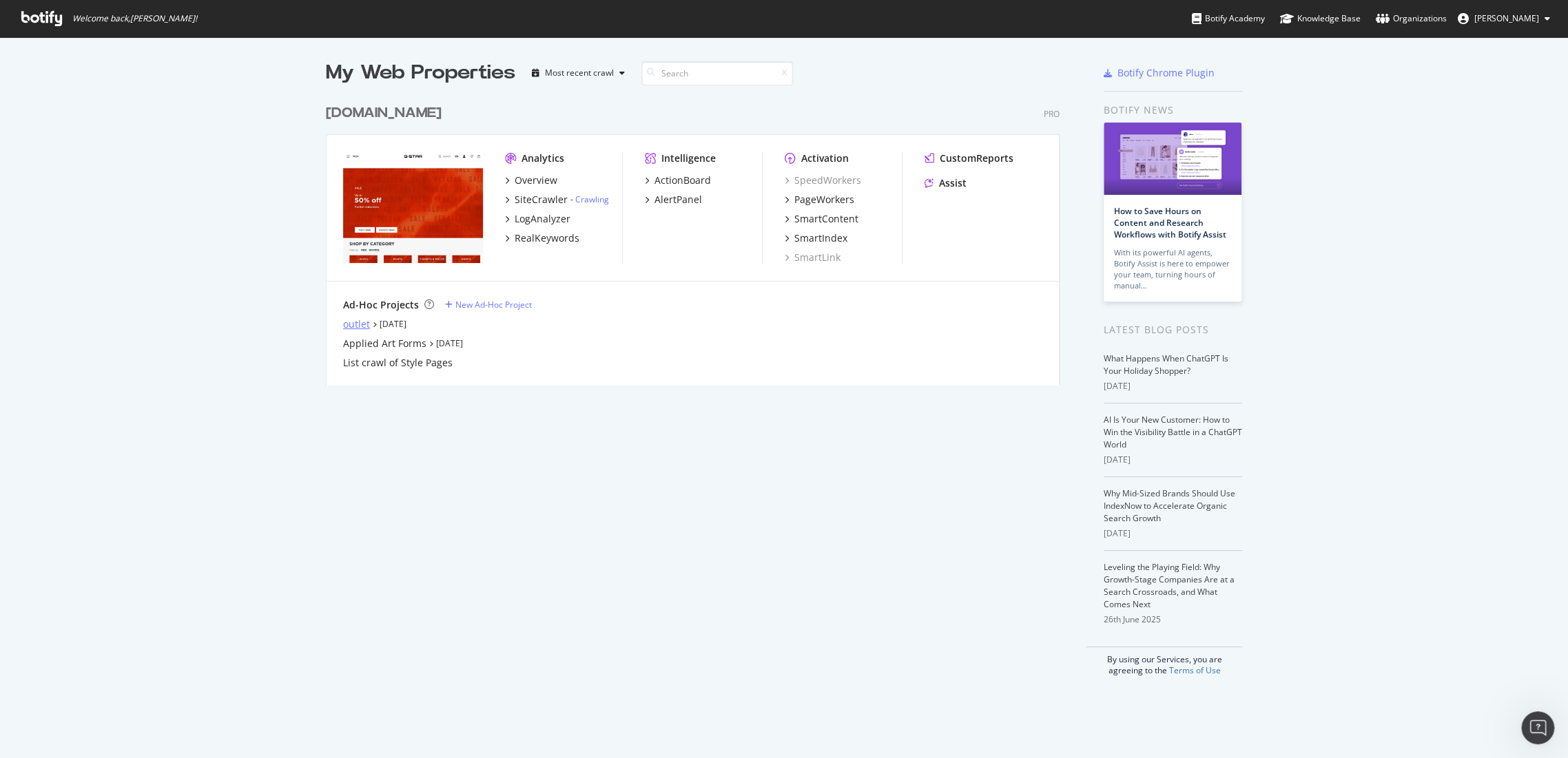
click at [345, 327] on div "outlet" at bounding box center [357, 323] width 27 height 13
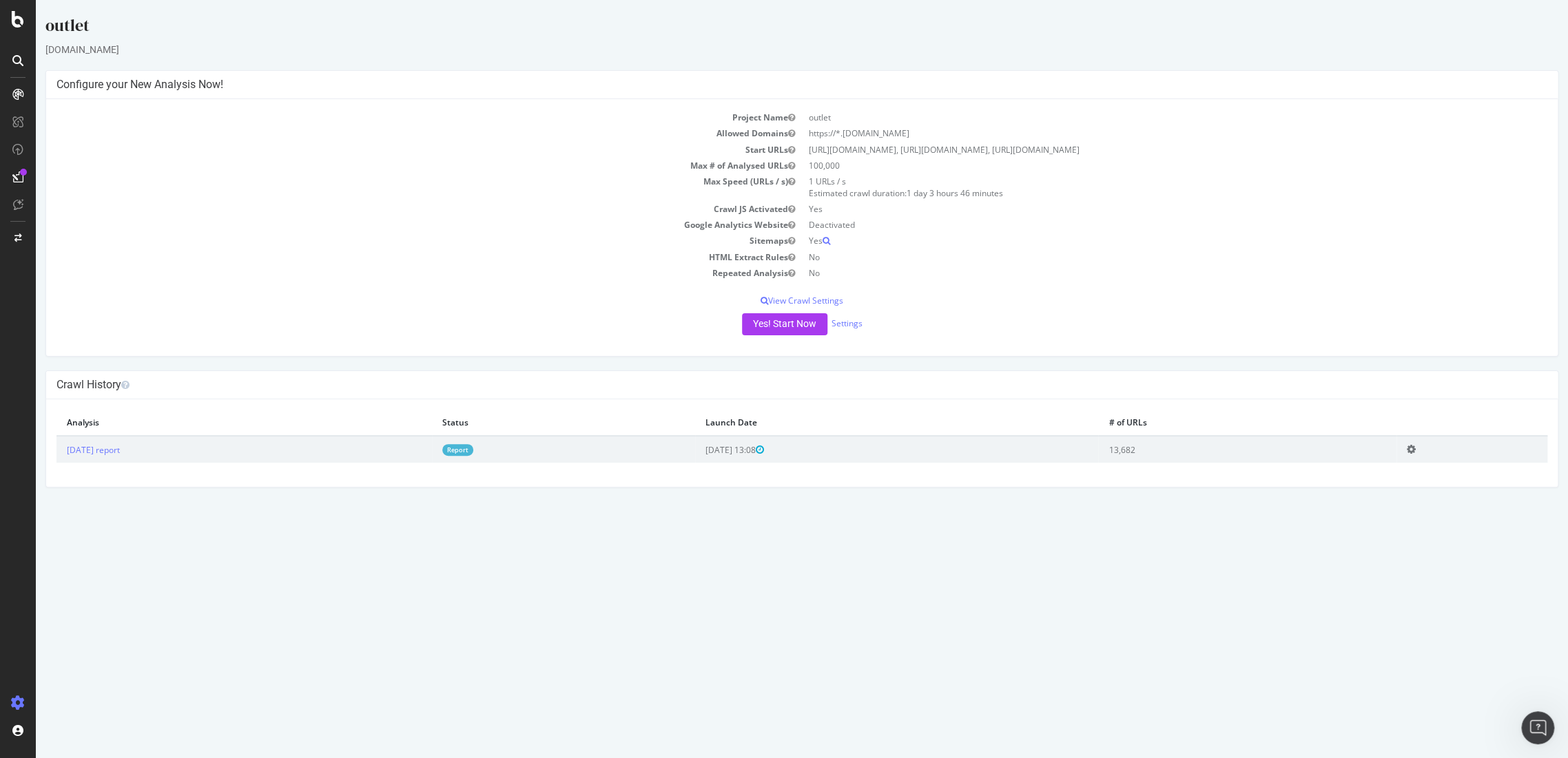
click at [843, 316] on div "Yes! Start Now Settings" at bounding box center [802, 324] width 1491 height 22
click at [857, 327] on link "Settings" at bounding box center [846, 323] width 31 height 12
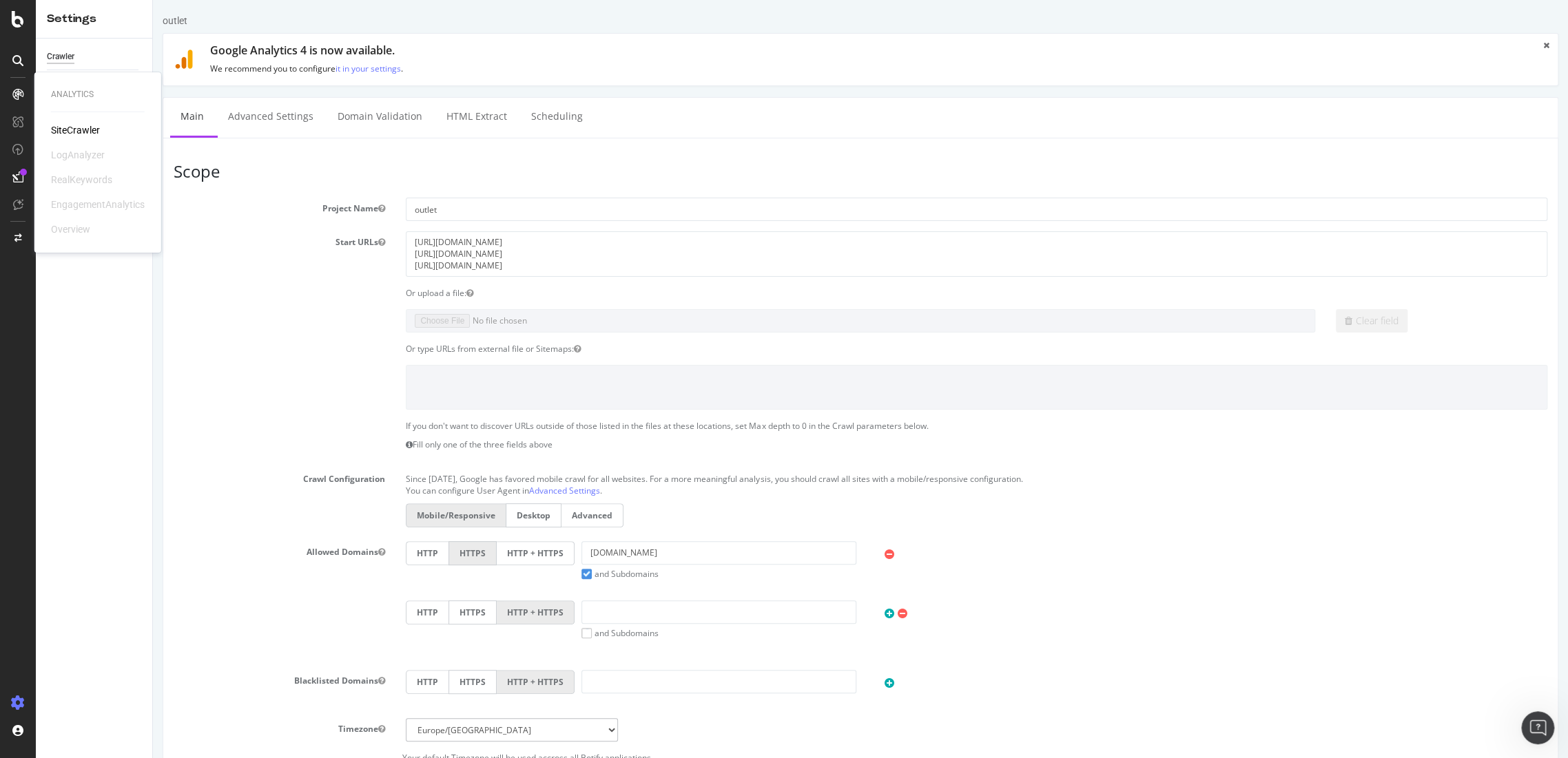
click at [22, 98] on div at bounding box center [18, 94] width 22 height 22
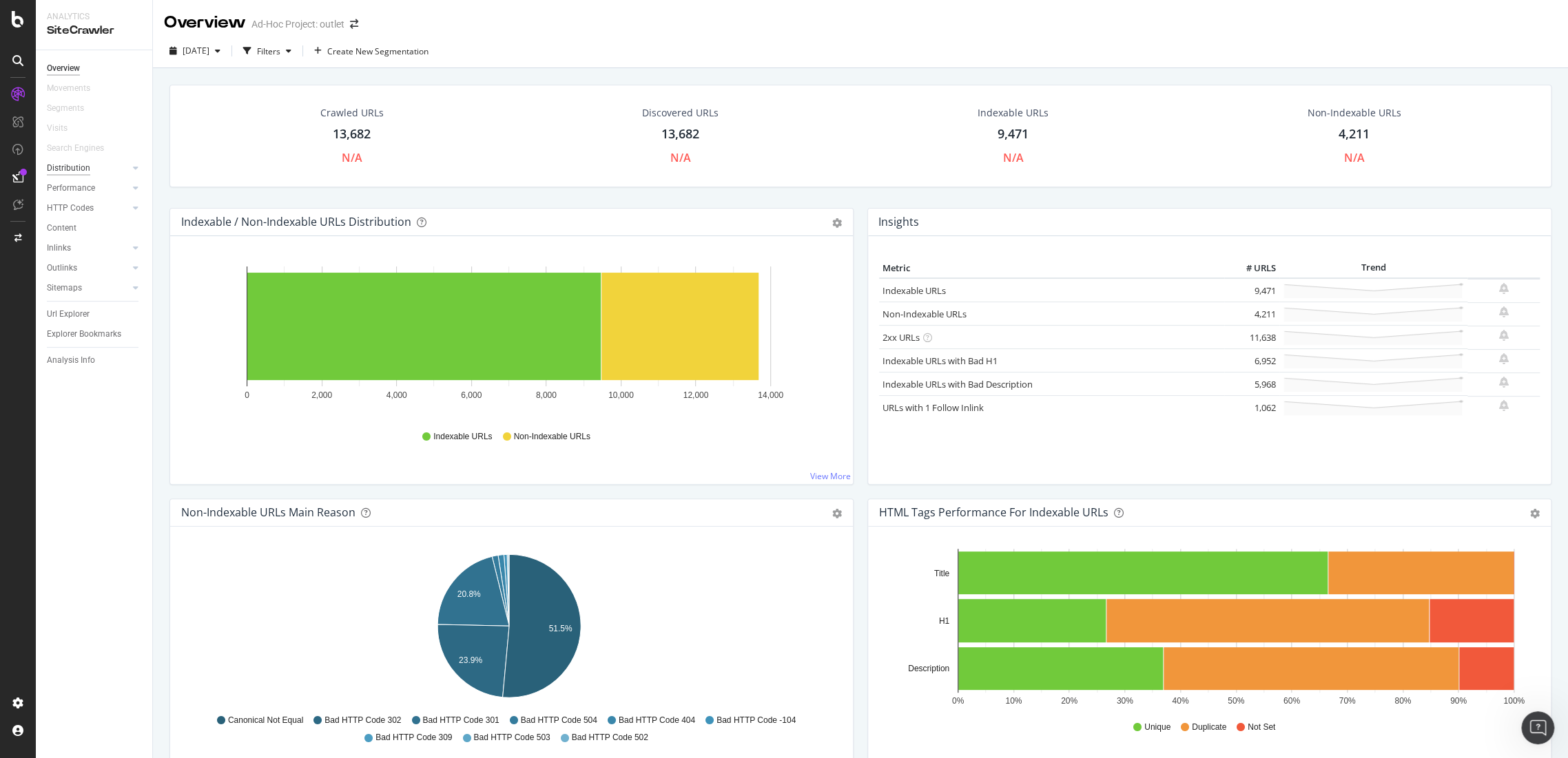
click at [77, 165] on div "Distribution" at bounding box center [68, 168] width 44 height 14
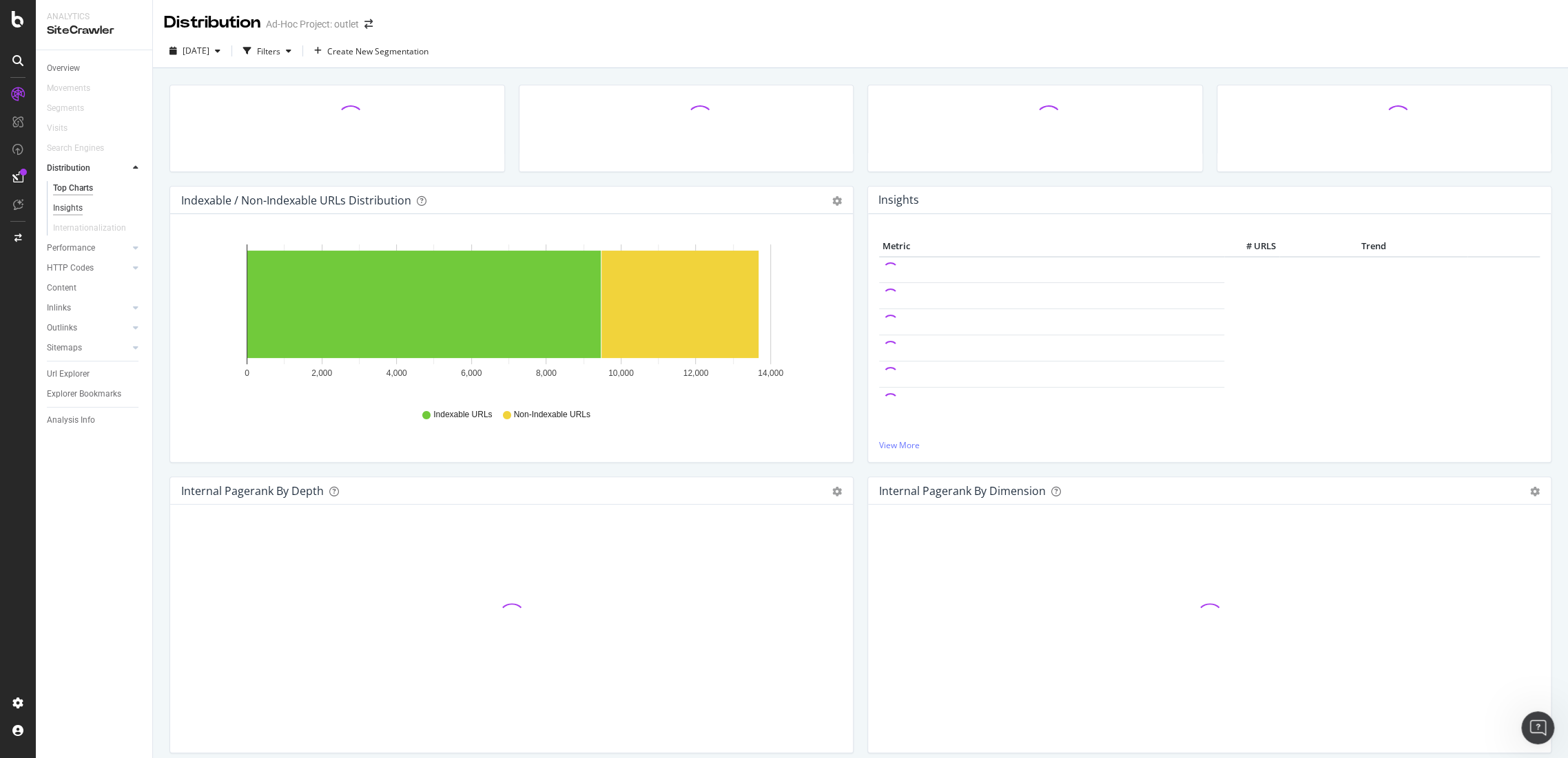
click at [73, 209] on div "Insights" at bounding box center [67, 209] width 29 height 14
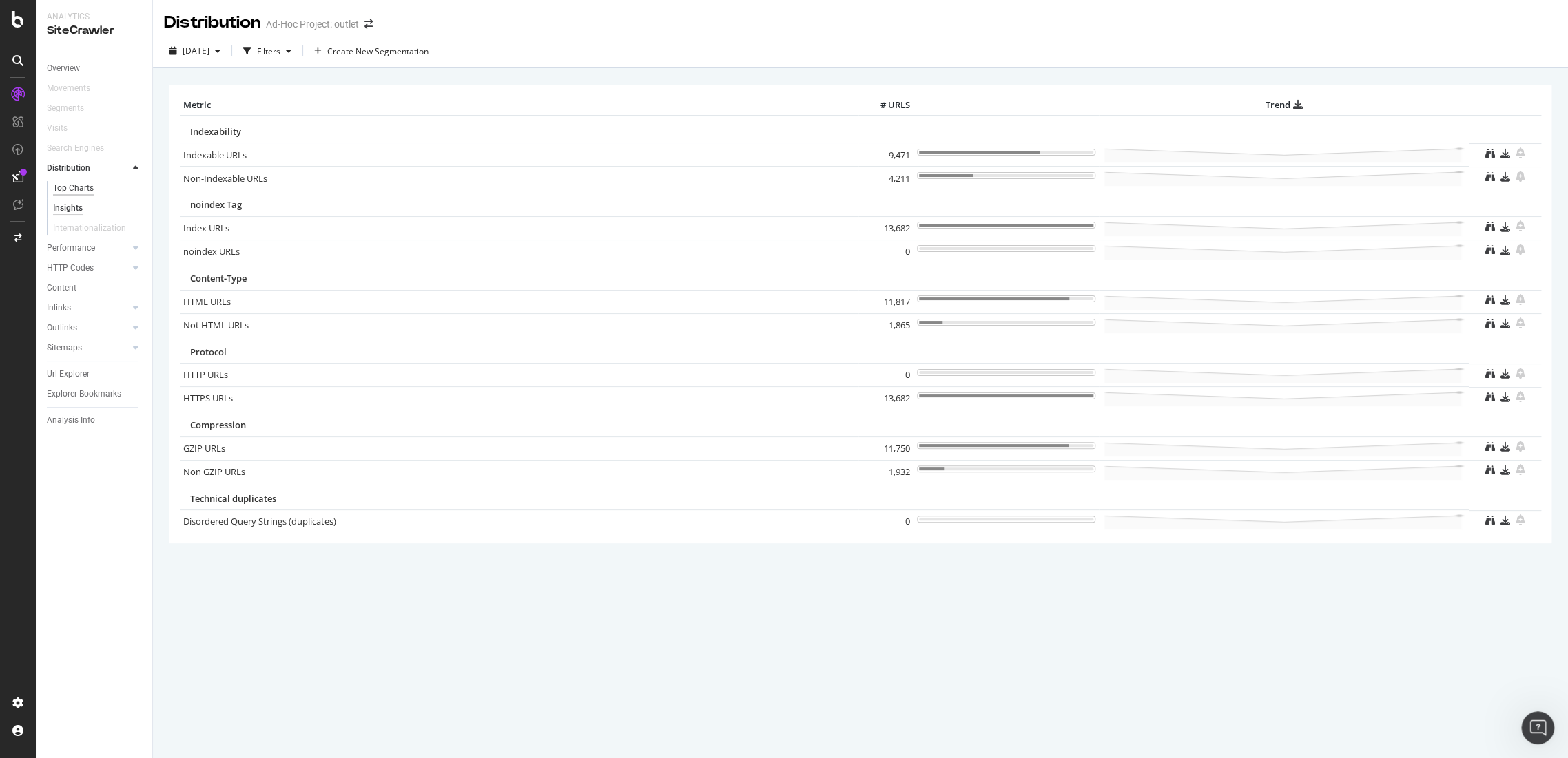
click at [71, 186] on div "Top Charts" at bounding box center [73, 188] width 40 height 14
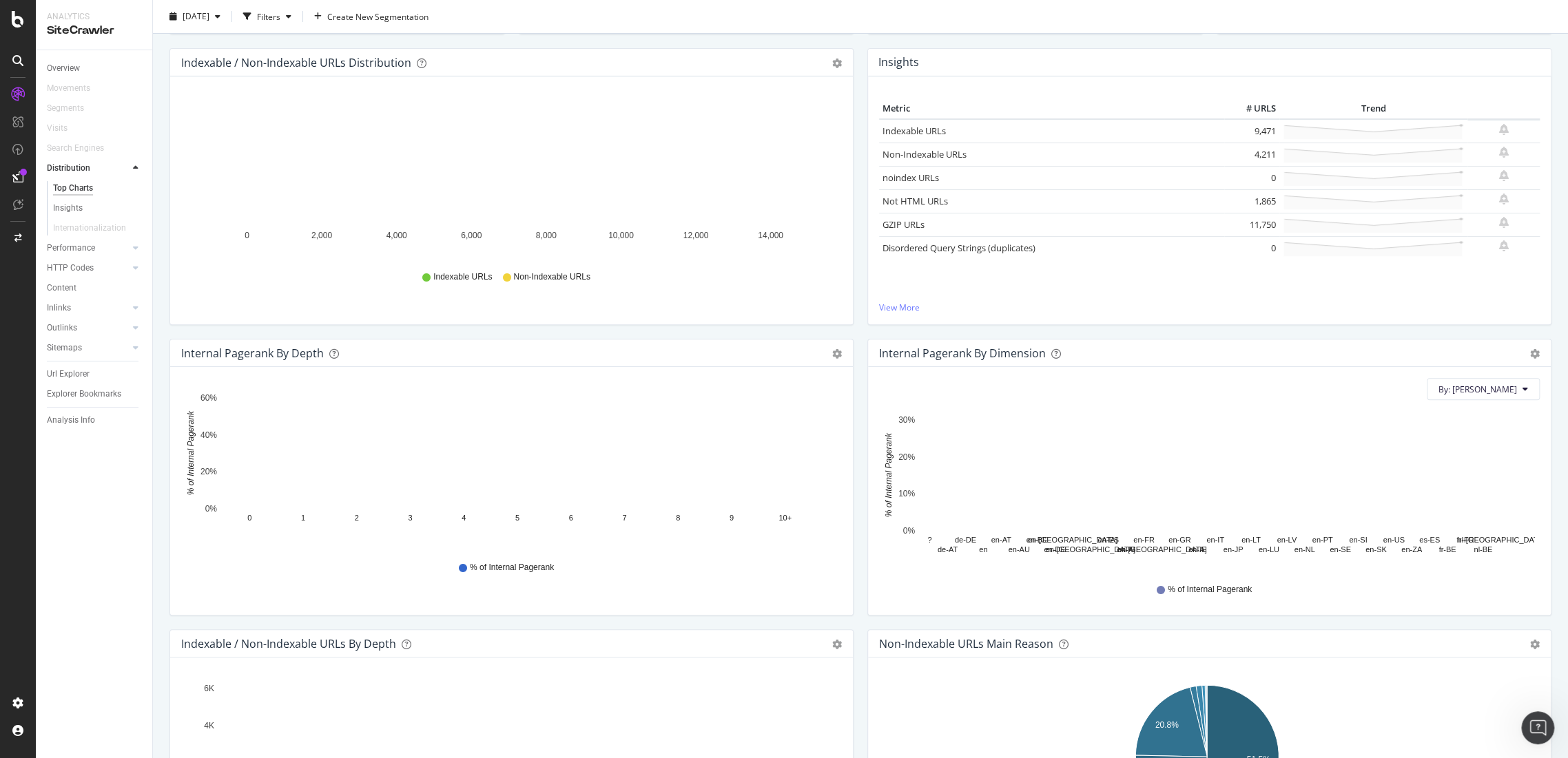
scroll to position [40, 0]
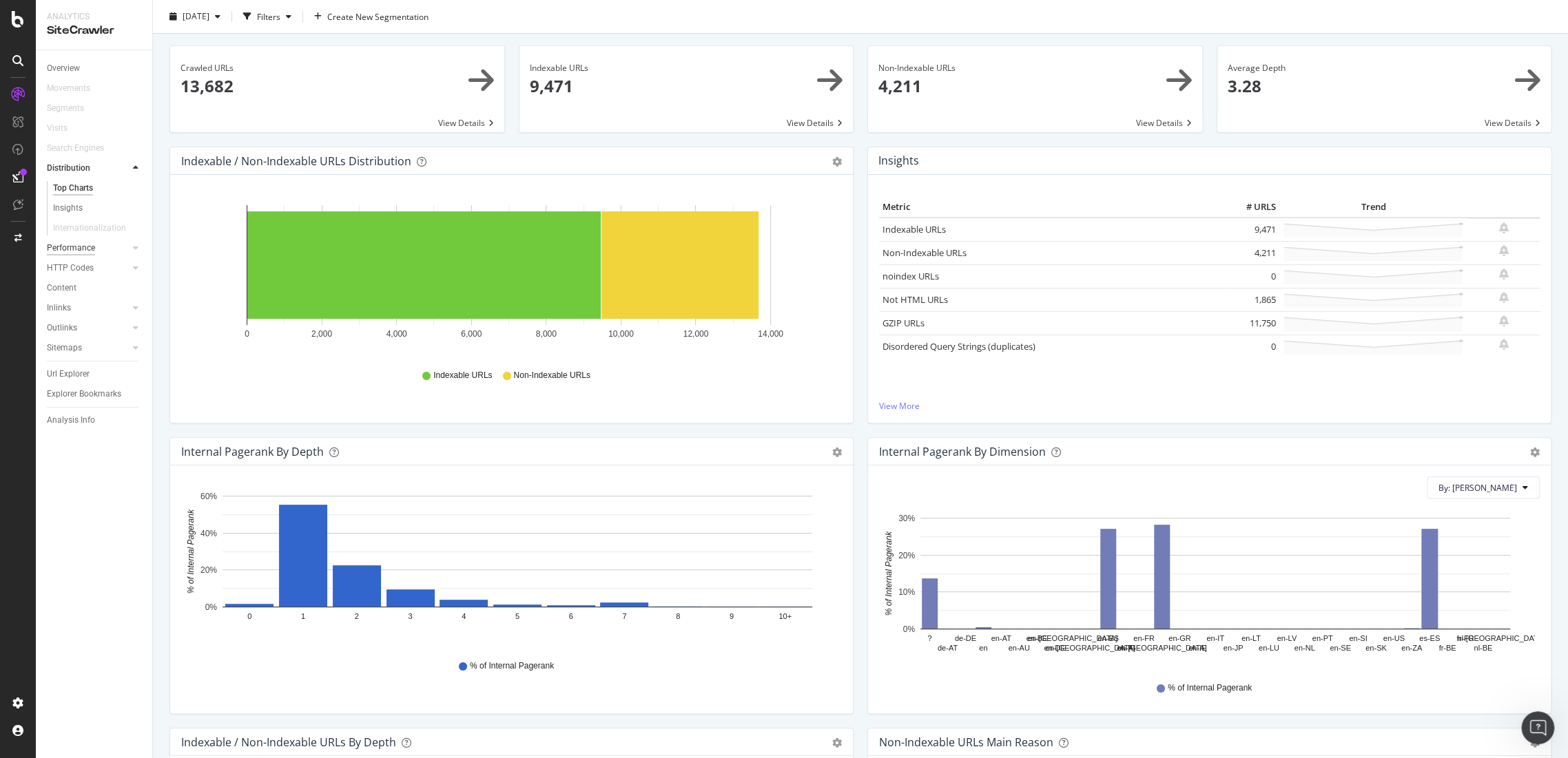
click at [88, 249] on div "Performance" at bounding box center [71, 248] width 48 height 14
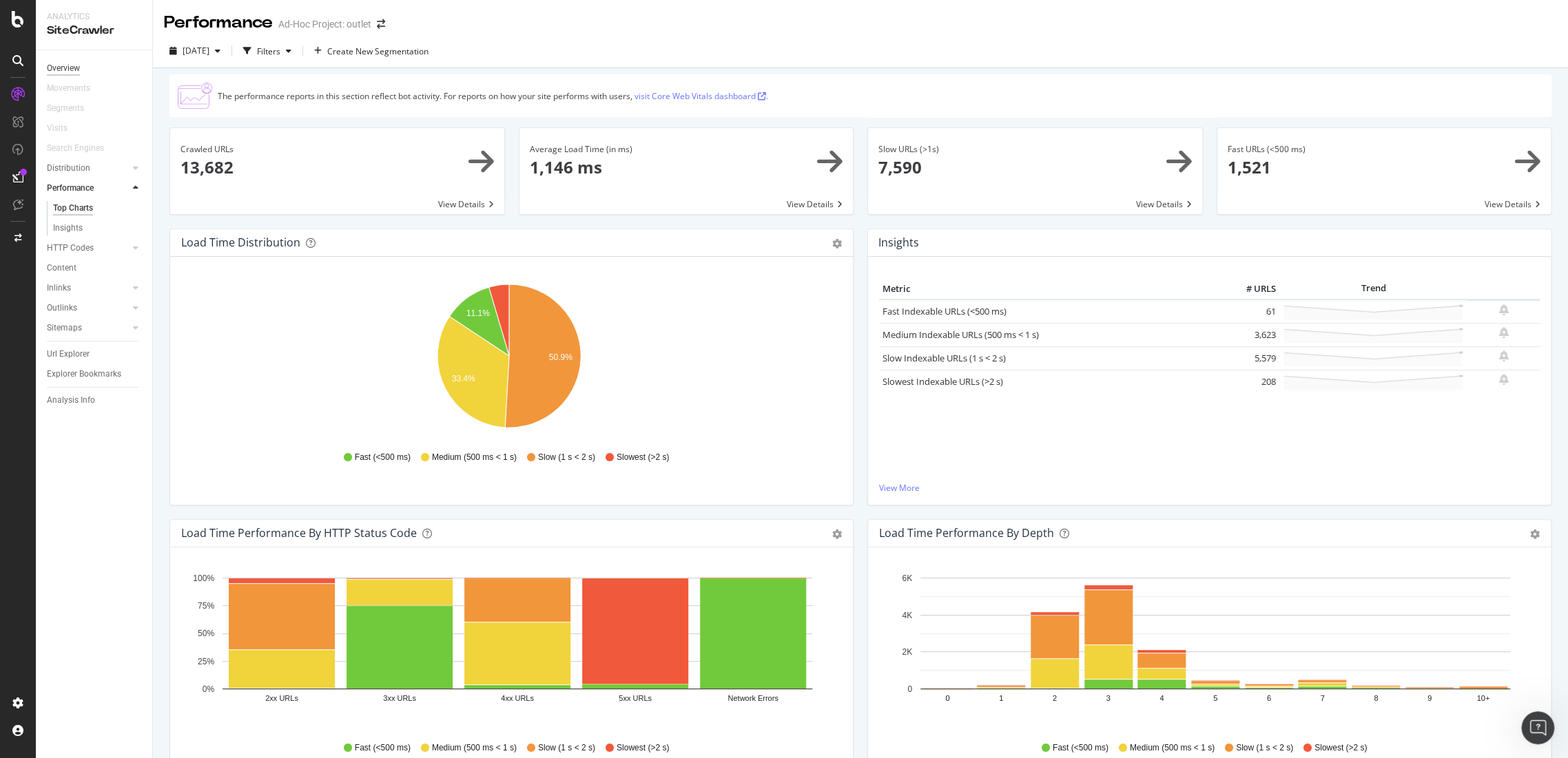
click at [69, 65] on div "Overview" at bounding box center [63, 68] width 33 height 14
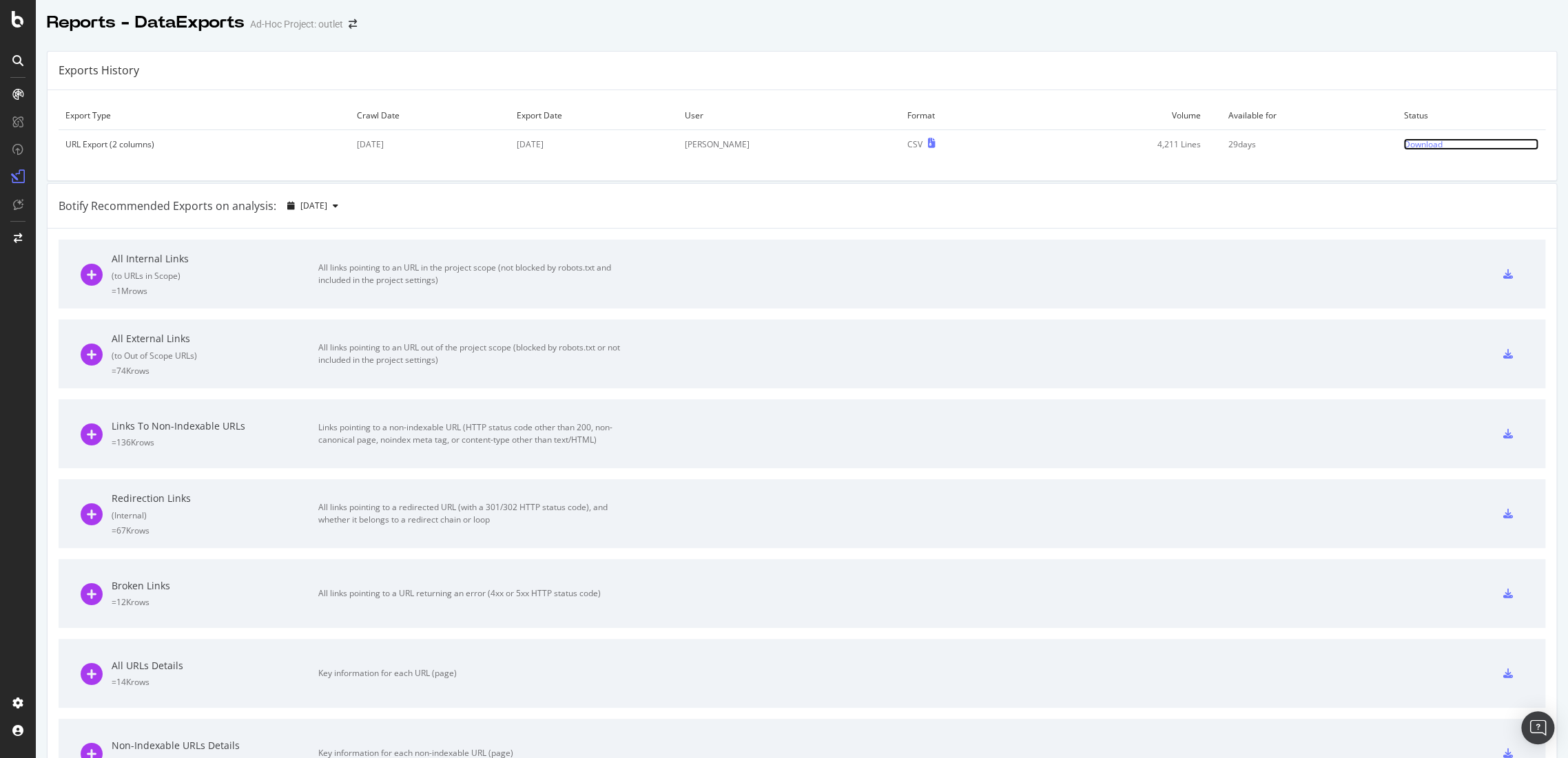
click at [1403, 147] on div "Download" at bounding box center [1422, 144] width 39 height 12
